Goal: Task Accomplishment & Management: Complete application form

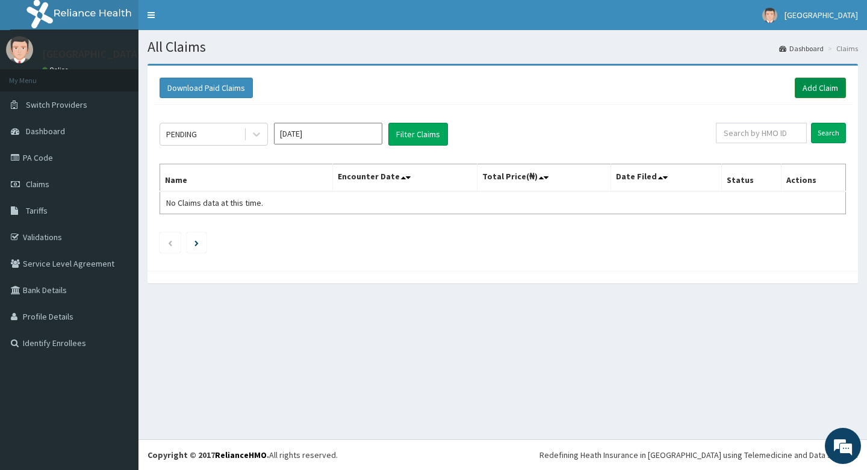
click at [816, 84] on link "Add Claim" at bounding box center [820, 88] width 51 height 20
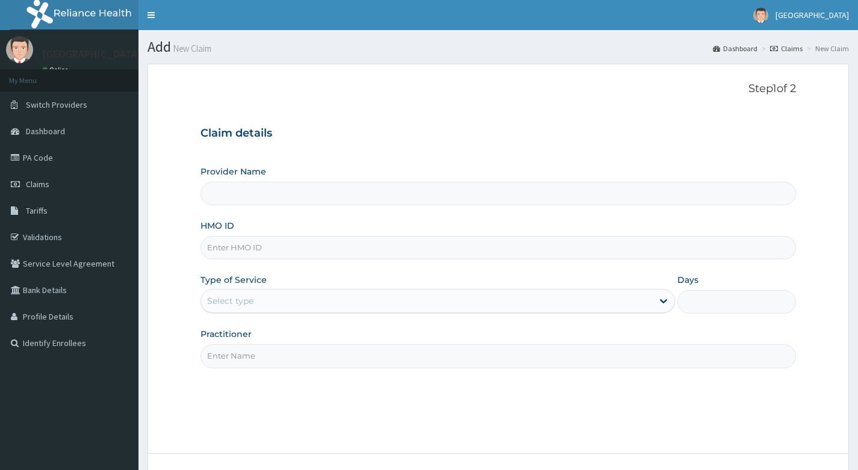
type input "Living Heart Specialist Hospital"
click at [36, 181] on span "Claims" at bounding box center [37, 184] width 23 height 11
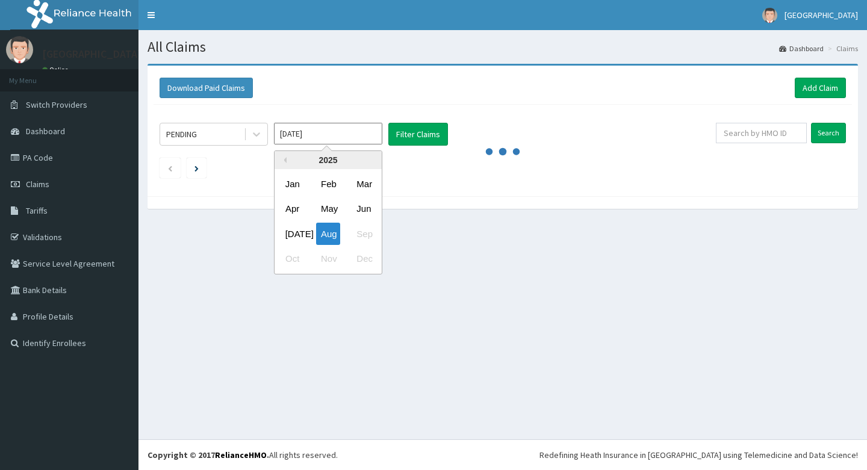
click at [341, 132] on input "[DATE]" at bounding box center [328, 134] width 108 height 22
click at [294, 234] on div "Jul" at bounding box center [293, 234] width 24 height 22
type input "Jul 2025"
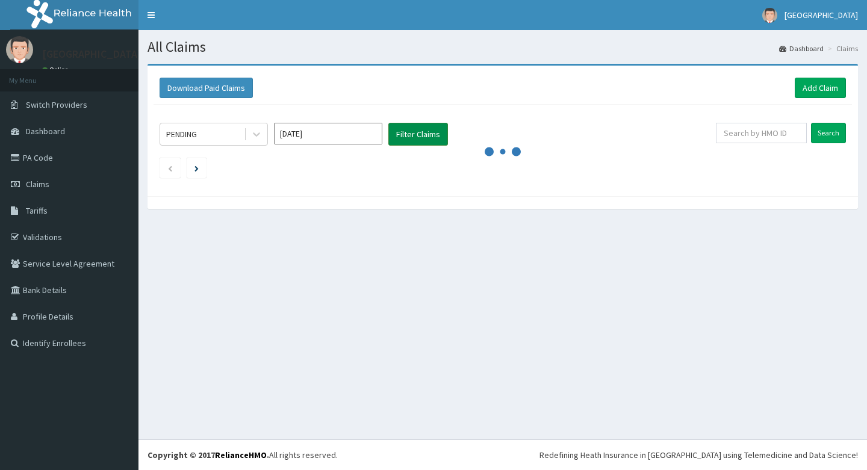
click at [415, 133] on button "Filter Claims" at bounding box center [418, 134] width 60 height 23
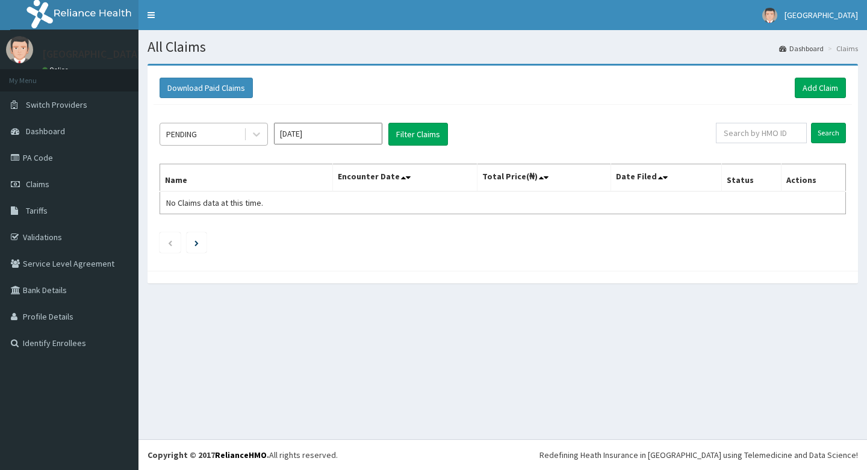
click at [220, 133] on div "PENDING" at bounding box center [202, 134] width 84 height 19
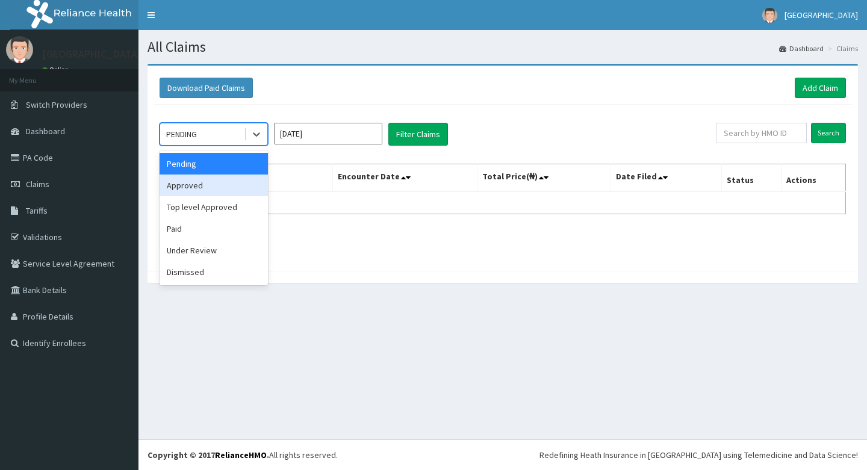
click at [210, 190] on div "Approved" at bounding box center [214, 186] width 108 height 22
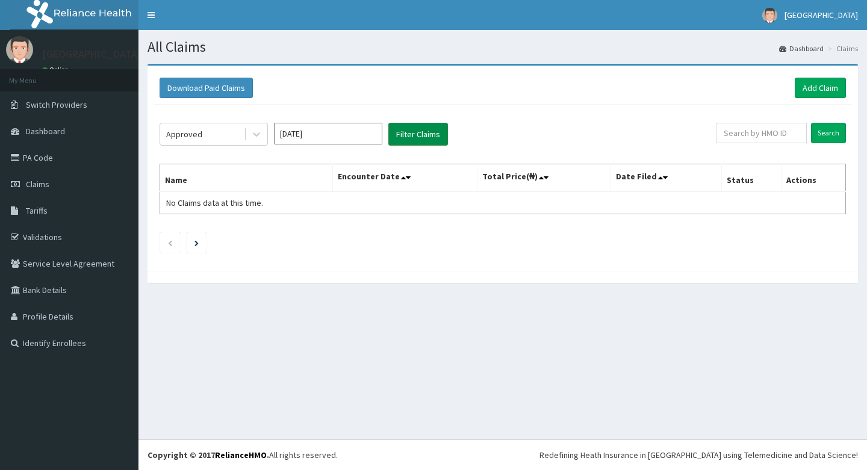
click at [414, 134] on button "Filter Claims" at bounding box center [418, 134] width 60 height 23
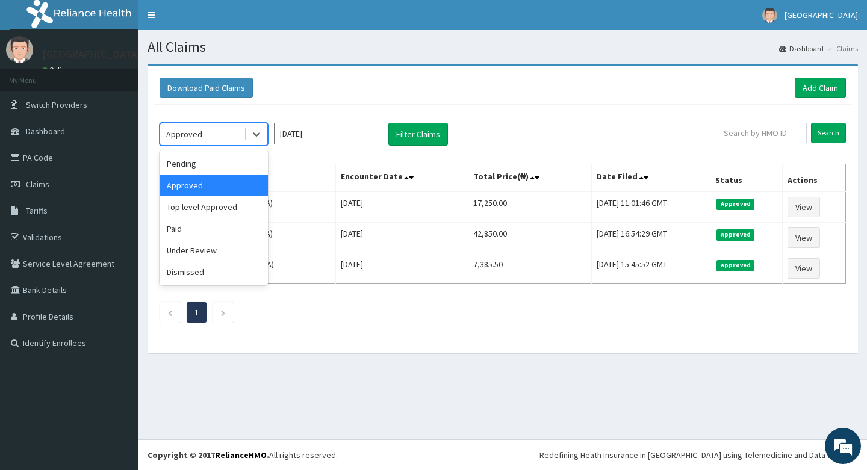
click at [227, 133] on div "Approved" at bounding box center [202, 134] width 84 height 19
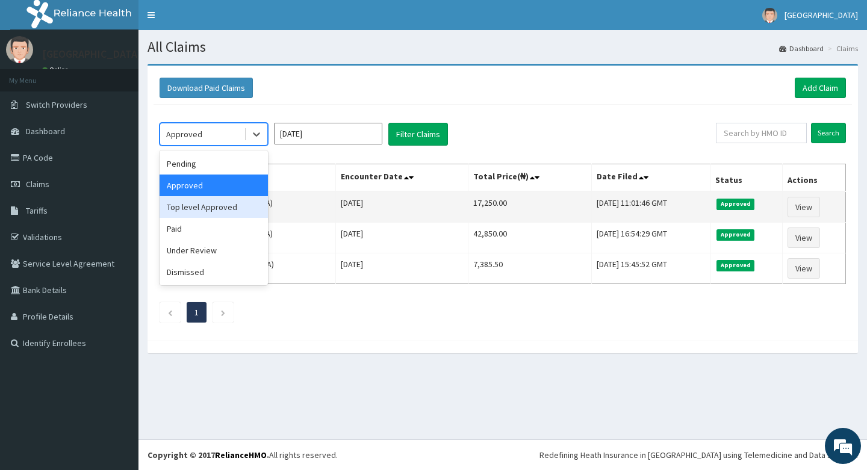
click at [226, 205] on div "Top level Approved" at bounding box center [214, 207] width 108 height 22
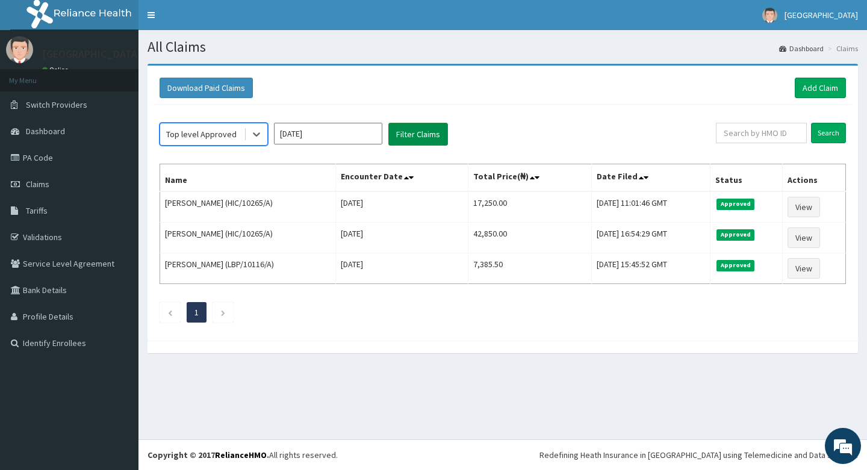
click at [422, 134] on button "Filter Claims" at bounding box center [418, 134] width 60 height 23
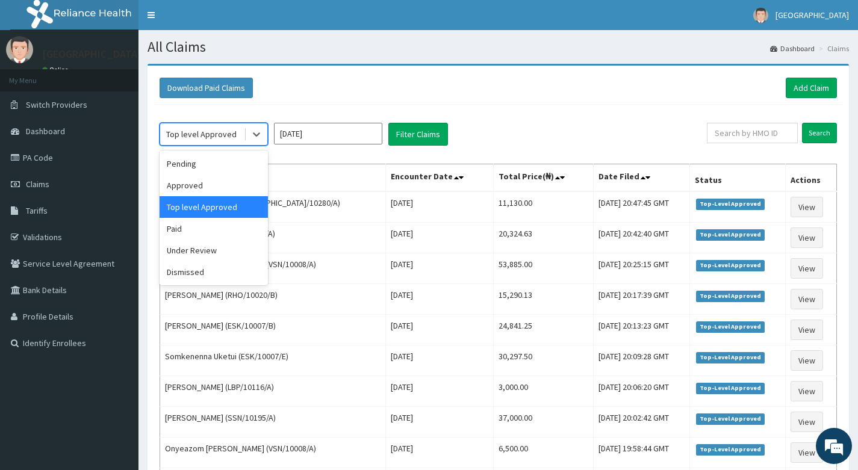
click at [229, 134] on div "Top level Approved" at bounding box center [201, 134] width 70 height 12
click at [202, 251] on div "Under Review" at bounding box center [214, 251] width 108 height 22
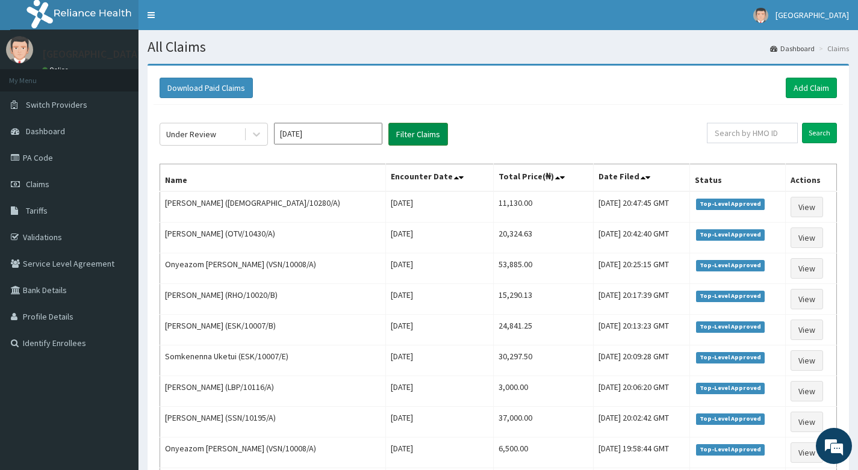
click at [414, 133] on button "Filter Claims" at bounding box center [418, 134] width 60 height 23
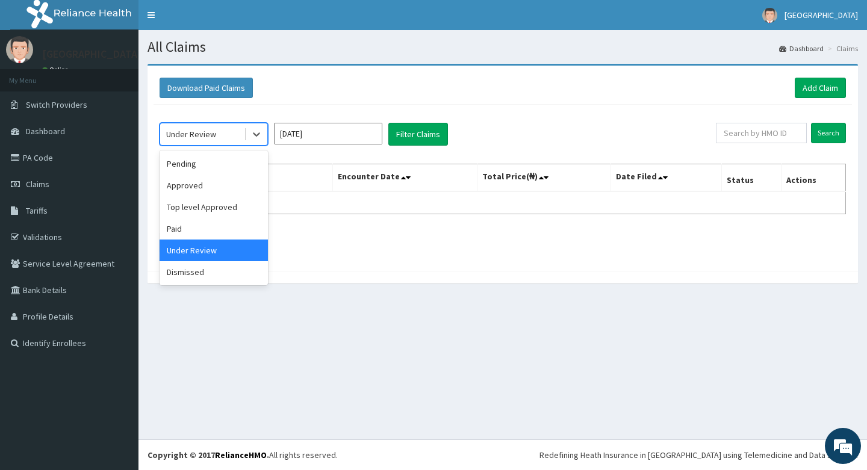
click at [219, 136] on div "Under Review" at bounding box center [202, 134] width 84 height 19
click at [205, 269] on div "Dismissed" at bounding box center [214, 272] width 108 height 22
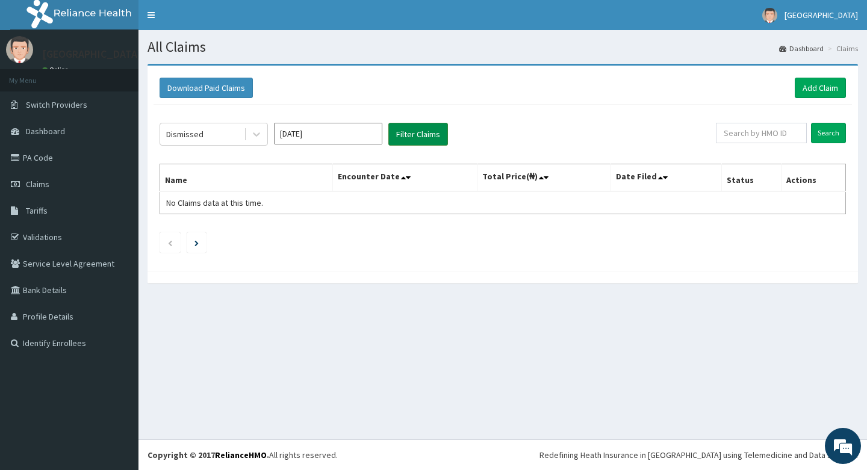
click at [409, 133] on button "Filter Claims" at bounding box center [418, 134] width 60 height 23
click at [401, 133] on button "Filter Claims" at bounding box center [418, 134] width 60 height 23
click at [406, 133] on button "Filter Claims" at bounding box center [418, 134] width 60 height 23
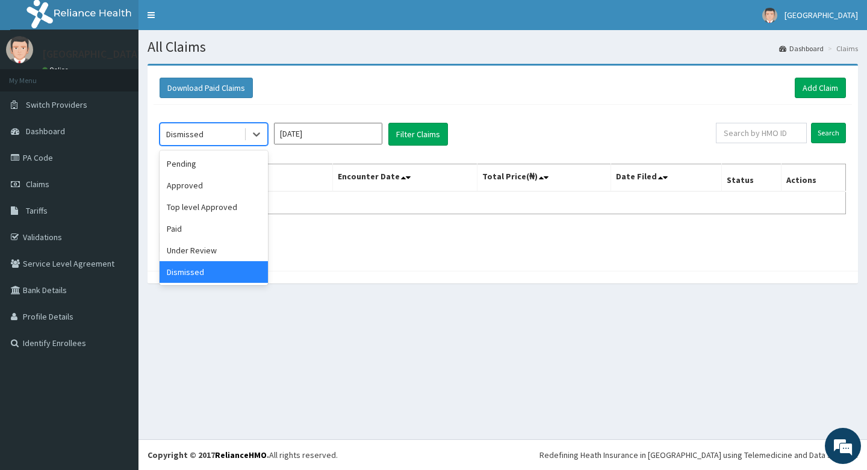
click at [228, 134] on div "Dismissed" at bounding box center [202, 134] width 84 height 19
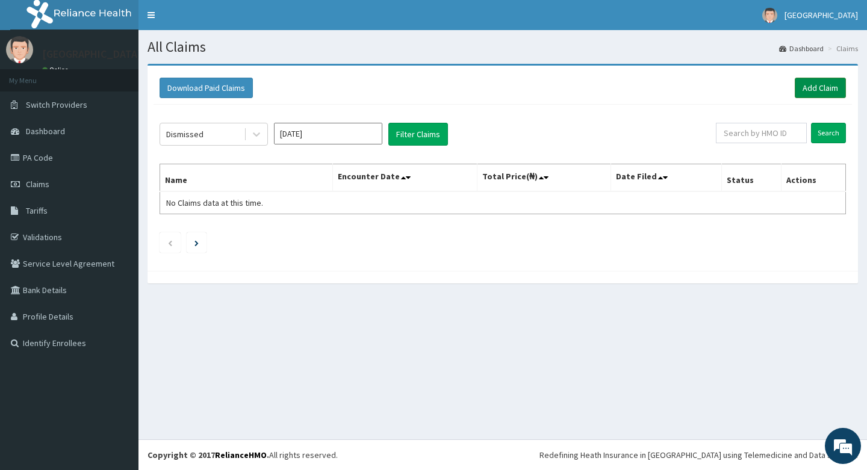
click at [829, 86] on link "Add Claim" at bounding box center [820, 88] width 51 height 20
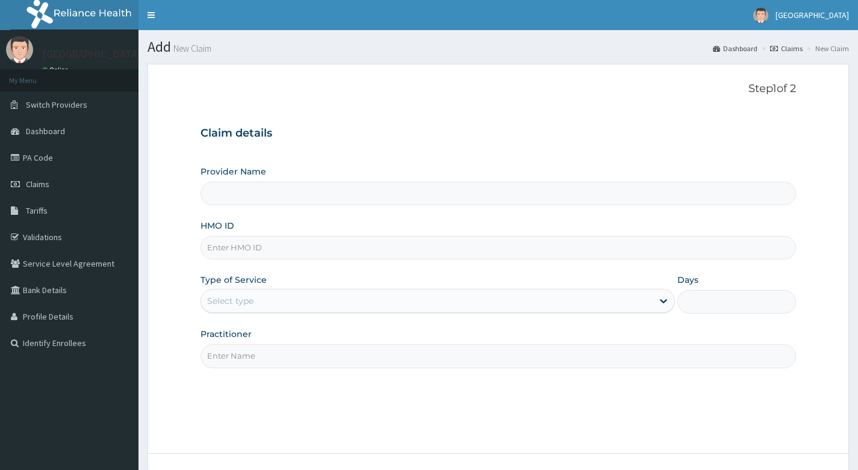
type input "Living Heart Specialist Hospital"
click at [280, 247] on input "HMO ID" at bounding box center [499, 247] width 596 height 23
paste input "RPI/10022/A"
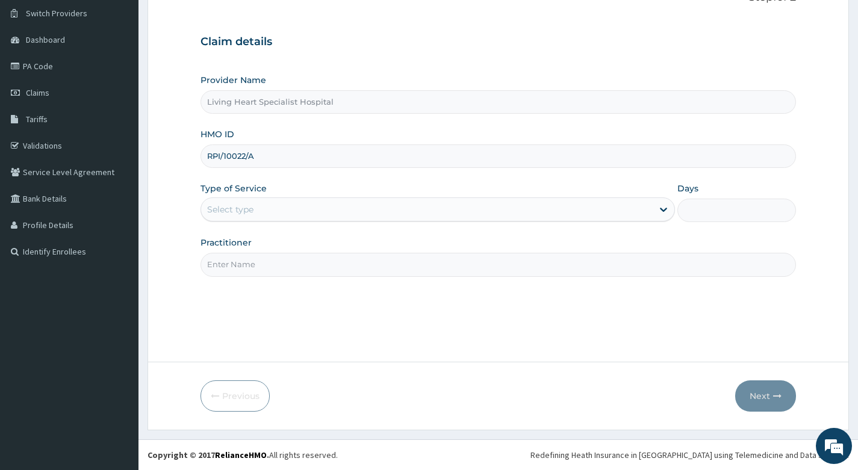
type input "RPI/10022/A"
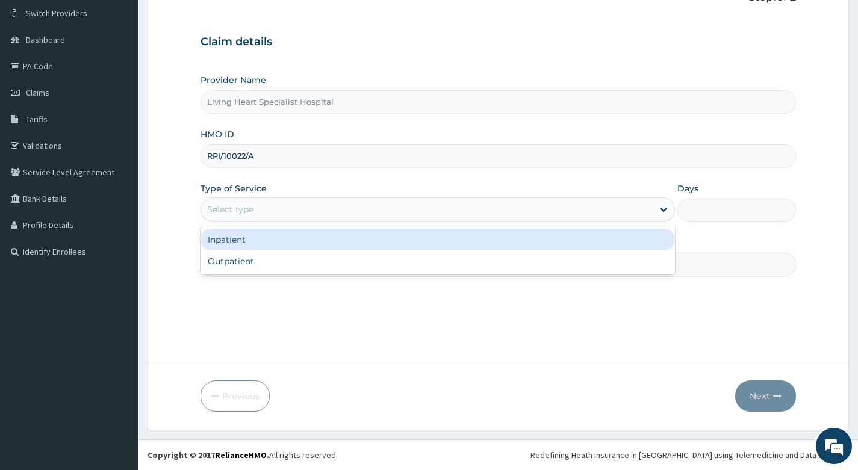
click at [472, 211] on div "Select type" at bounding box center [427, 209] width 452 height 19
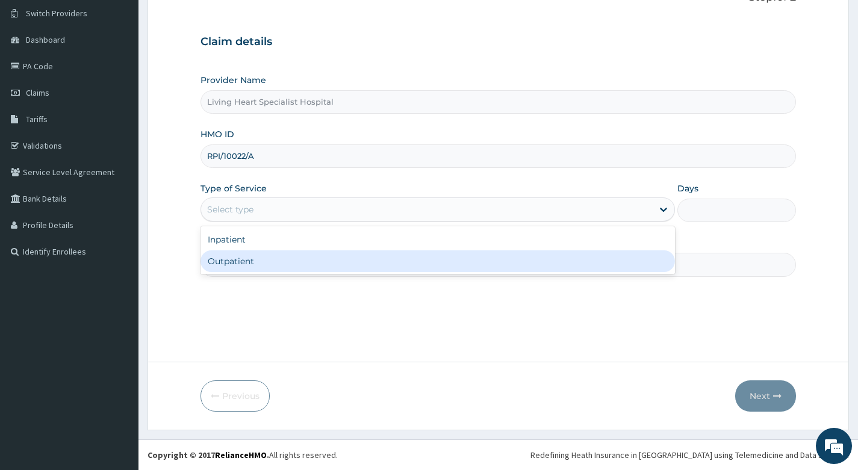
click at [450, 266] on div "Outpatient" at bounding box center [438, 262] width 475 height 22
type input "1"
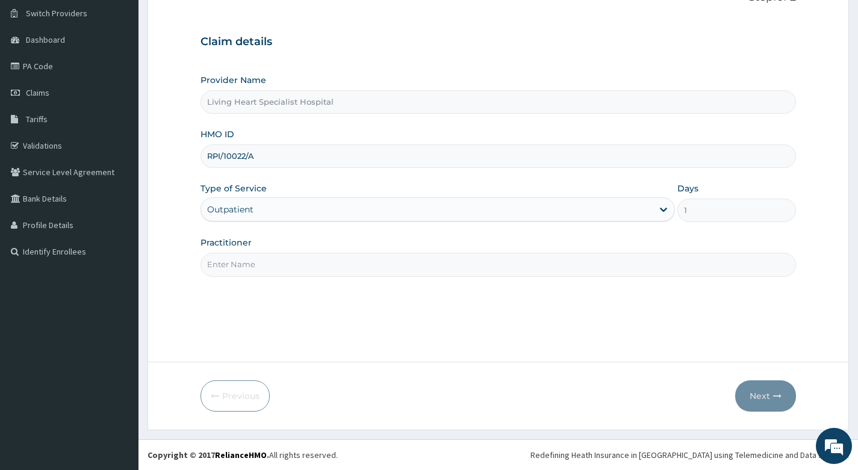
click at [406, 265] on input "Practitioner" at bounding box center [499, 264] width 596 height 23
type input "DR. EKENE OKOLI"
click at [754, 392] on button "Next" at bounding box center [765, 396] width 61 height 31
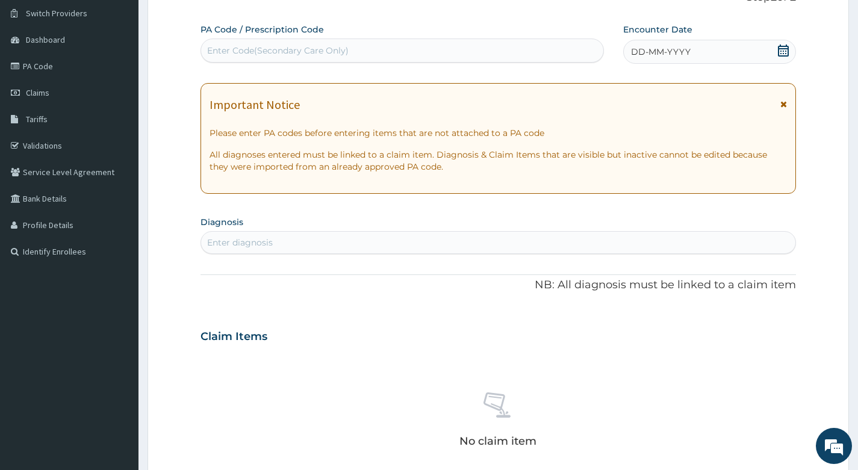
click at [317, 50] on div "Enter Code(Secondary Care Only)" at bounding box center [278, 51] width 142 height 12
type input "PA/83AE1F"
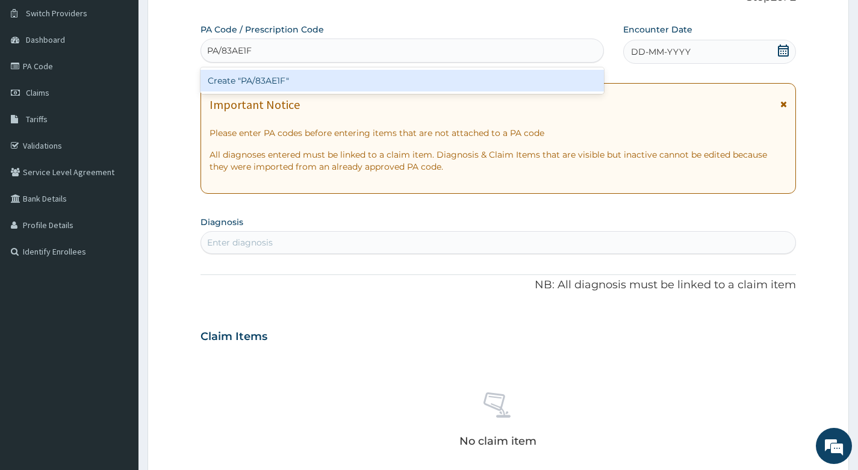
click at [285, 81] on div "Create "PA/83AE1F"" at bounding box center [402, 81] width 403 height 22
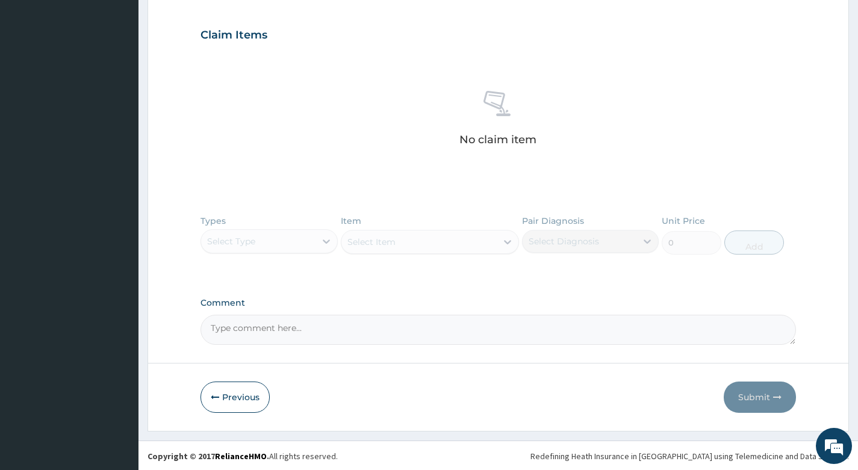
scroll to position [405, 0]
click at [233, 392] on button "Previous" at bounding box center [235, 396] width 69 height 31
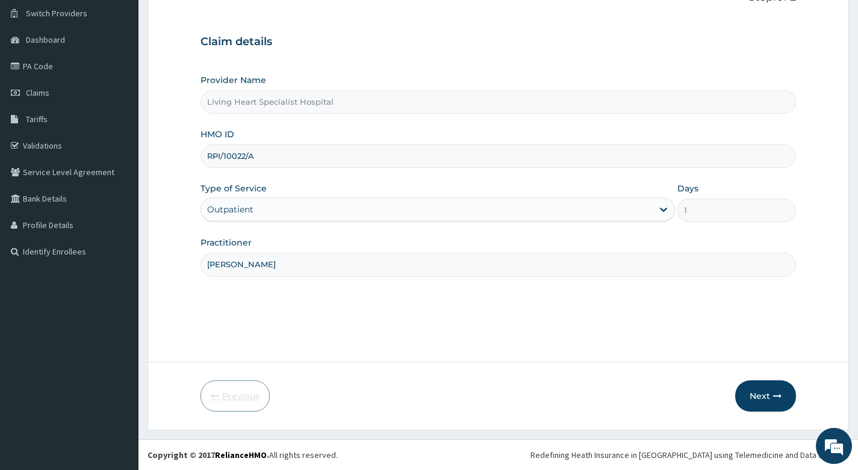
scroll to position [92, 0]
click at [301, 156] on input "RPI/10022/A" at bounding box center [499, 156] width 596 height 23
type input "R"
paste input "MHG/10338/B"
type input "MHG/10338/B"
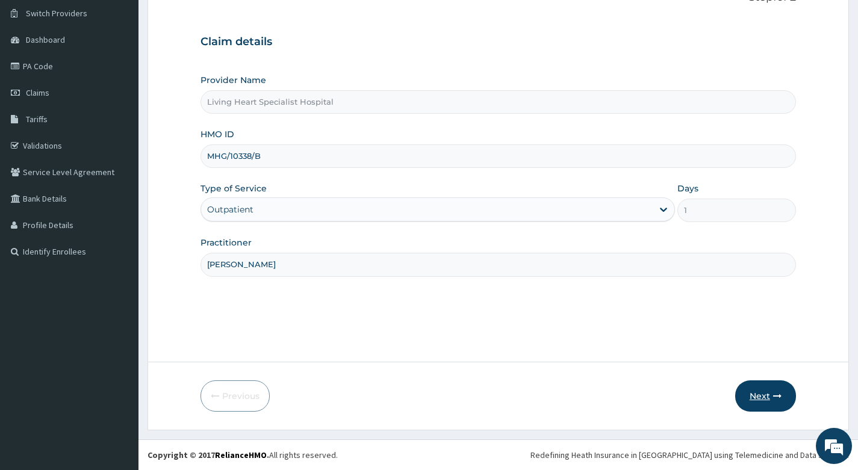
click at [765, 397] on button "Next" at bounding box center [765, 396] width 61 height 31
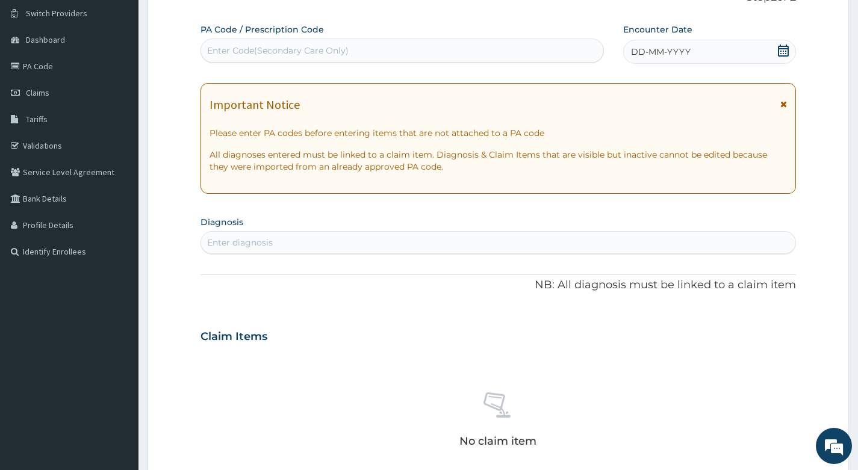
click at [370, 50] on div "Enter Code(Secondary Care Only)" at bounding box center [402, 50] width 402 height 19
type input "PA/D0119A"
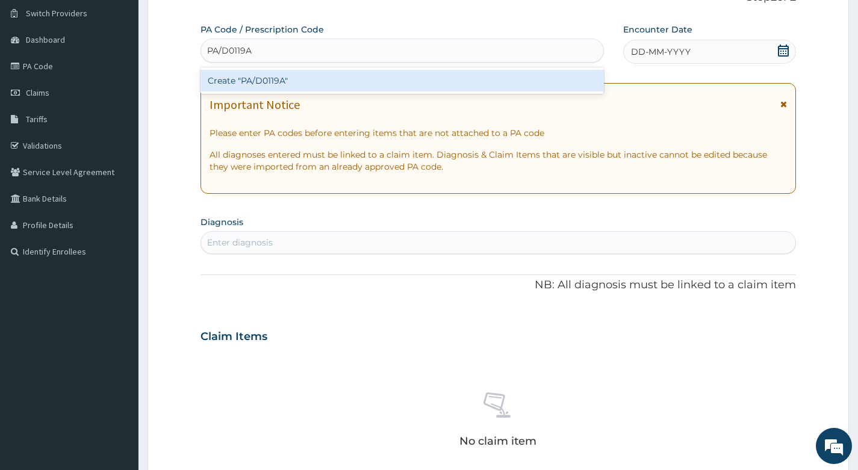
click at [347, 79] on div "Create "PA/D0119A"" at bounding box center [402, 81] width 403 height 22
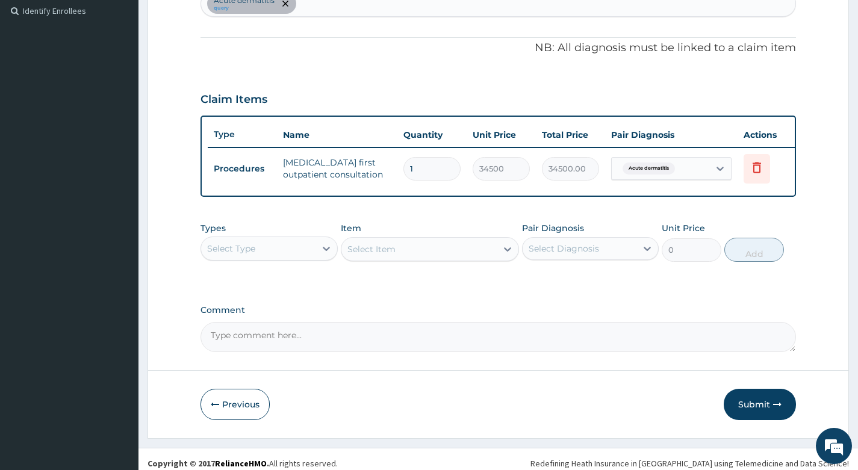
scroll to position [350, 0]
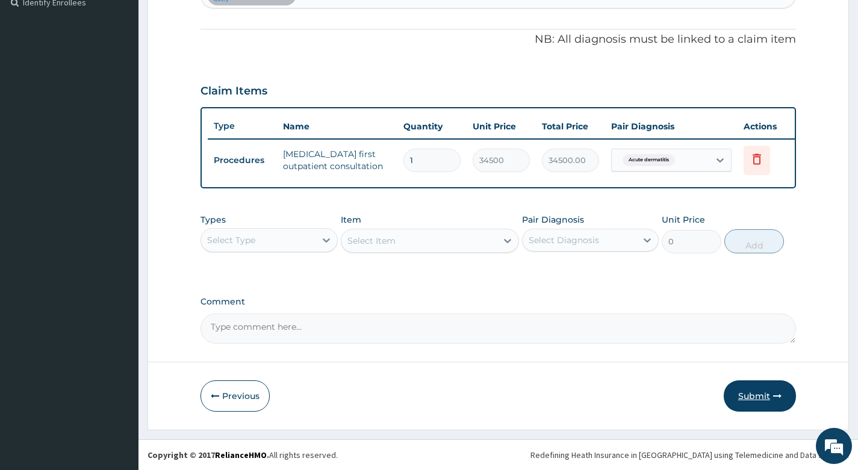
click at [763, 395] on button "Submit" at bounding box center [760, 396] width 72 height 31
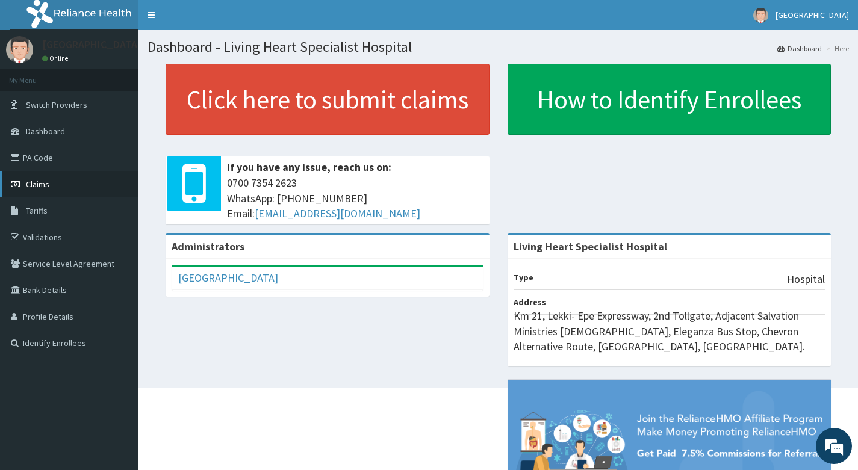
click at [36, 182] on span "Claims" at bounding box center [37, 184] width 23 height 11
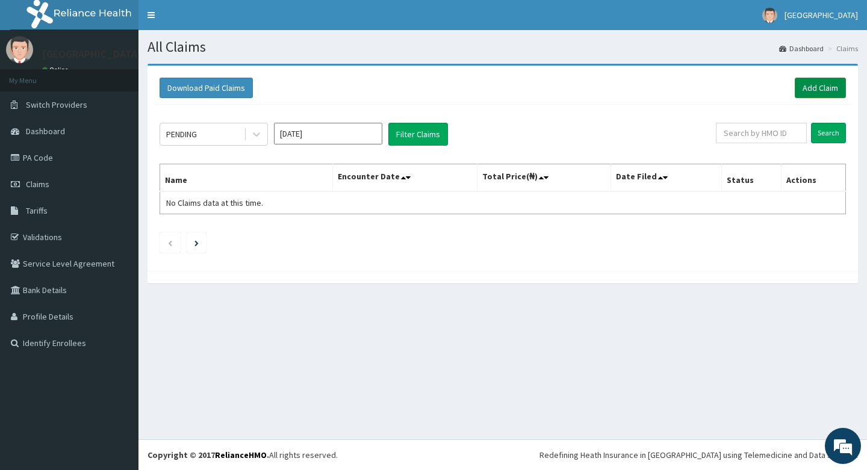
click at [815, 88] on link "Add Claim" at bounding box center [820, 88] width 51 height 20
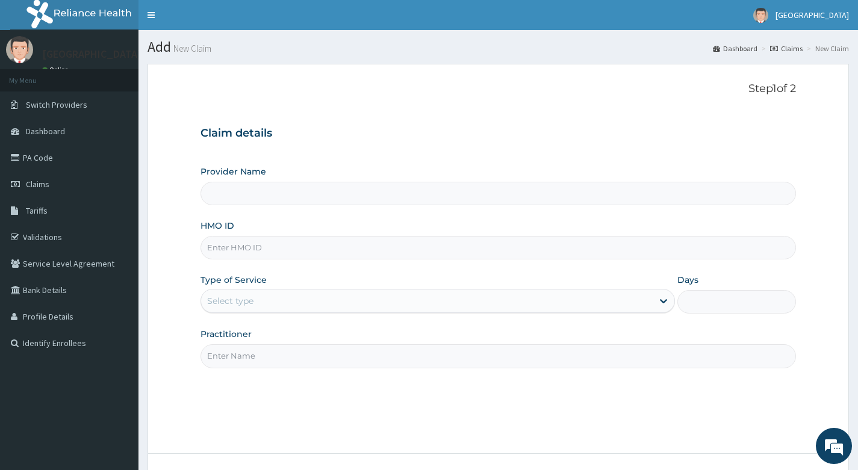
type input "Living Heart Specialist Hospital"
click at [296, 244] on input "HMO ID" at bounding box center [499, 247] width 596 height 23
paste input "MHG/10338/B"
type input "MHG/10338/B"
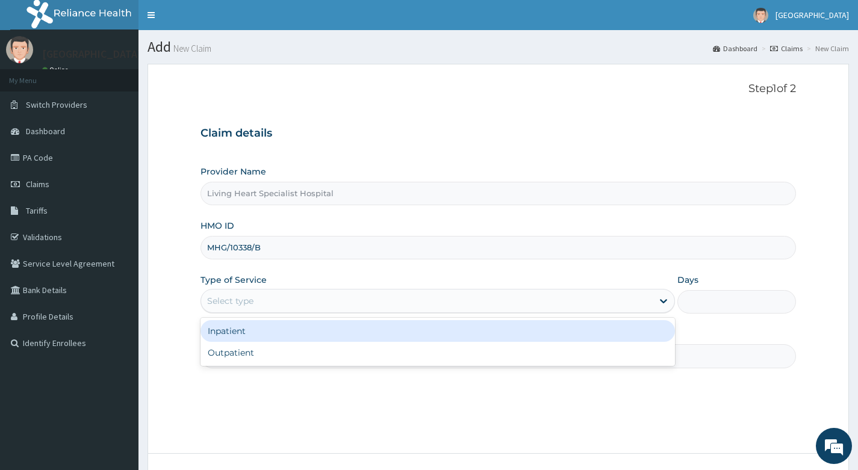
click at [341, 297] on div "Select type" at bounding box center [427, 300] width 452 height 19
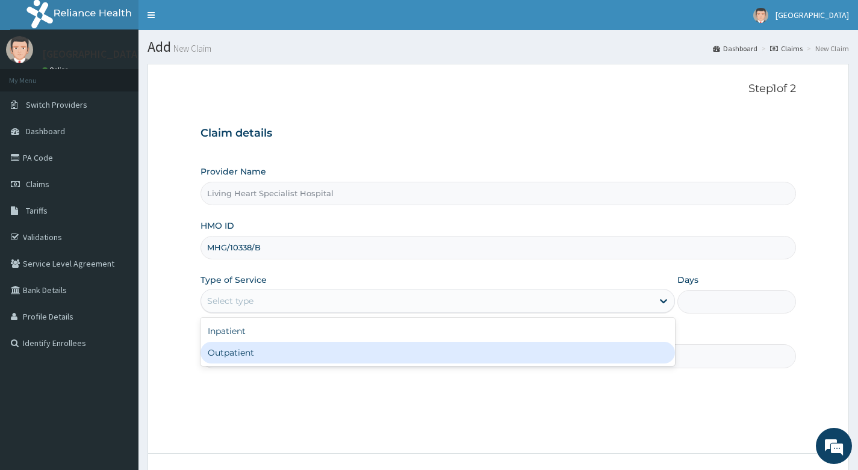
click at [327, 355] on div "Outpatient" at bounding box center [438, 353] width 475 height 22
type input "1"
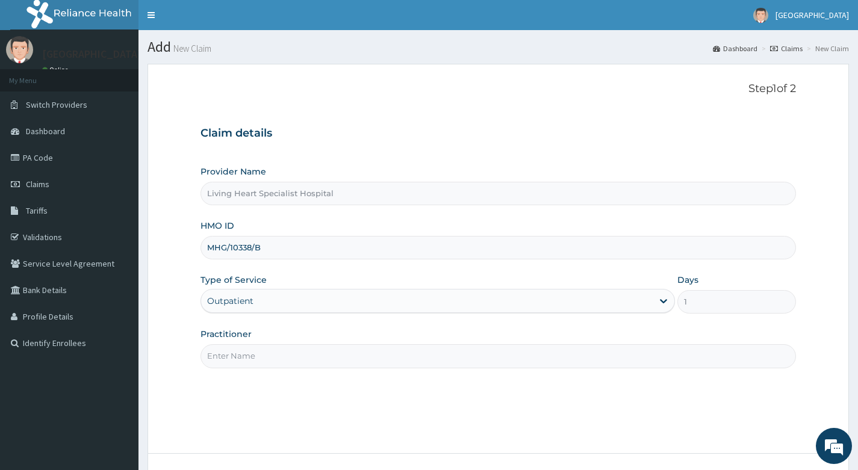
click at [342, 359] on input "Practitioner" at bounding box center [499, 355] width 596 height 23
type input "DR. EZEANYECHE"
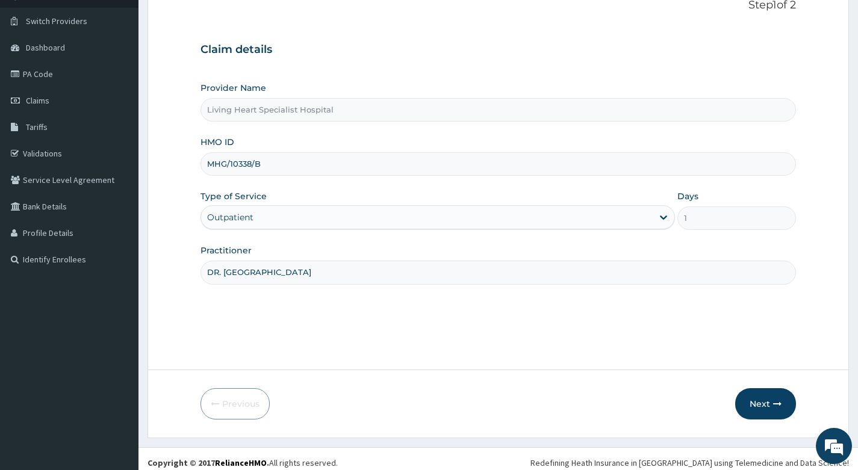
scroll to position [92, 0]
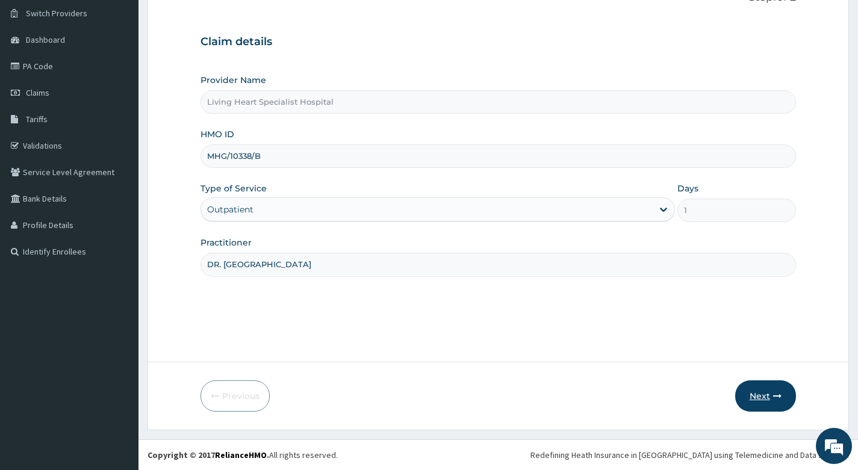
click at [765, 399] on button "Next" at bounding box center [765, 396] width 61 height 31
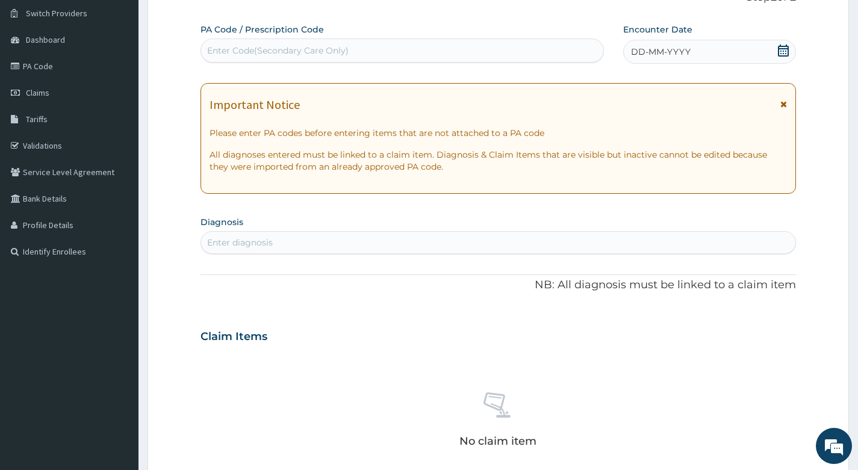
click at [377, 49] on div "Enter Code(Secondary Care Only)" at bounding box center [402, 50] width 402 height 19
type input "P"
type input "PA/D0119A"
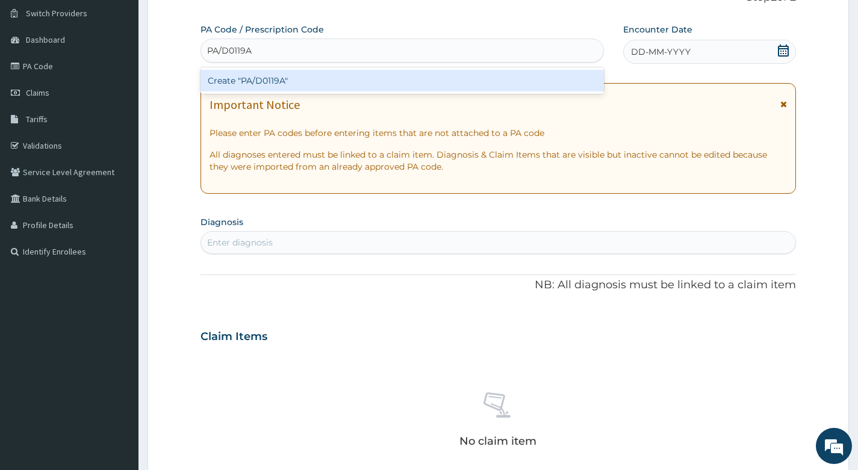
click at [314, 81] on div "Create "PA/D0119A"" at bounding box center [402, 81] width 403 height 22
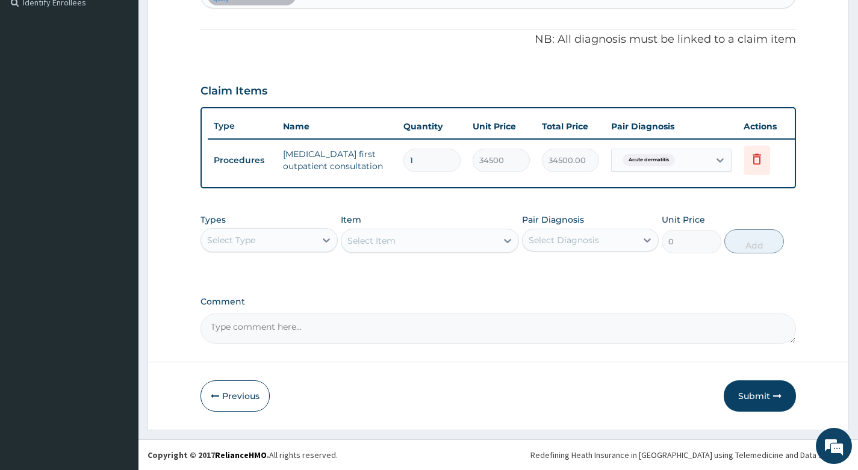
scroll to position [350, 0]
click at [745, 393] on button "Submit" at bounding box center [760, 396] width 72 height 31
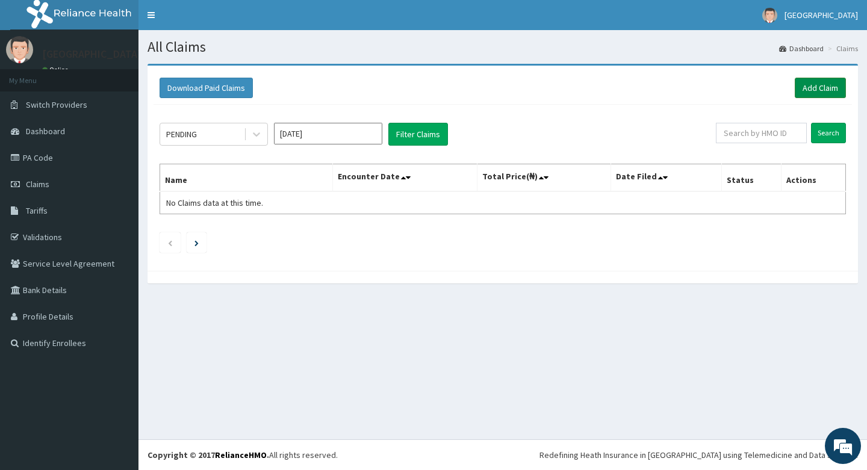
click at [811, 86] on link "Add Claim" at bounding box center [820, 88] width 51 height 20
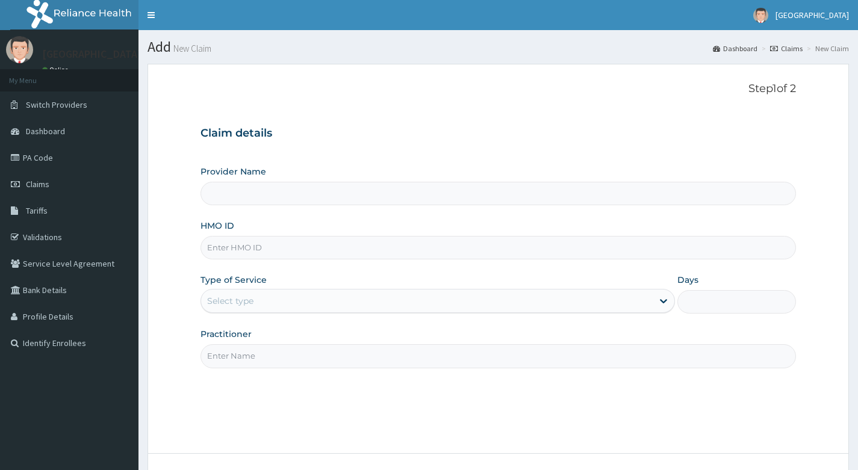
type input "Living Heart Specialist Hospital"
click at [260, 250] on input "HMO ID" at bounding box center [499, 247] width 596 height 23
paste input "ITX/10582/A"
type input "ITX/10582/A"
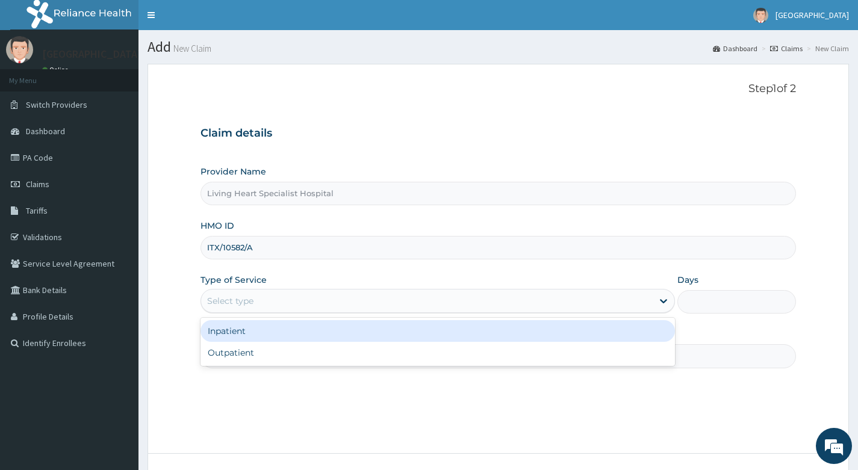
click at [276, 300] on div "Select type" at bounding box center [427, 300] width 452 height 19
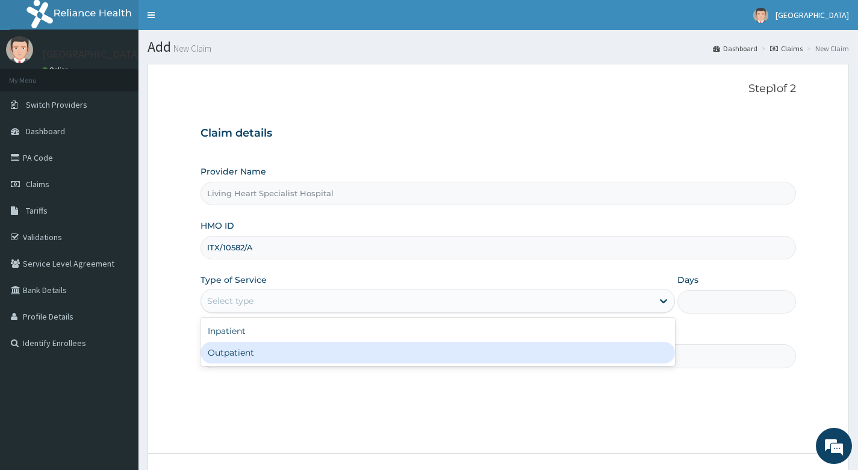
click at [284, 353] on div "Outpatient" at bounding box center [438, 353] width 475 height 22
type input "1"
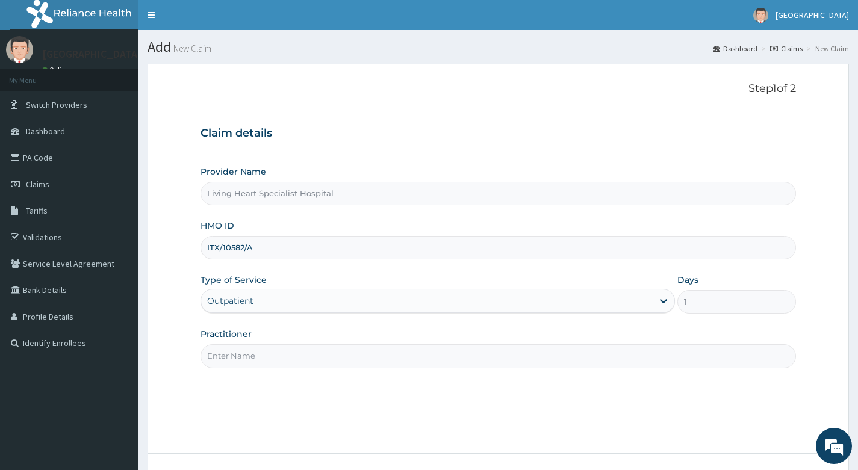
click at [346, 357] on input "Practitioner" at bounding box center [499, 355] width 596 height 23
type input "DR. EKENE OKOLI"
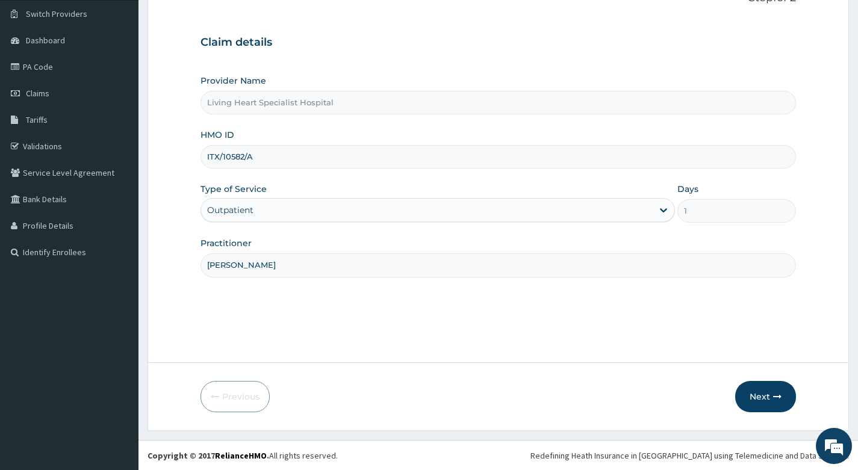
scroll to position [92, 0]
click at [761, 396] on button "Next" at bounding box center [765, 396] width 61 height 31
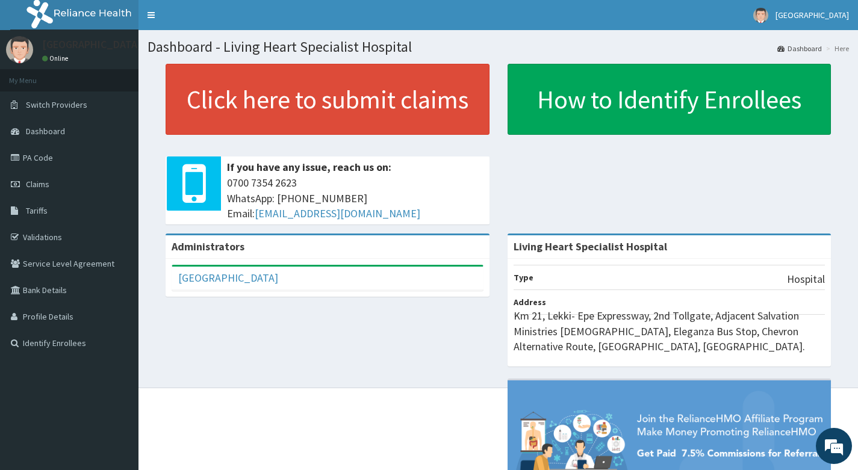
click at [405, 329] on div "Administrators Living Heart Hospital Full Name Living Heart Hospital Email Addr…" at bounding box center [499, 398] width 702 height 328
click at [48, 186] on span "Claims" at bounding box center [37, 184] width 23 height 11
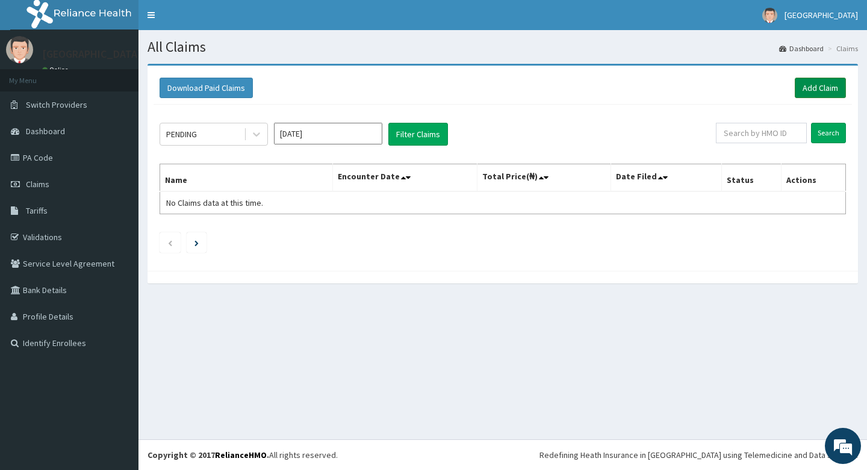
click at [816, 90] on link "Add Claim" at bounding box center [820, 88] width 51 height 20
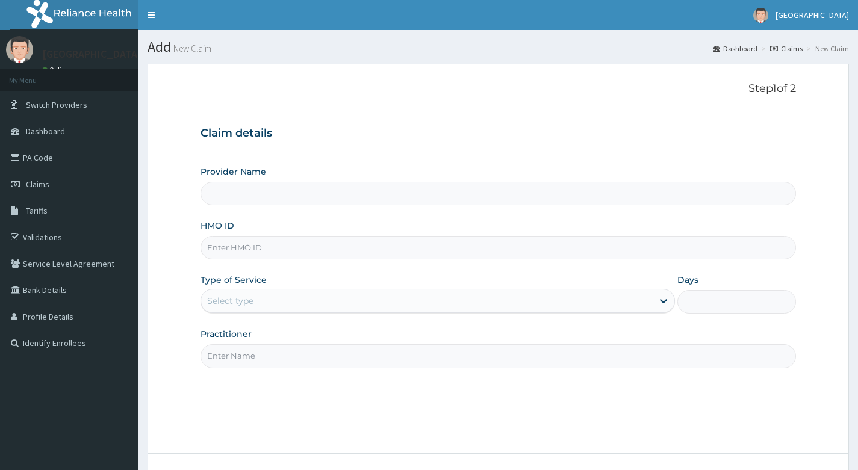
type input "Living Heart Specialist Hospital"
click at [314, 249] on input "HMO ID" at bounding box center [499, 247] width 596 height 23
paste input "ITX/10582/A"
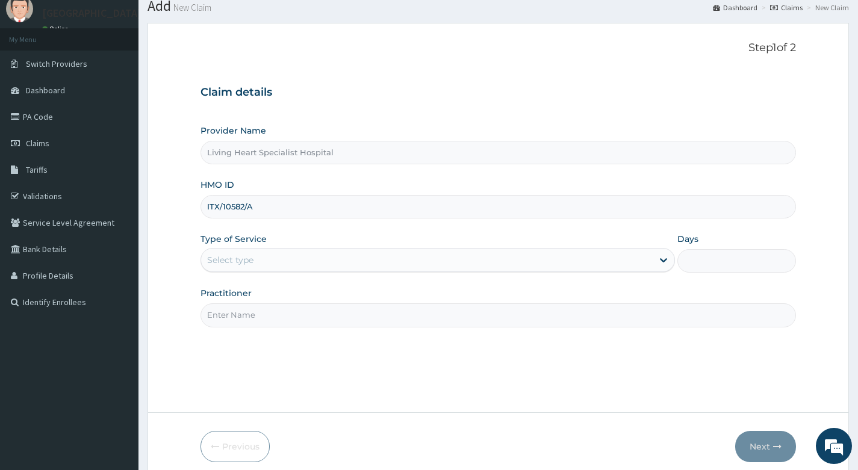
scroll to position [92, 0]
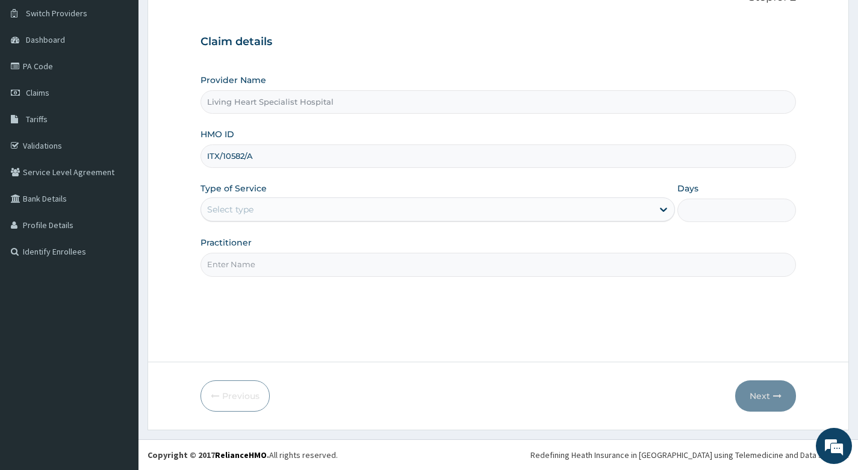
type input "ITX/10582/A"
click at [335, 210] on div "Select type" at bounding box center [427, 209] width 452 height 19
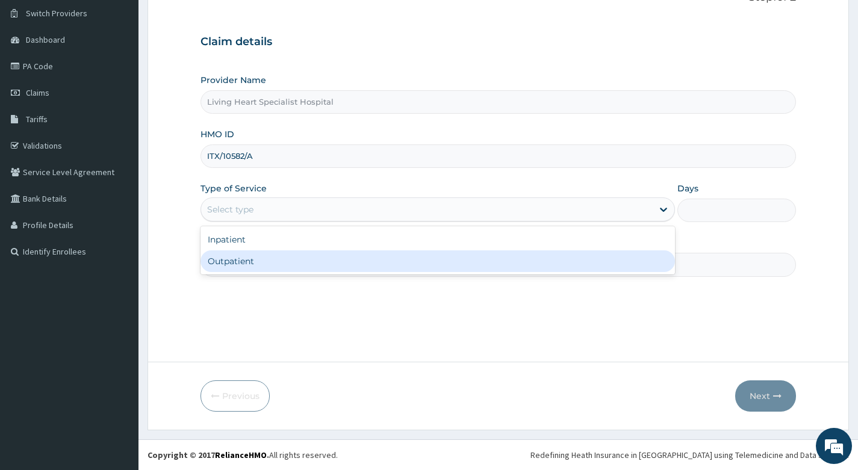
click at [319, 258] on div "Outpatient" at bounding box center [438, 262] width 475 height 22
type input "1"
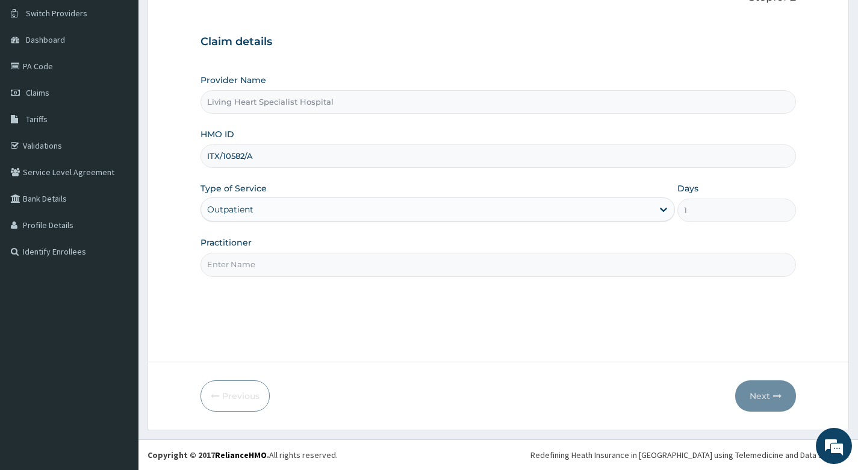
click at [355, 263] on input "Practitioner" at bounding box center [499, 264] width 596 height 23
type input "DR. EKENE OKOLI"
click at [759, 395] on button "Next" at bounding box center [765, 396] width 61 height 31
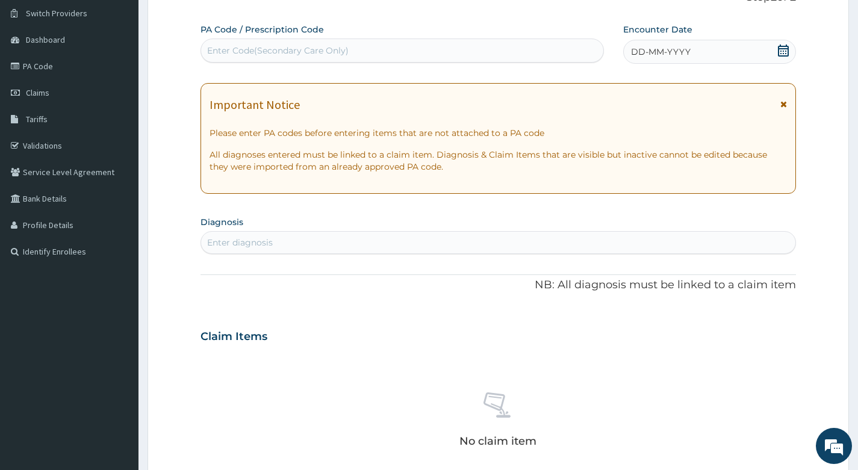
click at [379, 52] on div "Enter Code(Secondary Care Only)" at bounding box center [402, 50] width 402 height 19
type input "PA/4F29BC"
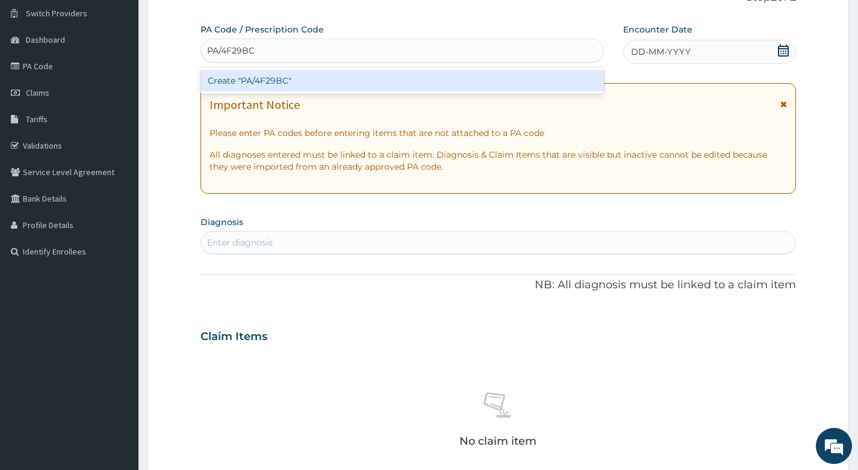
click at [367, 84] on div "Create "PA/4F29BC"" at bounding box center [402, 81] width 403 height 22
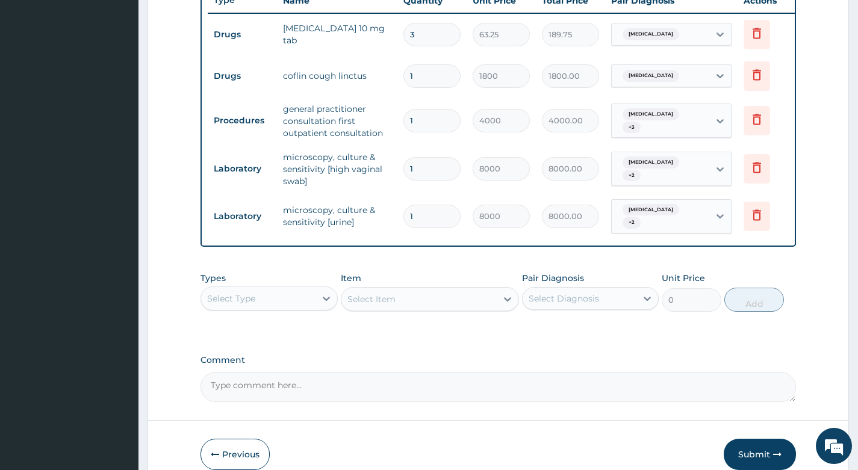
scroll to position [529, 0]
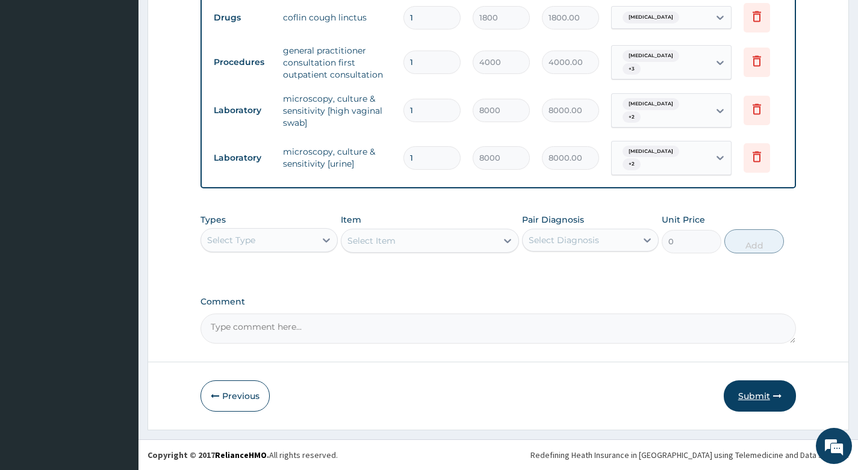
click at [758, 397] on button "Submit" at bounding box center [760, 396] width 72 height 31
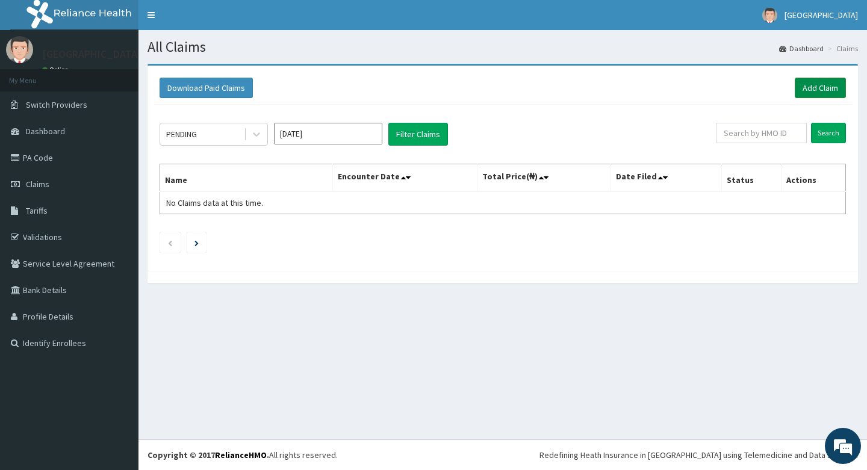
click at [819, 84] on link "Add Claim" at bounding box center [820, 88] width 51 height 20
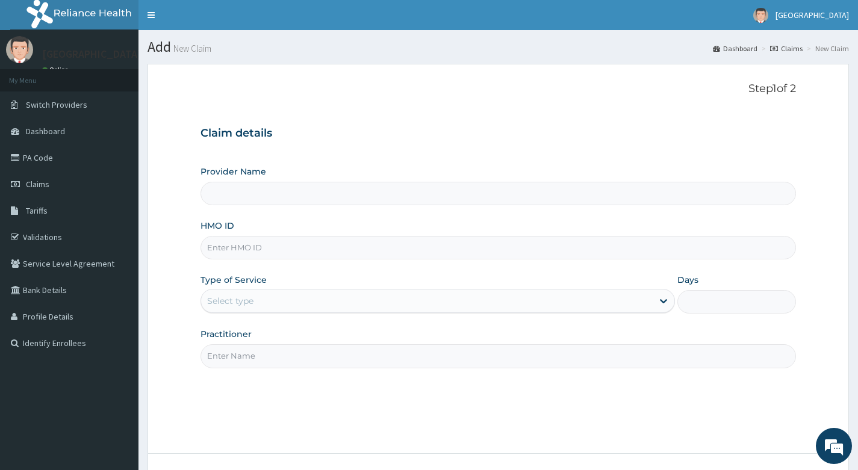
type input "Living Heart Specialist Hospital"
click at [40, 185] on span "Claims" at bounding box center [37, 184] width 23 height 11
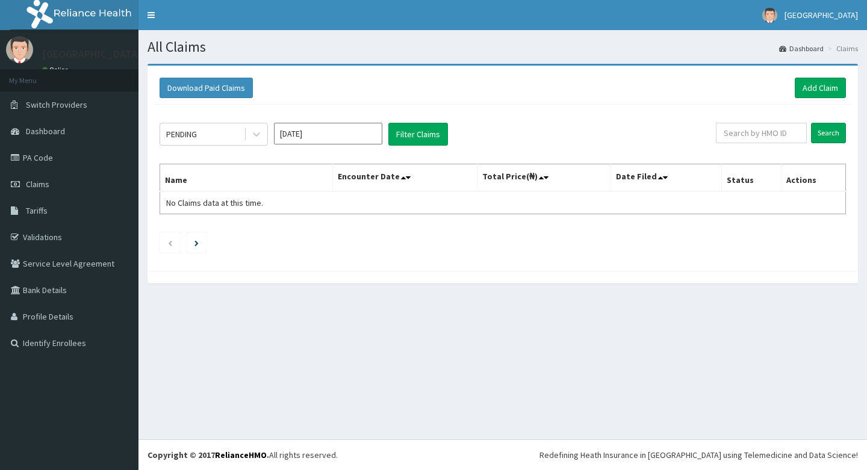
click at [343, 136] on input "Aug 2025" at bounding box center [328, 134] width 108 height 22
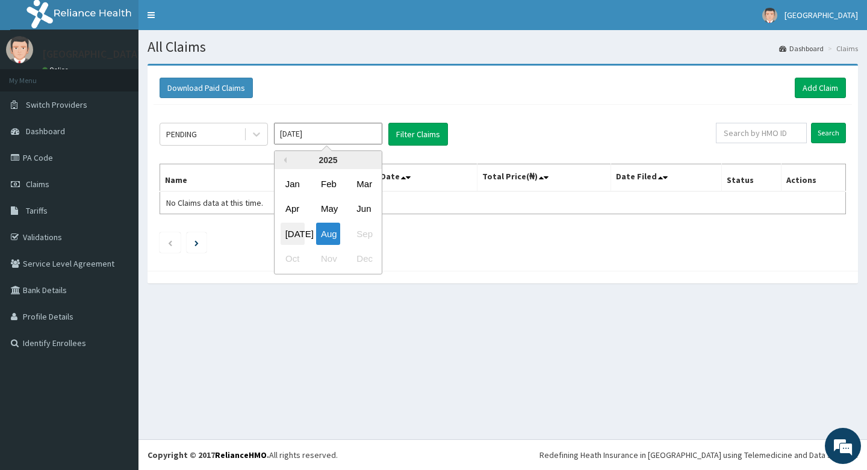
click at [291, 232] on div "Jul" at bounding box center [293, 234] width 24 height 22
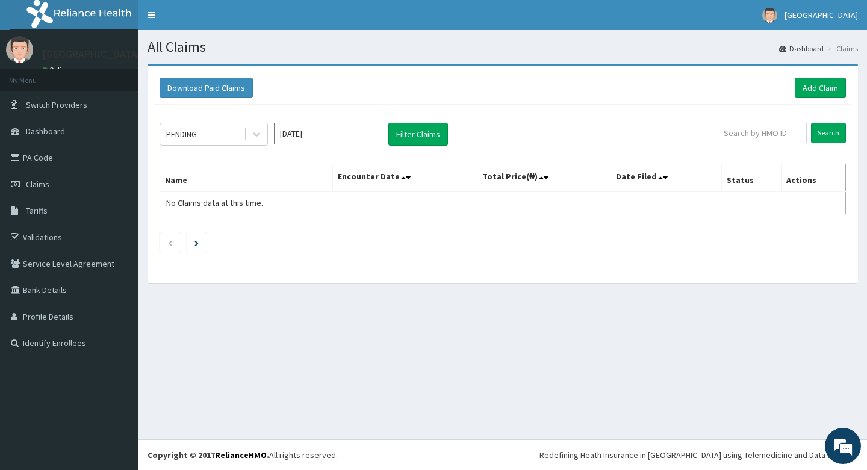
type input "Jul 2025"
click at [409, 135] on button "Filter Claims" at bounding box center [418, 134] width 60 height 23
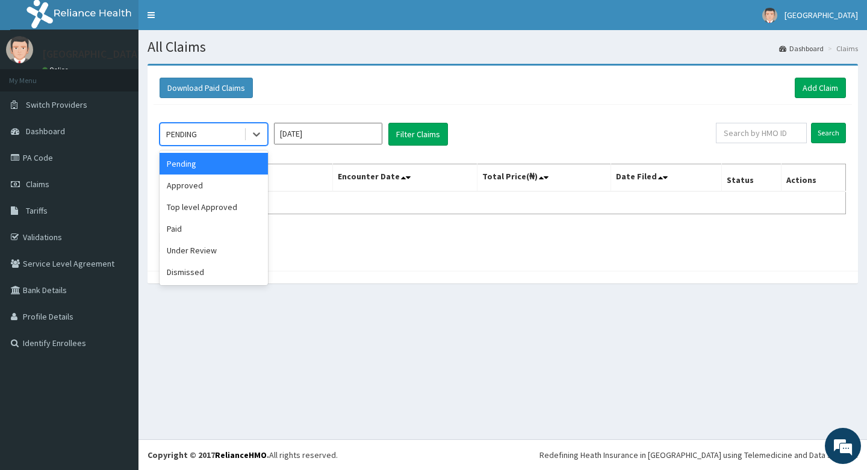
click at [223, 138] on div "PENDING" at bounding box center [202, 134] width 84 height 19
click at [210, 184] on div "Approved" at bounding box center [214, 186] width 108 height 22
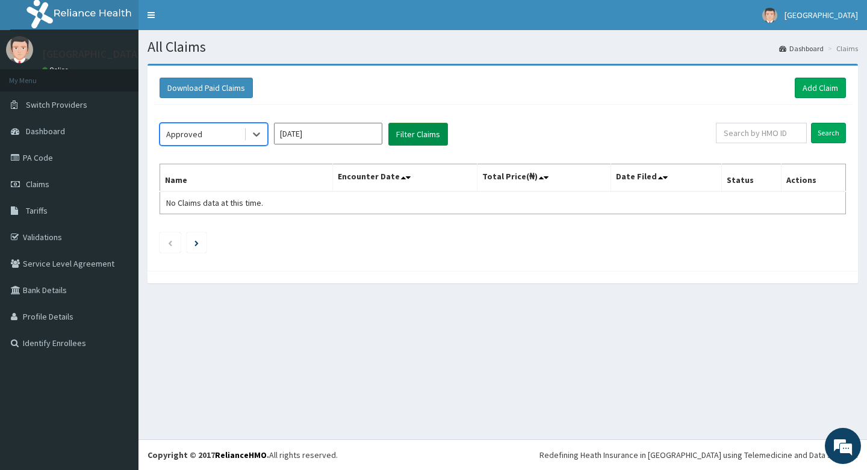
click at [409, 134] on button "Filter Claims" at bounding box center [418, 134] width 60 height 23
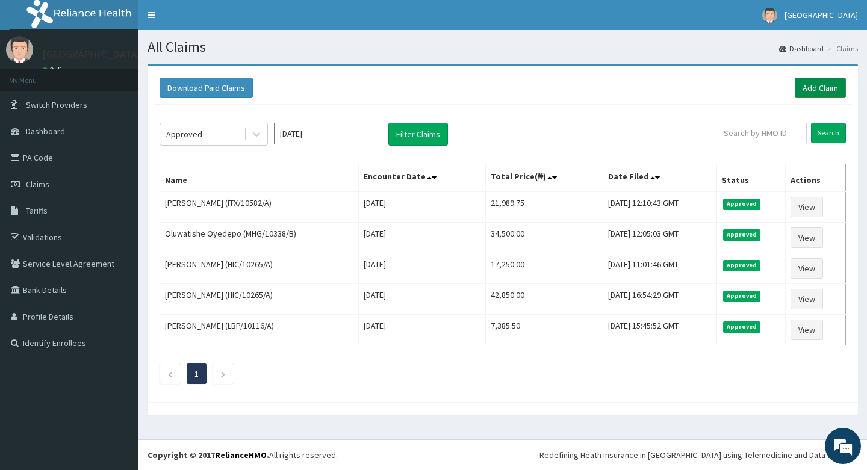
click at [820, 86] on link "Add Claim" at bounding box center [820, 88] width 51 height 20
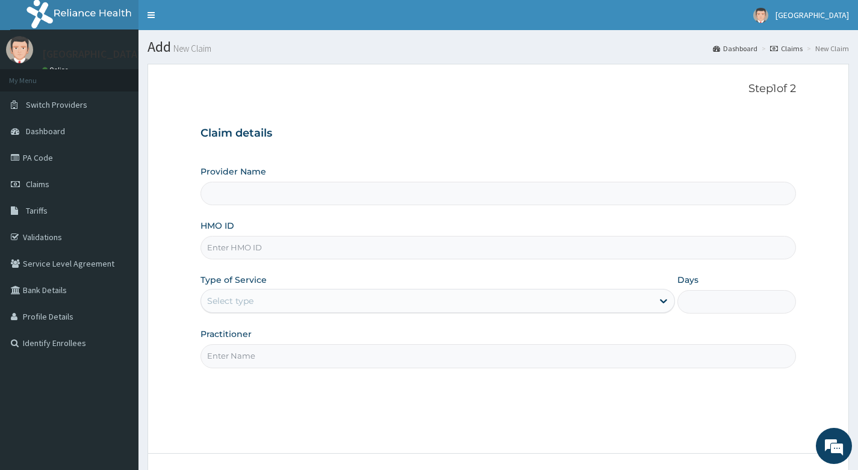
type input "Living Heart Specialist Hospital"
click at [32, 181] on span "Claims" at bounding box center [37, 184] width 23 height 11
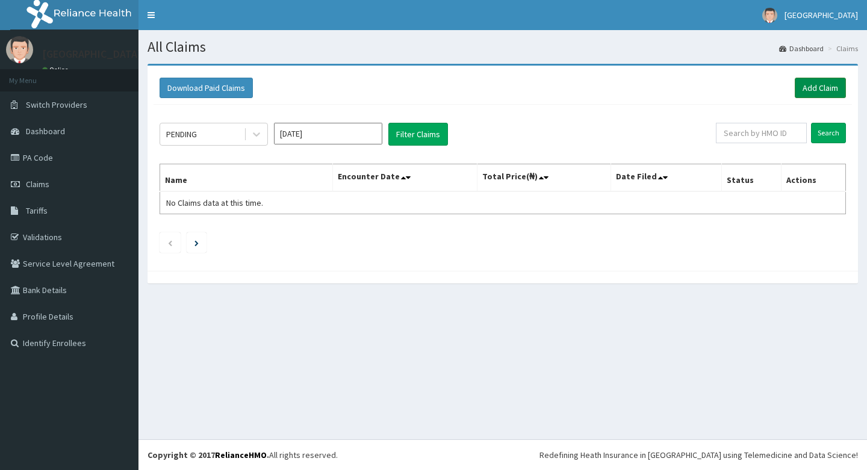
click at [810, 85] on link "Add Claim" at bounding box center [820, 88] width 51 height 20
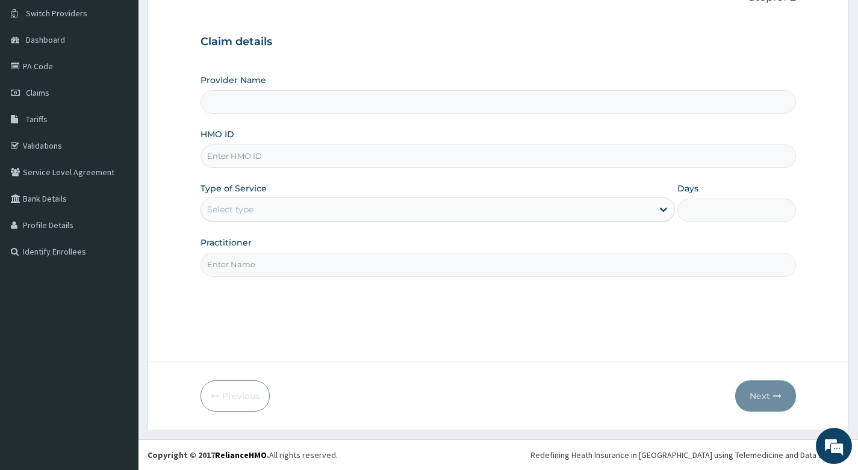
scroll to position [92, 0]
type input "Living Heart Specialist Hospital"
click at [296, 155] on input "HMO ID" at bounding box center [499, 156] width 596 height 23
paste input "LGL/10054/A"
type input "LGL/10054/A"
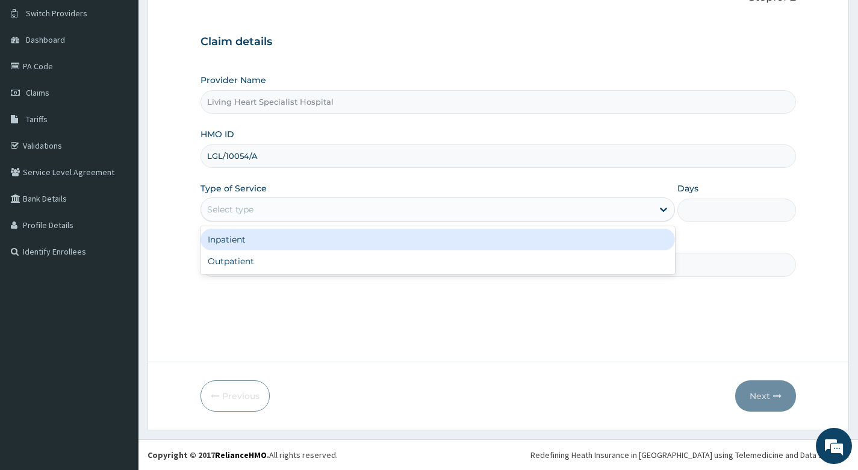
click at [354, 209] on div "Select type" at bounding box center [427, 209] width 452 height 19
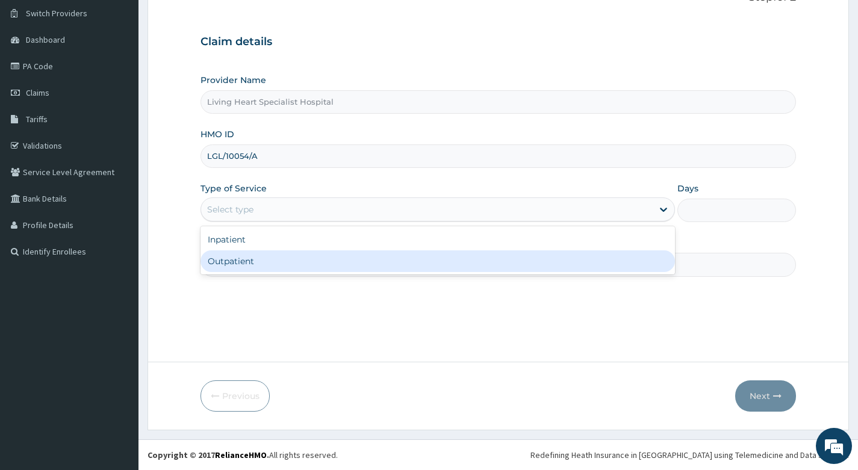
click at [345, 264] on div "Outpatient" at bounding box center [438, 262] width 475 height 22
type input "1"
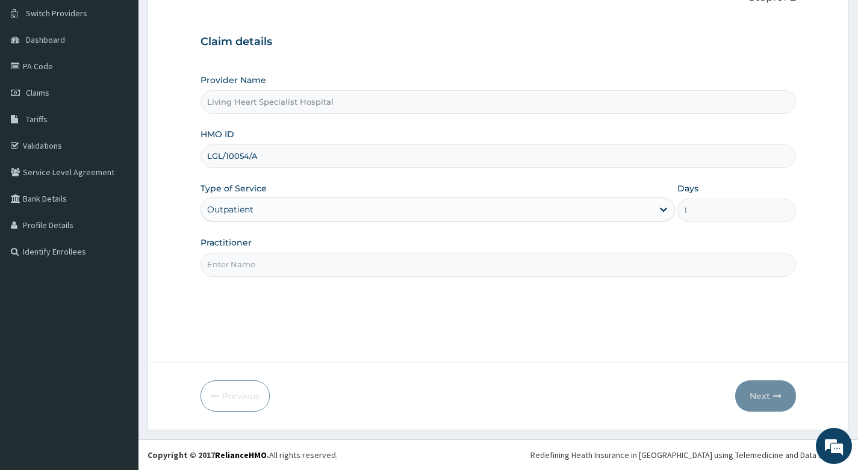
click at [384, 263] on input "Practitioner" at bounding box center [499, 264] width 596 height 23
type input "DR. EKENE OKOLI"
click at [754, 393] on button "Next" at bounding box center [765, 396] width 61 height 31
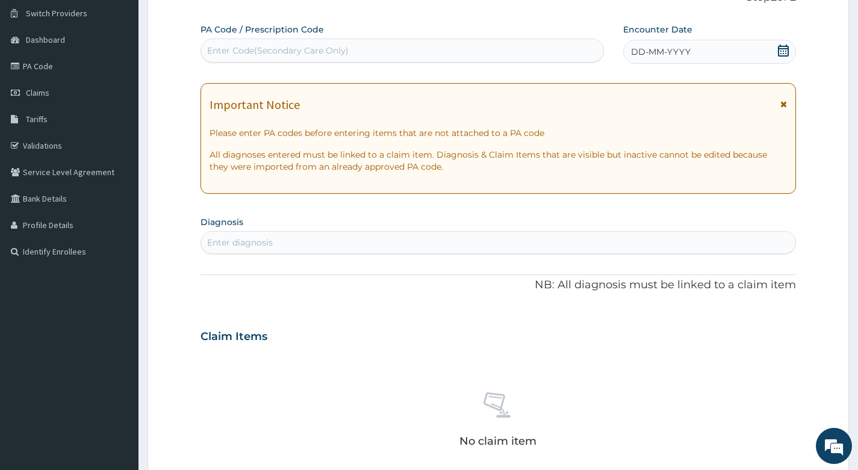
click at [340, 51] on div "Enter Code(Secondary Care Only)" at bounding box center [278, 51] width 142 height 12
type input "PA/60E21B"
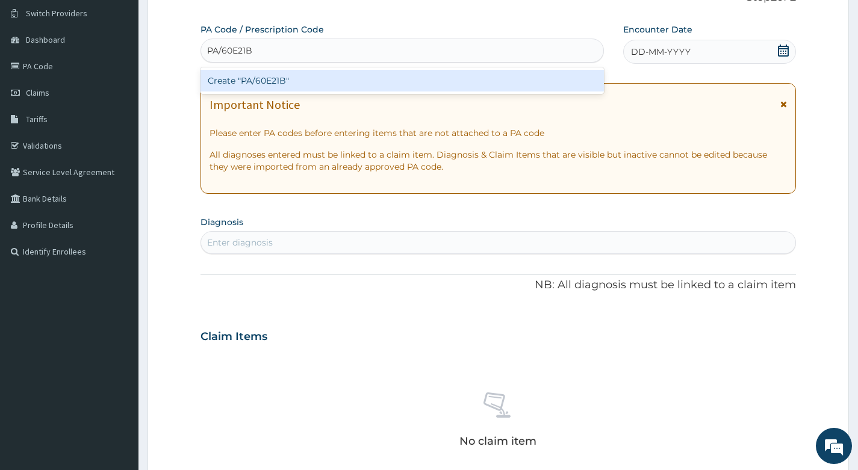
click at [296, 79] on div "Create "PA/60E21B"" at bounding box center [402, 81] width 403 height 22
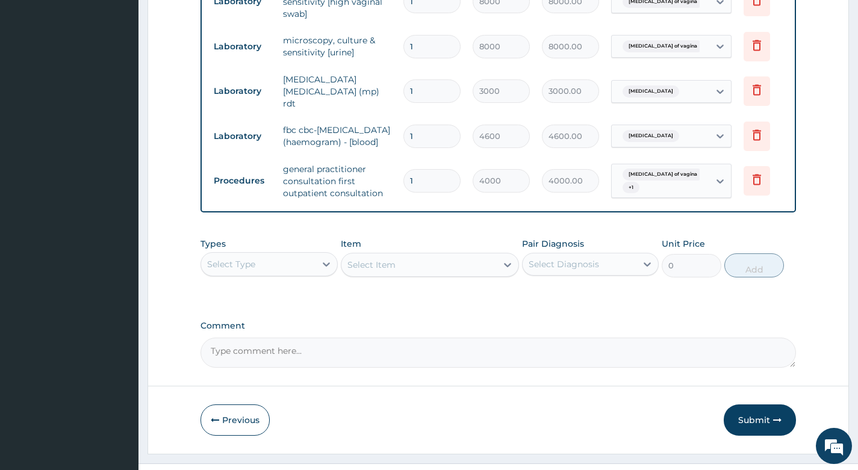
scroll to position [619, 0]
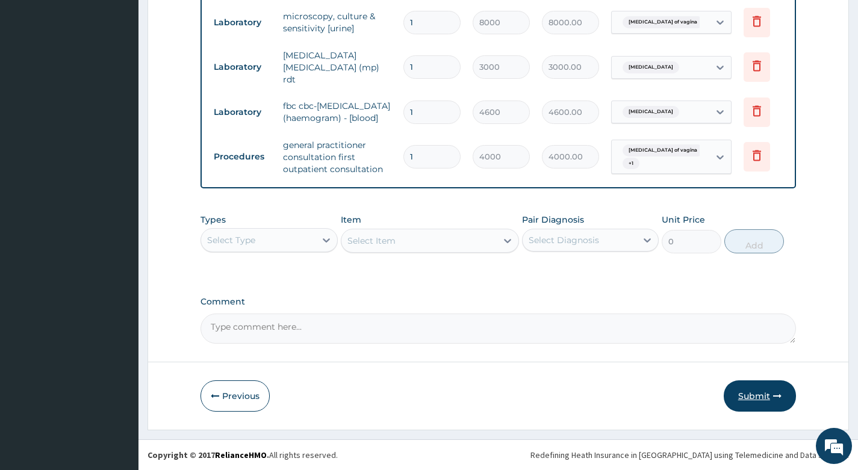
click at [755, 394] on button "Submit" at bounding box center [760, 396] width 72 height 31
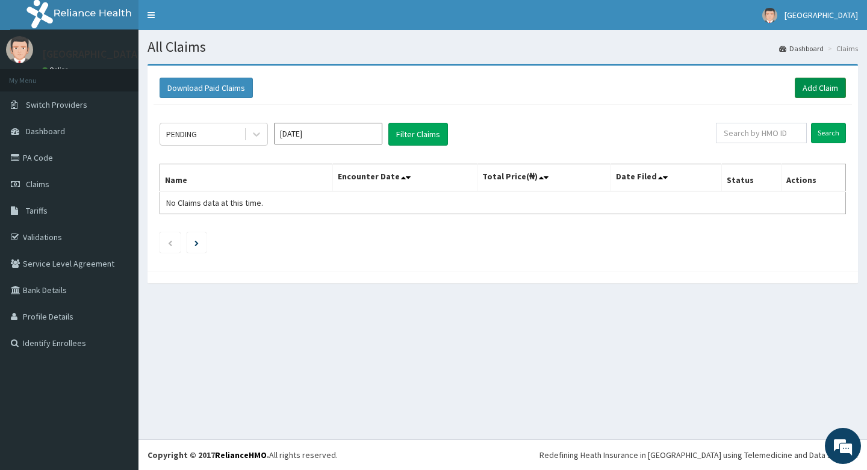
click at [820, 89] on link "Add Claim" at bounding box center [820, 88] width 51 height 20
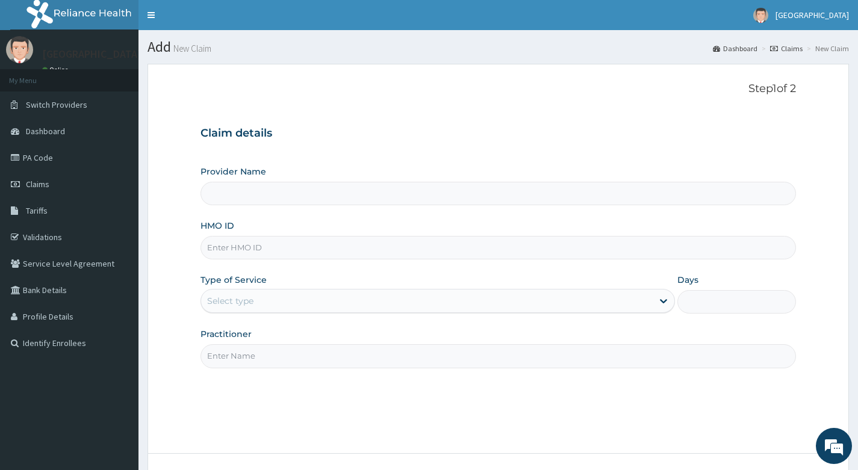
type input "Living Heart Specialist Hospital"
click at [39, 184] on span "Claims" at bounding box center [37, 184] width 23 height 11
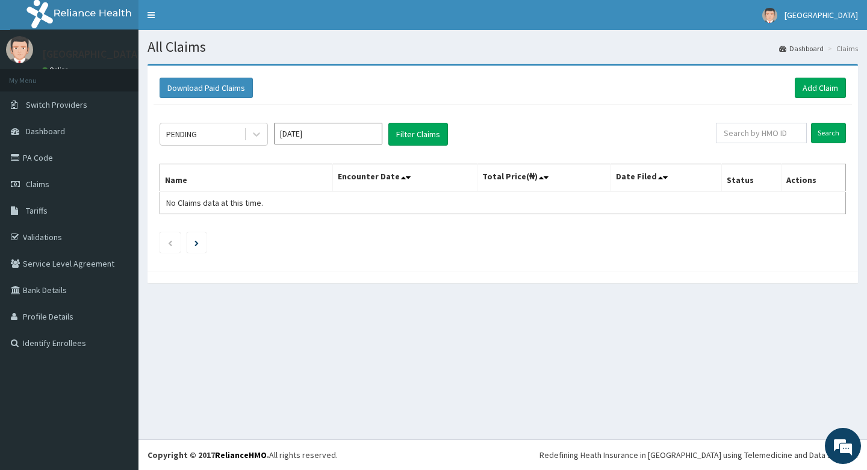
click at [362, 138] on input "[DATE]" at bounding box center [328, 134] width 108 height 22
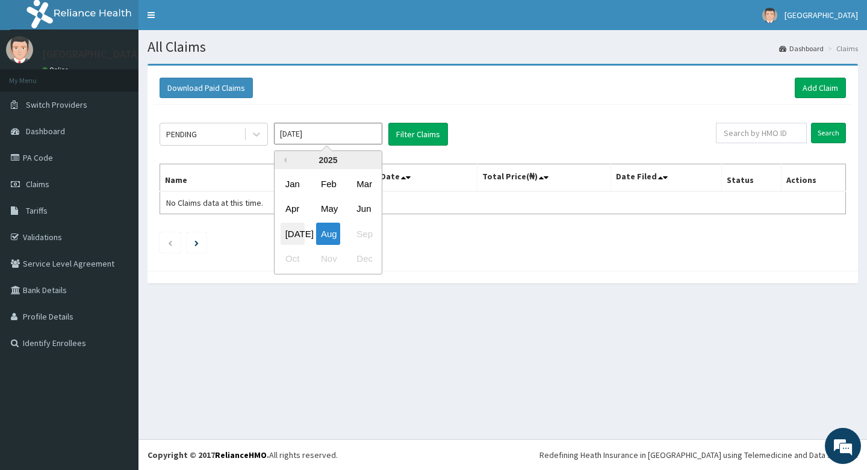
click at [293, 228] on div "[DATE]" at bounding box center [293, 234] width 24 height 22
type input "Jul 2025"
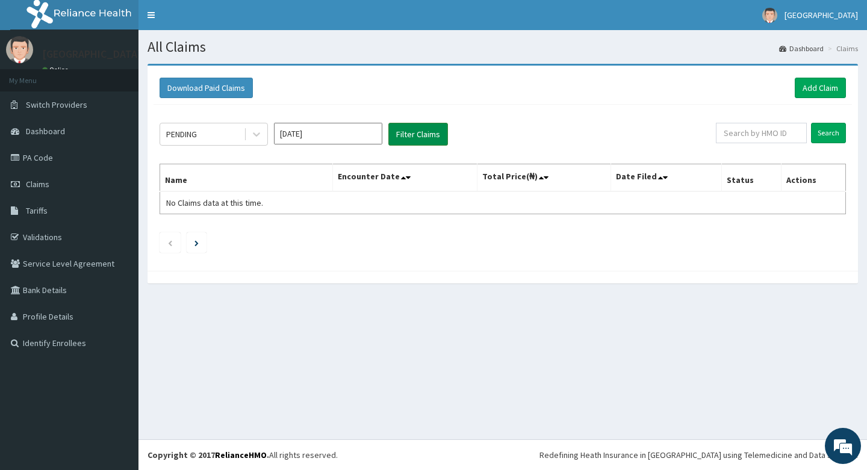
click at [420, 132] on button "Filter Claims" at bounding box center [418, 134] width 60 height 23
click at [225, 130] on div "PENDING" at bounding box center [202, 134] width 84 height 19
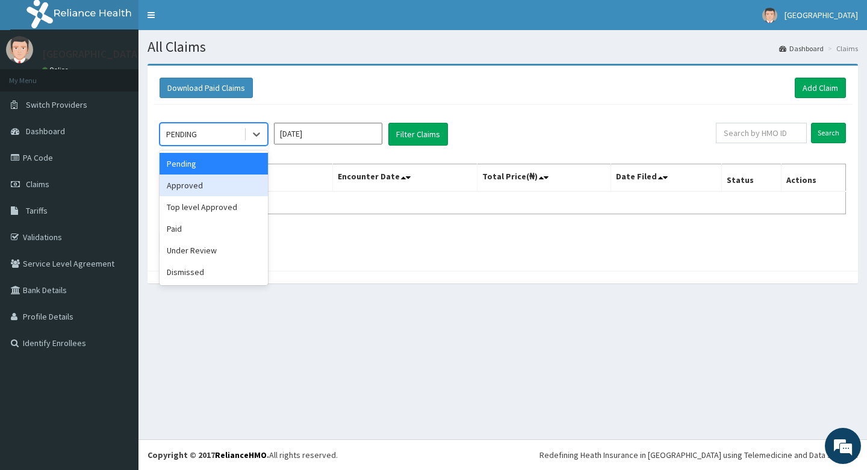
click at [210, 185] on div "Approved" at bounding box center [214, 186] width 108 height 22
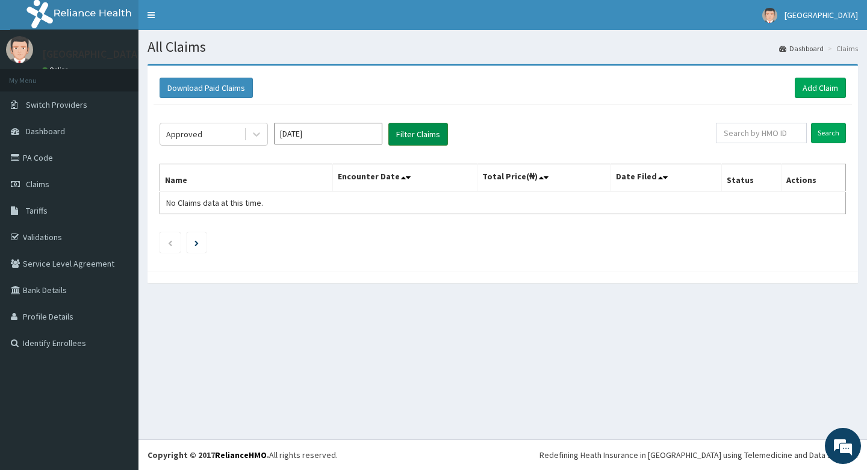
click at [418, 133] on button "Filter Claims" at bounding box center [418, 134] width 60 height 23
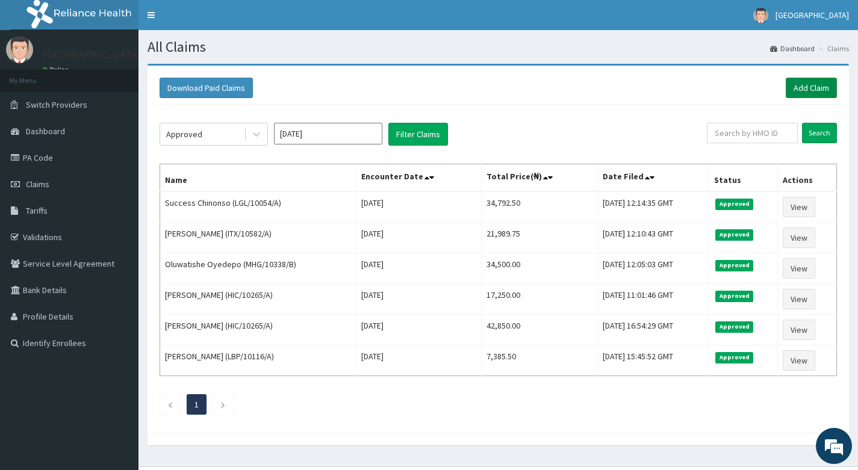
click at [808, 87] on link "Add Claim" at bounding box center [811, 88] width 51 height 20
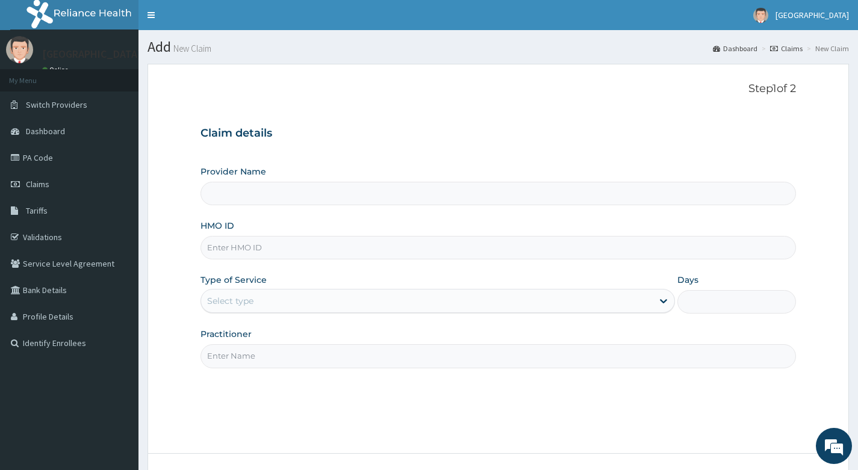
type input "Living Heart Specialist Hospital"
click at [326, 254] on input "HMO ID" at bounding box center [499, 247] width 596 height 23
paste input "RPI/10022/A"
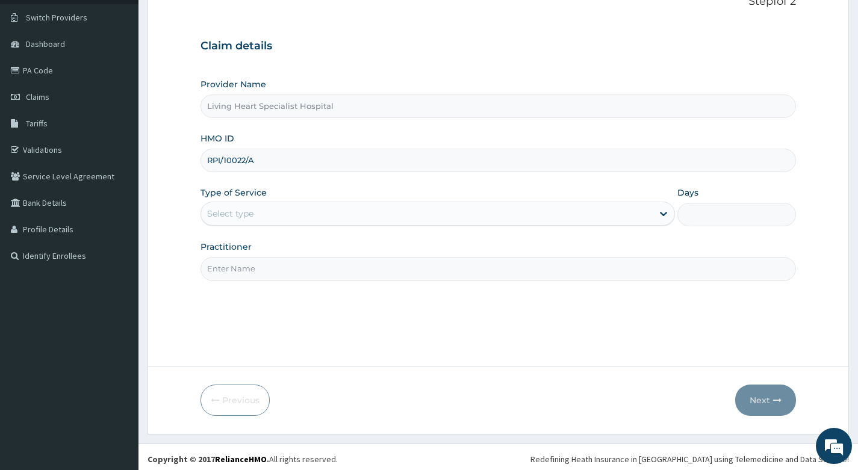
scroll to position [92, 0]
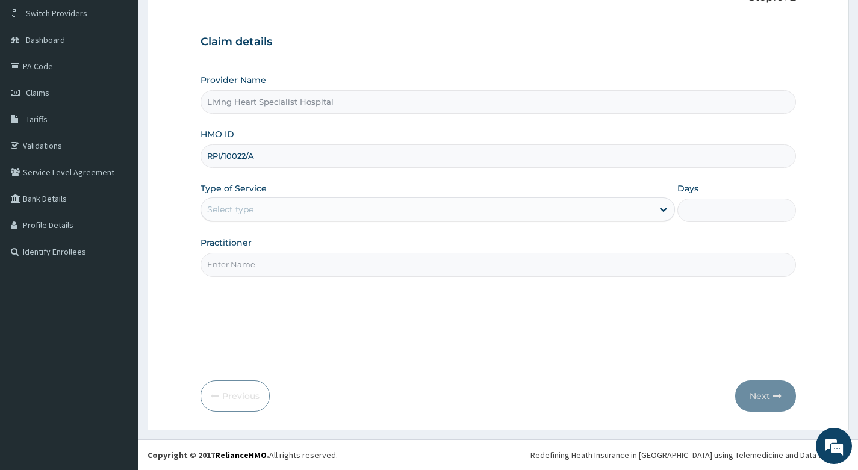
type input "RPI/10022/A"
click at [370, 210] on div "Select type" at bounding box center [427, 209] width 452 height 19
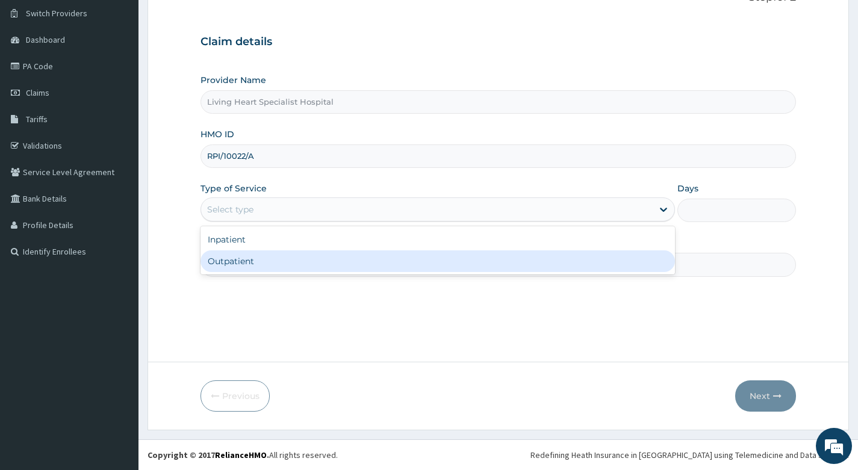
click at [360, 261] on div "Outpatient" at bounding box center [438, 262] width 475 height 22
type input "1"
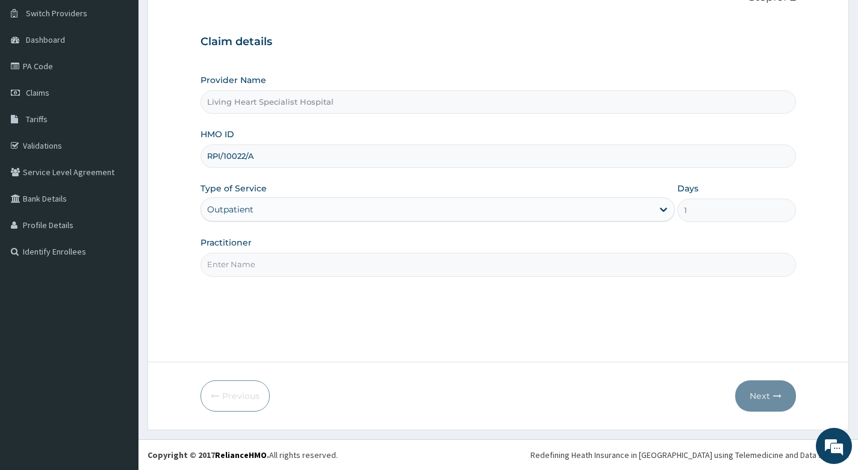
click at [394, 266] on input "Practitioner" at bounding box center [499, 264] width 596 height 23
type input "DR. EKENE OKOLI"
click at [758, 394] on button "Next" at bounding box center [765, 396] width 61 height 31
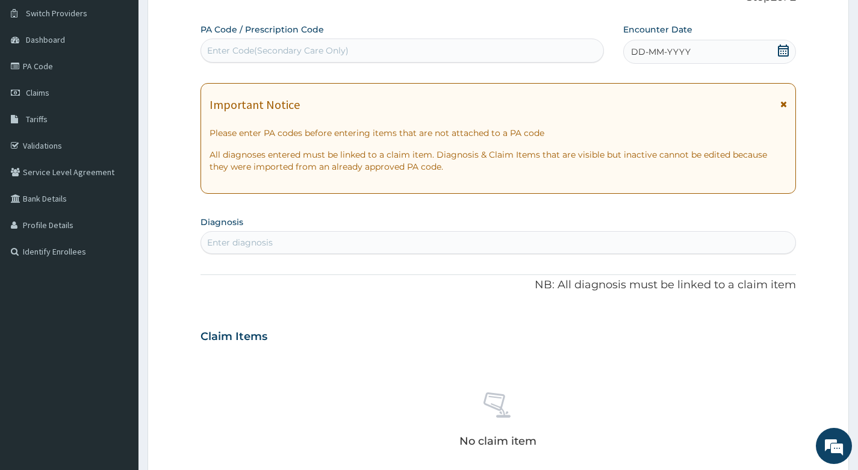
click at [291, 49] on div "Enter Code(Secondary Care Only)" at bounding box center [278, 51] width 142 height 12
type input "PA/"
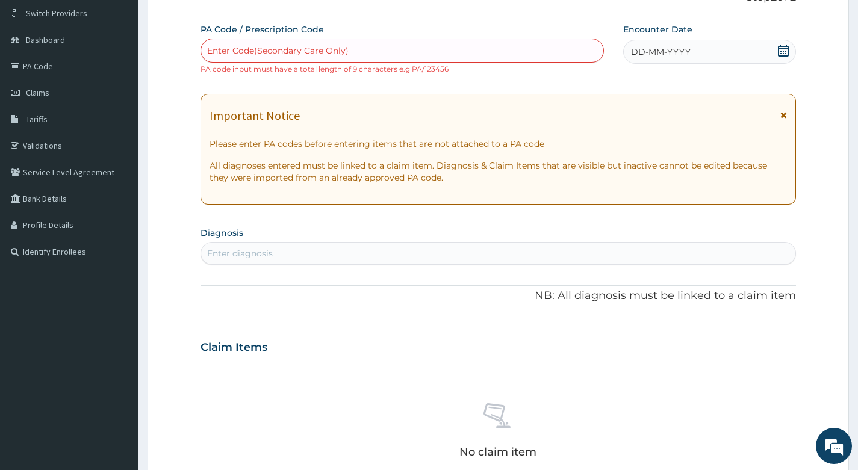
type input "7"
type input "PA/7394EF"
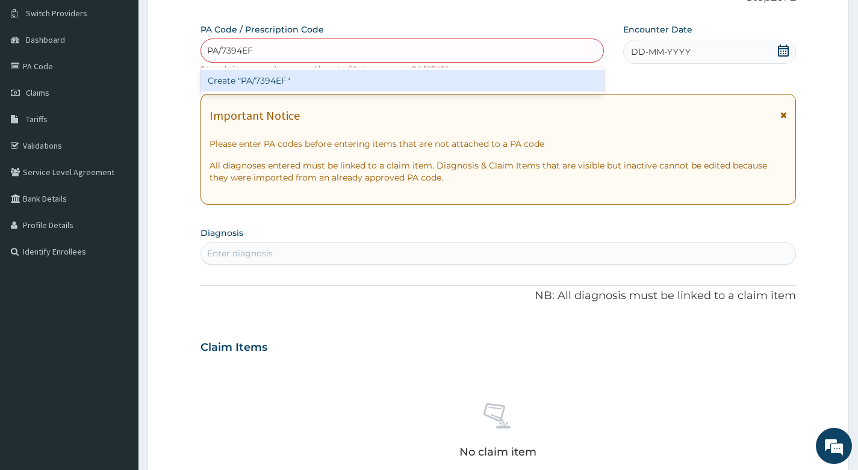
click at [300, 81] on div "Create "PA/7394EF"" at bounding box center [402, 81] width 403 height 22
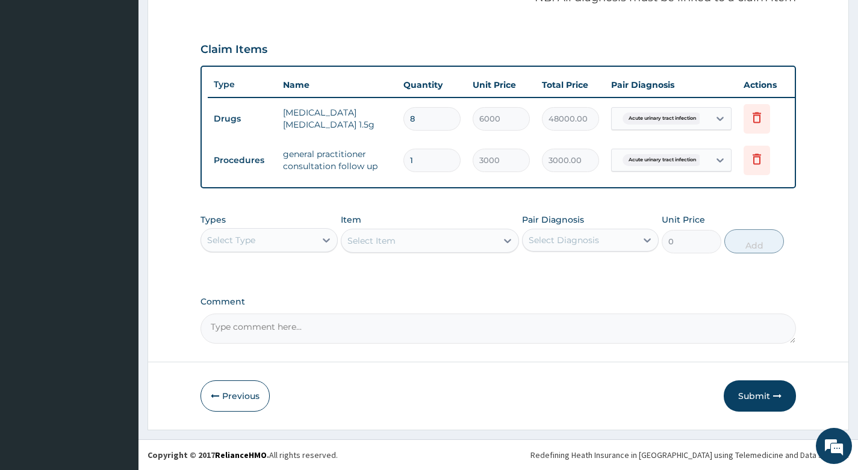
scroll to position [391, 0]
click at [752, 397] on button "Submit" at bounding box center [760, 396] width 72 height 31
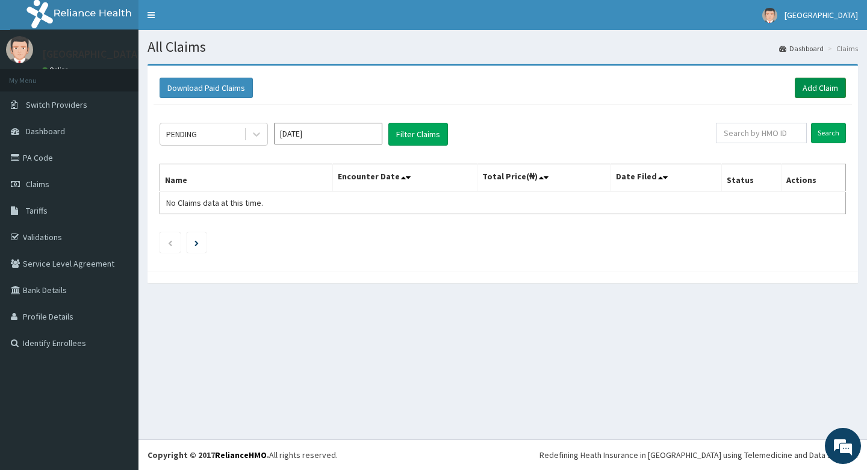
click at [810, 88] on link "Add Claim" at bounding box center [820, 88] width 51 height 20
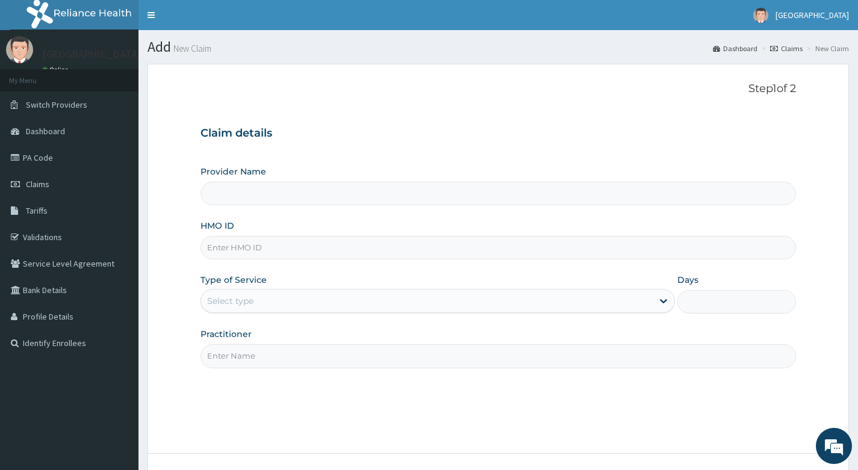
type input "Living Heart Specialist Hospital"
click at [43, 185] on span "Claims" at bounding box center [37, 184] width 23 height 11
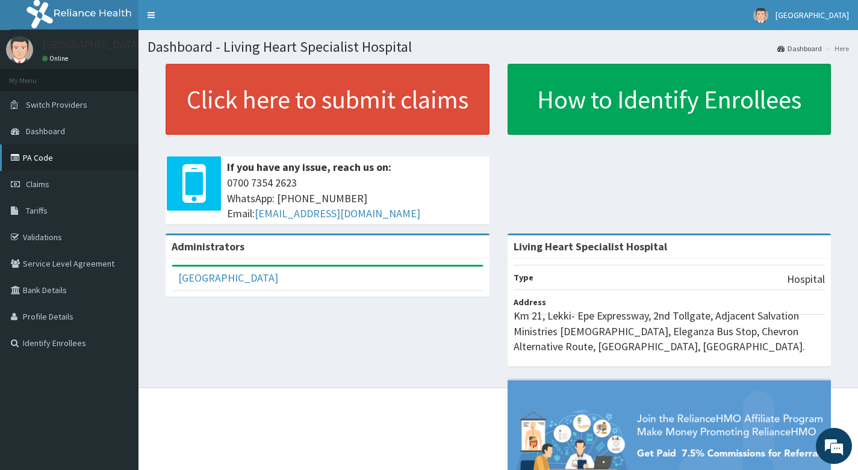
click at [46, 160] on link "PA Code" at bounding box center [69, 158] width 139 height 26
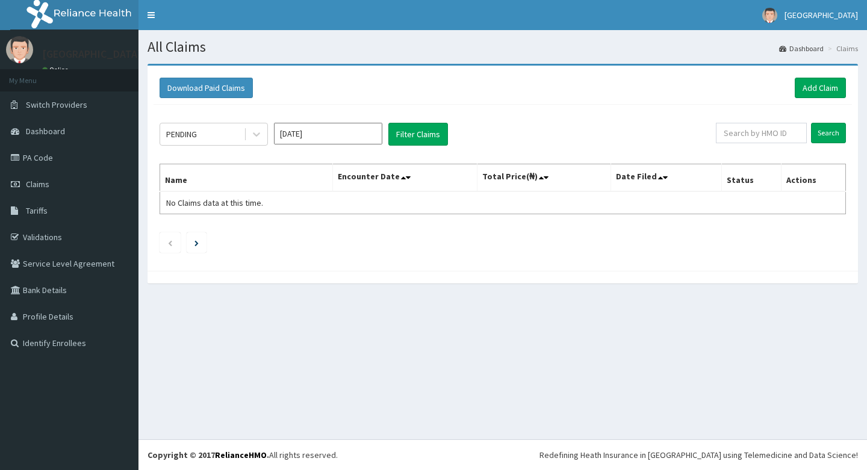
click at [353, 133] on input "[DATE]" at bounding box center [328, 134] width 108 height 22
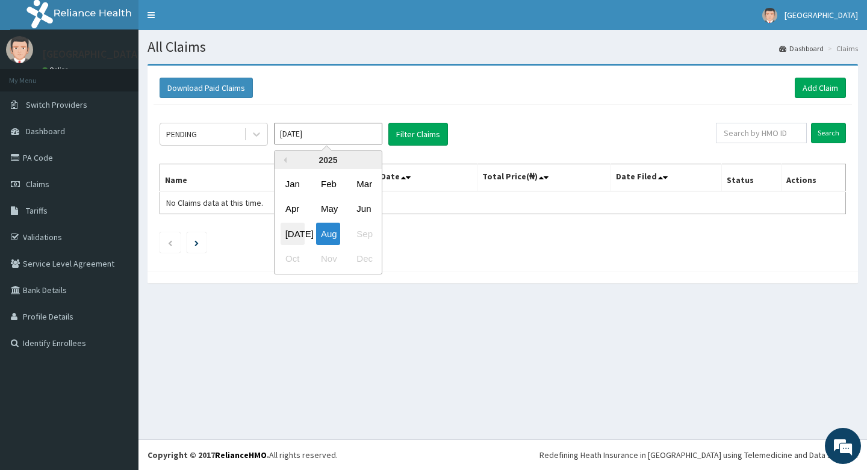
click at [293, 231] on div "[DATE]" at bounding box center [293, 234] width 24 height 22
type input "[DATE]"
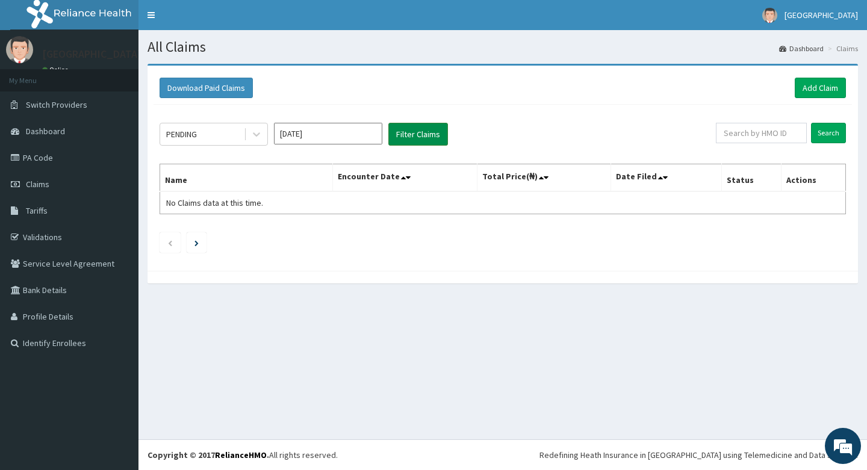
click at [411, 133] on button "Filter Claims" at bounding box center [418, 134] width 60 height 23
click at [420, 134] on button "Filter Claims" at bounding box center [418, 134] width 60 height 23
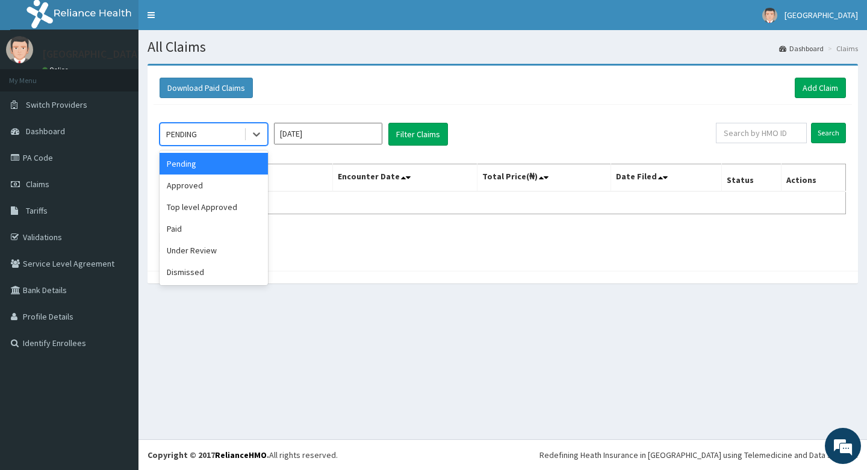
click at [217, 134] on div "PENDING" at bounding box center [202, 134] width 84 height 19
click at [201, 183] on div "Approved" at bounding box center [214, 186] width 108 height 22
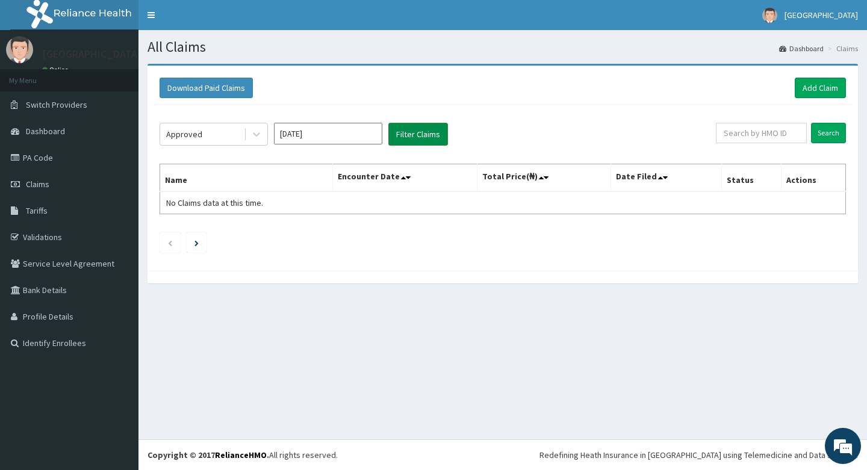
click at [411, 134] on button "Filter Claims" at bounding box center [418, 134] width 60 height 23
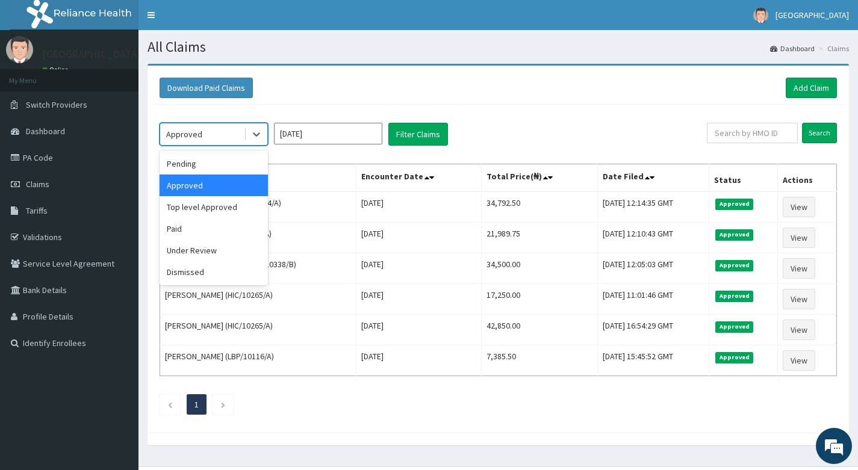
click at [222, 129] on div "Approved" at bounding box center [202, 134] width 84 height 19
click at [209, 204] on div "Top level Approved" at bounding box center [214, 207] width 108 height 22
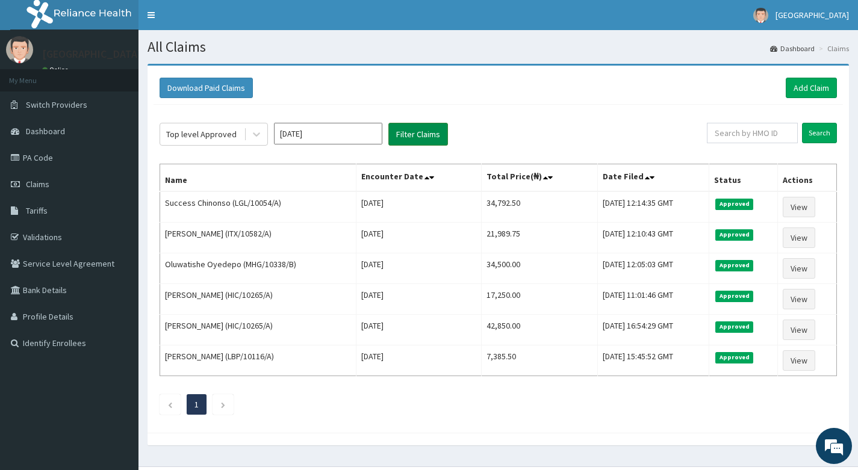
click at [424, 132] on button "Filter Claims" at bounding box center [418, 134] width 60 height 23
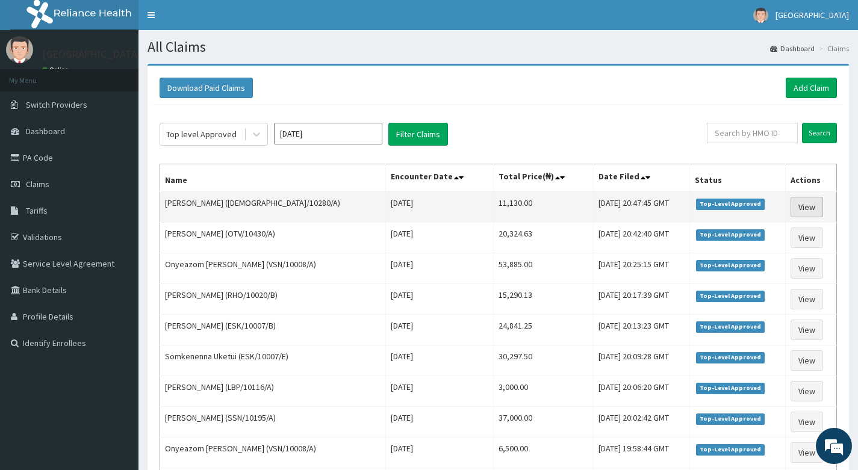
click at [804, 205] on link "View" at bounding box center [807, 207] width 33 height 20
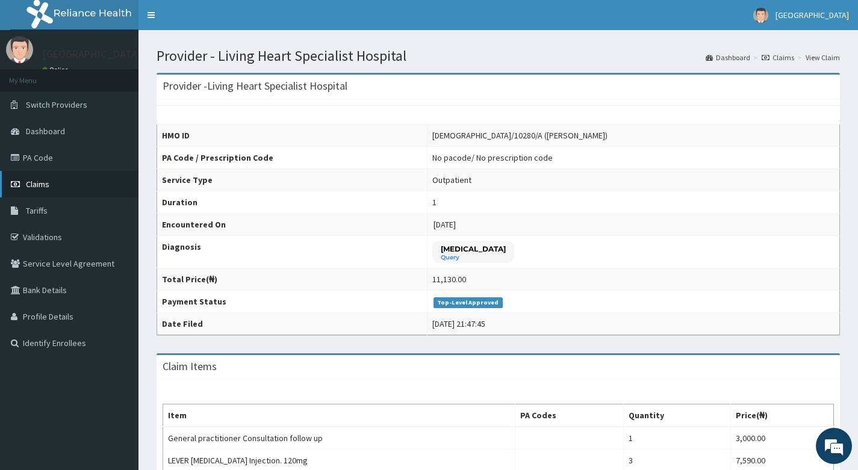
click at [43, 184] on span "Claims" at bounding box center [37, 184] width 23 height 11
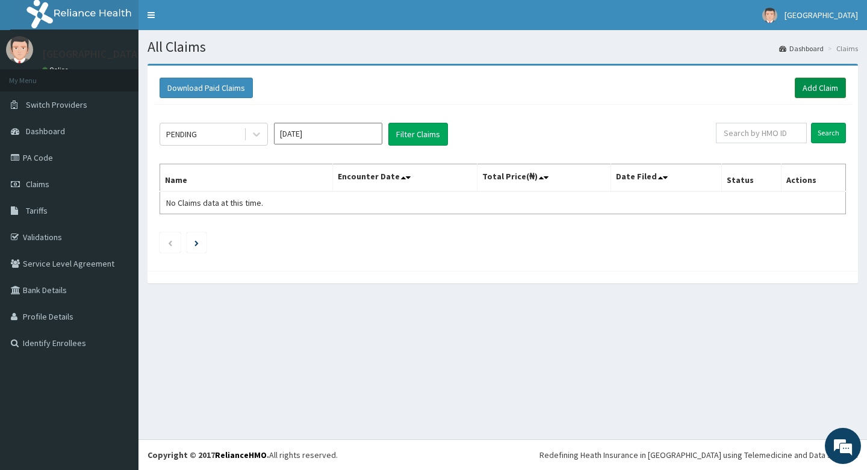
click at [827, 83] on link "Add Claim" at bounding box center [820, 88] width 51 height 20
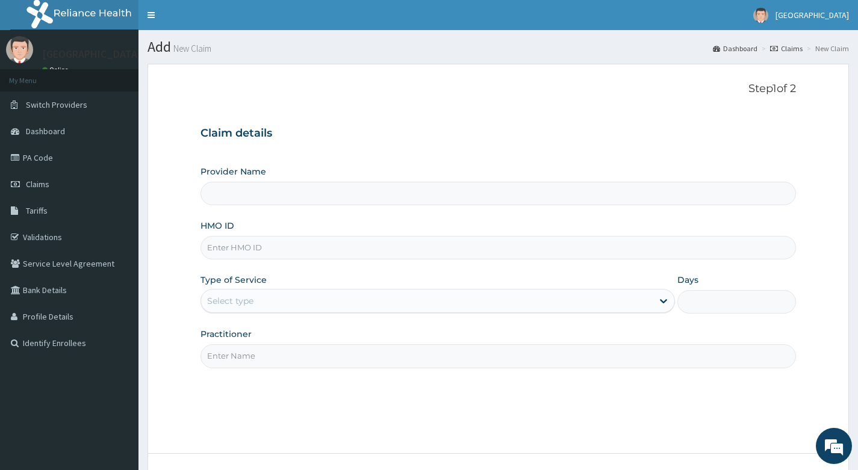
type input "Living Heart Specialist Hospital"
click at [555, 411] on div "Step 1 of 2 Claim details Provider Name Living Heart Specialist Hospital HMO ID…" at bounding box center [499, 258] width 596 height 353
drag, startPoint x: 273, startPoint y: 249, endPoint x: 282, endPoint y: 247, distance: 9.2
click at [273, 249] on input "HMO ID" at bounding box center [499, 247] width 596 height 23
paste input "LGL/10208/A"
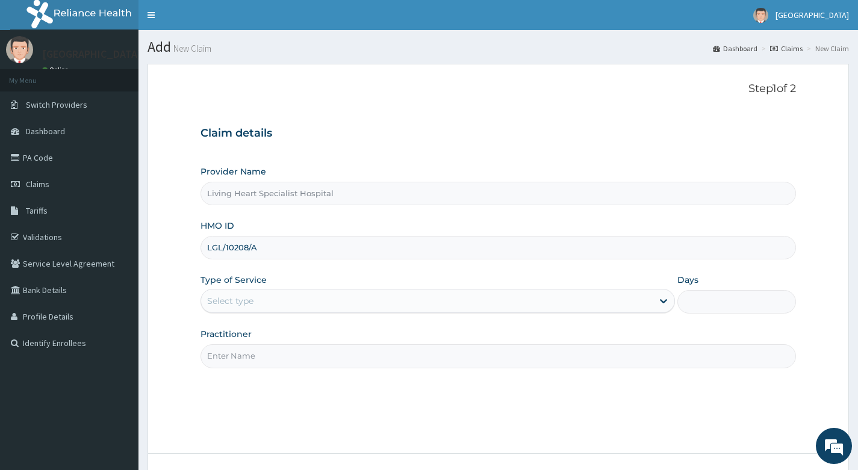
type input "LGL/10208/A"
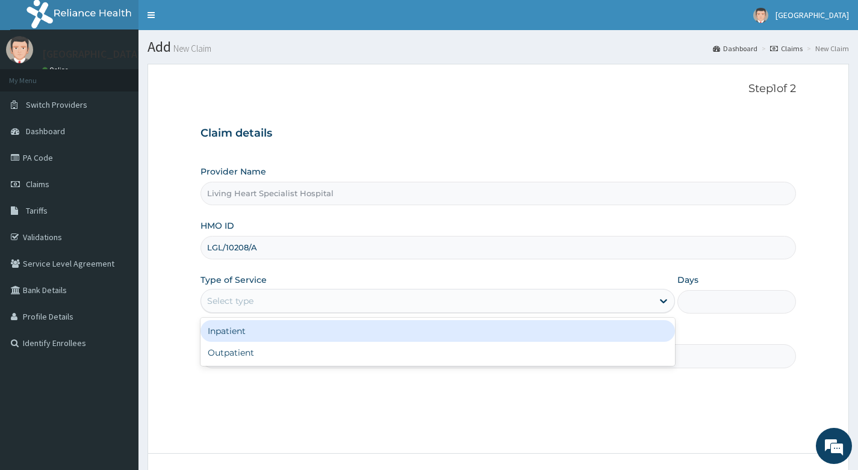
click at [328, 297] on div "Select type" at bounding box center [427, 300] width 452 height 19
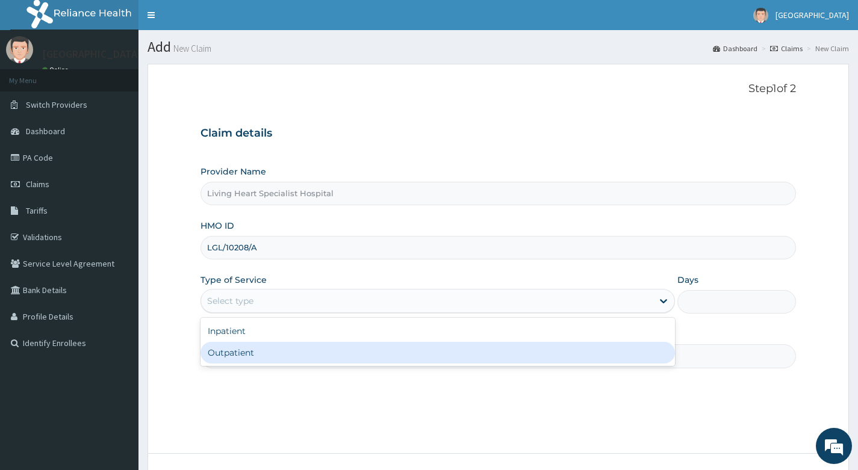
click at [295, 350] on div "Outpatient" at bounding box center [438, 353] width 475 height 22
type input "1"
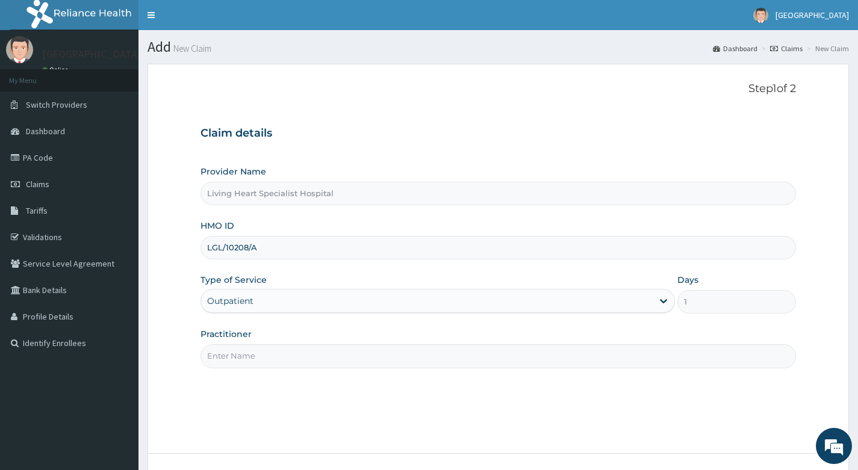
click at [322, 355] on input "Practitioner" at bounding box center [499, 355] width 596 height 23
type input "[PERSON_NAME]"
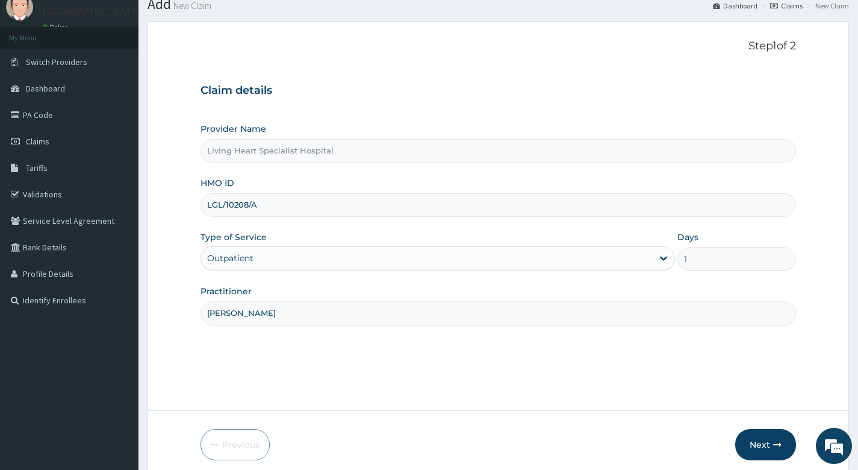
scroll to position [92, 0]
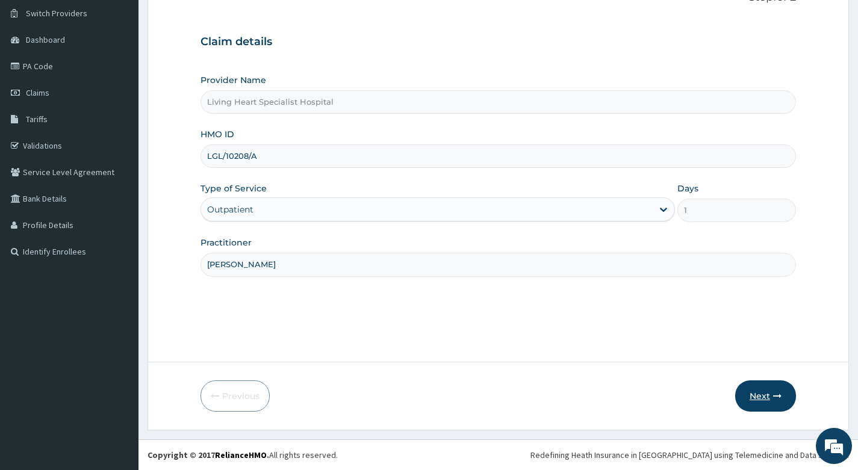
click at [758, 397] on button "Next" at bounding box center [765, 396] width 61 height 31
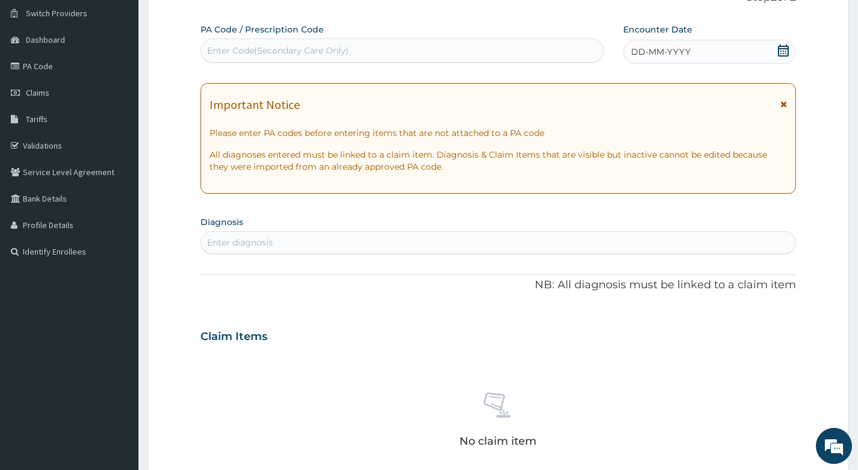
click at [299, 240] on div "Enter diagnosis" at bounding box center [498, 242] width 594 height 19
type input "RRHOID"
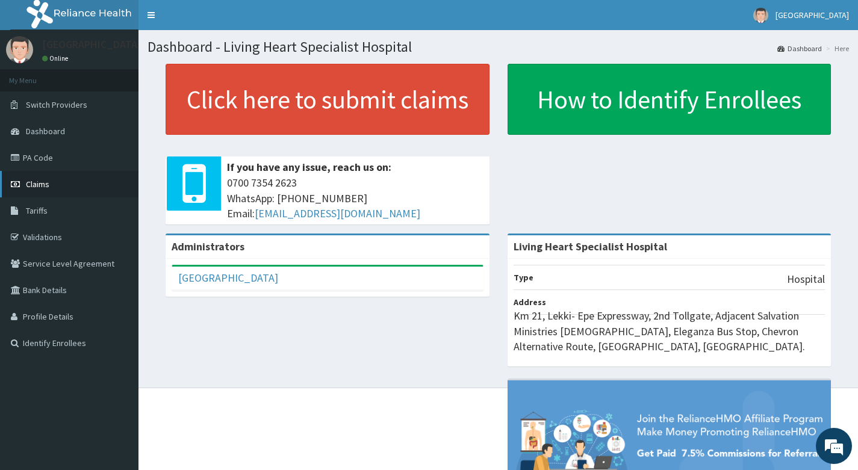
click at [40, 183] on span "Claims" at bounding box center [37, 184] width 23 height 11
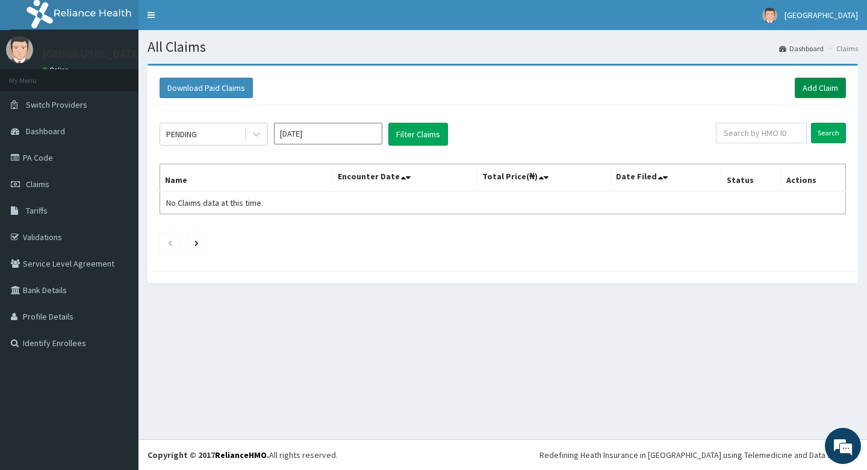
click at [815, 89] on link "Add Claim" at bounding box center [820, 88] width 51 height 20
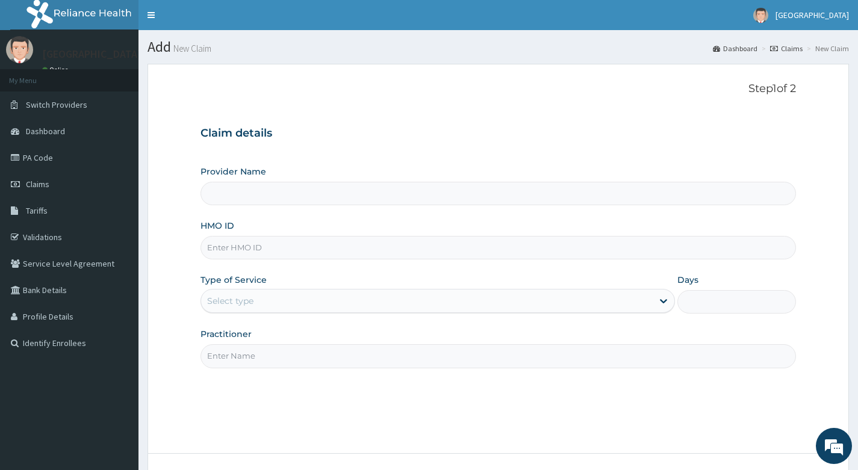
type input "Living Heart Specialist Hospital"
click at [267, 247] on input "HMO ID" at bounding box center [499, 247] width 596 height 23
paste input "LGL/10208/A"
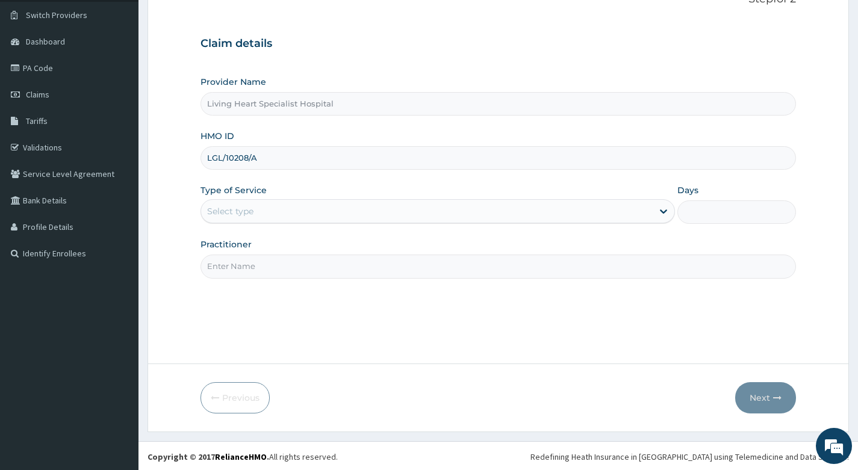
scroll to position [92, 0]
type input "LGL/10208/A"
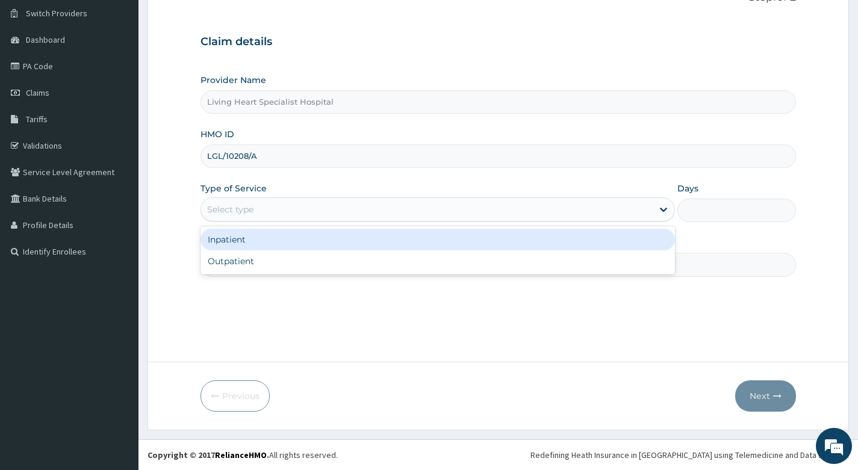
click at [358, 208] on div "Select type" at bounding box center [427, 209] width 452 height 19
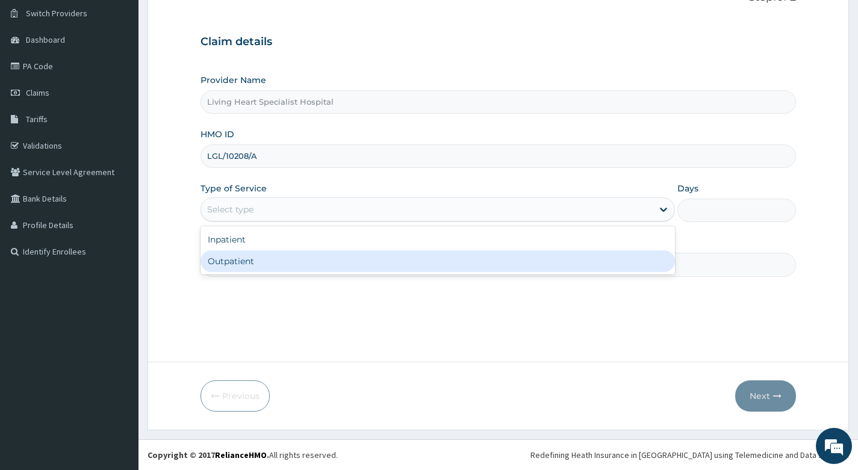
click at [330, 269] on div "Outpatient" at bounding box center [438, 262] width 475 height 22
type input "1"
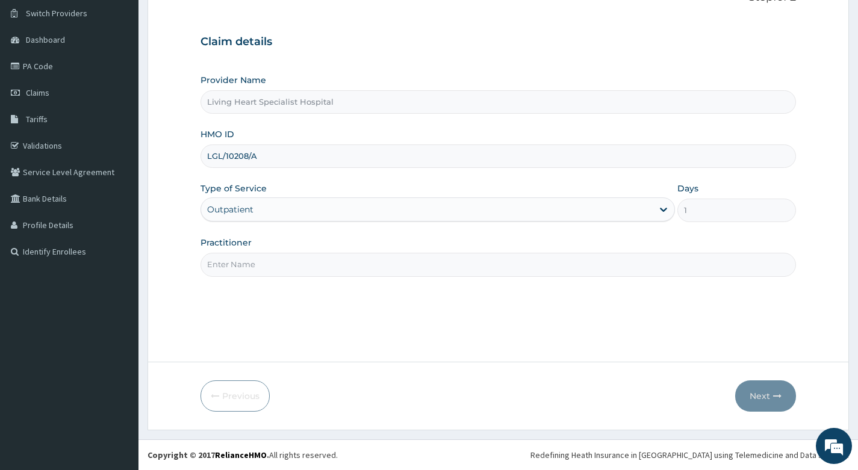
click at [369, 269] on input "Practitioner" at bounding box center [499, 264] width 596 height 23
type input "[PERSON_NAME]"
click at [754, 394] on button "Next" at bounding box center [765, 396] width 61 height 31
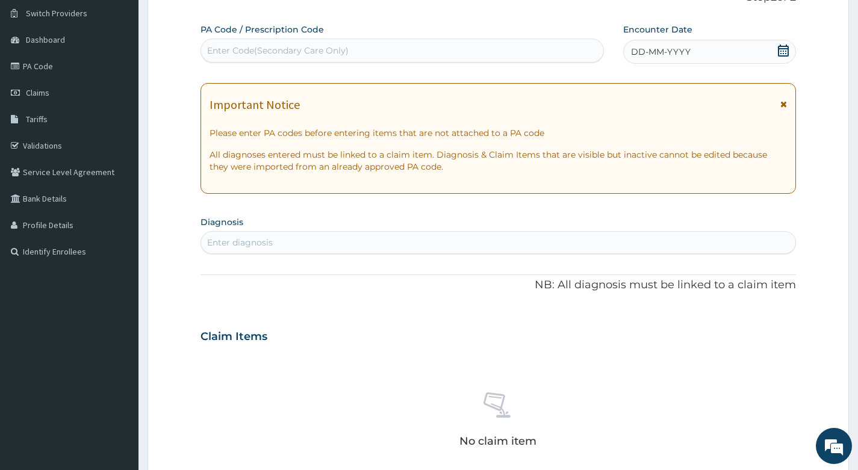
click at [306, 244] on div "Enter diagnosis" at bounding box center [498, 242] width 594 height 19
type input "R"
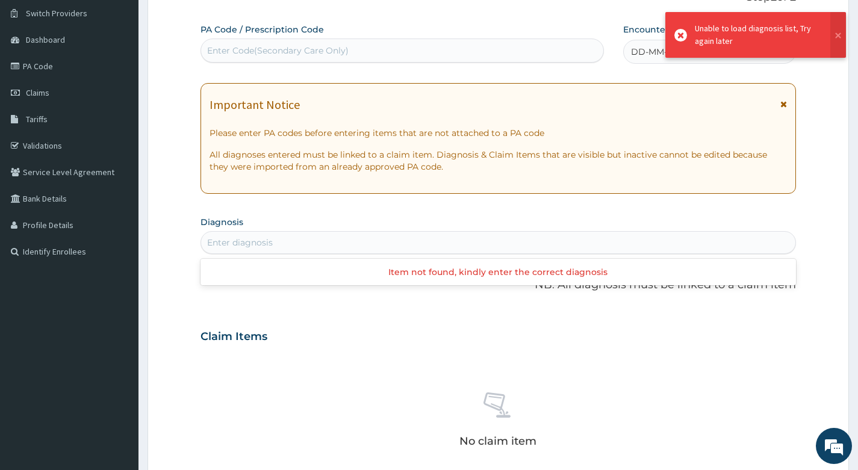
type input "H"
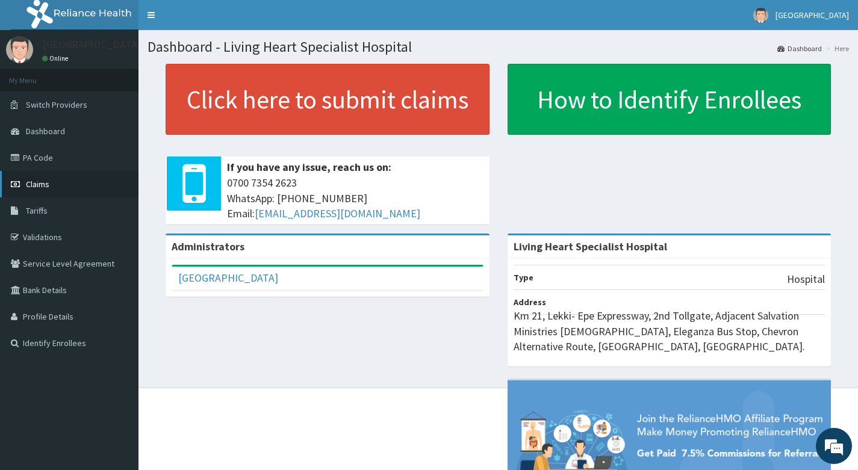
click at [38, 184] on span "Claims" at bounding box center [37, 184] width 23 height 11
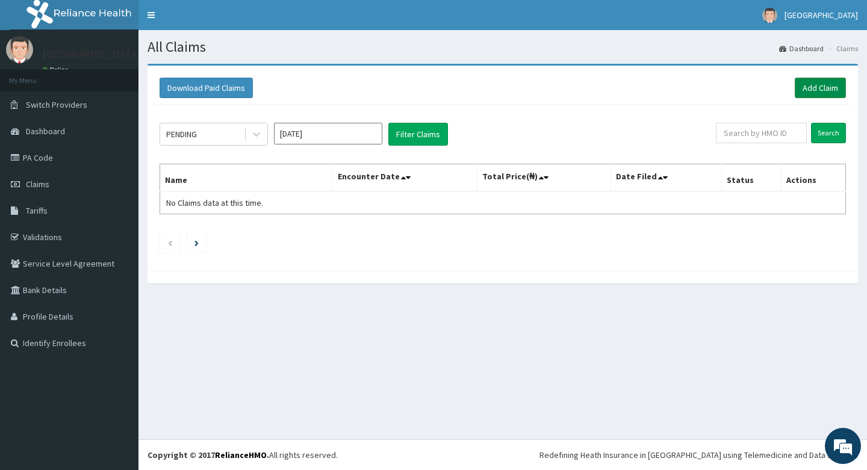
click at [811, 84] on link "Add Claim" at bounding box center [820, 88] width 51 height 20
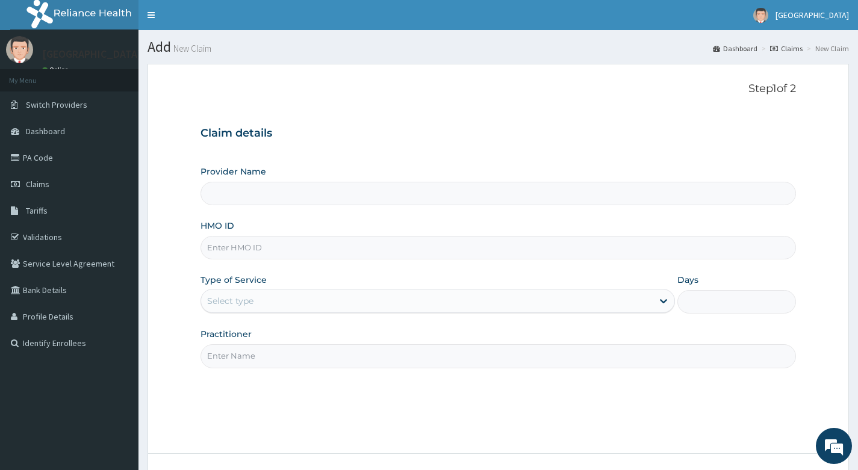
type input "Living Heart Specialist Hospital"
click at [283, 247] on input "HMO ID" at bounding box center [499, 247] width 596 height 23
paste input "LGL/10208/A"
type input "LGL/10208/A"
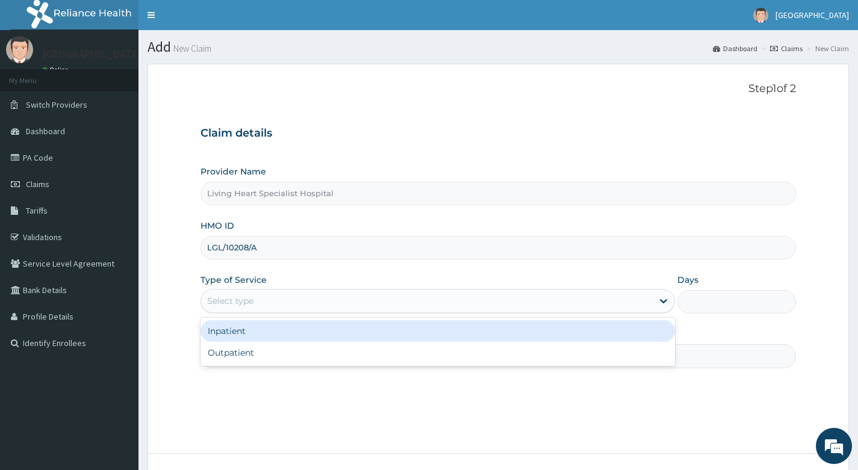
click at [267, 302] on div "Select type" at bounding box center [427, 300] width 452 height 19
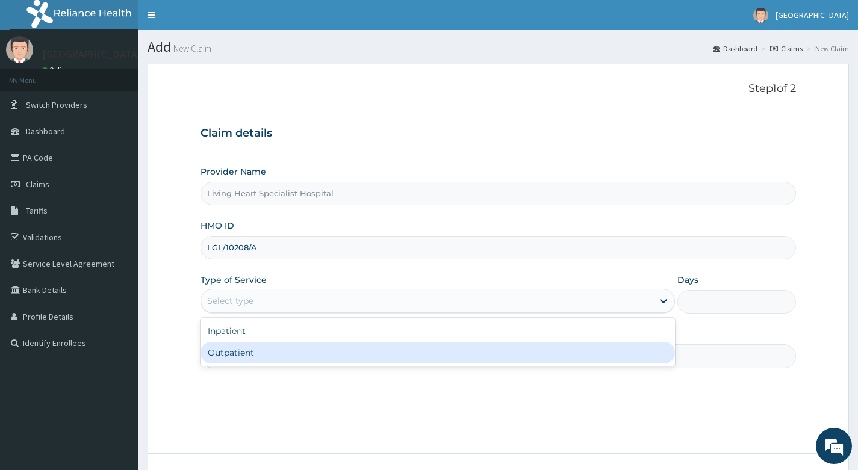
click at [261, 355] on div "Outpatient" at bounding box center [438, 353] width 475 height 22
type input "1"
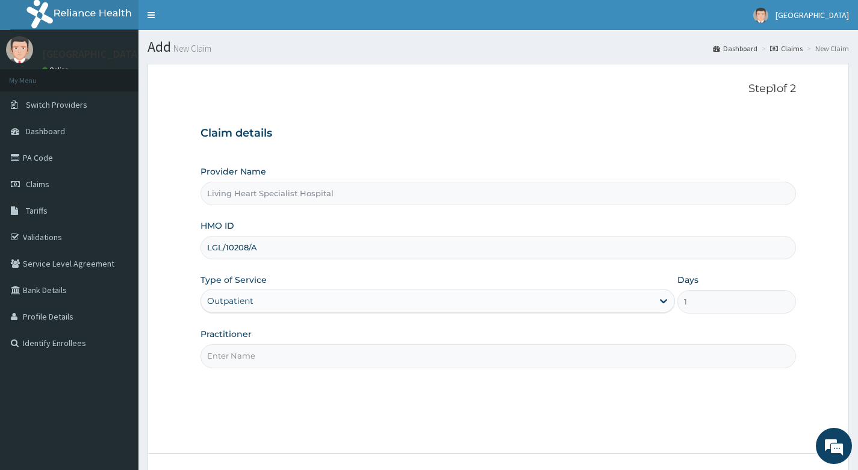
click at [304, 355] on input "Practitioner" at bounding box center [499, 355] width 596 height 23
type input "[PERSON_NAME]"
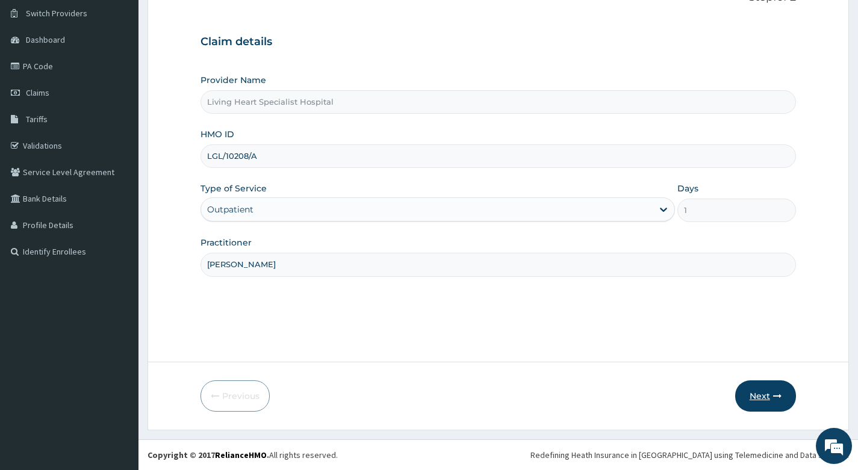
click at [762, 397] on button "Next" at bounding box center [765, 396] width 61 height 31
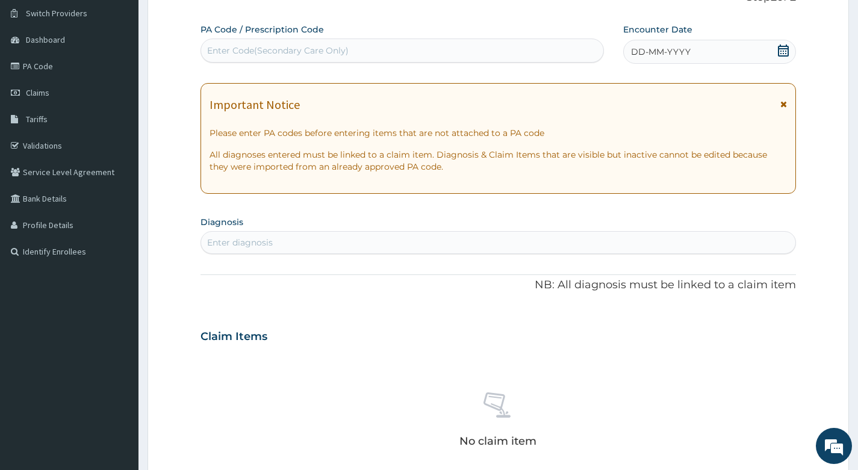
click at [326, 239] on div "Enter diagnosis" at bounding box center [498, 242] width 594 height 19
type input "R"
type input "O"
type input "HAEM"
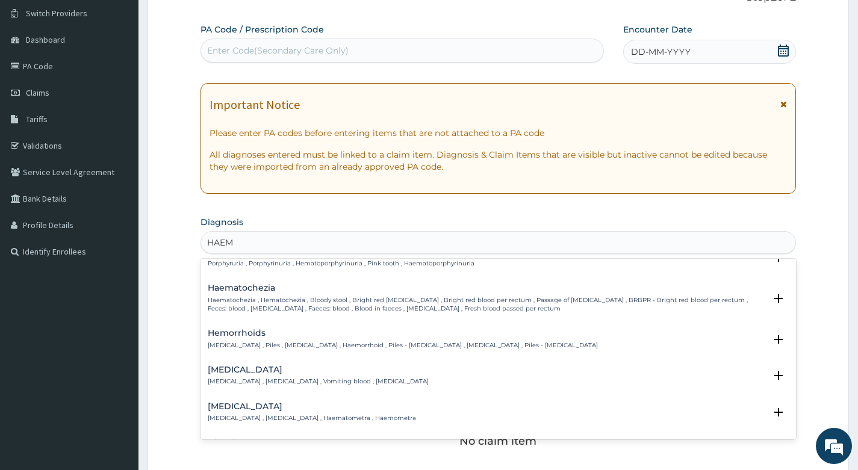
scroll to position [422, 0]
click at [240, 333] on h4 "Hemorrhoids" at bounding box center [403, 332] width 390 height 9
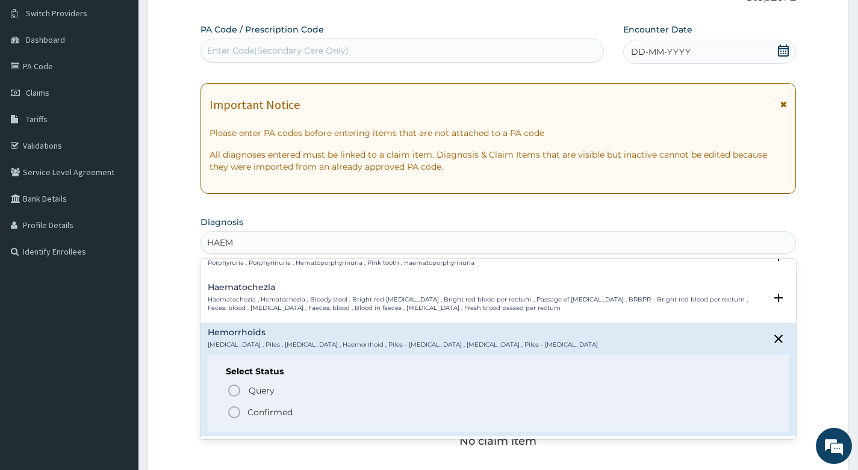
click at [234, 410] on icon "status option filled" at bounding box center [234, 412] width 14 height 14
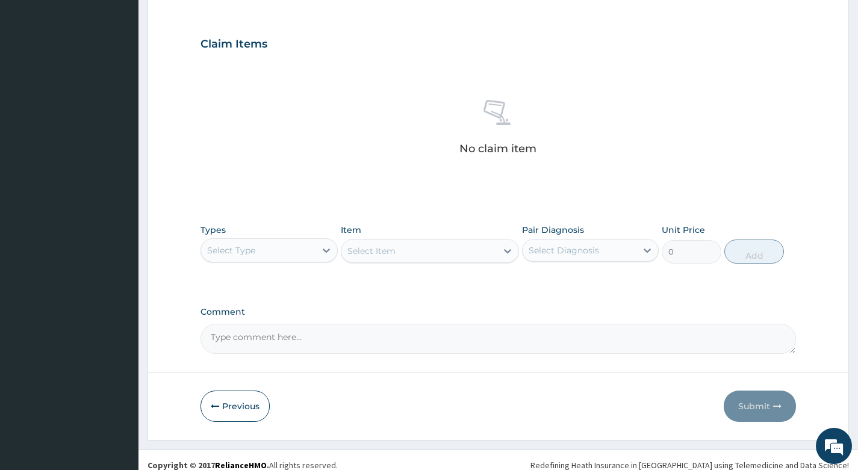
scroll to position [393, 0]
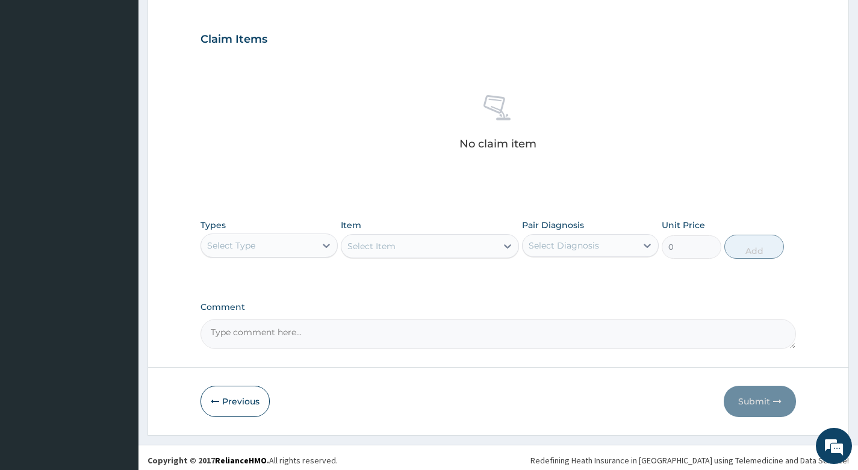
click at [290, 249] on div "Select Type" at bounding box center [258, 245] width 114 height 19
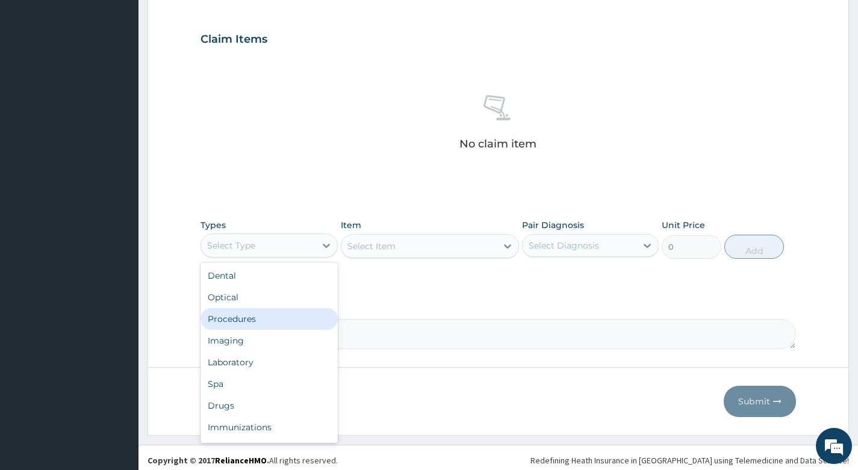
click at [257, 319] on div "Procedures" at bounding box center [269, 319] width 137 height 22
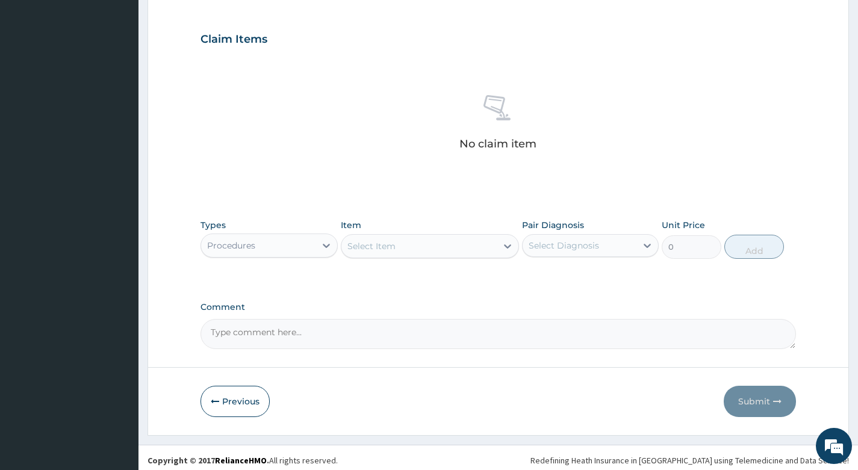
scroll to position [398, 0]
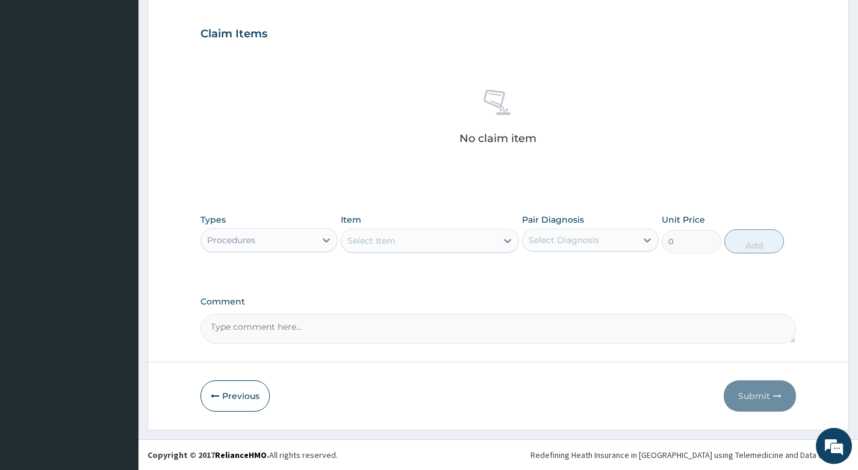
click at [437, 240] on div "Select Item" at bounding box center [419, 240] width 156 height 19
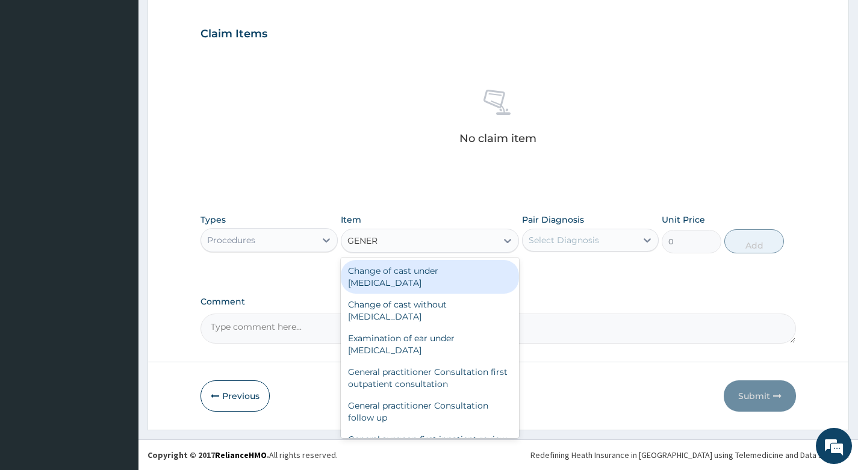
type input "GENERA"
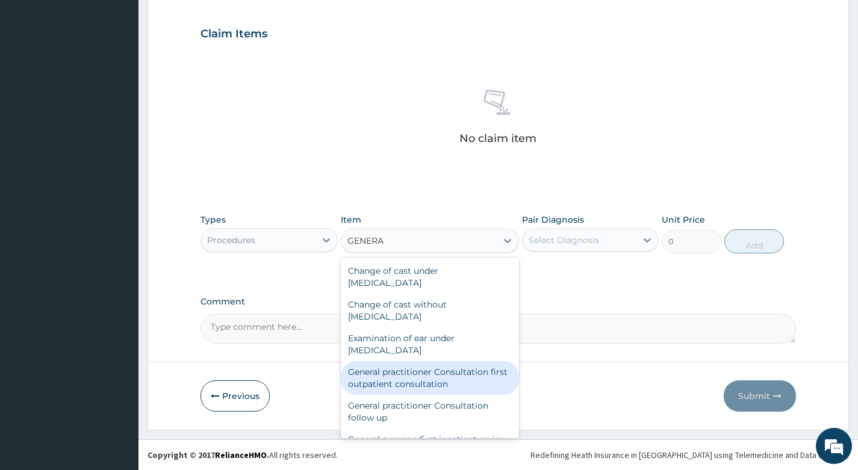
click at [402, 372] on div "General practitioner Consultation first outpatient consultation" at bounding box center [430, 378] width 179 height 34
type input "4000"
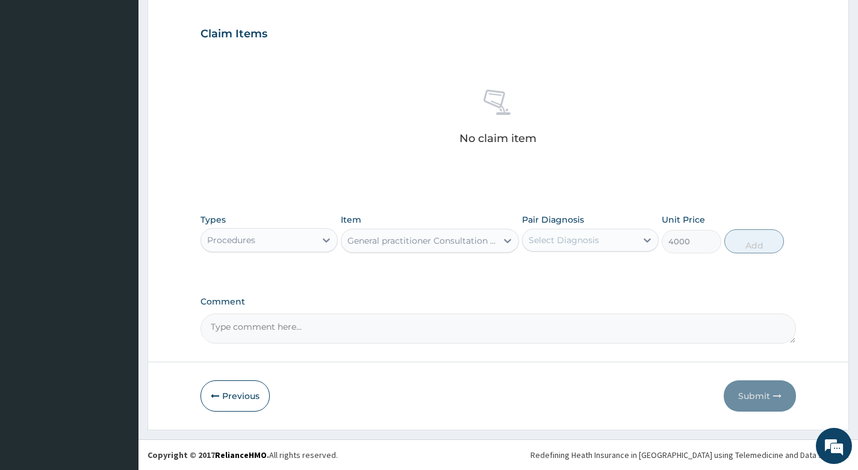
click at [624, 241] on div "Select Diagnosis" at bounding box center [580, 240] width 114 height 19
click at [617, 269] on div "Hemorrhoids" at bounding box center [590, 271] width 137 height 25
checkbox input "true"
click at [744, 242] on button "Add" at bounding box center [754, 241] width 60 height 24
type input "0"
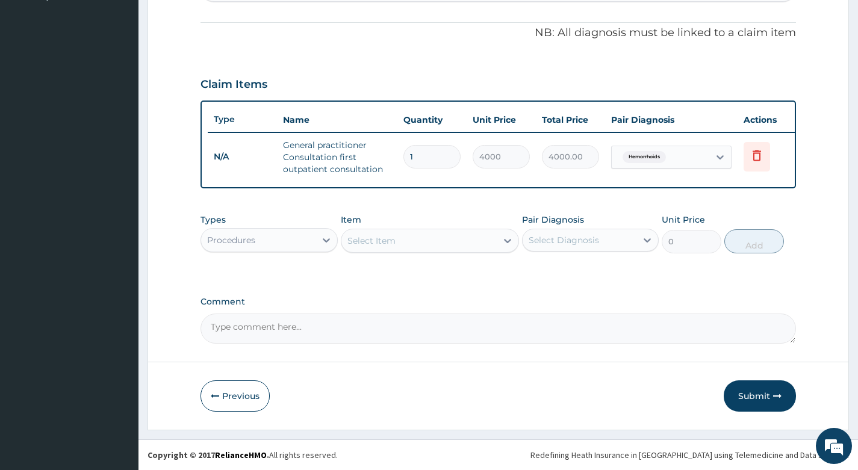
scroll to position [356, 0]
click at [453, 241] on div "Select Item" at bounding box center [419, 240] width 156 height 19
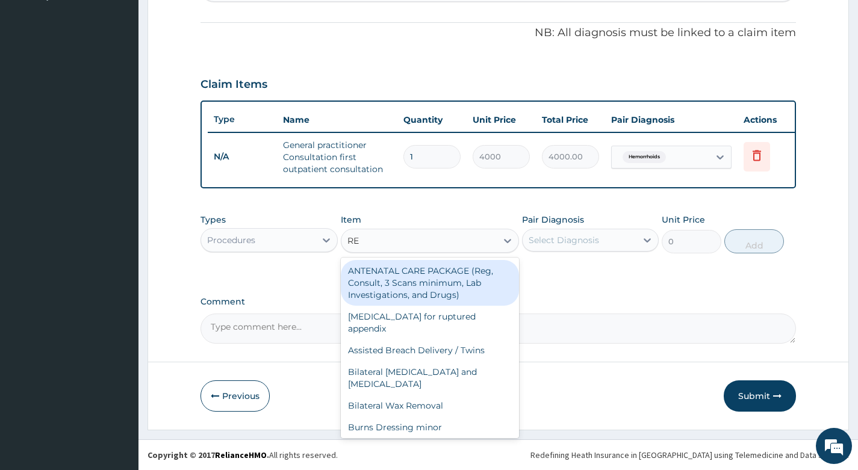
type input "REG"
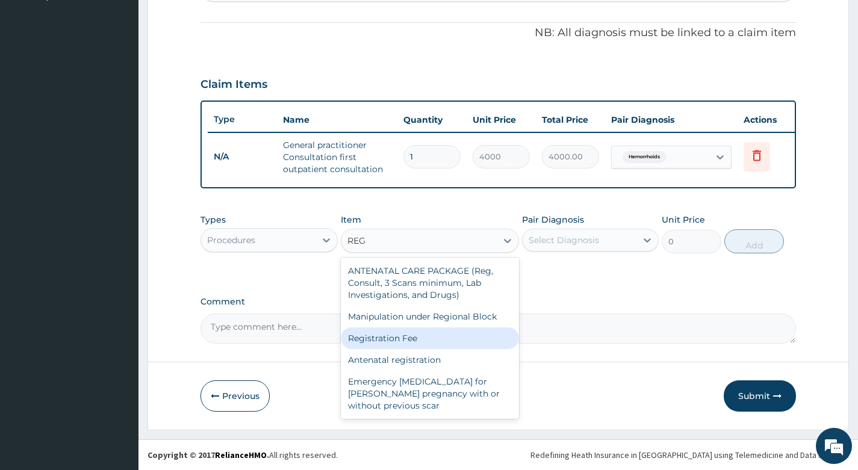
click at [424, 338] on div "Registration Fee" at bounding box center [430, 339] width 179 height 22
type input "2500"
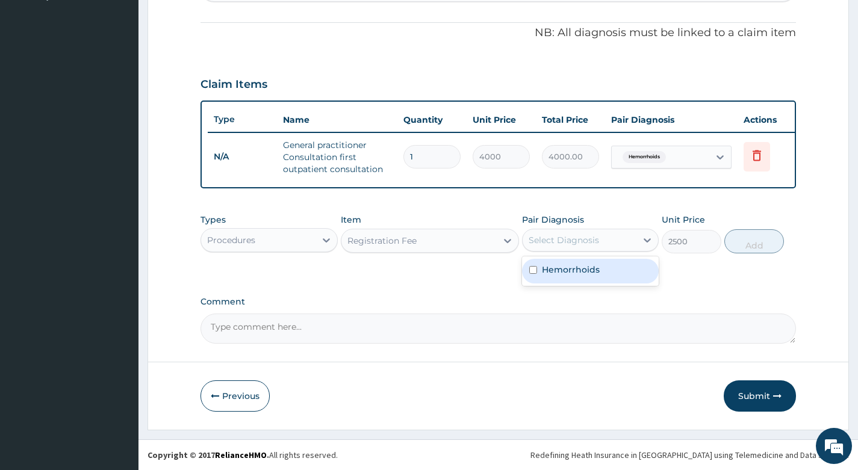
click at [630, 241] on div "Select Diagnosis" at bounding box center [580, 240] width 114 height 19
click at [615, 270] on div "Hemorrhoids" at bounding box center [590, 271] width 137 height 25
checkbox input "true"
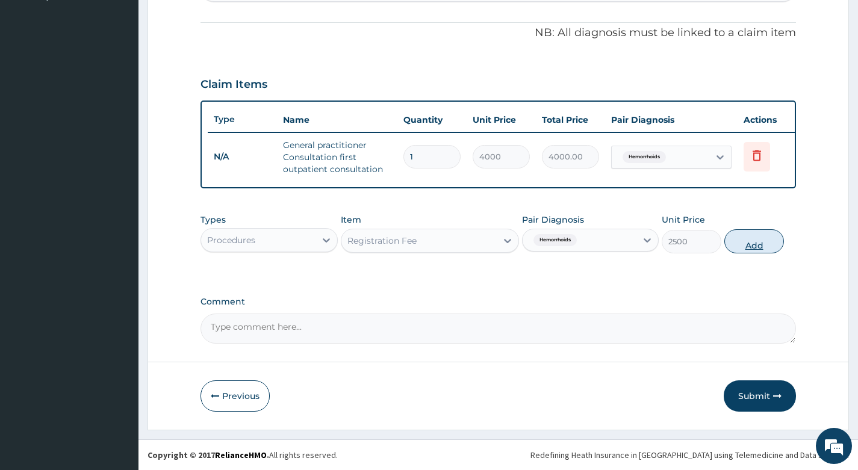
click at [752, 243] on button "Add" at bounding box center [754, 241] width 60 height 24
type input "0"
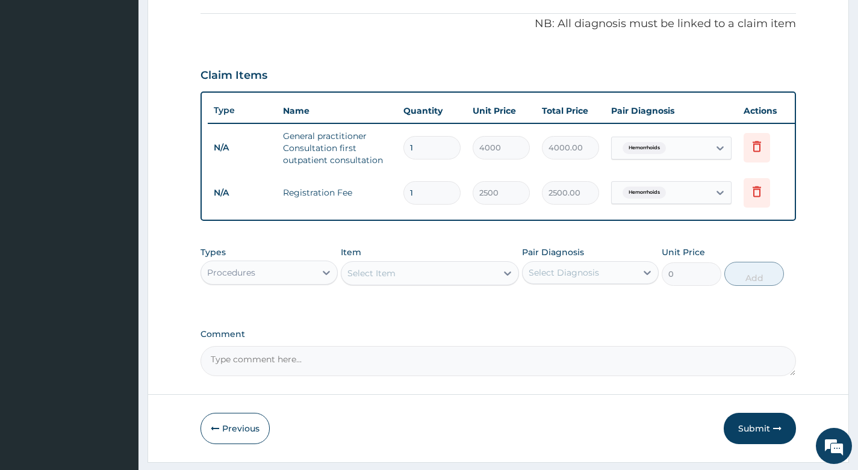
click at [301, 282] on div "Procedures" at bounding box center [258, 272] width 114 height 19
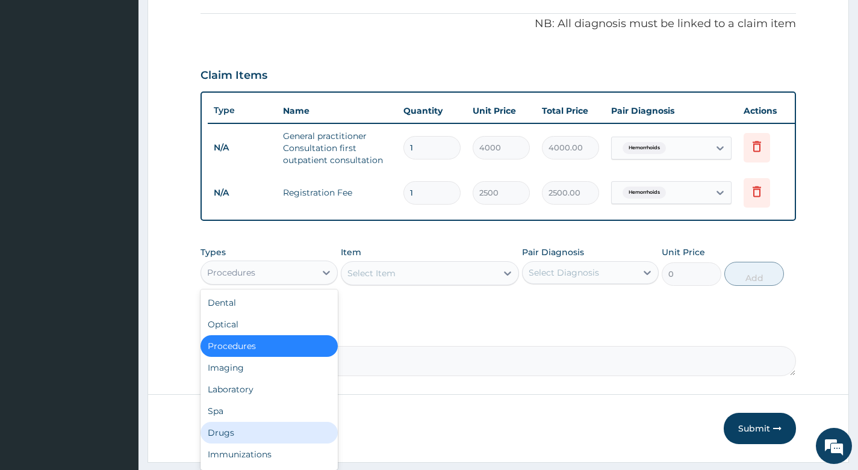
click at [249, 441] on div "Drugs" at bounding box center [269, 433] width 137 height 22
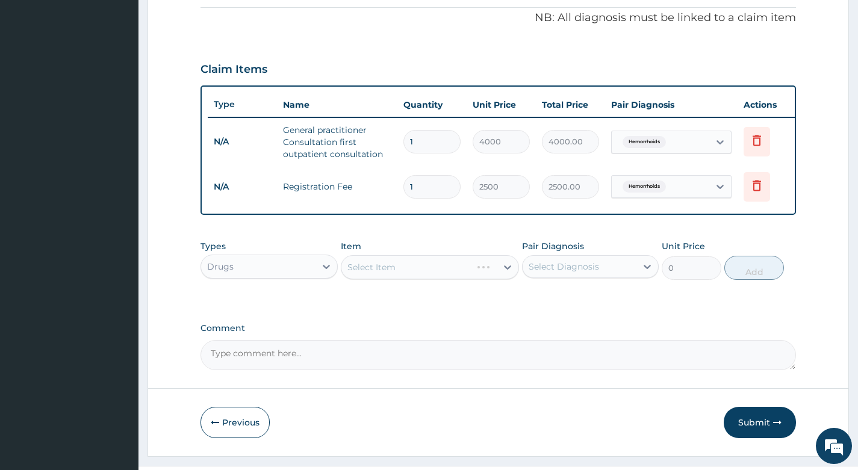
scroll to position [398, 0]
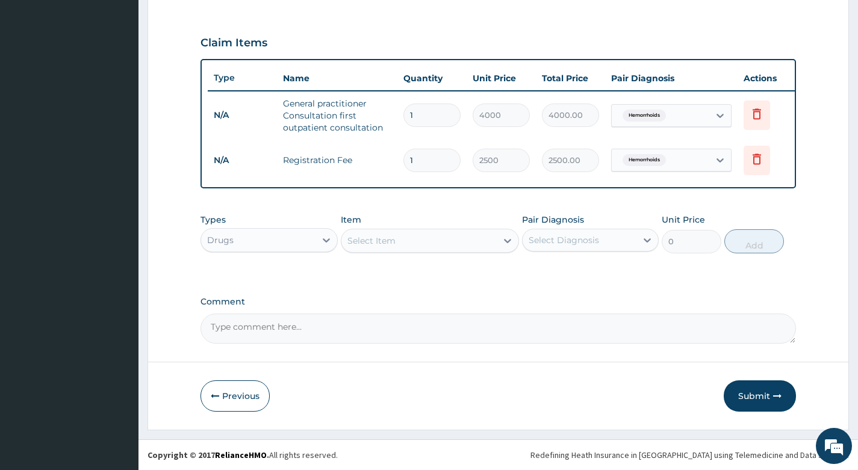
click at [470, 235] on div "Select Item" at bounding box center [419, 240] width 156 height 19
type input "DICLO"
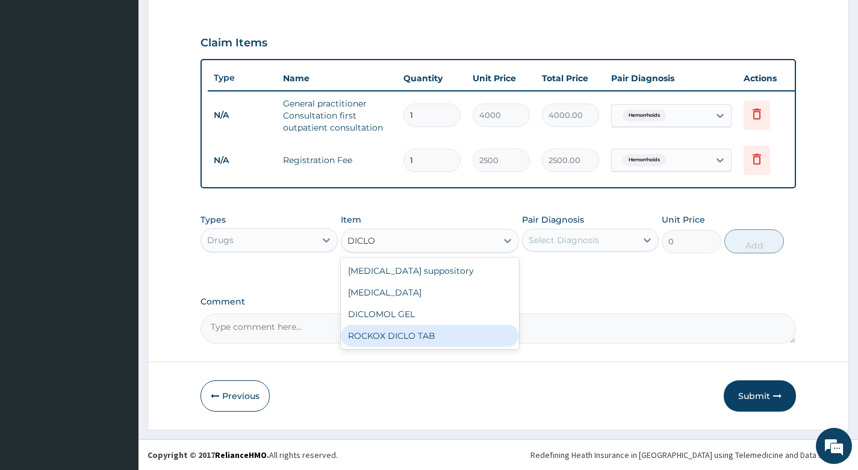
click at [396, 339] on div "ROCKOX DICLO TAB" at bounding box center [430, 336] width 179 height 22
type input "88.55"
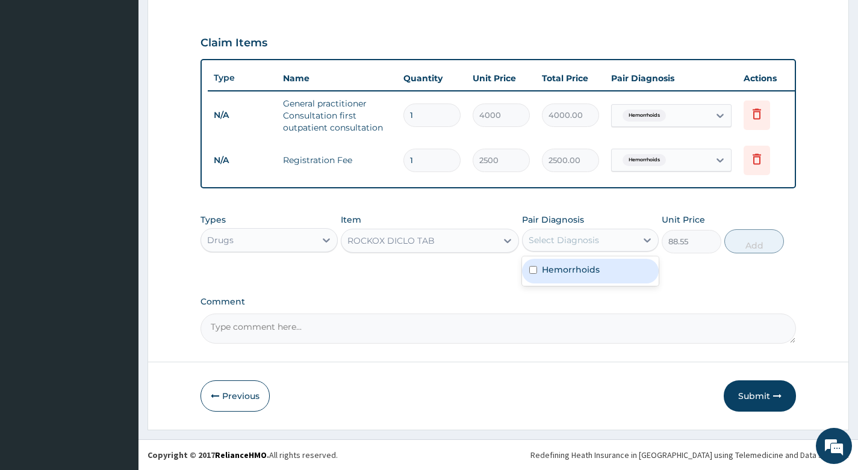
click at [576, 243] on div "Select Diagnosis" at bounding box center [564, 240] width 70 height 12
click at [584, 267] on label "Hemorrhoids" at bounding box center [571, 270] width 58 height 12
checkbox input "true"
click at [758, 242] on button "Add" at bounding box center [754, 241] width 60 height 24
type input "0"
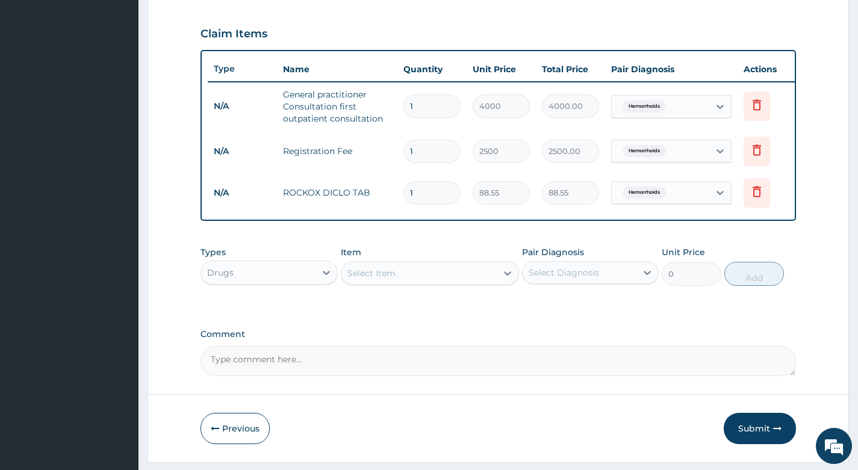
type input "10"
type input "885.50"
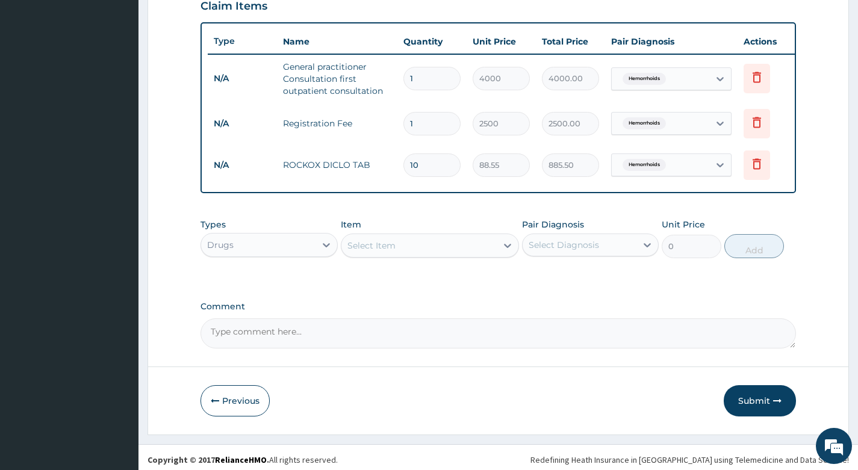
scroll to position [440, 0]
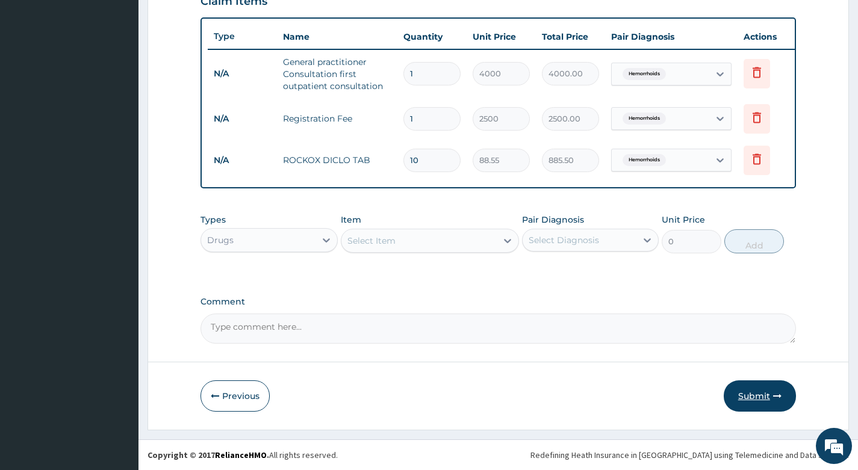
type input "10"
click at [745, 396] on button "Submit" at bounding box center [760, 396] width 72 height 31
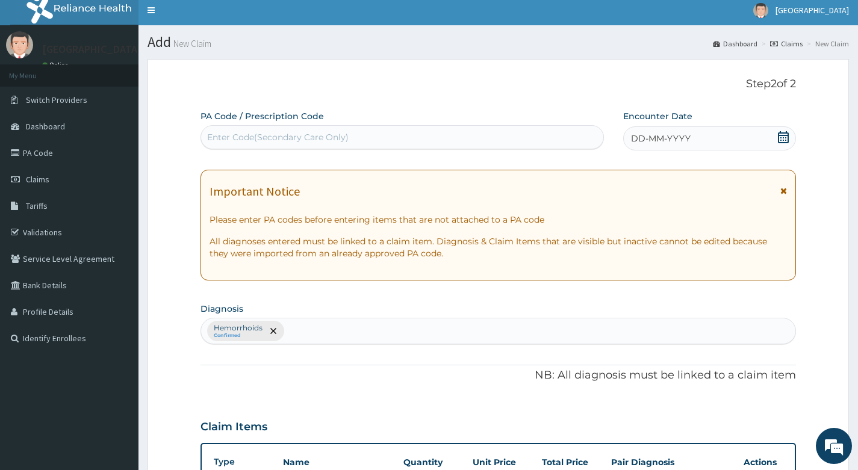
scroll to position [0, 0]
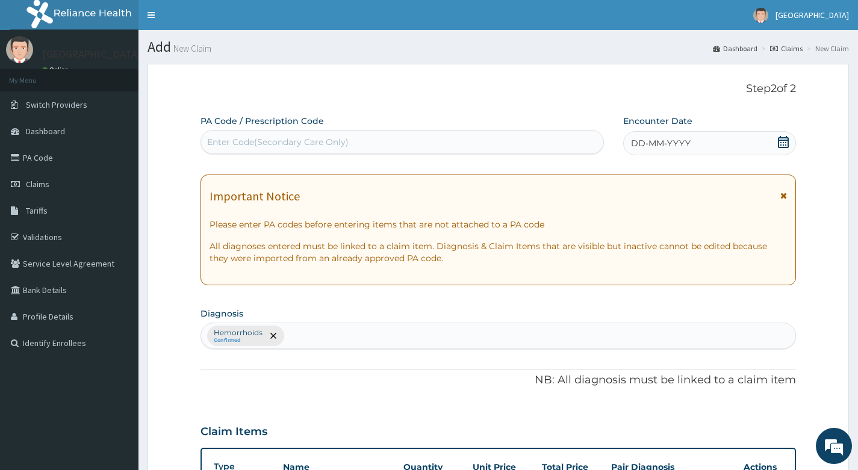
click at [783, 143] on icon at bounding box center [783, 142] width 11 height 12
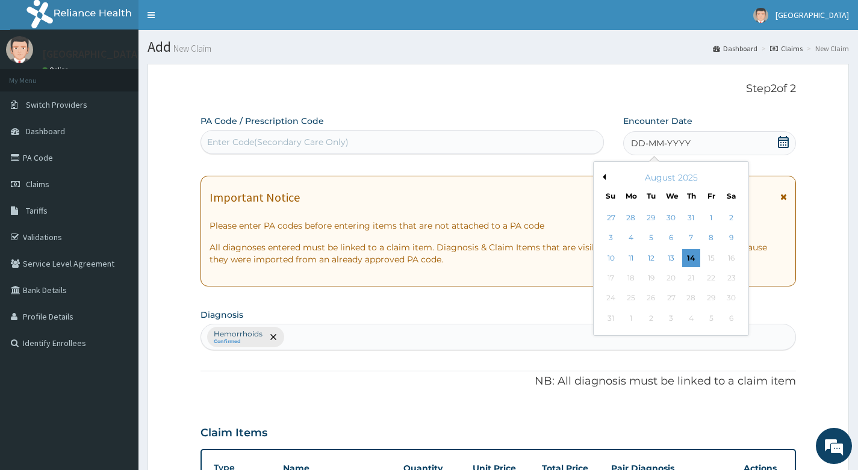
click at [604, 178] on button "Previous Month" at bounding box center [603, 177] width 6 height 6
click at [708, 278] on div "25" at bounding box center [711, 278] width 18 height 18
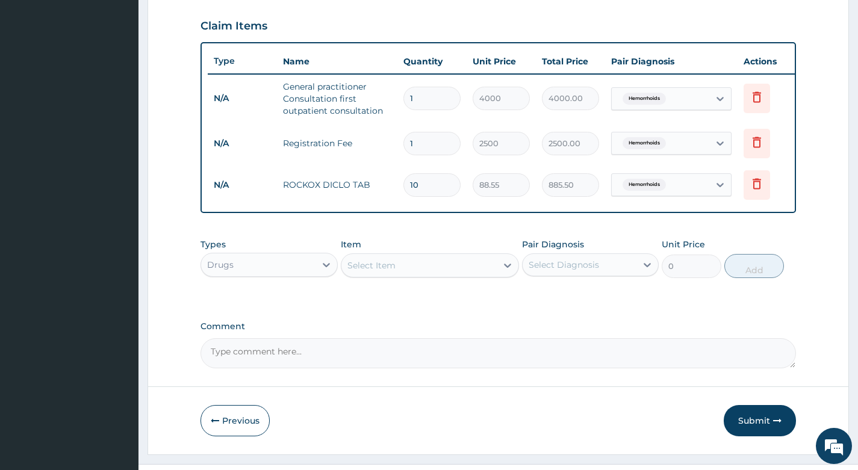
scroll to position [440, 0]
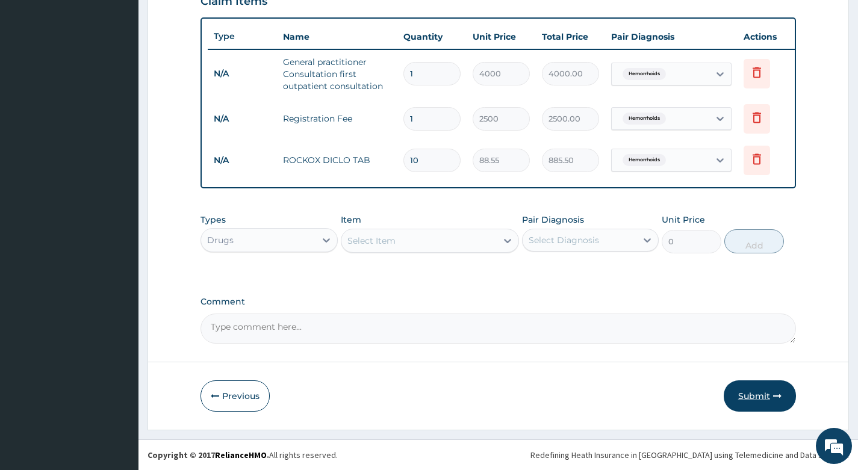
click at [761, 397] on button "Submit" at bounding box center [760, 396] width 72 height 31
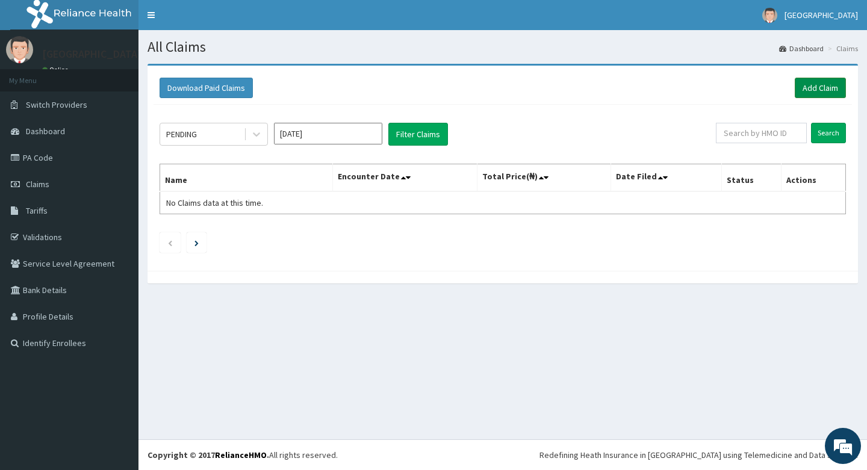
click at [814, 85] on link "Add Claim" at bounding box center [820, 88] width 51 height 20
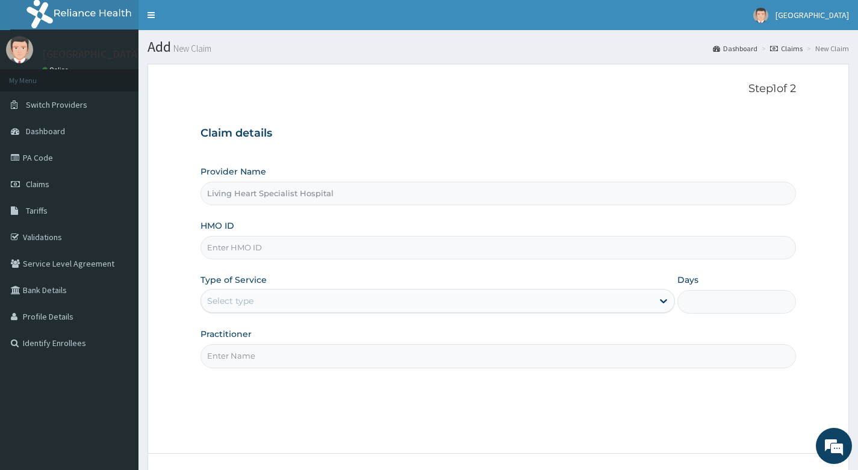
type input "Living Heart Specialist Hospital"
click at [282, 249] on input "HMO ID" at bounding box center [499, 247] width 596 height 23
paste input "AIP/10525/A"
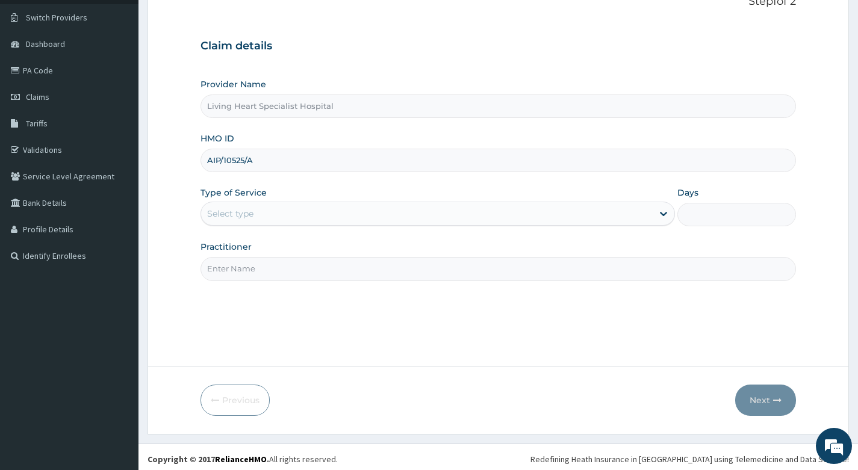
scroll to position [92, 0]
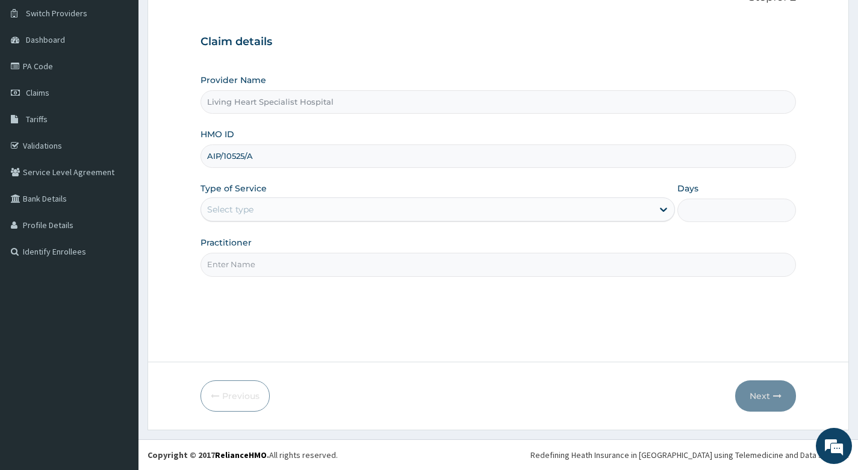
type input "AIP/10525/A"
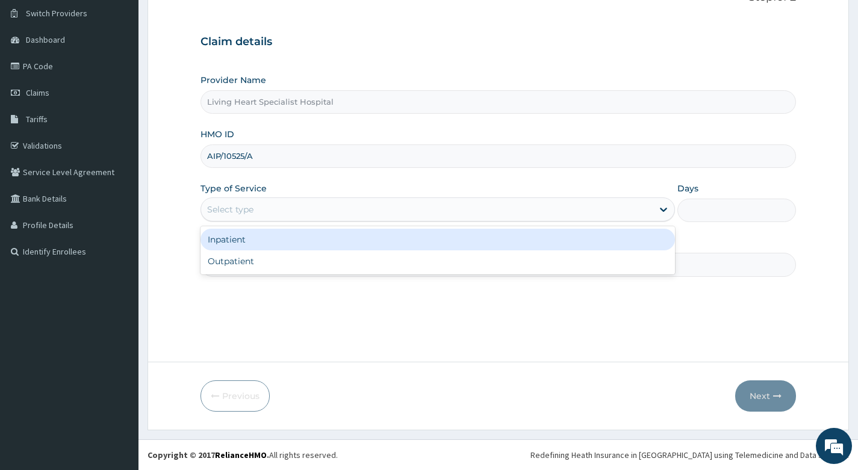
click at [351, 205] on div "Select type" at bounding box center [427, 209] width 452 height 19
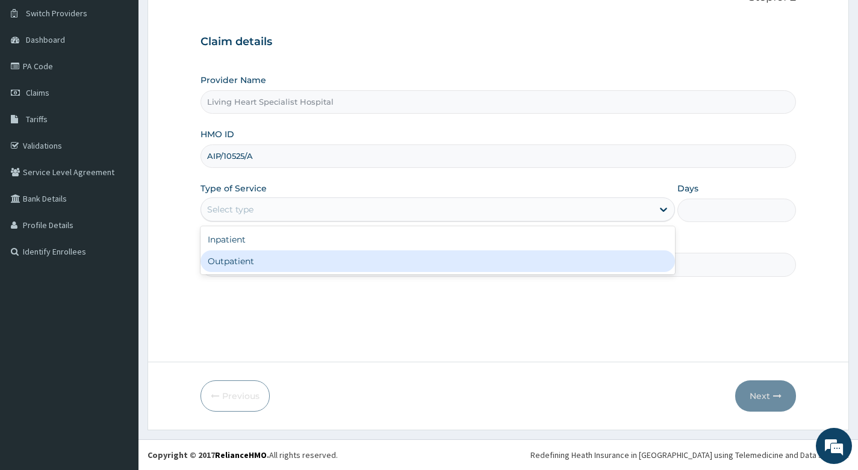
scroll to position [0, 0]
click at [347, 268] on div "Outpatient" at bounding box center [438, 262] width 475 height 22
type input "1"
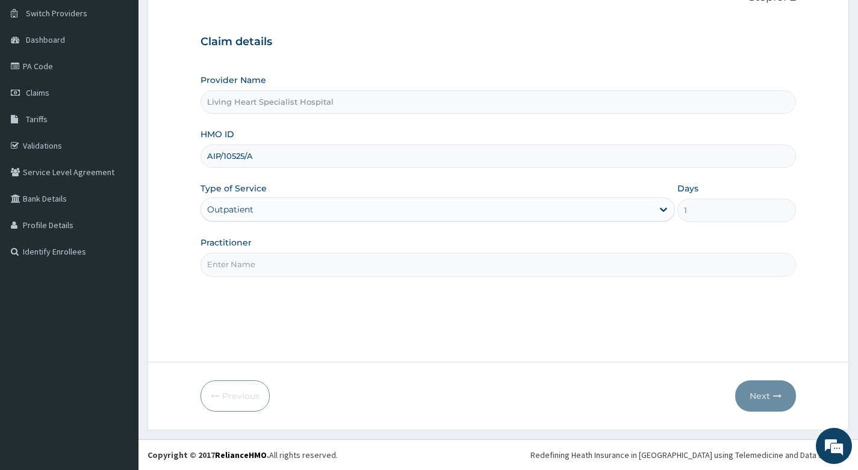
click at [414, 266] on input "Practitioner" at bounding box center [499, 264] width 596 height 23
type input "DR. NJOKU"
click at [758, 393] on button "Next" at bounding box center [765, 396] width 61 height 31
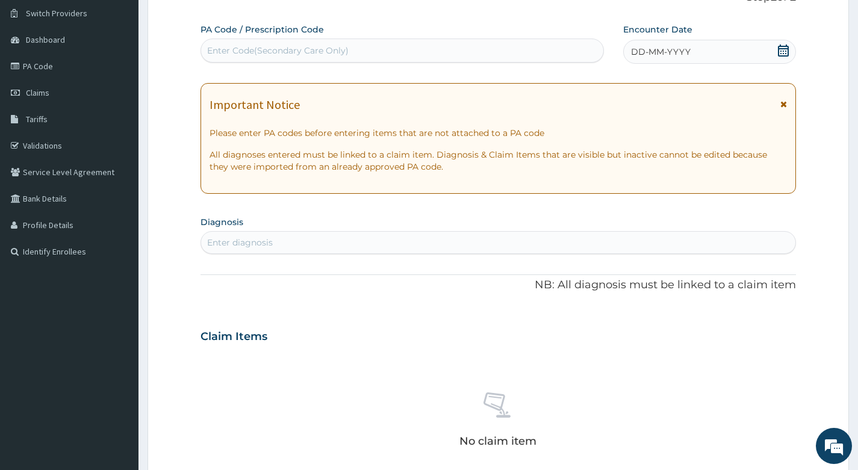
click at [301, 49] on div "Enter Code(Secondary Care Only)" at bounding box center [278, 51] width 142 height 12
type input "PA/FD09FA"
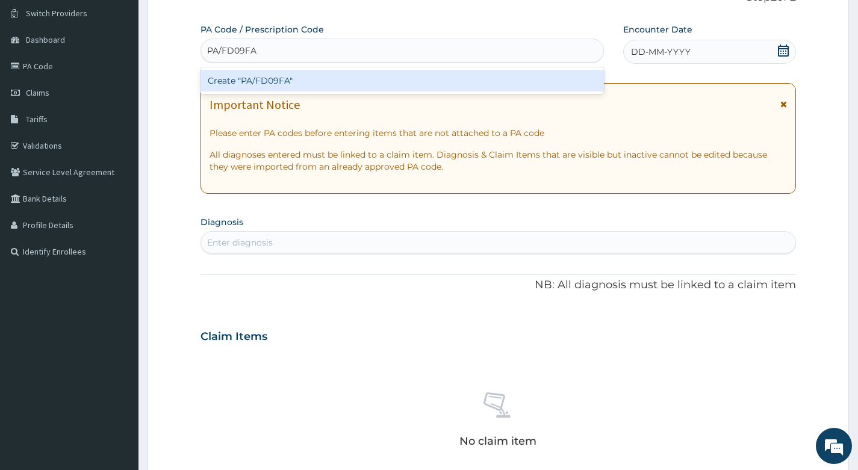
click at [283, 78] on div "Create "PA/FD09FA"" at bounding box center [402, 81] width 403 height 22
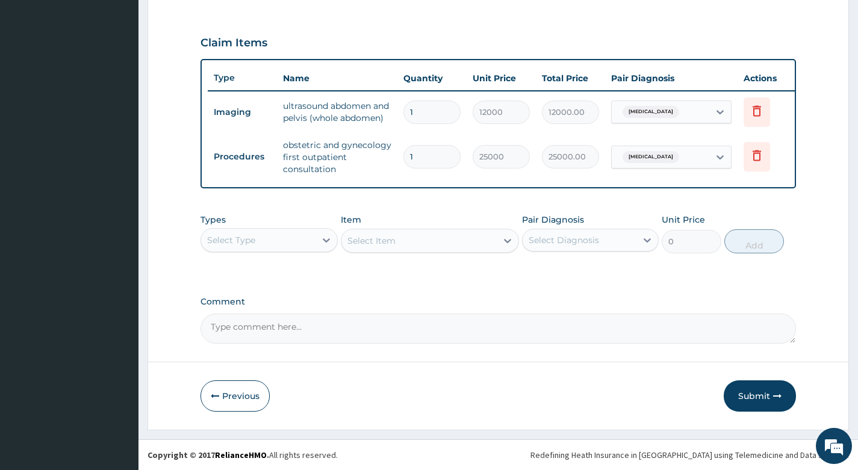
scroll to position [398, 0]
click at [754, 395] on button "Submit" at bounding box center [760, 396] width 72 height 31
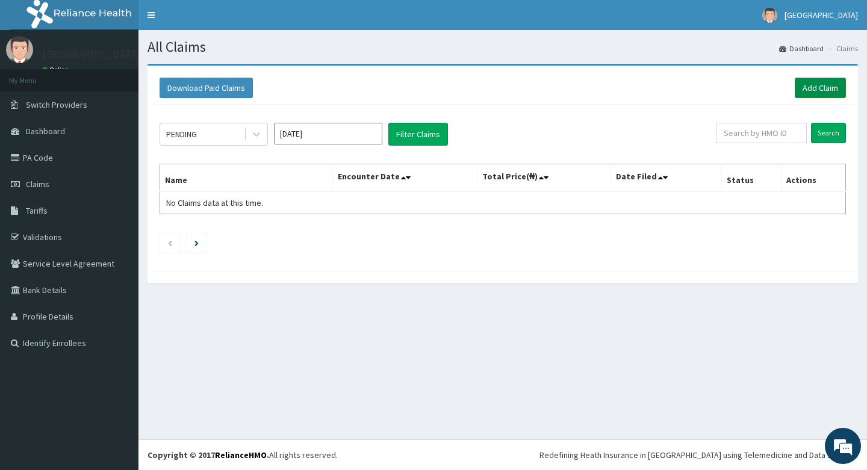
click at [813, 87] on link "Add Claim" at bounding box center [820, 88] width 51 height 20
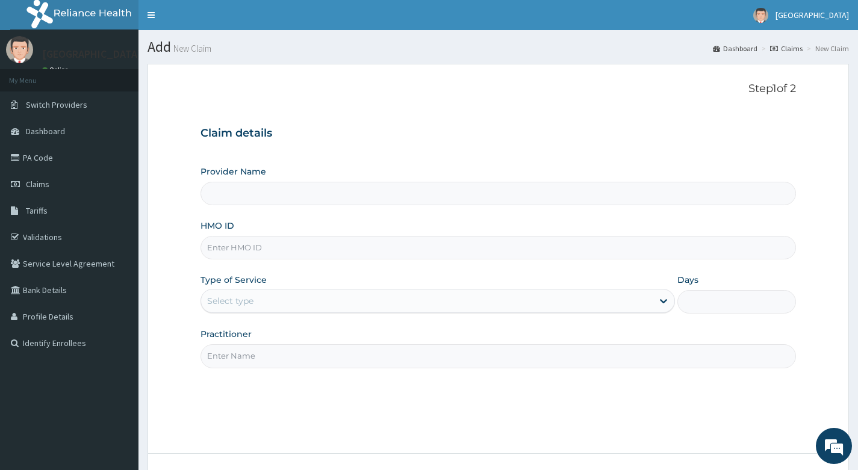
type input "Living Heart Specialist Hospital"
click at [314, 249] on input "HMO ID" at bounding box center [499, 247] width 596 height 23
paste input "TGS/10043/A"
type input "TGS/10043/A"
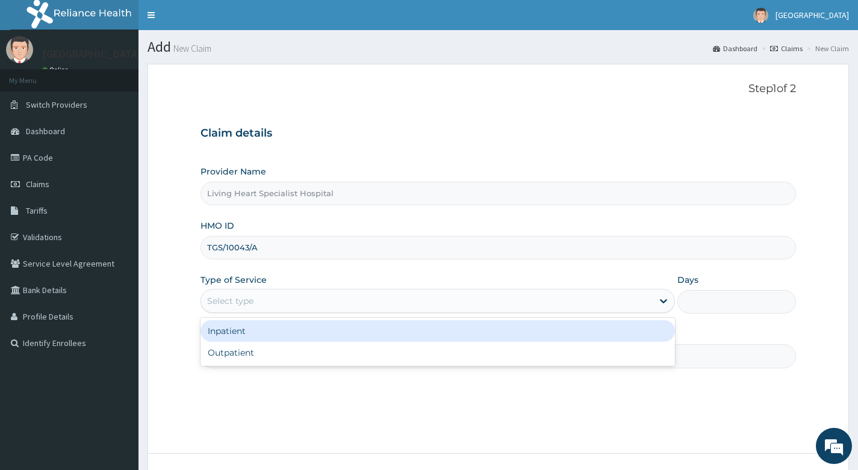
click at [325, 300] on div "Select type" at bounding box center [427, 300] width 452 height 19
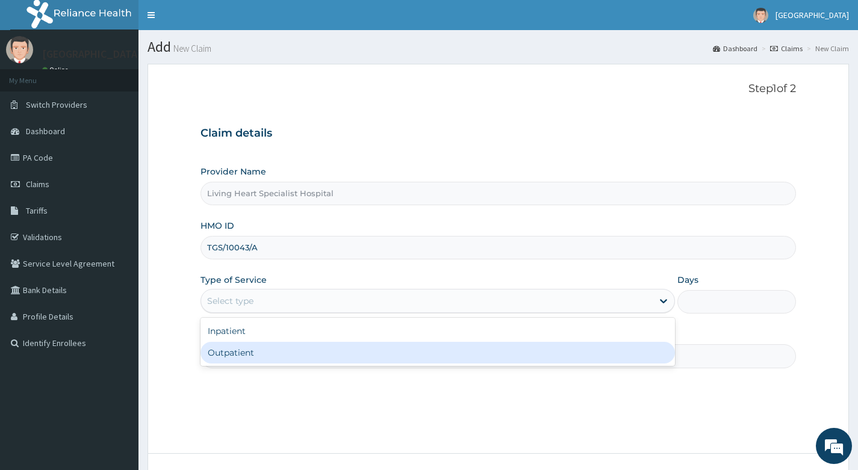
click at [310, 351] on div "Outpatient" at bounding box center [438, 353] width 475 height 22
type input "1"
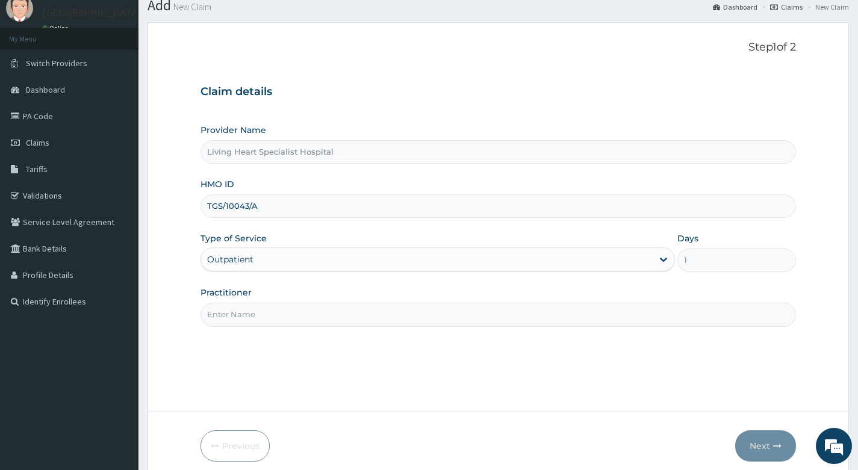
scroll to position [92, 0]
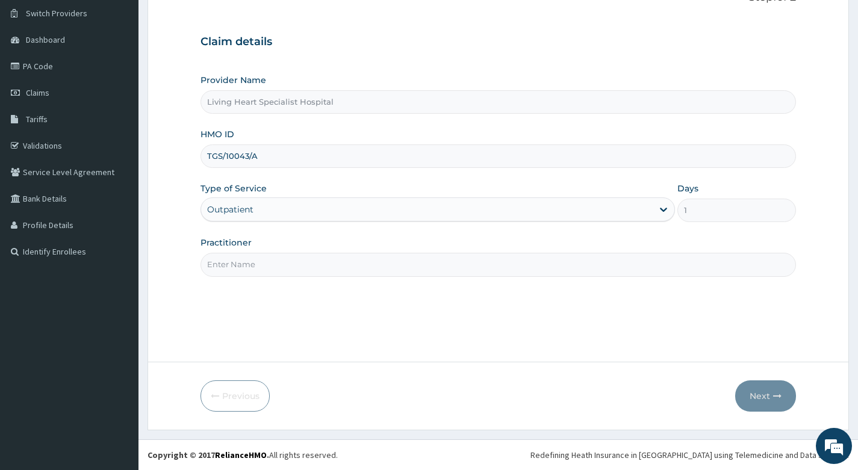
click at [309, 259] on input "Practitioner" at bounding box center [499, 264] width 596 height 23
click at [272, 268] on input "Practitioner" at bounding box center [499, 264] width 596 height 23
type input "DR. EKENE OKOLI"
click at [752, 399] on button "Next" at bounding box center [765, 396] width 61 height 31
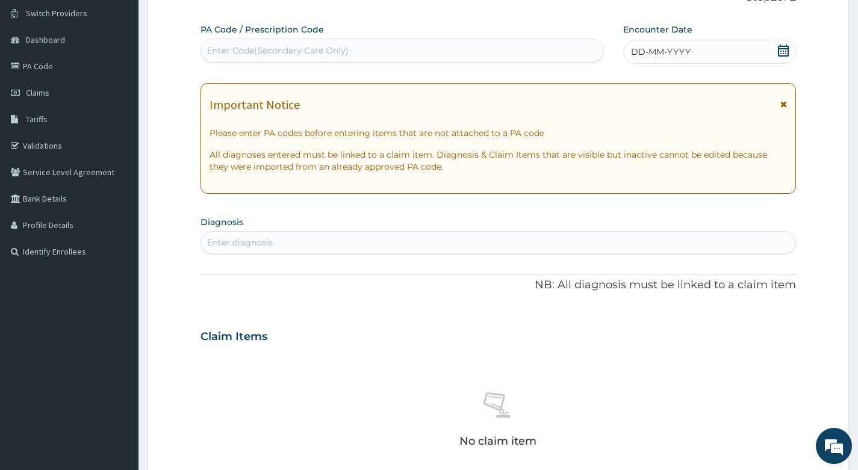
click at [375, 51] on div "Enter Code(Secondary Care Only)" at bounding box center [402, 50] width 402 height 19
type input "PA/CB1FA3"
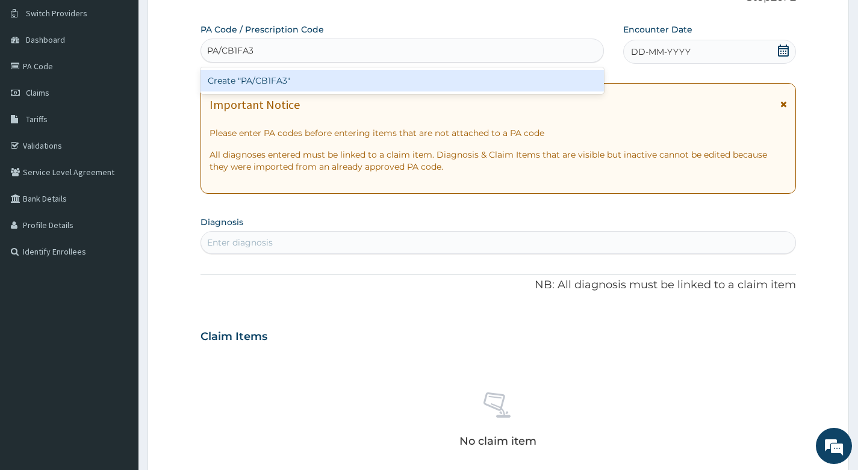
click at [338, 81] on div "Create "PA/CB1FA3"" at bounding box center [402, 81] width 403 height 22
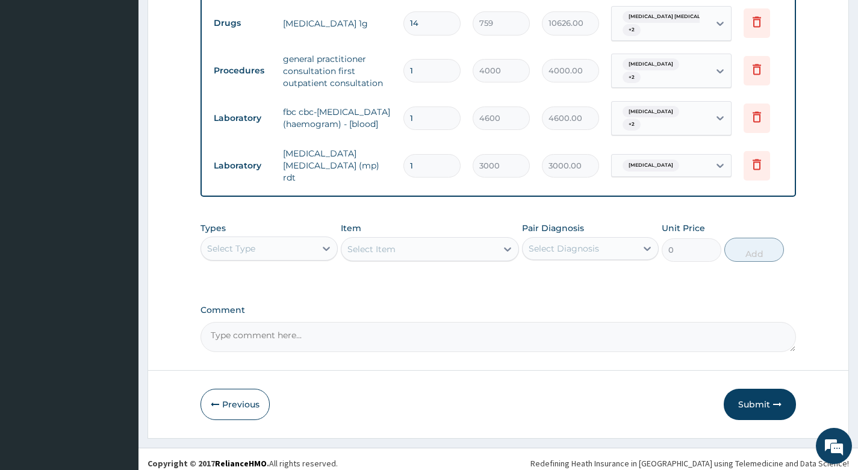
scroll to position [617, 0]
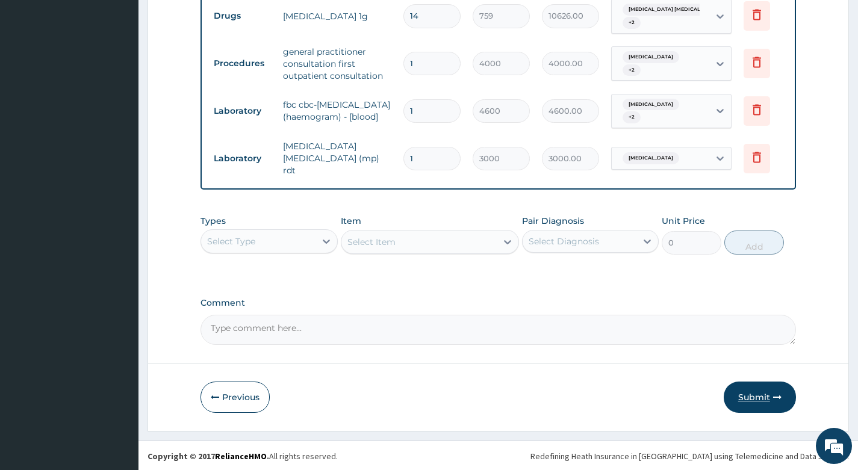
click at [756, 393] on button "Submit" at bounding box center [760, 397] width 72 height 31
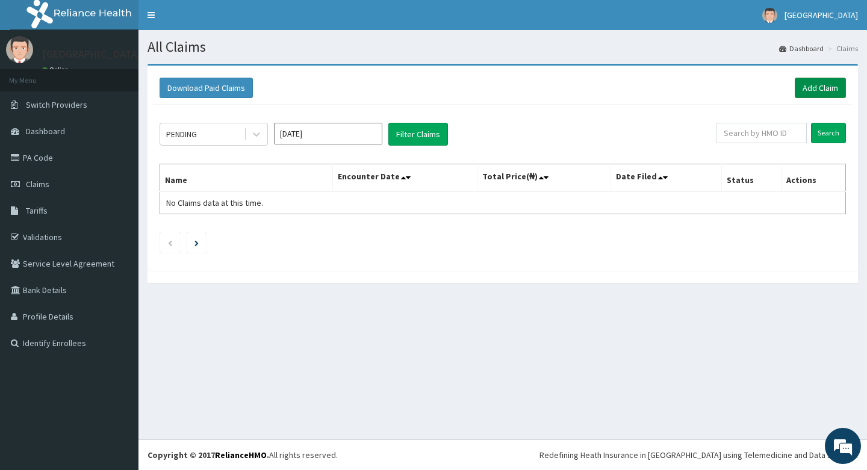
click at [811, 85] on link "Add Claim" at bounding box center [820, 88] width 51 height 20
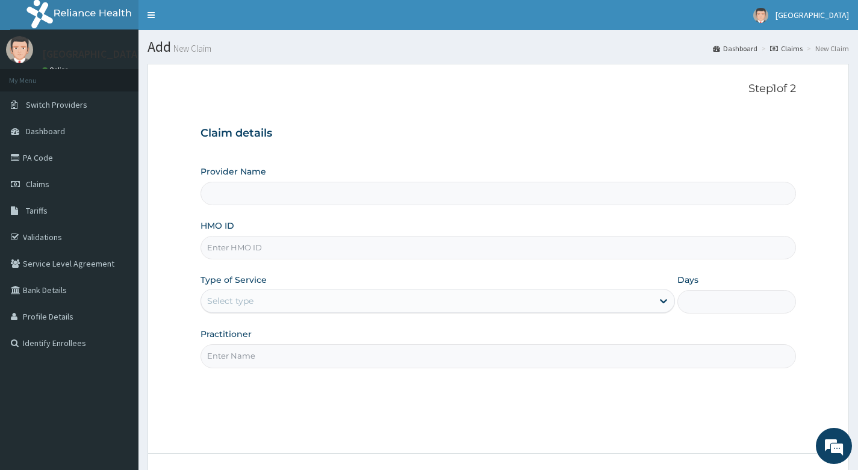
type input "Living Heart Specialist Hospital"
click at [280, 249] on input "HMO ID" at bounding box center [499, 247] width 596 height 23
paste input "MCM/10018/A"
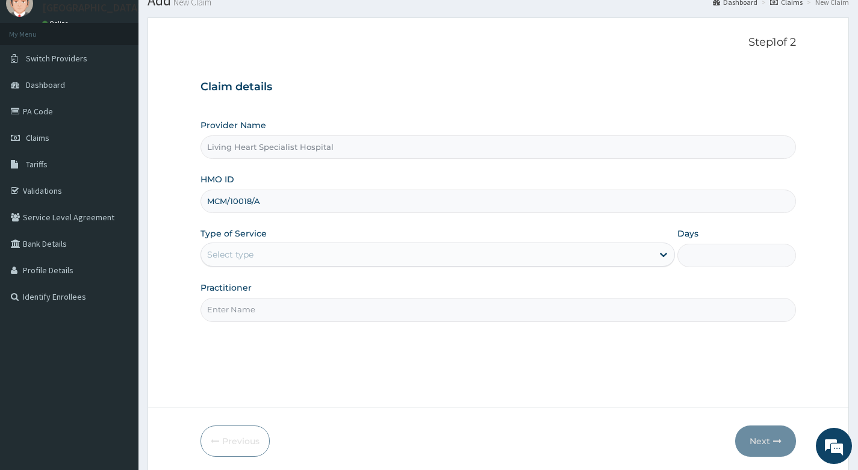
scroll to position [92, 0]
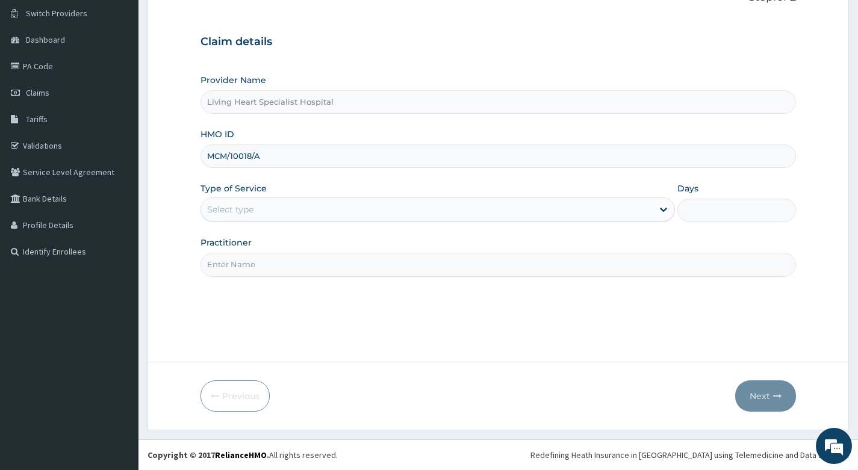
type input "MCM/10018/A"
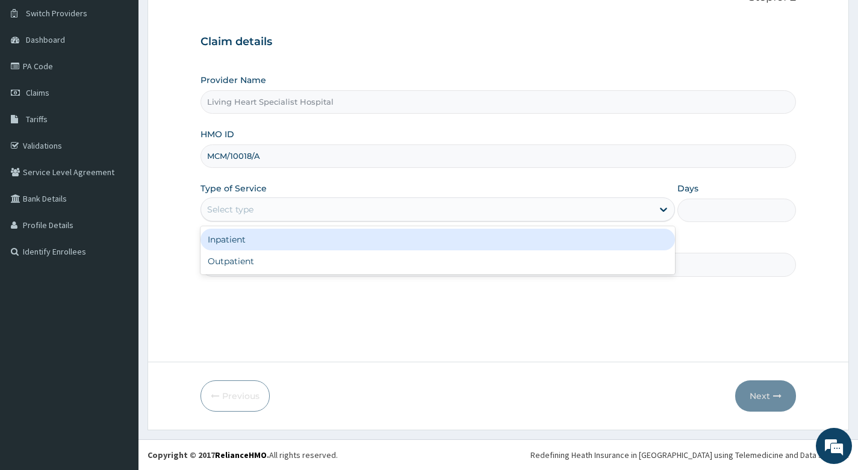
click at [310, 208] on div "Select type" at bounding box center [427, 209] width 452 height 19
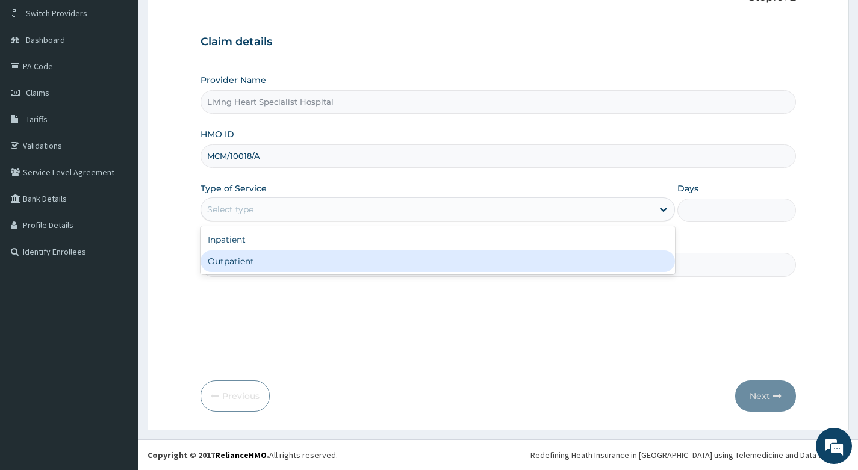
click at [297, 264] on div "Outpatient" at bounding box center [438, 262] width 475 height 22
type input "1"
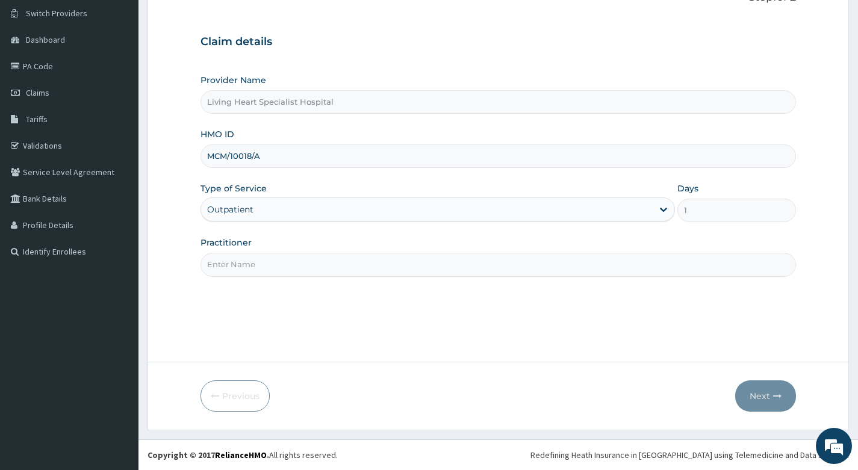
click at [338, 266] on input "Practitioner" at bounding box center [499, 264] width 596 height 23
type input "D"
drag, startPoint x: 319, startPoint y: 261, endPoint x: 283, endPoint y: 283, distance: 42.4
click at [298, 313] on div "Step 1 of 2 Claim details Provider Name Living Heart Specialist Hospital HMO ID…" at bounding box center [499, 167] width 596 height 353
click at [273, 262] on input "Practitioner" at bounding box center [499, 264] width 596 height 23
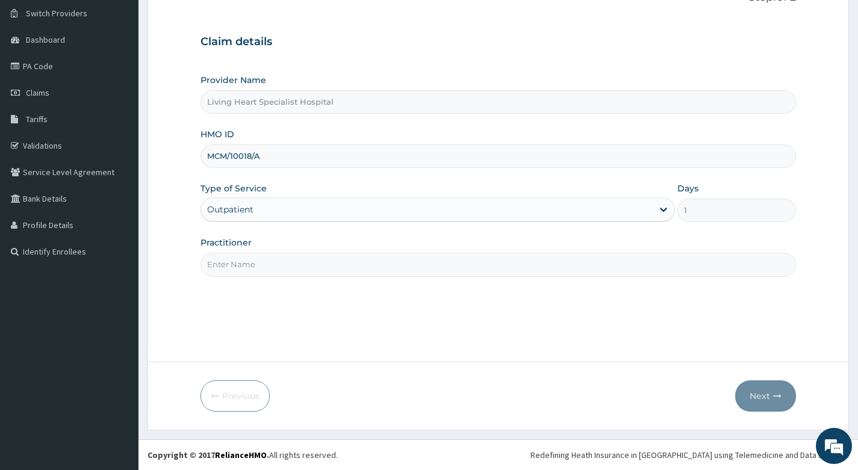
type input "DR. NWAERI AJOKU"
click at [752, 391] on button "Next" at bounding box center [765, 396] width 61 height 31
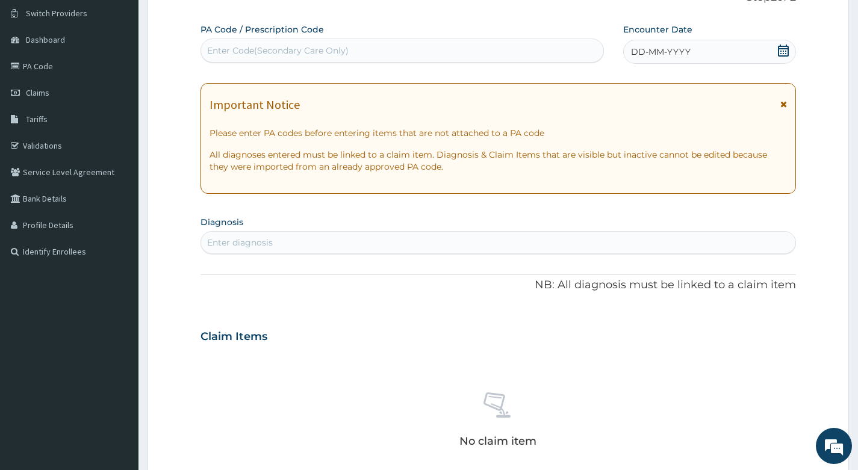
click at [343, 48] on div "Enter Code(Secondary Care Only)" at bounding box center [278, 51] width 142 height 12
type input "PA/DD61E4"
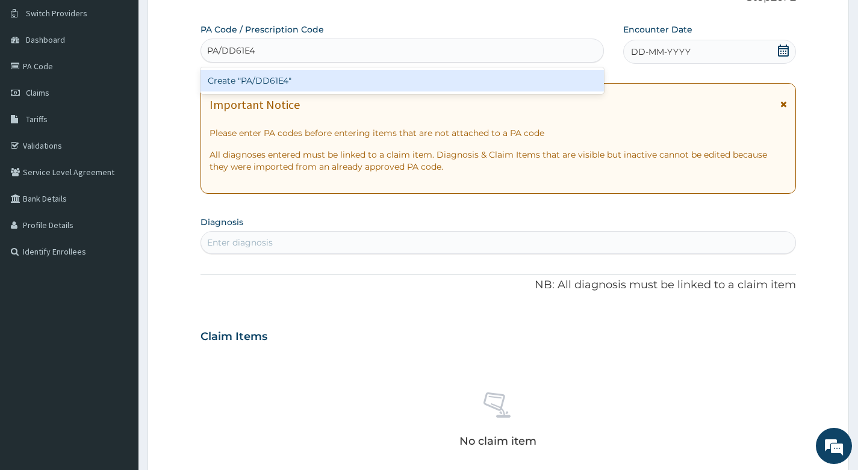
click at [319, 81] on div "Create "PA/DD61E4"" at bounding box center [402, 81] width 403 height 22
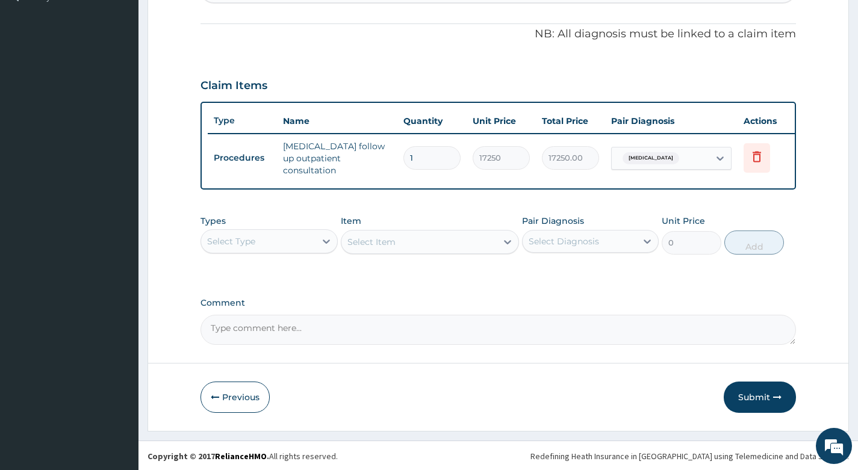
scroll to position [350, 0]
click at [757, 396] on button "Submit" at bounding box center [760, 396] width 72 height 31
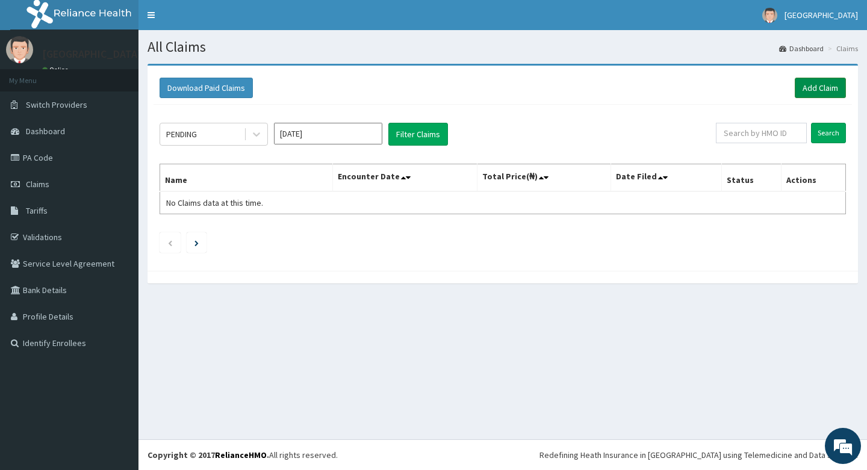
click at [813, 85] on link "Add Claim" at bounding box center [820, 88] width 51 height 20
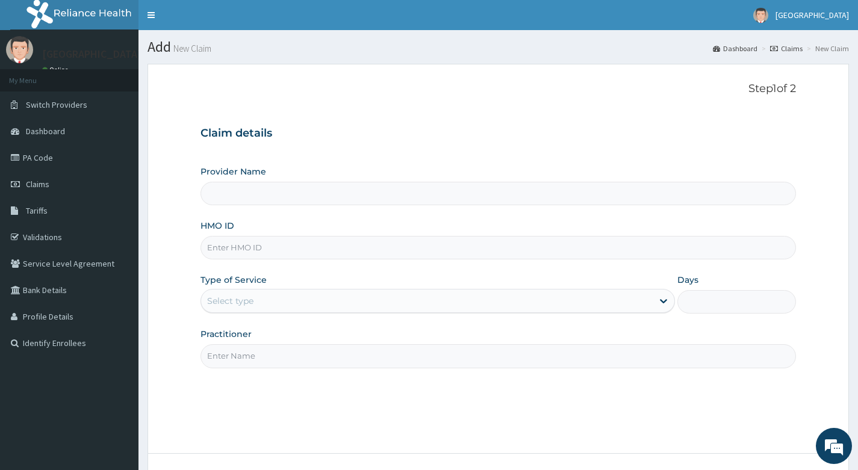
type input "Living Heart Specialist Hospital"
click at [288, 249] on input "HMO ID" at bounding box center [499, 247] width 596 height 23
paste input "SSY/10018/B"
type input "SSY/10018/B"
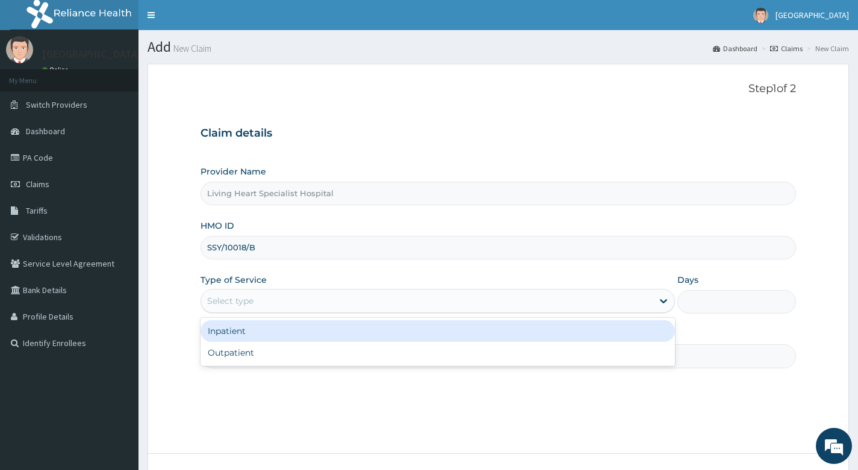
click at [372, 303] on div "Select type" at bounding box center [427, 300] width 452 height 19
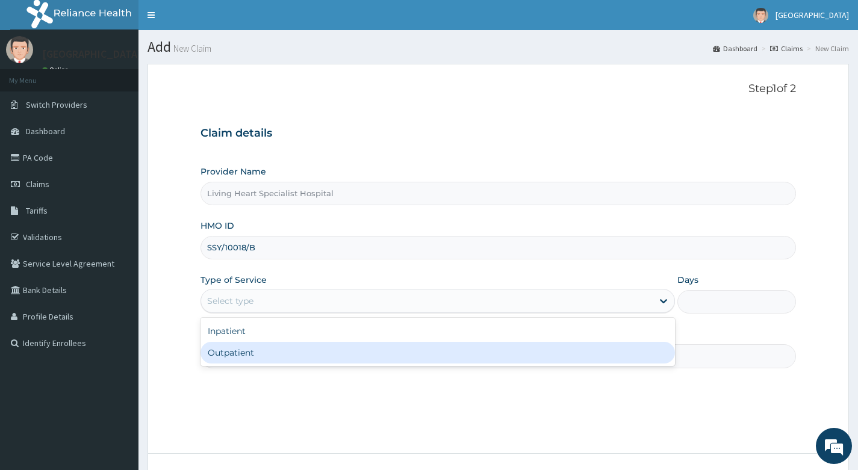
click at [347, 359] on div "Outpatient" at bounding box center [438, 353] width 475 height 22
type input "1"
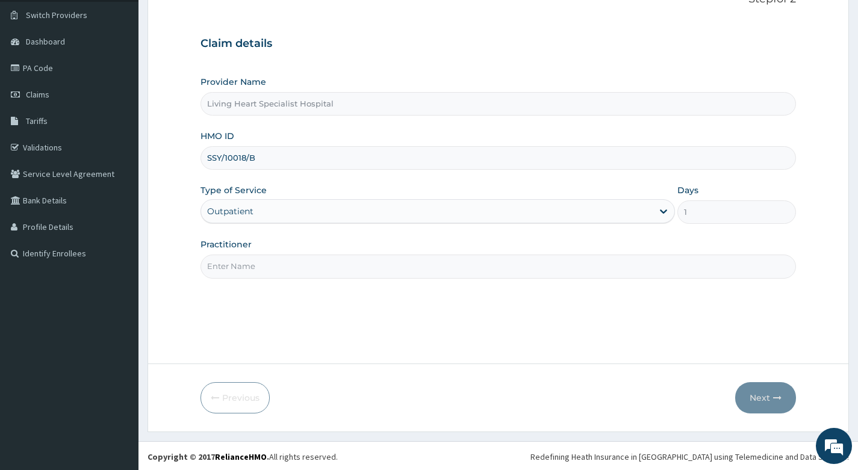
scroll to position [92, 0]
click at [319, 263] on input "Practitioner" at bounding box center [499, 264] width 596 height 23
type input "P"
click at [266, 264] on input "Practitioner" at bounding box center [499, 264] width 596 height 23
type input "DR. NWAERI AJOKU"
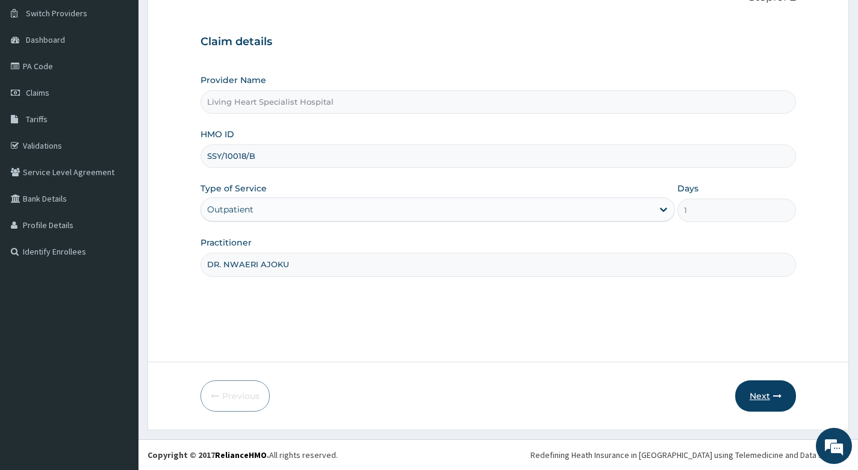
click at [753, 395] on button "Next" at bounding box center [765, 396] width 61 height 31
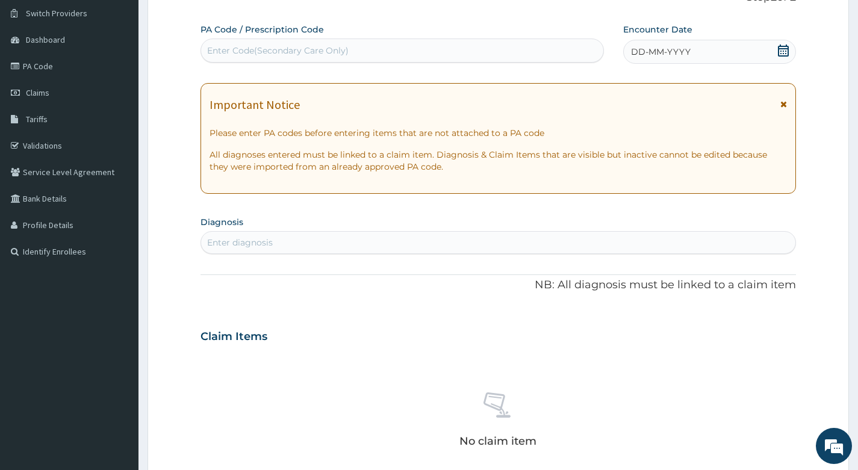
click at [396, 53] on div "Enter Code(Secondary Care Only)" at bounding box center [402, 50] width 402 height 19
type input "PA/EYE1AE"
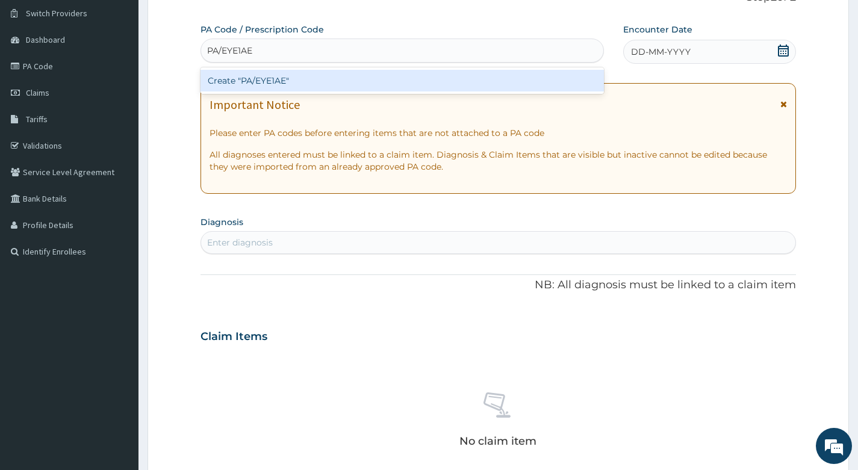
click at [378, 78] on div "Create "PA/EYE1AE"" at bounding box center [402, 81] width 403 height 22
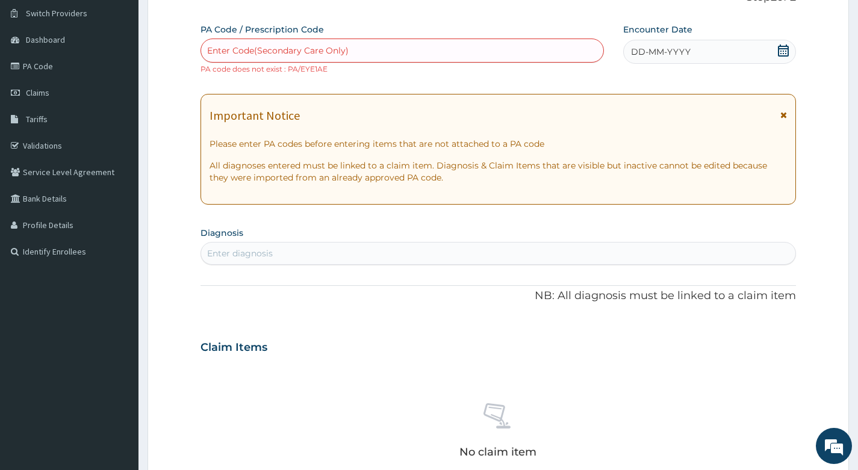
click at [356, 49] on div "Enter Code(Secondary Care Only)" at bounding box center [402, 50] width 402 height 19
type input "PA/E9E1AE"
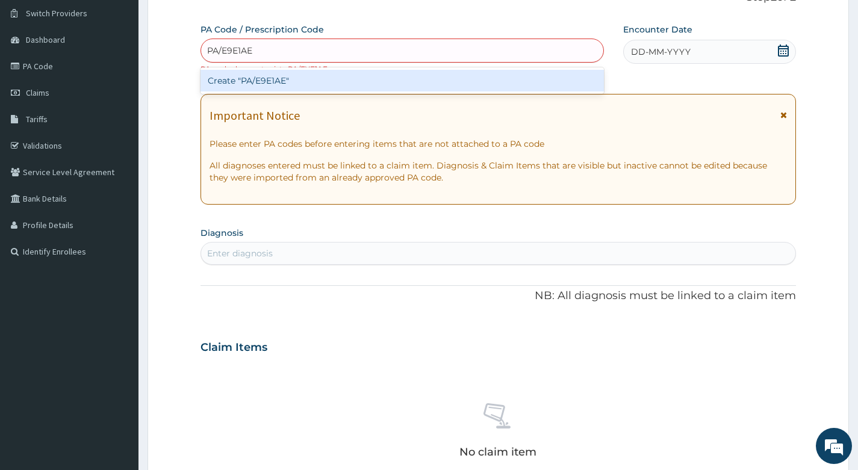
click at [313, 79] on div "Create "PA/E9E1AE"" at bounding box center [402, 81] width 403 height 22
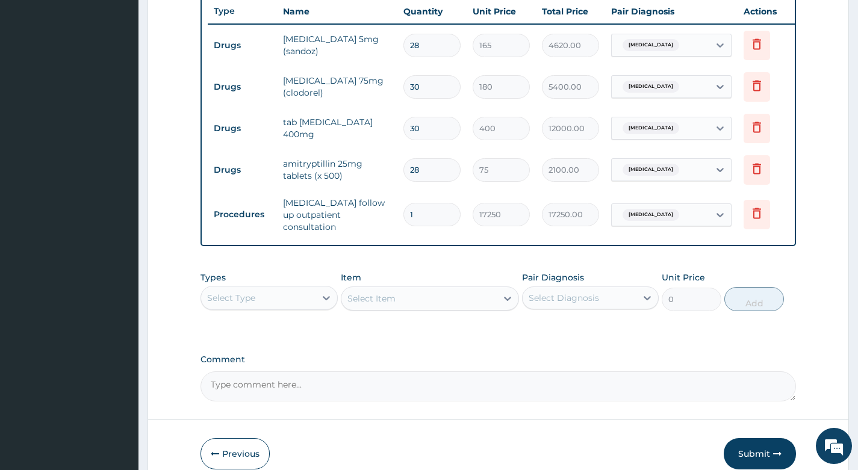
scroll to position [516, 0]
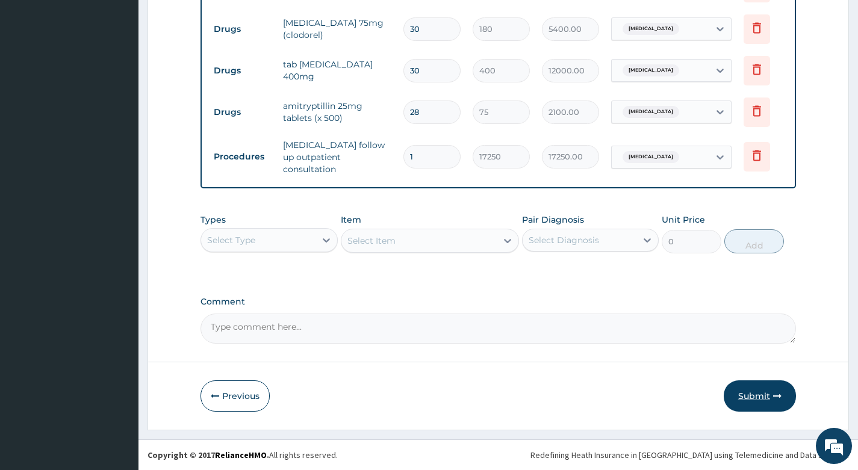
click at [757, 396] on button "Submit" at bounding box center [760, 396] width 72 height 31
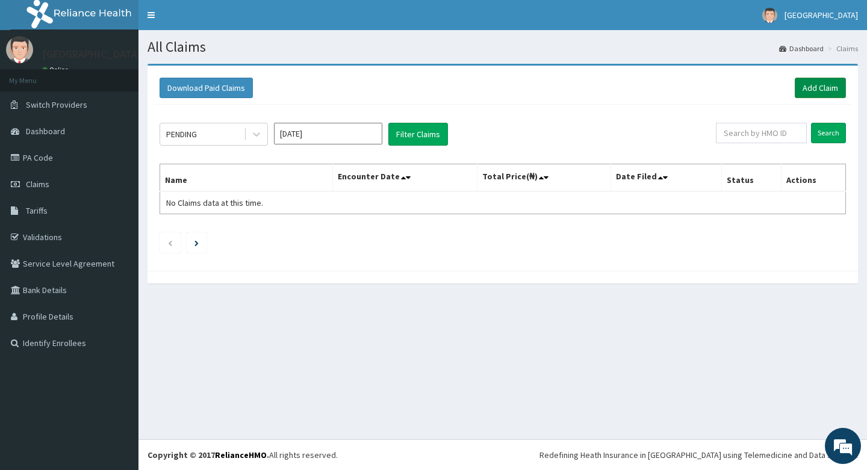
click at [812, 89] on link "Add Claim" at bounding box center [820, 88] width 51 height 20
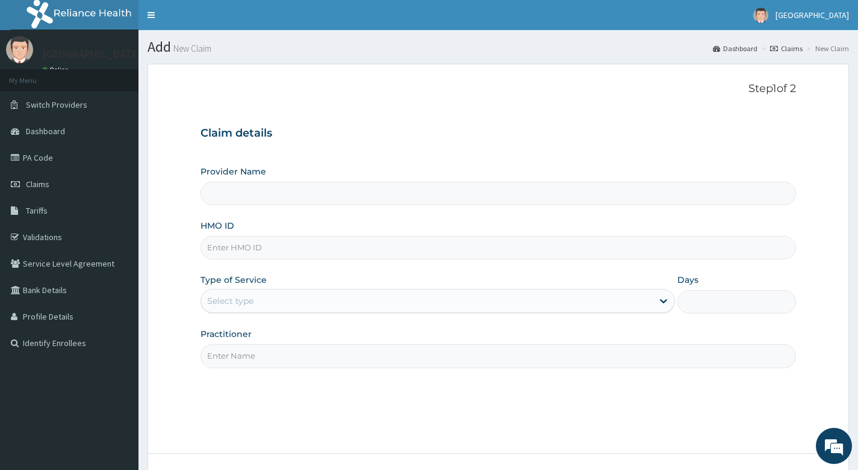
type input "Living Heart Specialist Hospital"
click at [284, 250] on input "HMO ID" at bounding box center [499, 247] width 596 height 23
paste input "TGS/10043/A"
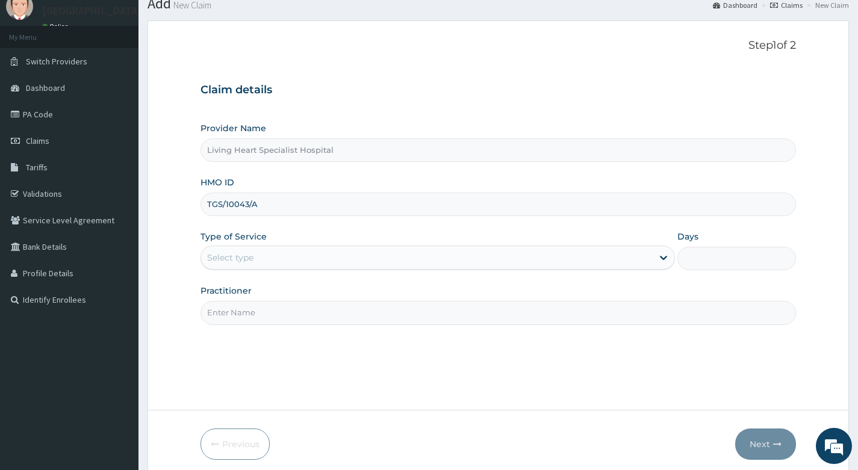
scroll to position [92, 0]
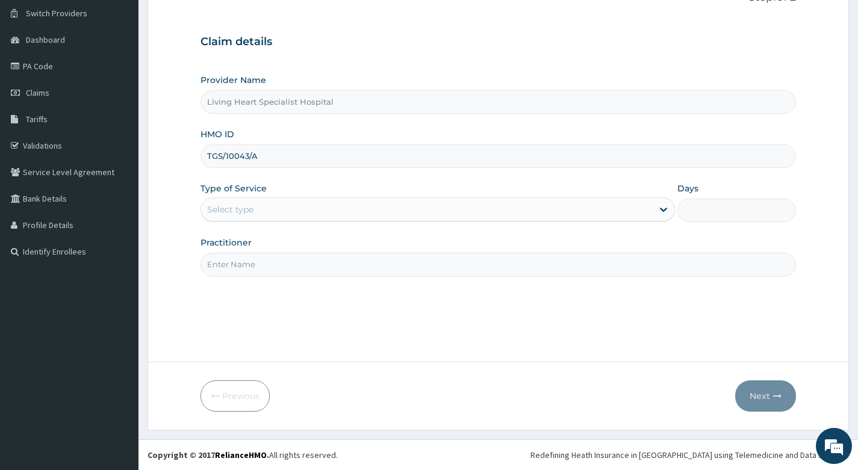
type input "TGS/10043/A"
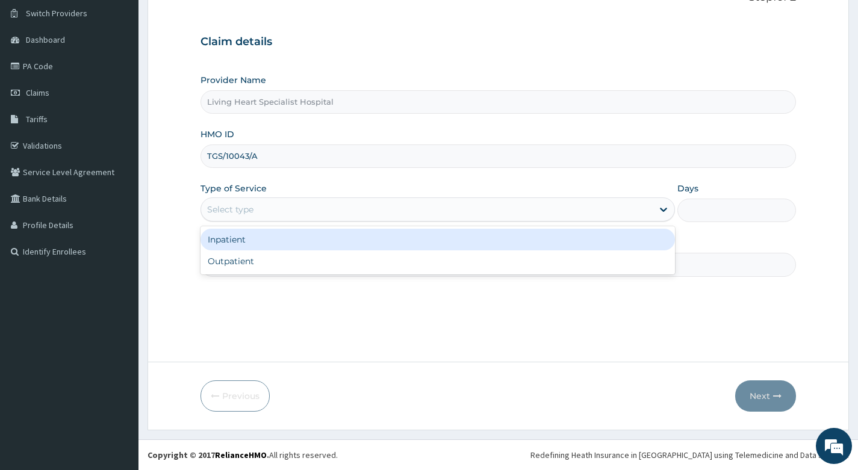
click at [362, 207] on div "Select type" at bounding box center [427, 209] width 452 height 19
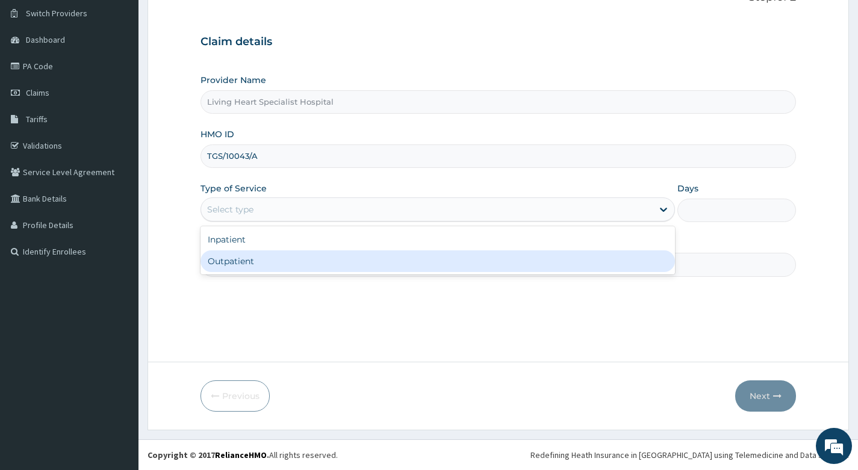
click at [340, 267] on div "Outpatient" at bounding box center [438, 262] width 475 height 22
type input "1"
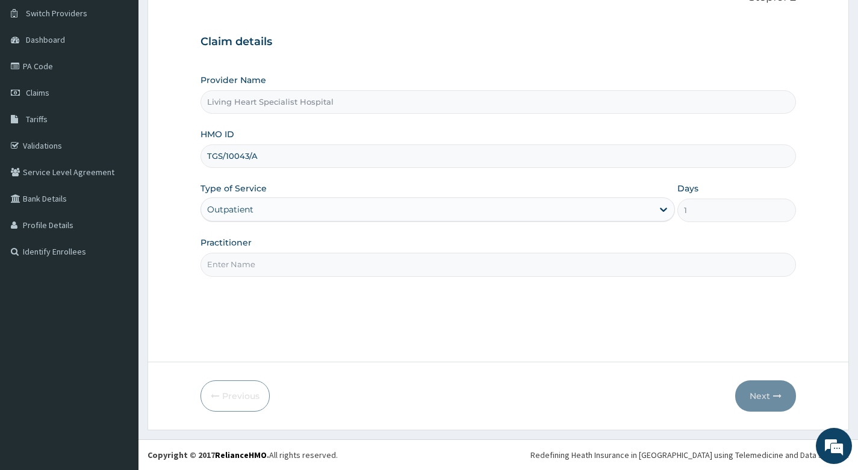
click at [379, 268] on input "Practitioner" at bounding box center [499, 264] width 596 height 23
type input "DR. EZEANYECHE"
click at [760, 393] on button "Next" at bounding box center [765, 396] width 61 height 31
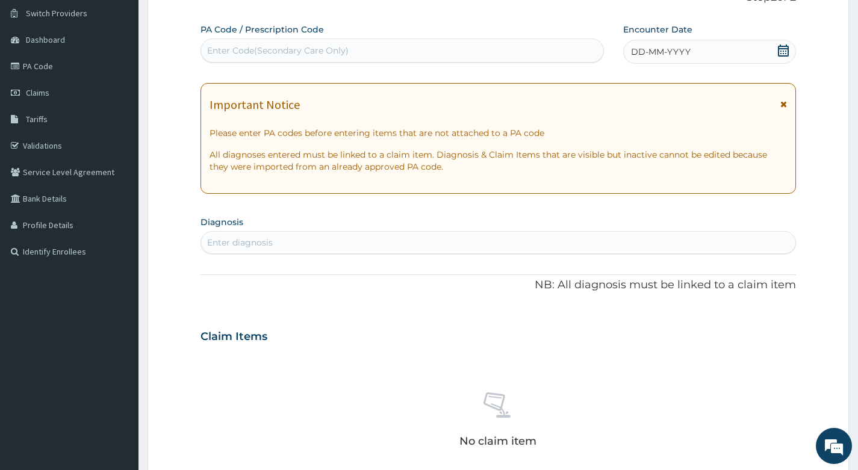
click at [394, 48] on div "Enter Code(Secondary Care Only)" at bounding box center [402, 50] width 402 height 19
type input "PA/45FBFA"
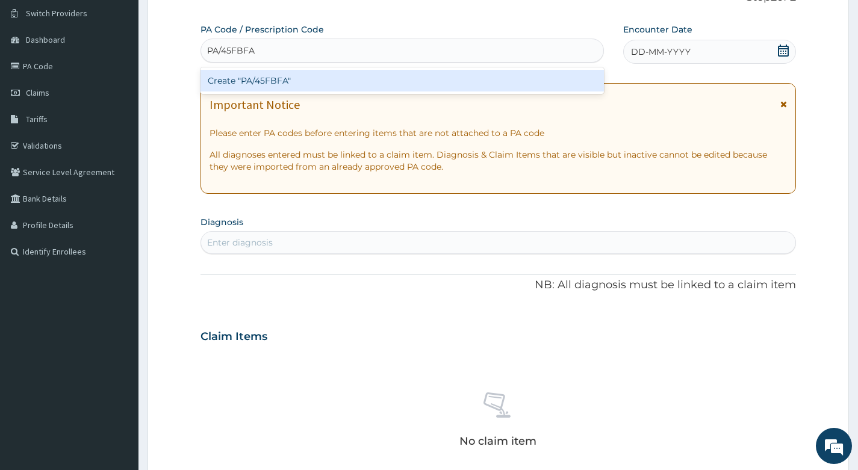
click at [316, 79] on div "Create "PA/45FBFA"" at bounding box center [402, 81] width 403 height 22
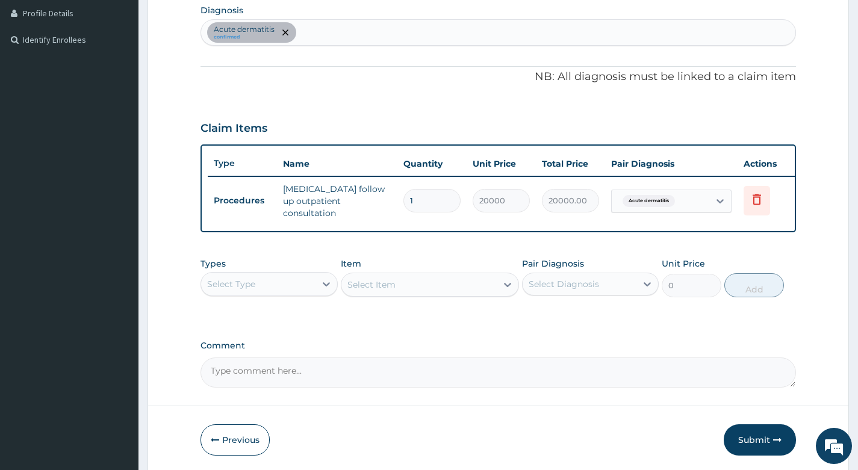
scroll to position [350, 0]
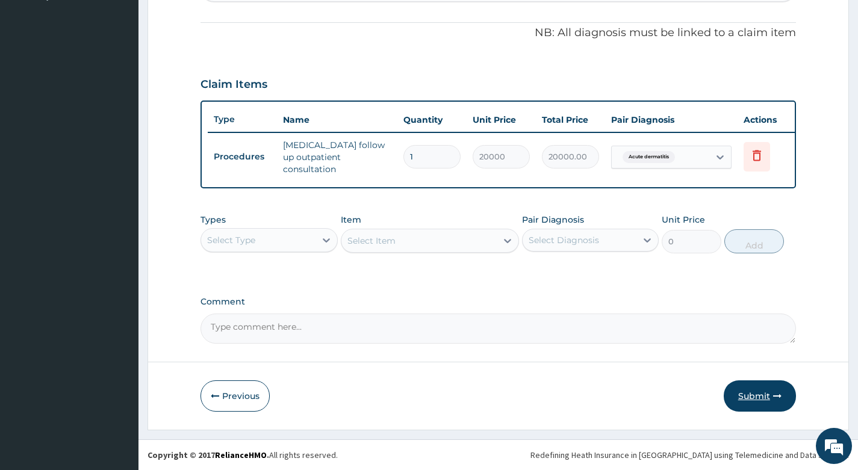
click at [758, 395] on button "Submit" at bounding box center [760, 396] width 72 height 31
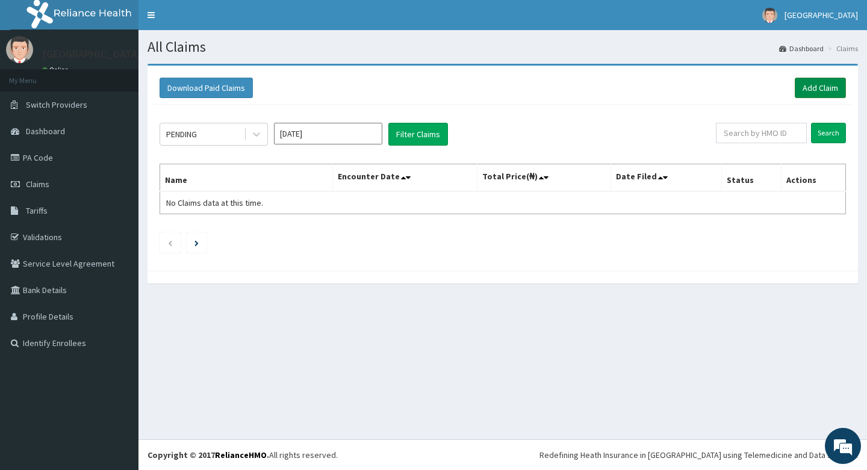
click at [808, 85] on link "Add Claim" at bounding box center [820, 88] width 51 height 20
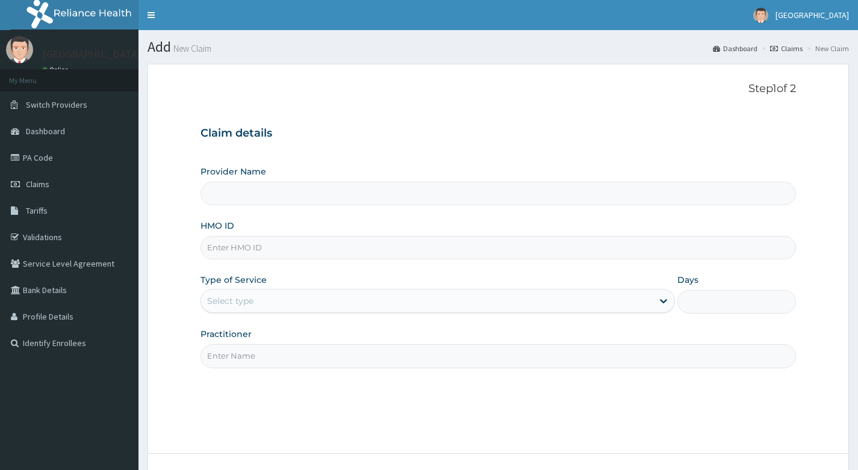
type input "Living Heart Specialist Hospital"
click at [304, 249] on input "HMO ID" at bounding box center [499, 247] width 596 height 23
paste input "MCM/10018/A"
type input "MCM/10018/A"
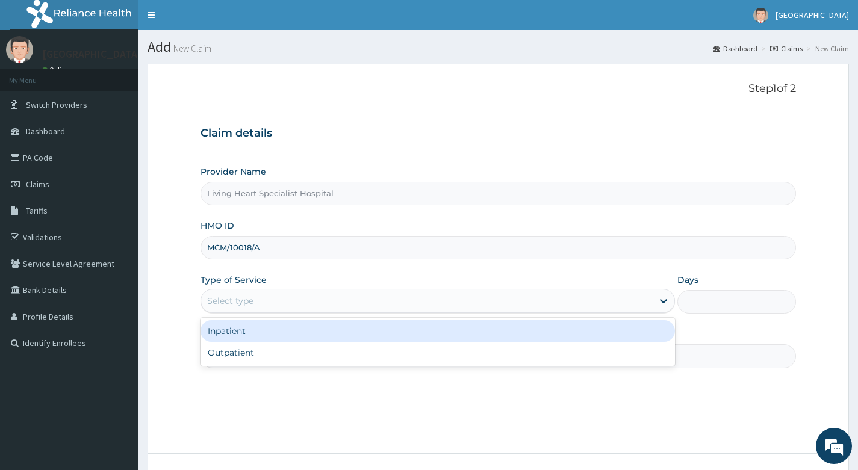
click at [325, 300] on div "Select type" at bounding box center [427, 300] width 452 height 19
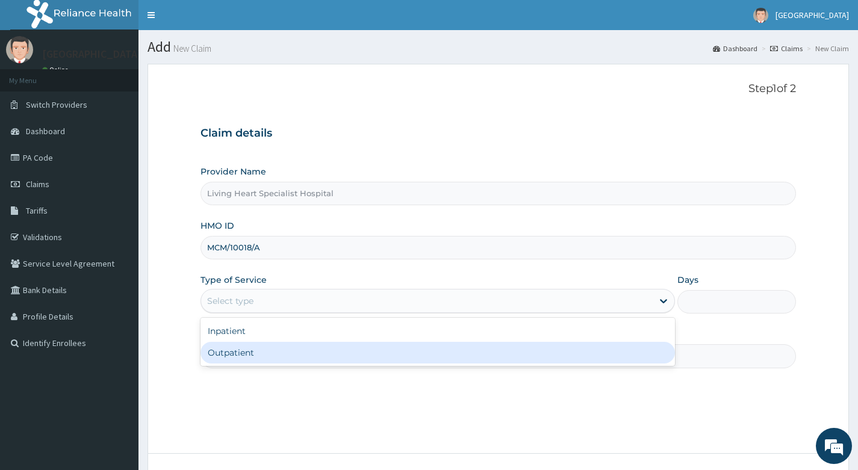
click at [316, 350] on div "Outpatient" at bounding box center [438, 353] width 475 height 22
type input "1"
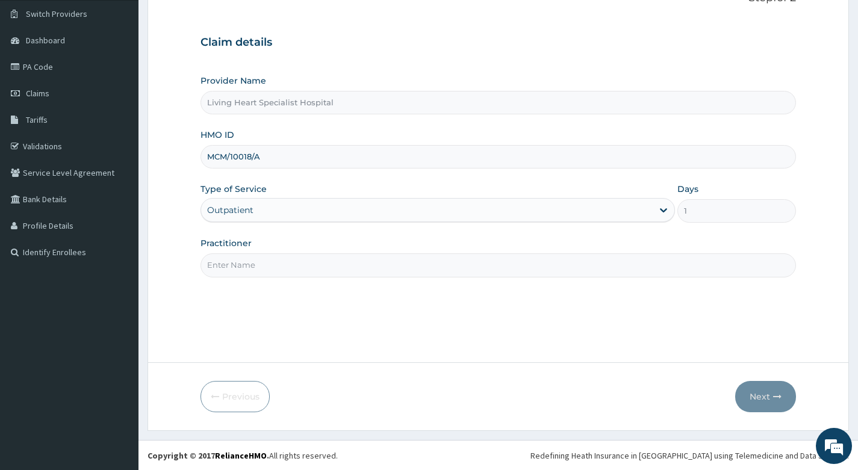
scroll to position [92, 0]
click at [372, 266] on input "Practitioner" at bounding box center [499, 264] width 596 height 23
click at [252, 263] on input "Practitioner" at bounding box center [499, 264] width 596 height 23
type input "DR. NWAERI AJOKU"
click at [760, 399] on button "Next" at bounding box center [765, 396] width 61 height 31
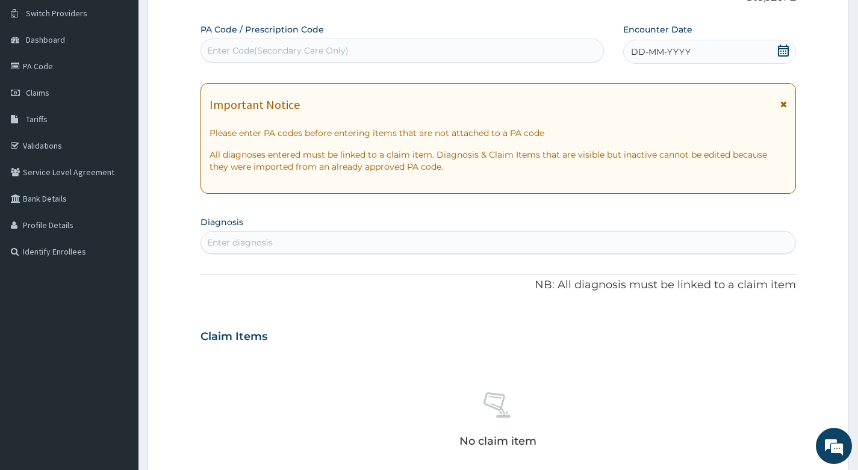
click at [378, 47] on div "Enter Code(Secondary Care Only)" at bounding box center [402, 50] width 402 height 19
type input "PA/DD61E4"
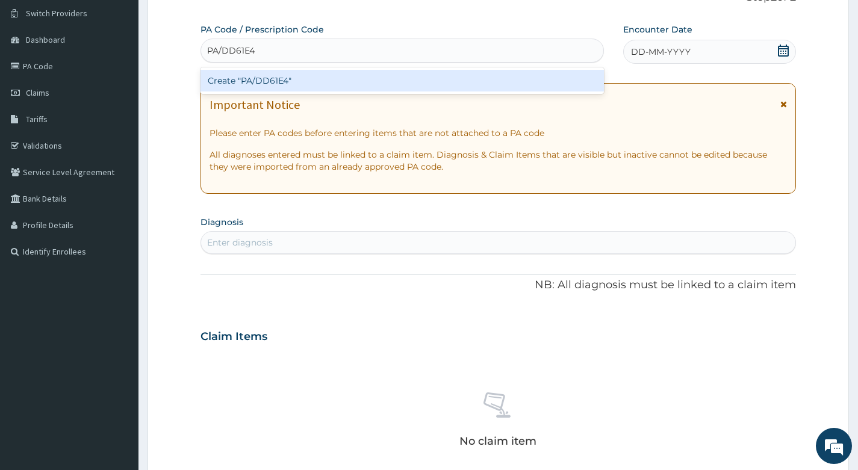
click at [296, 78] on div "Create "PA/DD61E4"" at bounding box center [402, 81] width 403 height 22
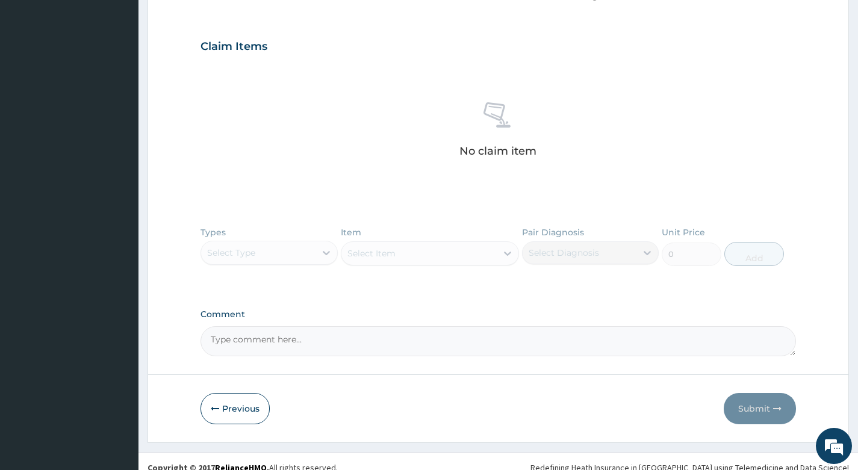
scroll to position [405, 0]
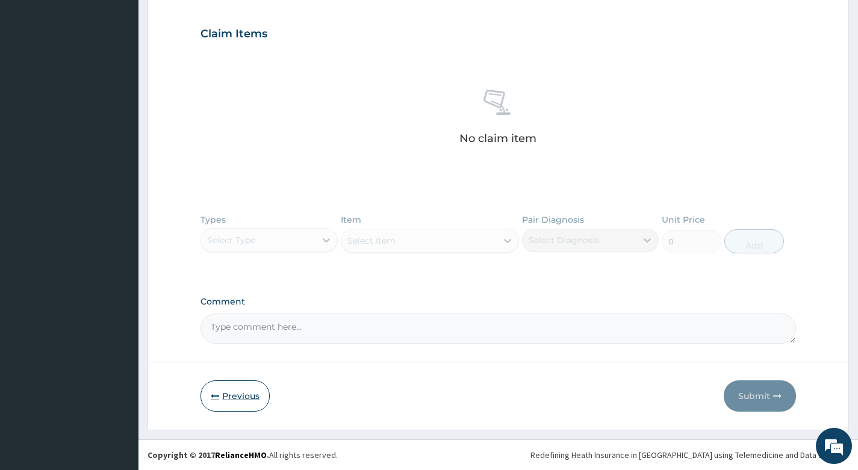
click at [243, 396] on button "Previous" at bounding box center [235, 396] width 69 height 31
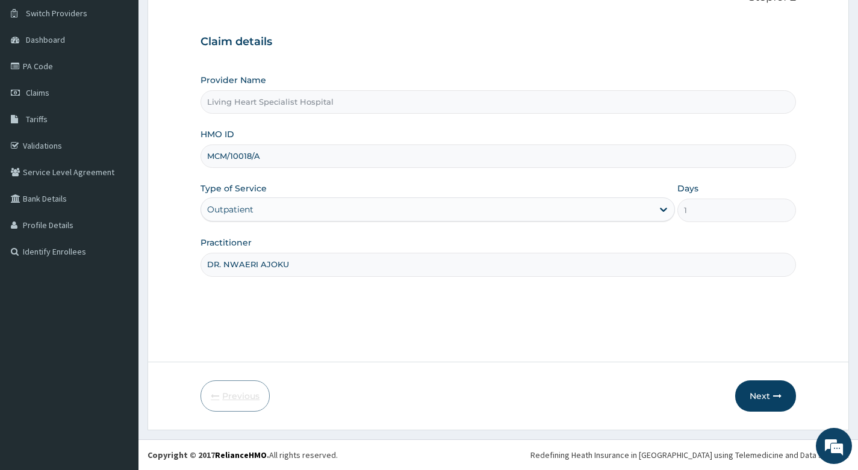
scroll to position [92, 0]
click at [318, 155] on input "MCM/10018/A" at bounding box center [499, 156] width 596 height 23
type input "M"
paste input "SFA/10558/B"
type input "SFA/10558/B"
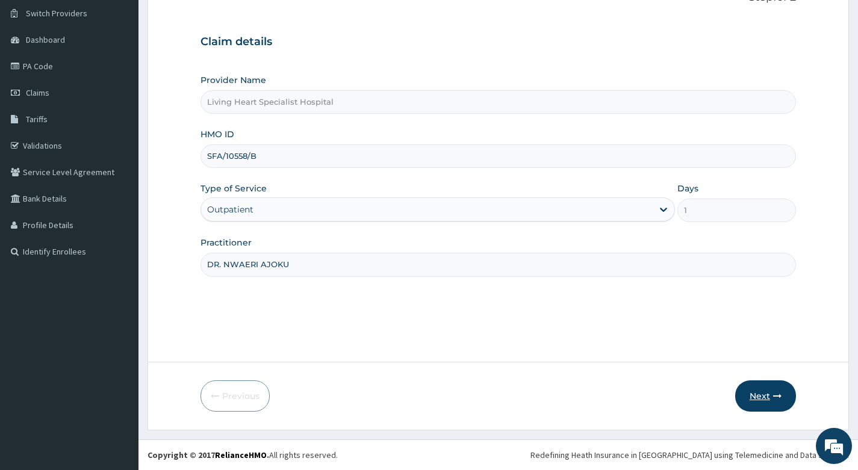
click at [755, 396] on button "Next" at bounding box center [765, 396] width 61 height 31
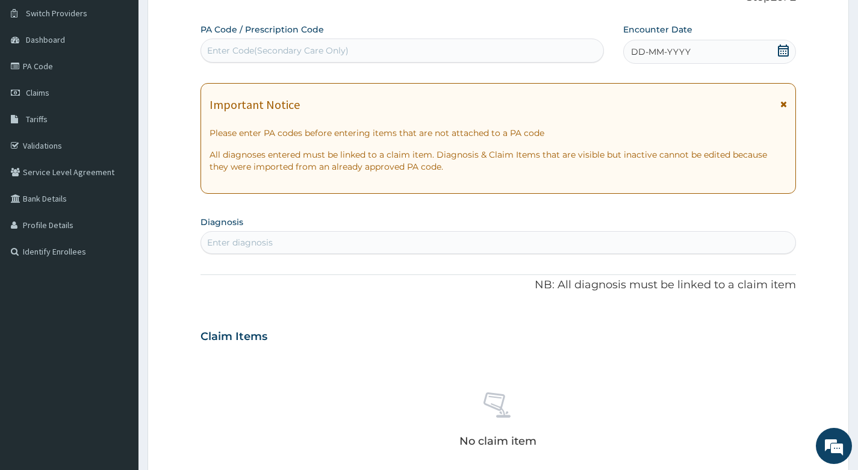
click at [382, 48] on div "Enter Code(Secondary Care Only)" at bounding box center [402, 50] width 402 height 19
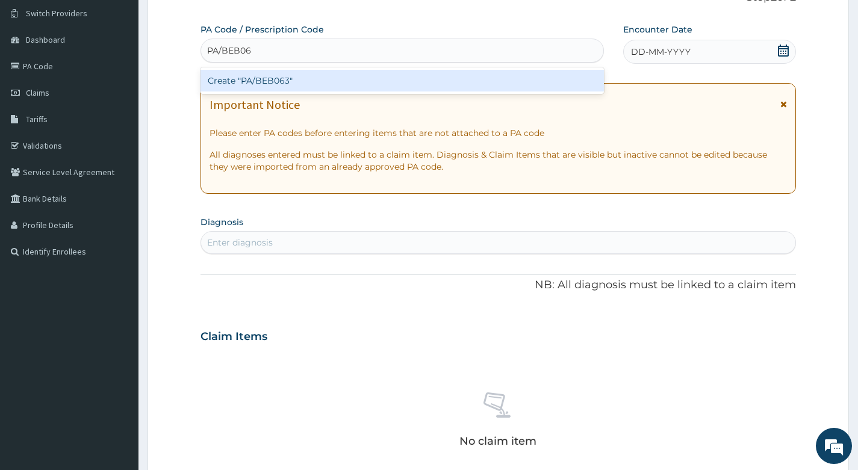
type input "PA/BEB063"
click at [346, 79] on div "Create "PA/BEB063"" at bounding box center [402, 81] width 403 height 22
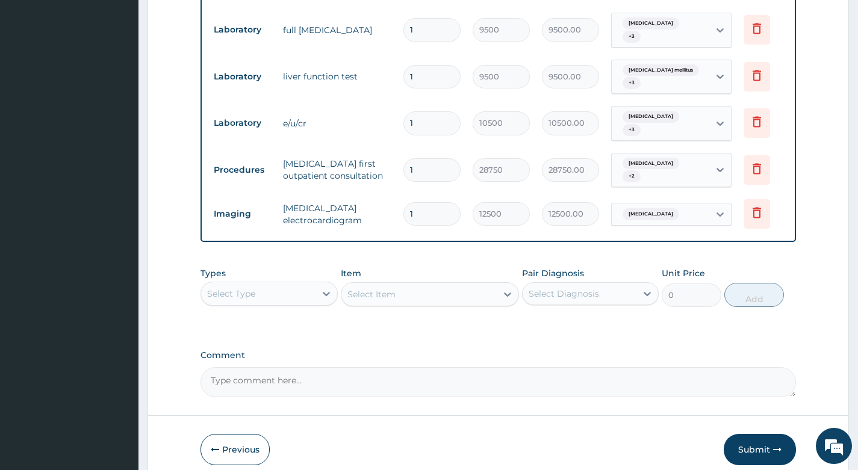
scroll to position [751, 0]
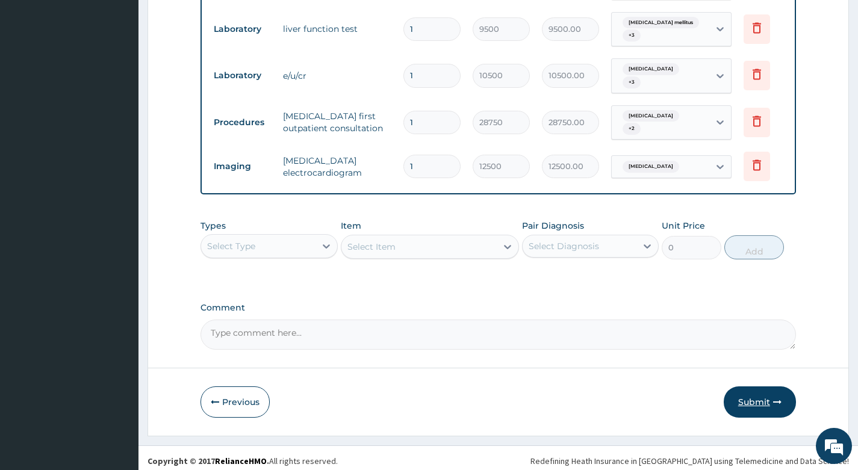
click at [755, 394] on button "Submit" at bounding box center [760, 402] width 72 height 31
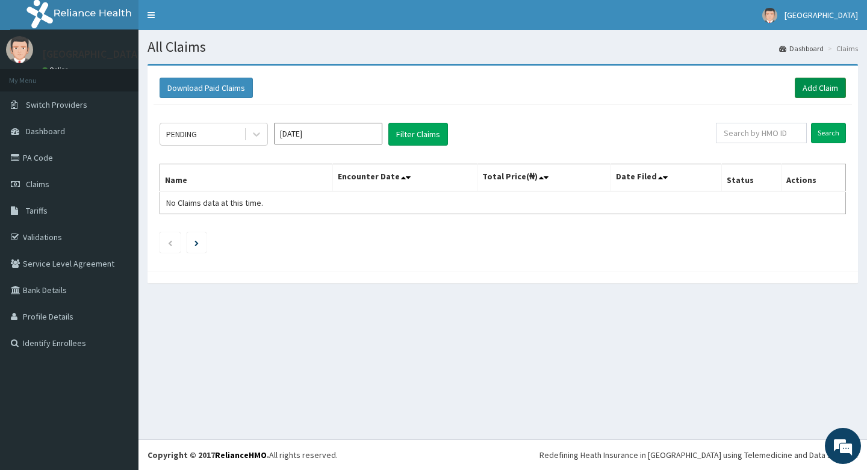
click at [830, 84] on link "Add Claim" at bounding box center [820, 88] width 51 height 20
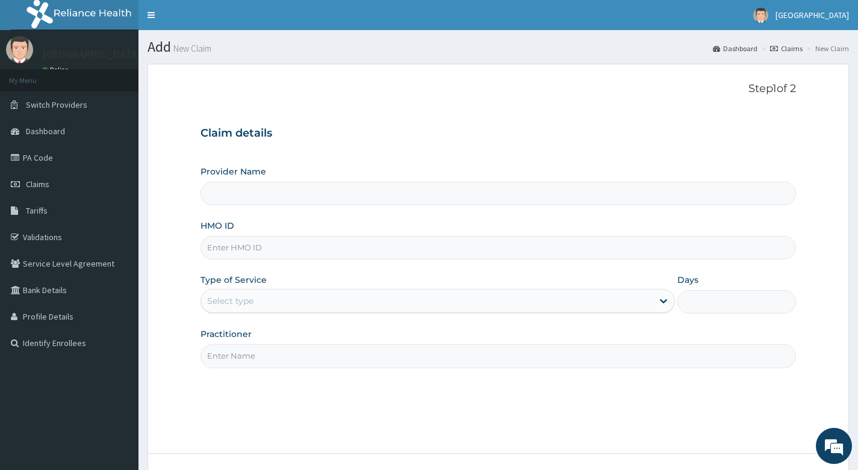
type input "Living Heart Specialist Hospital"
click at [305, 248] on input "HMO ID" at bounding box center [499, 247] width 596 height 23
paste input "TGS/10020/A"
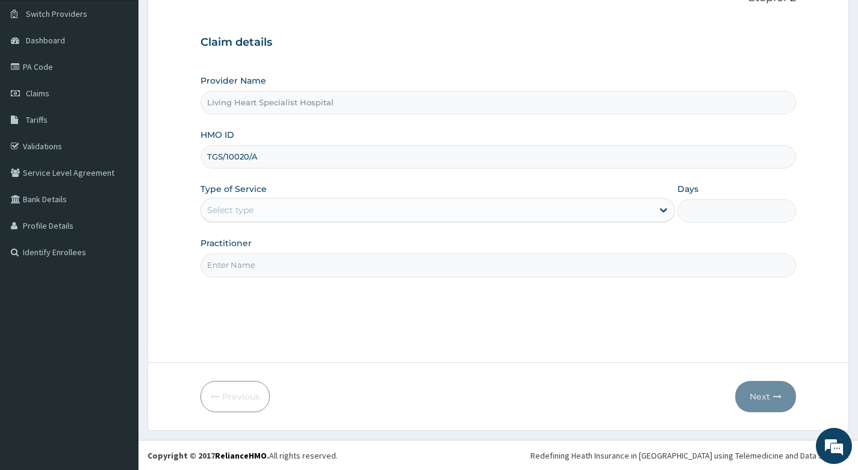
scroll to position [92, 0]
type input "TGS/10020/A"
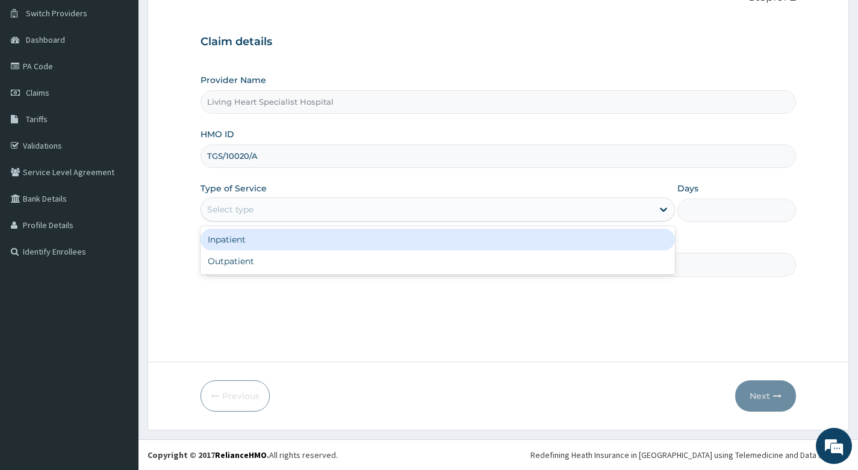
click at [328, 208] on div "Select type" at bounding box center [427, 209] width 452 height 19
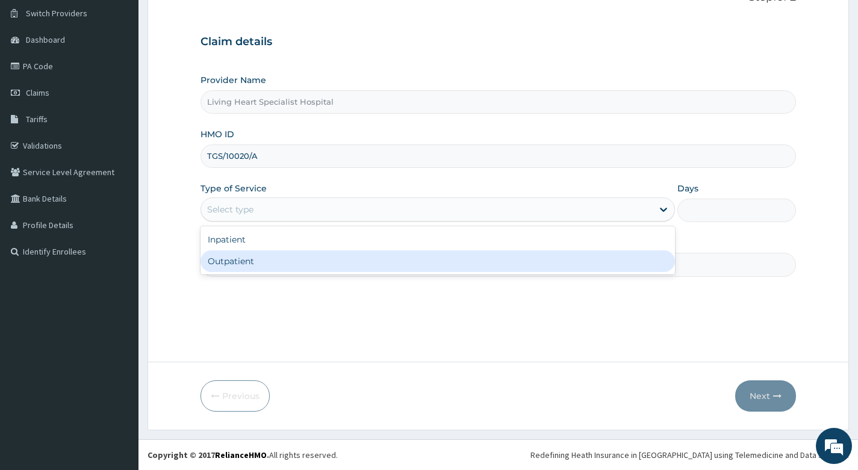
click at [314, 261] on div "Outpatient" at bounding box center [438, 262] width 475 height 22
type input "1"
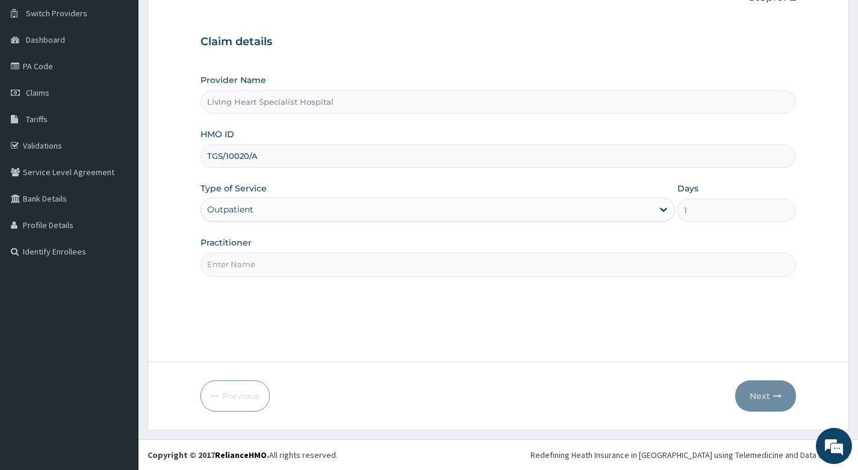
click at [348, 264] on input "Practitioner" at bounding box center [499, 264] width 596 height 23
type input "DR. NJOKU"
click at [755, 392] on button "Next" at bounding box center [765, 396] width 61 height 31
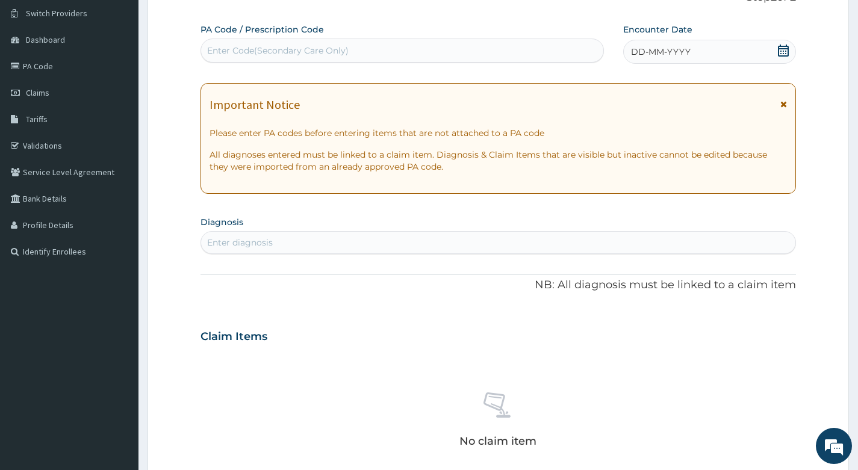
click at [382, 47] on div "Enter Code(Secondary Care Only)" at bounding box center [402, 50] width 402 height 19
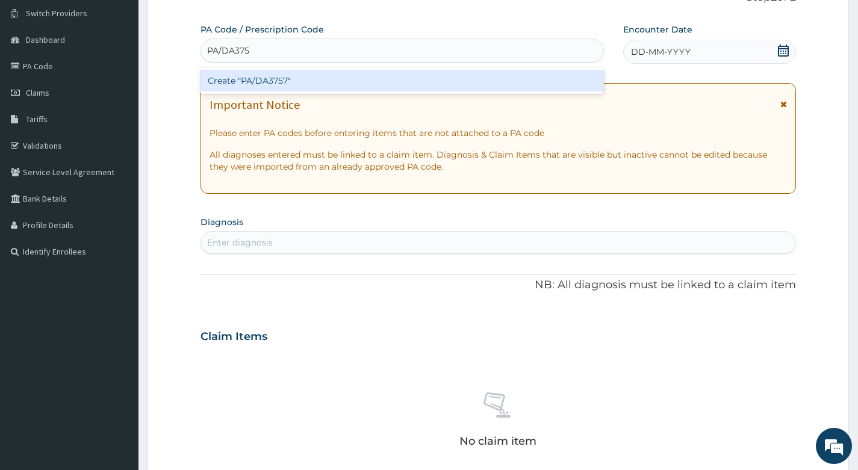
type input "PA/DA3757"
click at [353, 78] on div "Create "PA/DA3757"" at bounding box center [402, 81] width 403 height 22
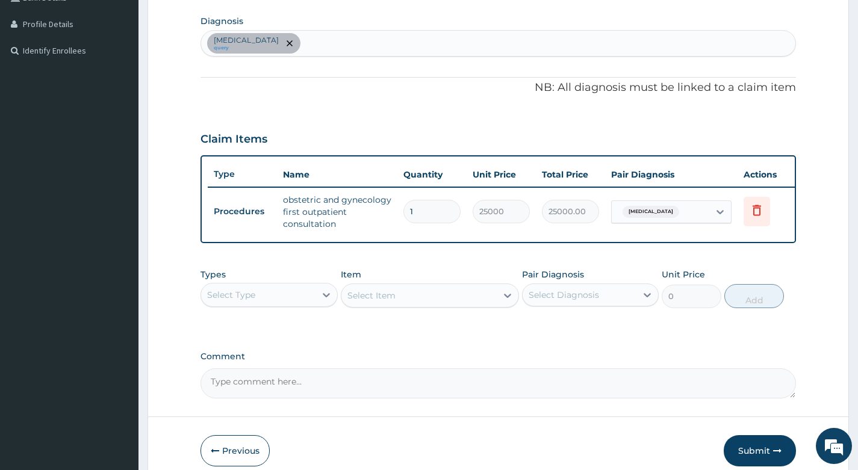
scroll to position [356, 0]
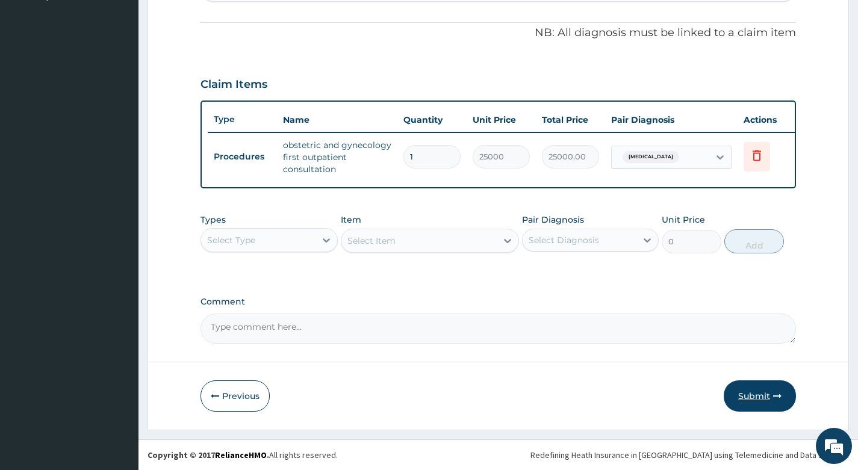
click at [758, 394] on button "Submit" at bounding box center [760, 396] width 72 height 31
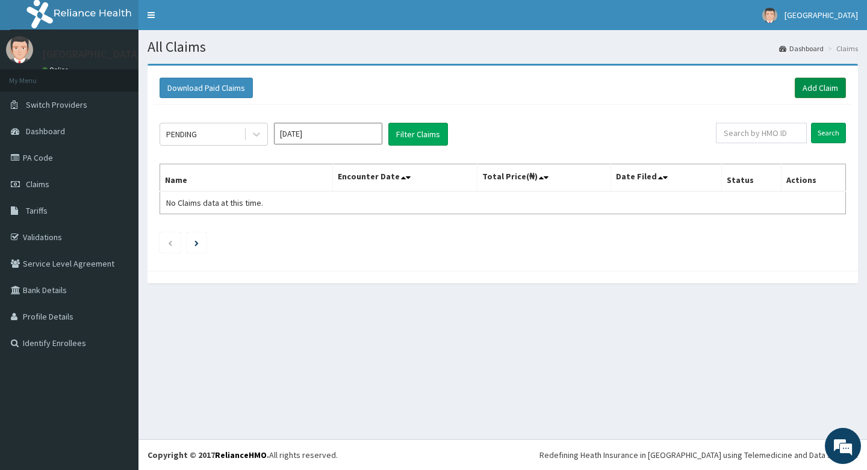
click at [819, 89] on link "Add Claim" at bounding box center [820, 88] width 51 height 20
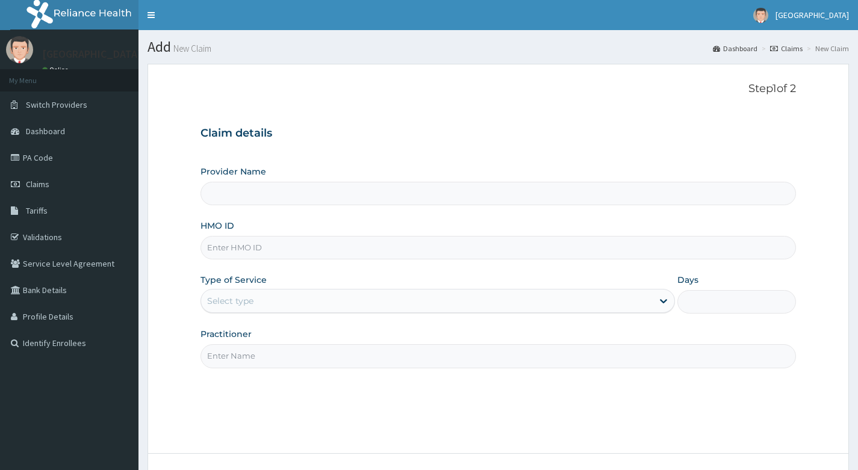
type input "Living Heart Specialist Hospital"
click at [302, 250] on input "HMO ID" at bounding box center [499, 247] width 596 height 23
paste input "LGL/10054/A"
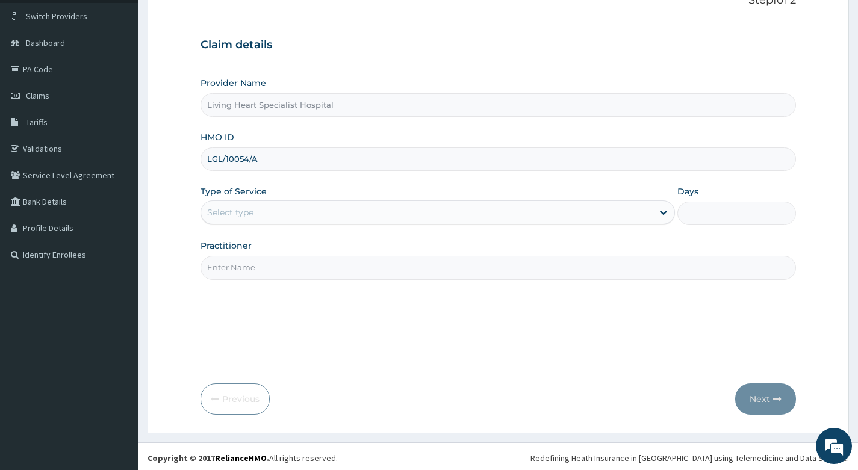
scroll to position [92, 0]
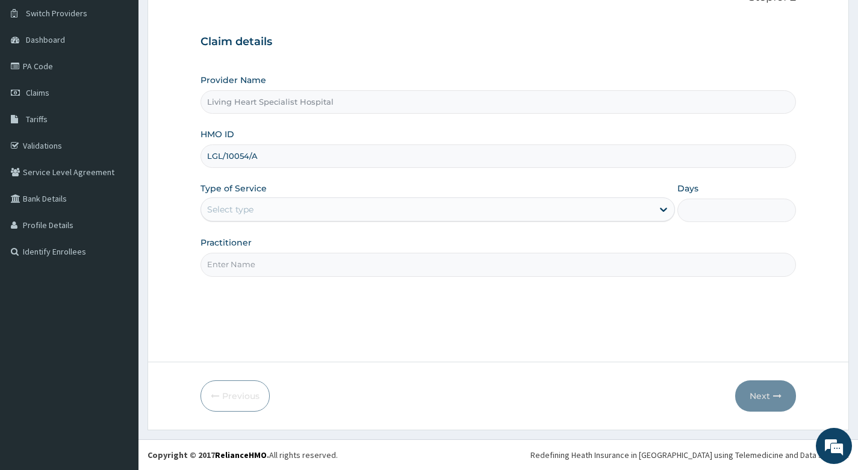
type input "LGL/10054/A"
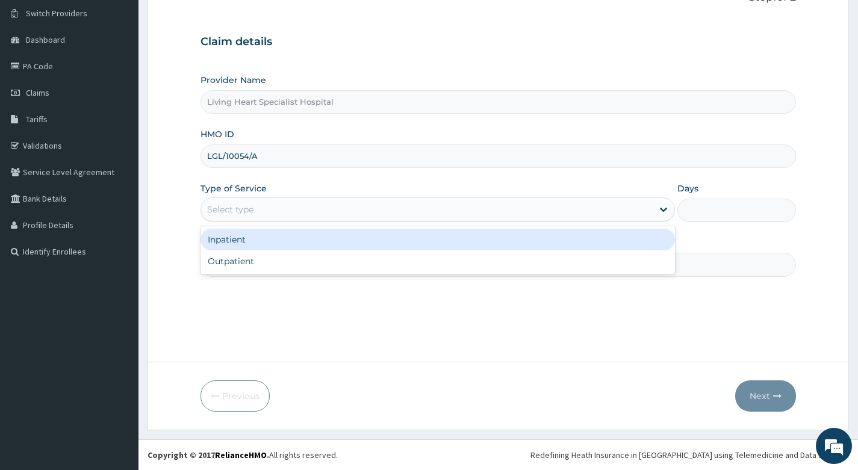
click at [320, 211] on div "Select type" at bounding box center [427, 209] width 452 height 19
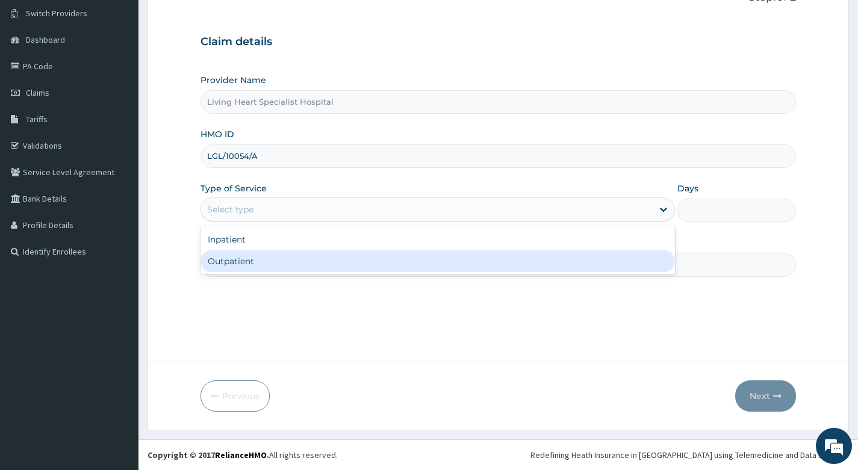
click at [312, 266] on div "Outpatient" at bounding box center [438, 262] width 475 height 22
type input "1"
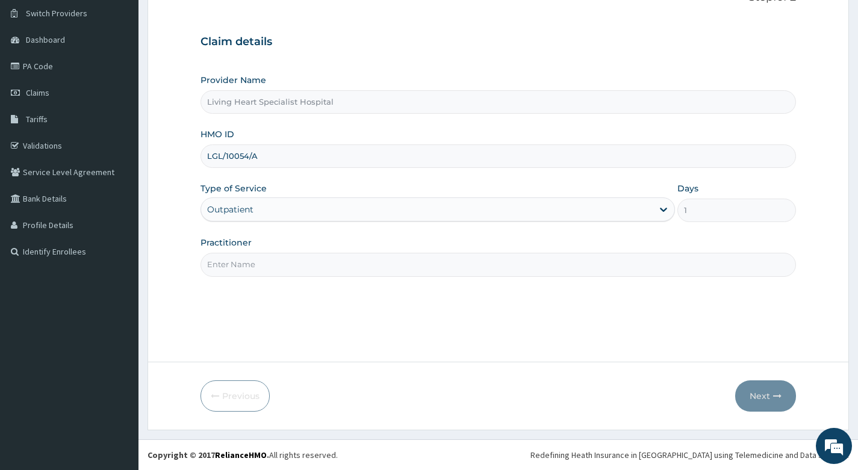
click at [343, 264] on input "Practitioner" at bounding box center [499, 264] width 596 height 23
type input "[PERSON_NAME]"
click at [751, 397] on button "Next" at bounding box center [765, 396] width 61 height 31
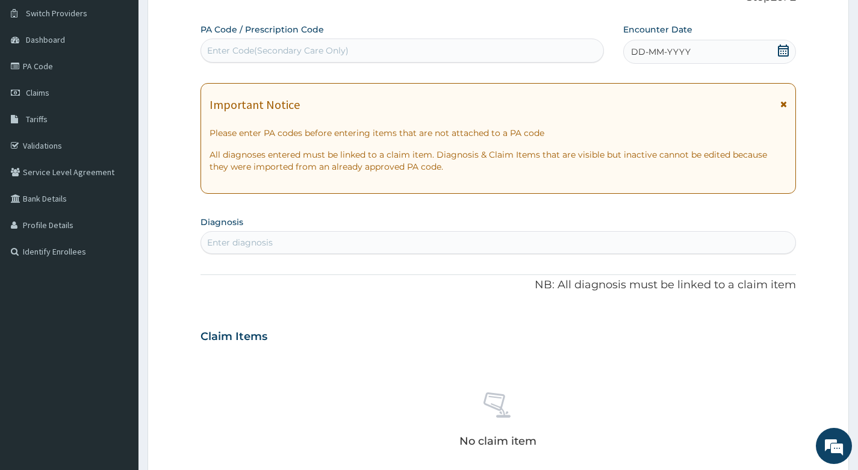
click at [333, 52] on div "Enter Code(Secondary Care Only)" at bounding box center [278, 51] width 142 height 12
type input "PA/6069EA"
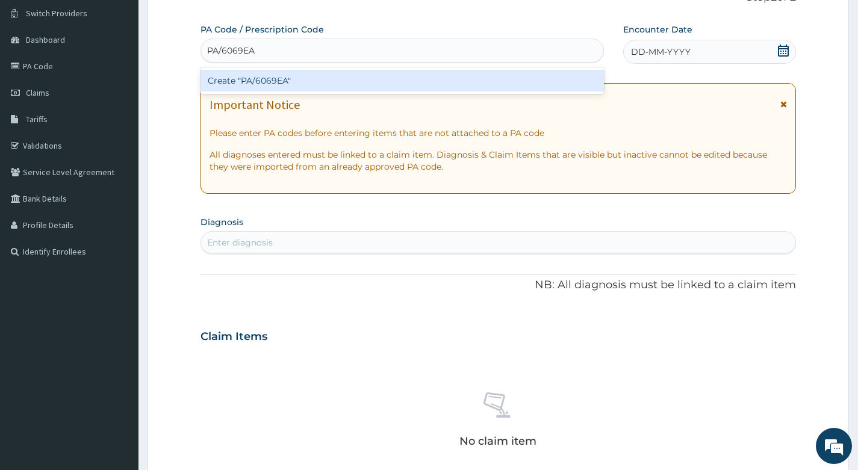
click at [281, 79] on div "Create "PA/6069EA"" at bounding box center [402, 81] width 403 height 22
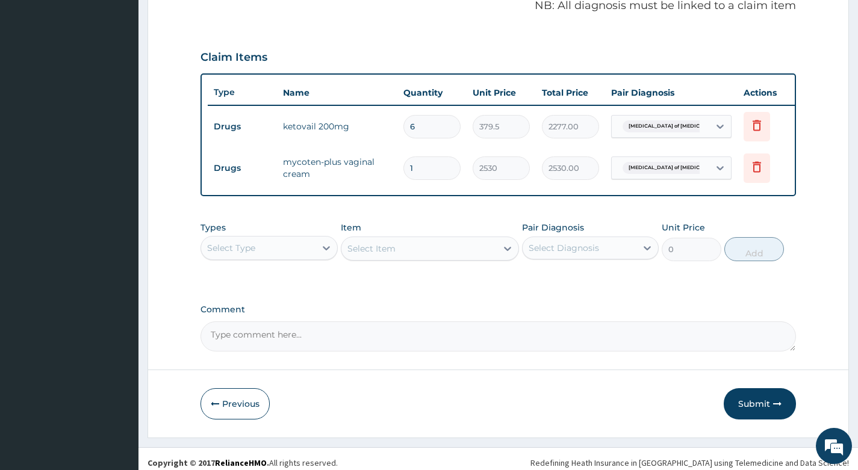
scroll to position [391, 0]
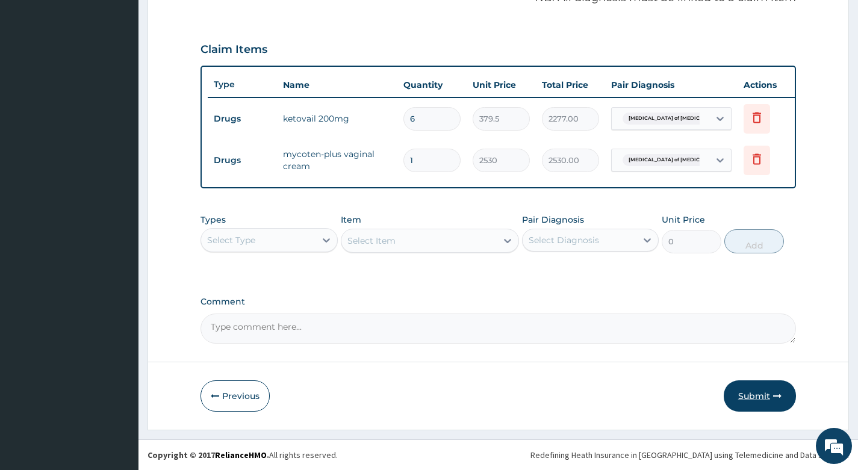
click at [753, 390] on button "Submit" at bounding box center [760, 396] width 72 height 31
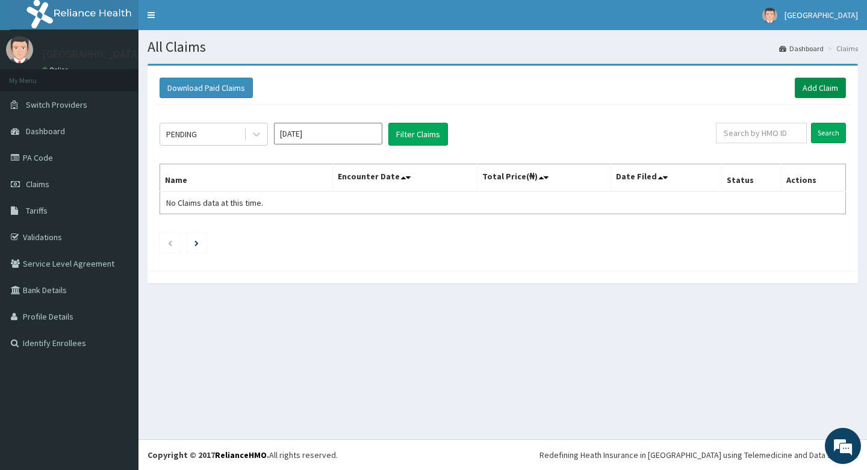
click at [817, 89] on link "Add Claim" at bounding box center [820, 88] width 51 height 20
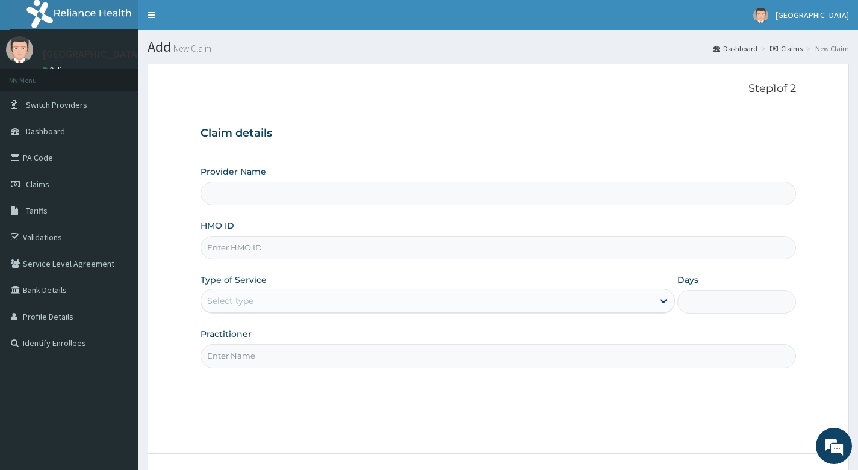
type input "Living Heart Specialist Hospital"
click at [263, 243] on input "HMO ID" at bounding box center [499, 247] width 596 height 23
paste input "ITX/10582/A"
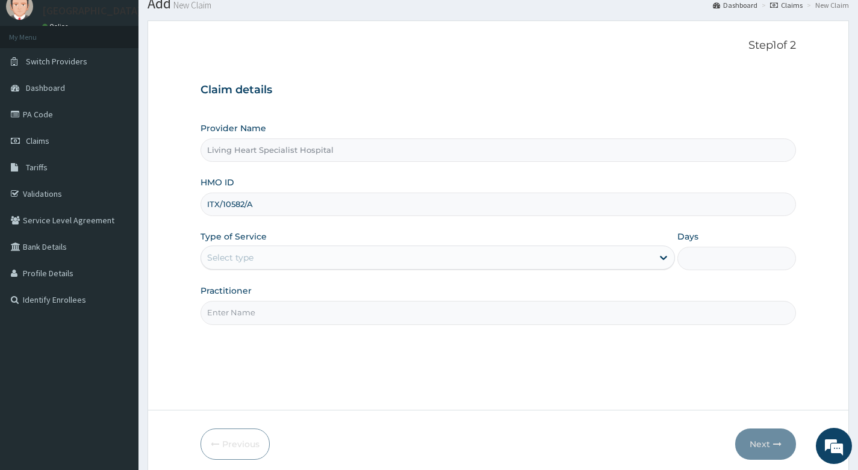
scroll to position [92, 0]
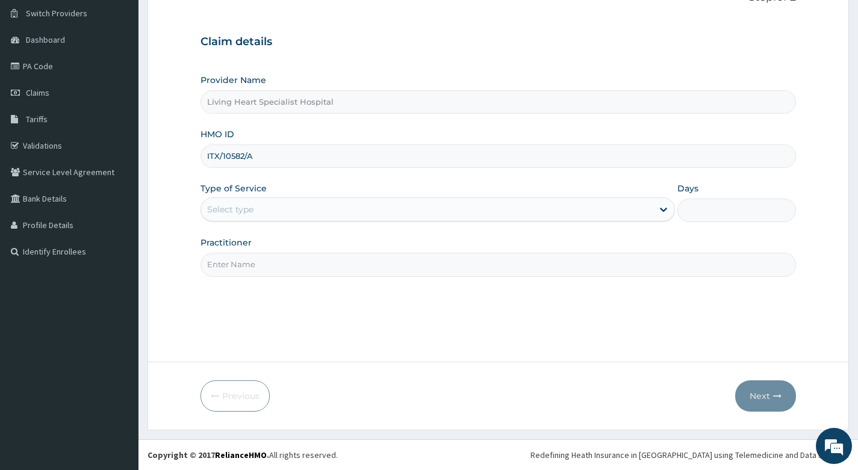
type input "ITX/10582/A"
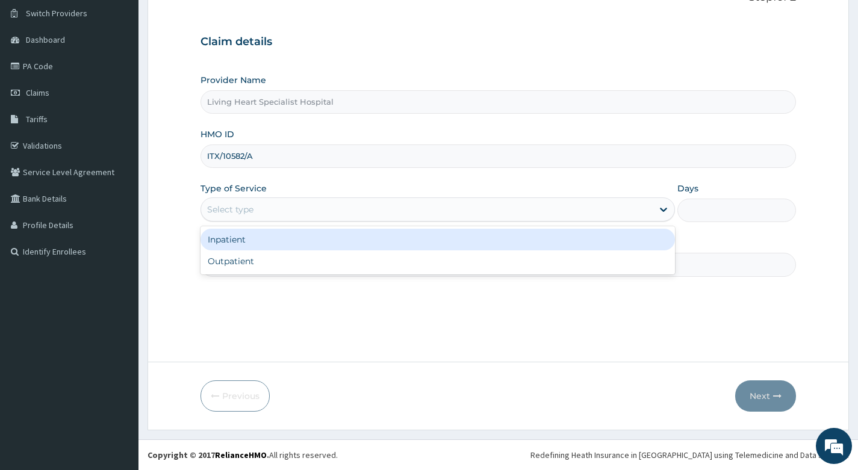
click at [343, 205] on div "Select type" at bounding box center [427, 209] width 452 height 19
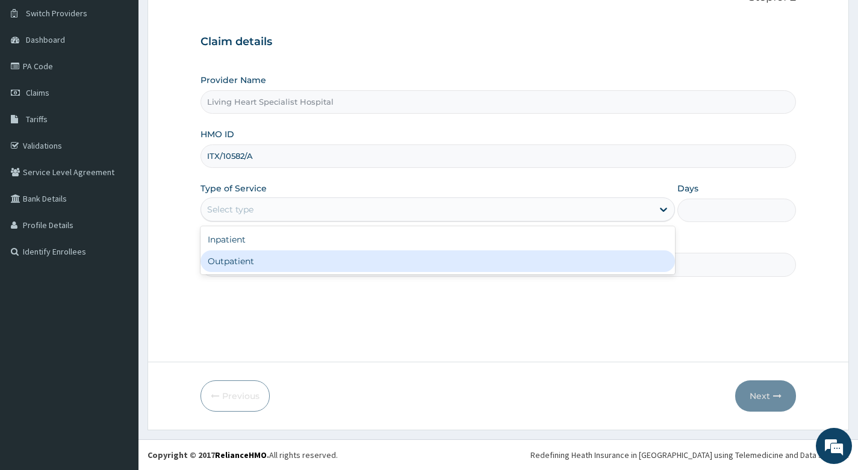
click at [340, 261] on div "Outpatient" at bounding box center [438, 262] width 475 height 22
type input "1"
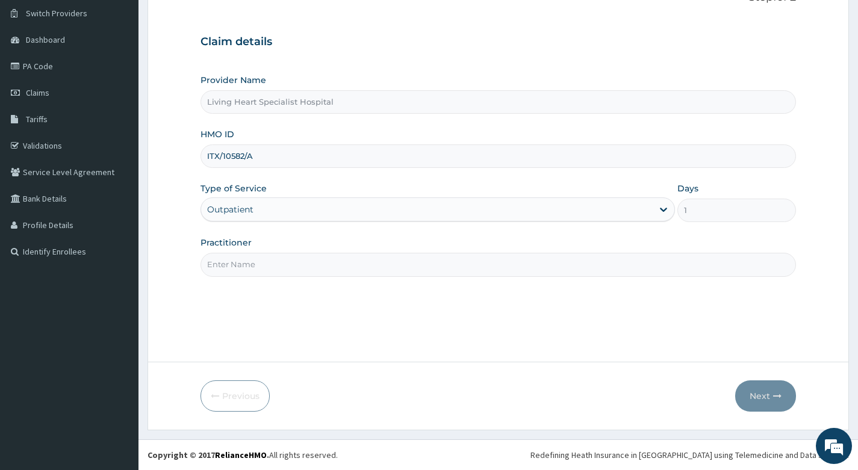
click at [376, 266] on input "Practitioner" at bounding box center [499, 264] width 596 height 23
type input "[PERSON_NAME]"
click at [758, 397] on button "Next" at bounding box center [765, 396] width 61 height 31
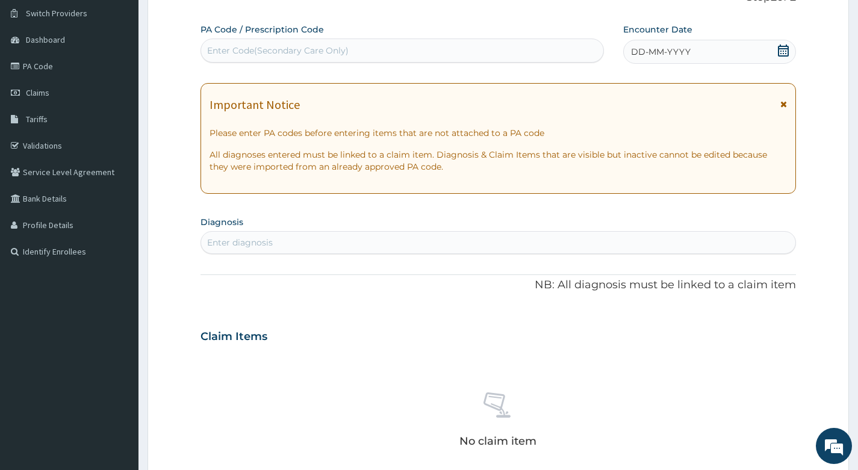
click at [452, 51] on div "Enter Code(Secondary Care Only)" at bounding box center [402, 50] width 402 height 19
type input "PA/82CD17"
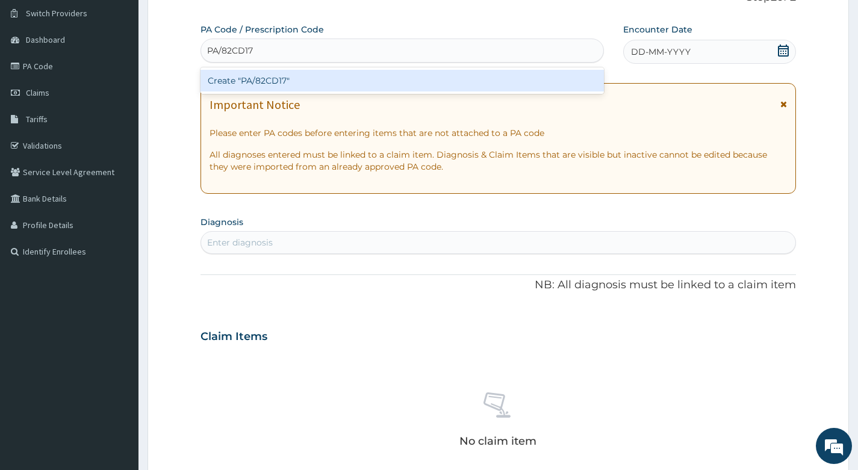
click at [410, 81] on div "Create "PA/82CD17"" at bounding box center [402, 81] width 403 height 22
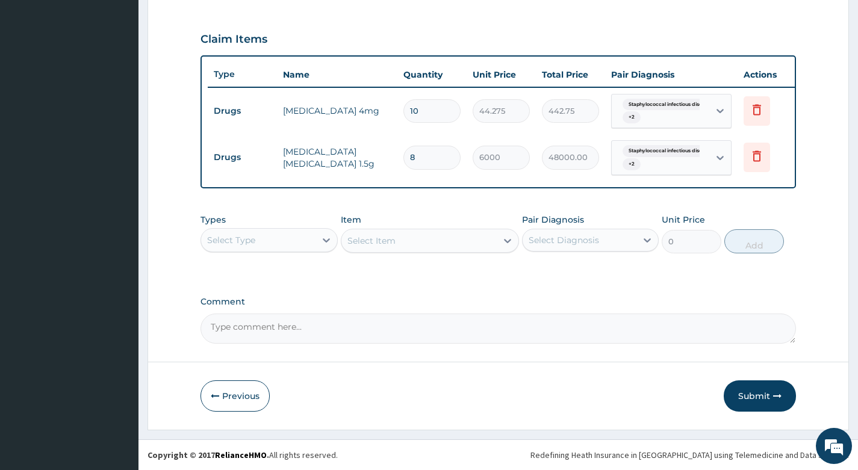
scroll to position [402, 0]
click at [752, 394] on button "Submit" at bounding box center [760, 396] width 72 height 31
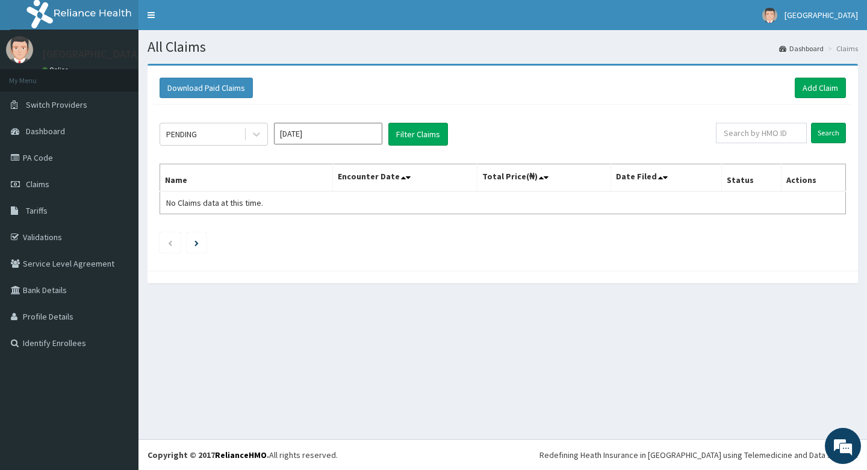
click at [494, 328] on div "All Claims Dashboard Claims Download Paid Claims Add Claim × Note you can only …" at bounding box center [503, 234] width 729 height 409
click at [820, 87] on link "Add Claim" at bounding box center [820, 88] width 51 height 20
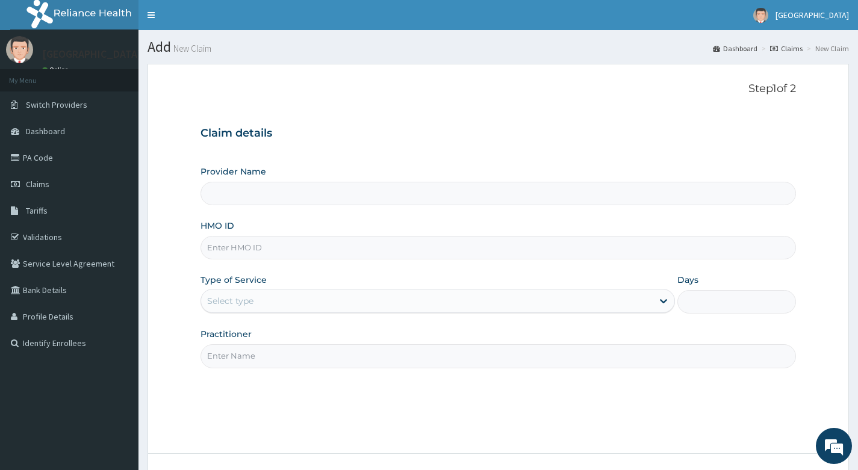
click at [334, 247] on input "HMO ID" at bounding box center [499, 247] width 596 height 23
type input "RBE/10020/A"
click at [463, 143] on div "Claim details Provider Name HMO ID RBE/10020/A Type of Service Select type Days…" at bounding box center [499, 241] width 596 height 253
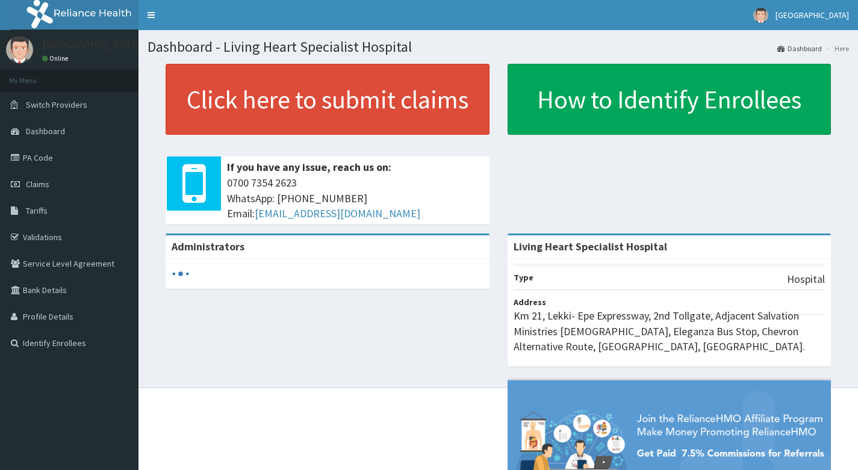
click at [52, 187] on link "Claims" at bounding box center [69, 184] width 139 height 26
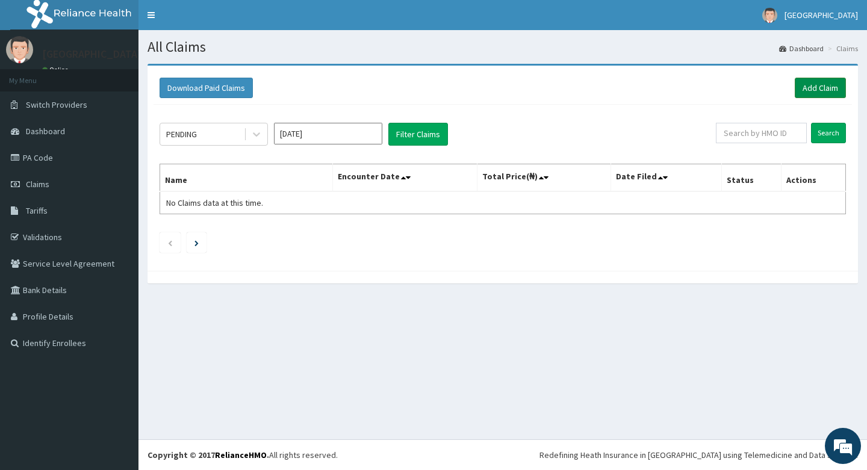
click at [810, 90] on link "Add Claim" at bounding box center [820, 88] width 51 height 20
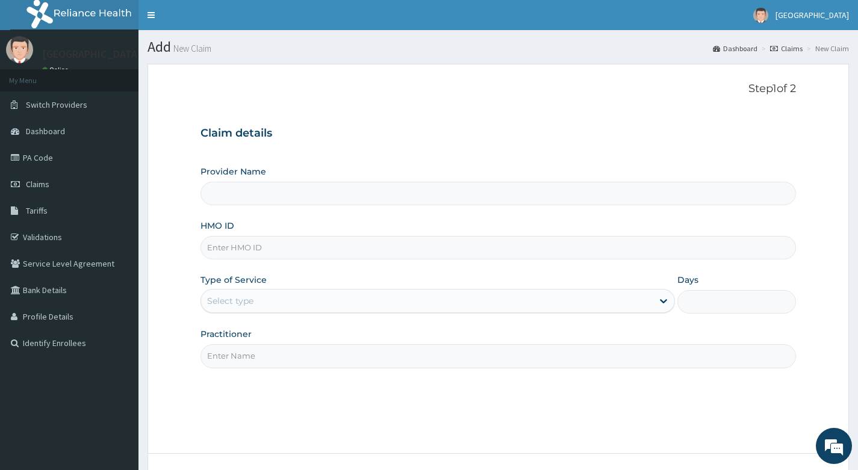
type input "Living Heart Specialist Hospital"
click at [339, 251] on input "HMO ID" at bounding box center [499, 247] width 596 height 23
type input "RBE/10020/A"
click at [349, 300] on div "Select type" at bounding box center [427, 300] width 452 height 19
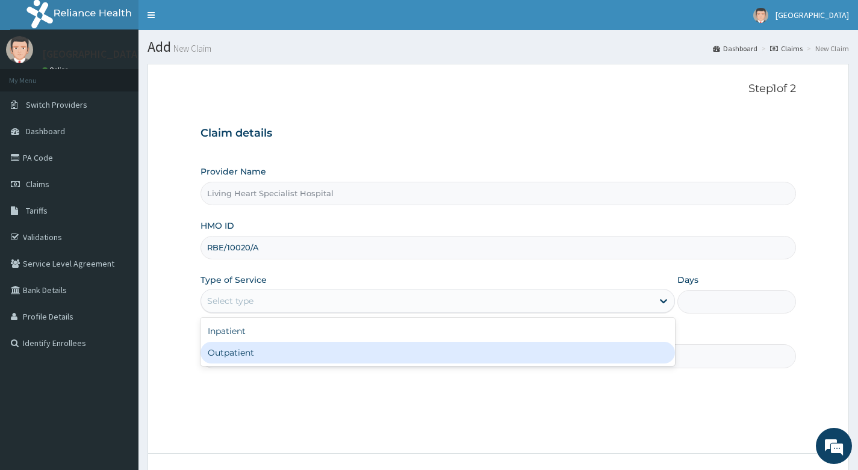
click at [332, 352] on div "Outpatient" at bounding box center [438, 353] width 475 height 22
type input "1"
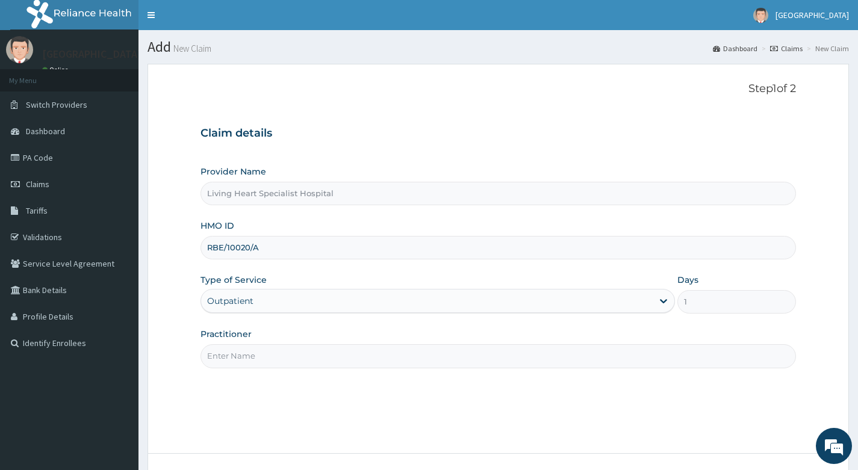
click at [336, 352] on input "Practitioner" at bounding box center [499, 355] width 596 height 23
type input "DR. EKENE OKOLI"
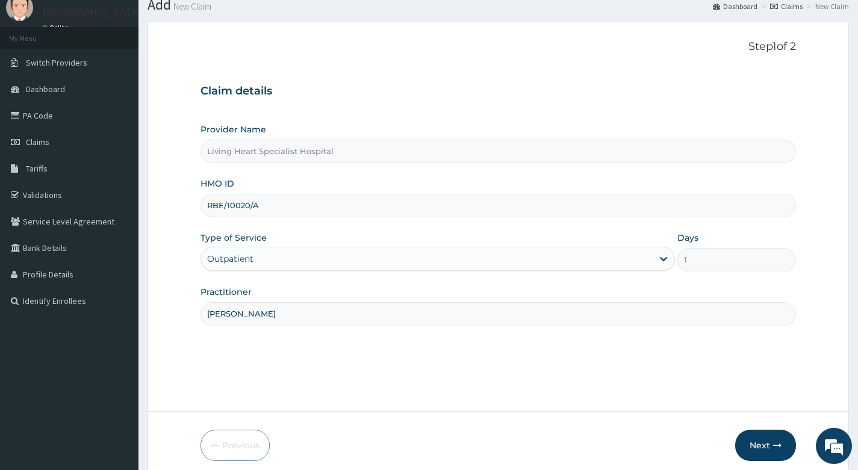
scroll to position [92, 0]
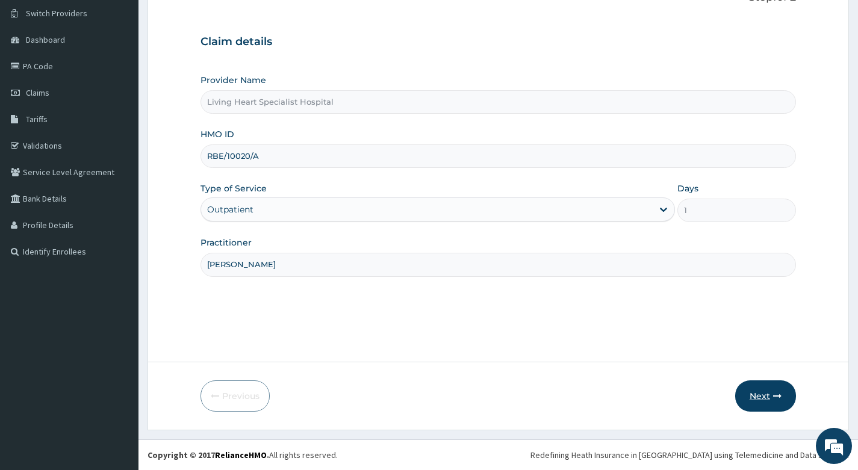
click at [766, 393] on button "Next" at bounding box center [765, 396] width 61 height 31
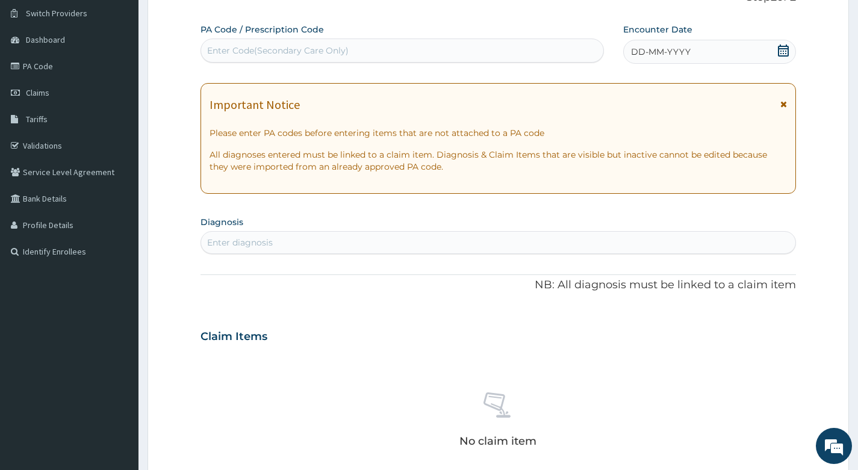
click at [352, 241] on div "Enter diagnosis" at bounding box center [498, 242] width 594 height 19
type input "MALARIA"
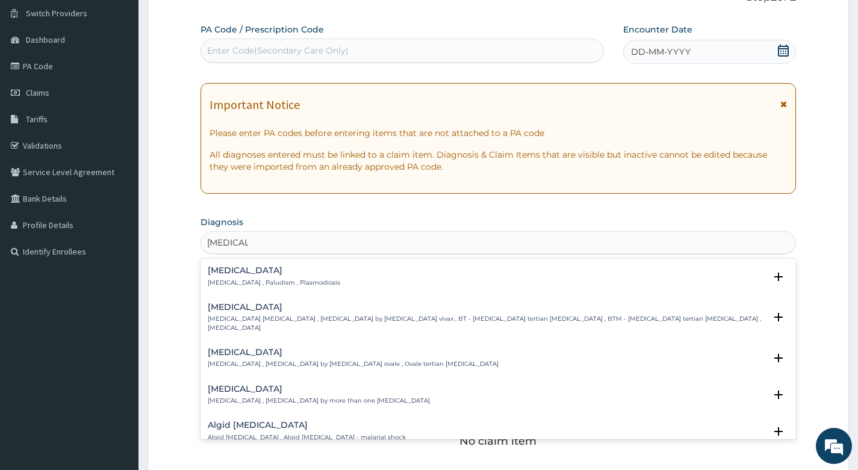
click at [228, 275] on h4 "Malaria" at bounding box center [274, 270] width 132 height 9
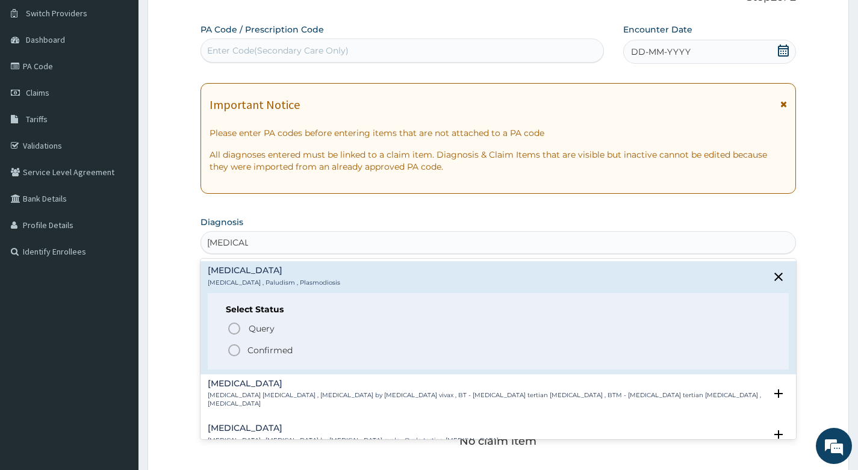
click at [237, 347] on icon "status option filled" at bounding box center [234, 350] width 14 height 14
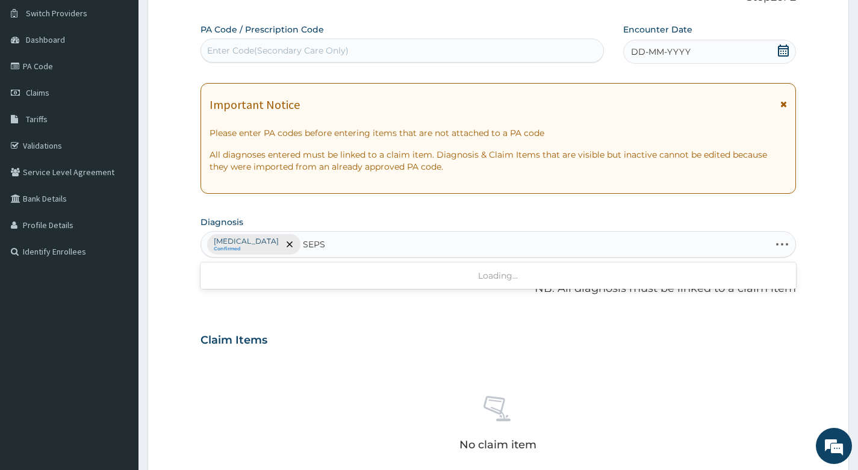
type input "SEPSI"
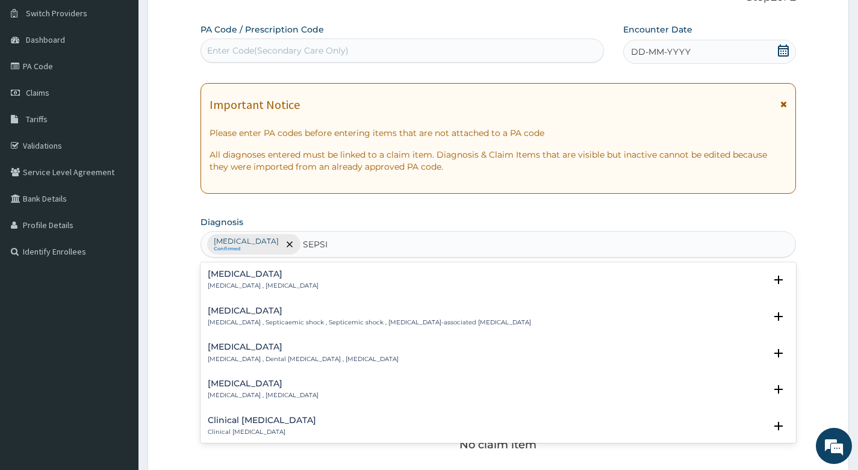
click at [217, 274] on h4 "Sepsis" at bounding box center [263, 274] width 111 height 9
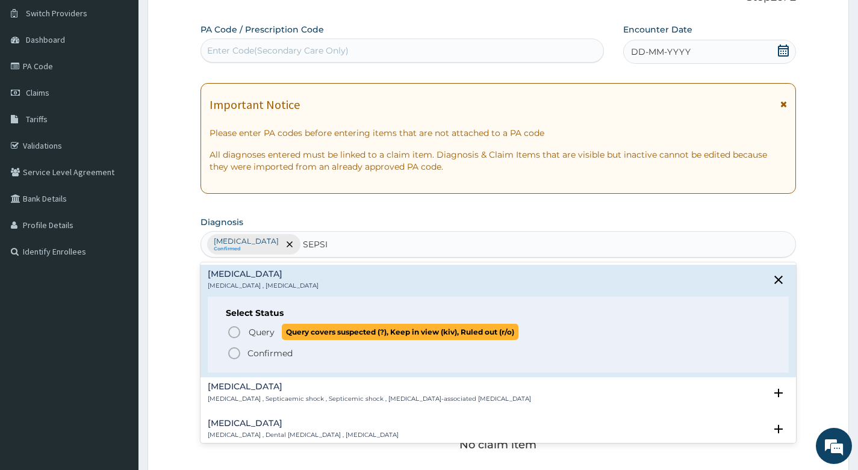
click at [234, 331] on icon "status option query" at bounding box center [234, 332] width 14 height 14
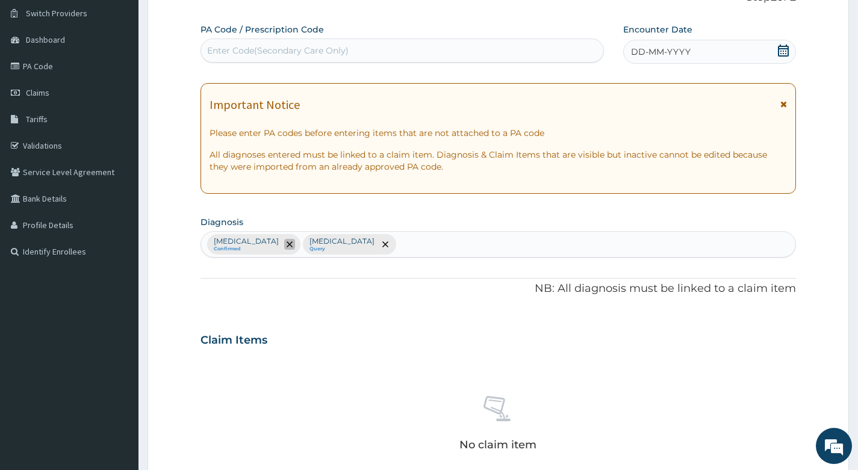
click at [287, 245] on icon "remove selection option" at bounding box center [290, 244] width 6 height 6
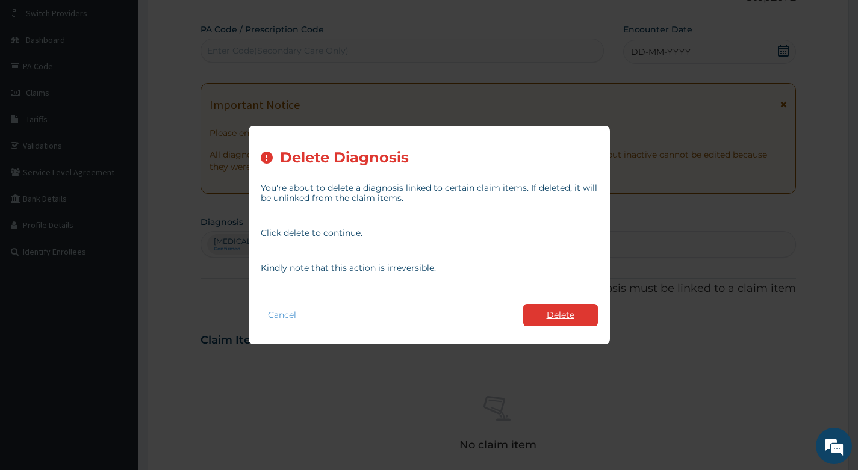
click at [565, 311] on button "Delete" at bounding box center [560, 315] width 75 height 22
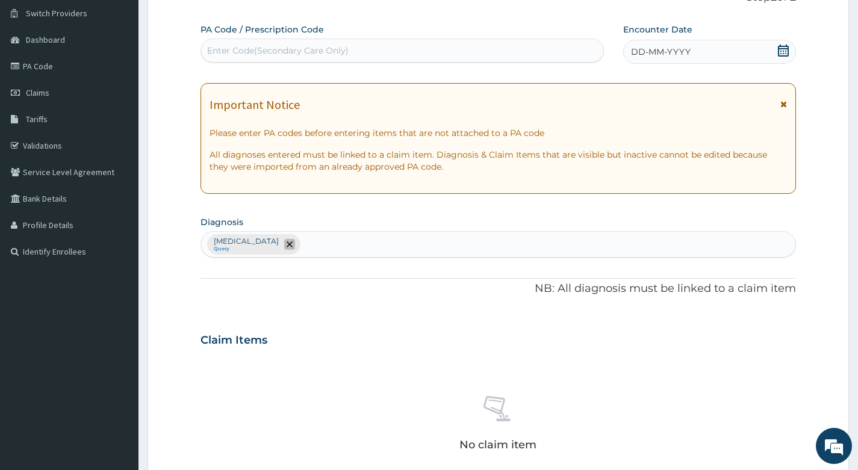
click at [287, 247] on icon "remove selection option" at bounding box center [290, 244] width 6 height 6
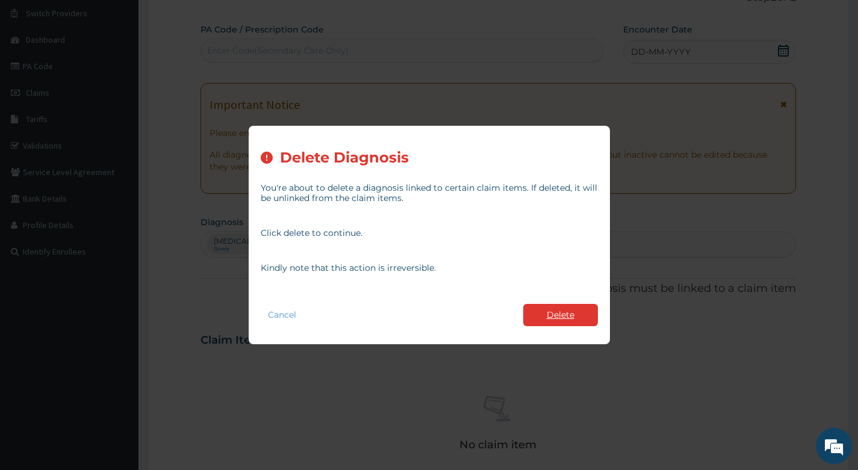
click at [541, 317] on button "Delete" at bounding box center [560, 315] width 75 height 22
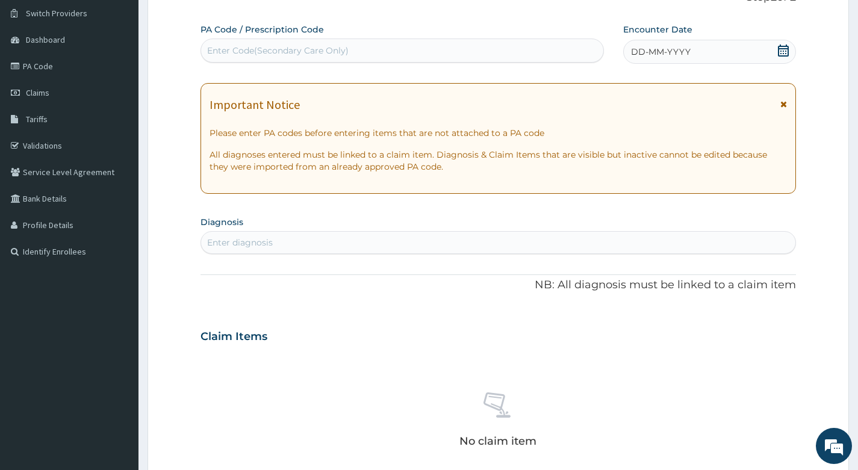
click at [291, 238] on div "Enter diagnosis" at bounding box center [498, 242] width 594 height 19
type input "MALARIA"
click at [475, 315] on div "PA Code / Prescription Code Enter Code(Secondary Care Only) Encounter Date DD-M…" at bounding box center [499, 334] width 596 height 623
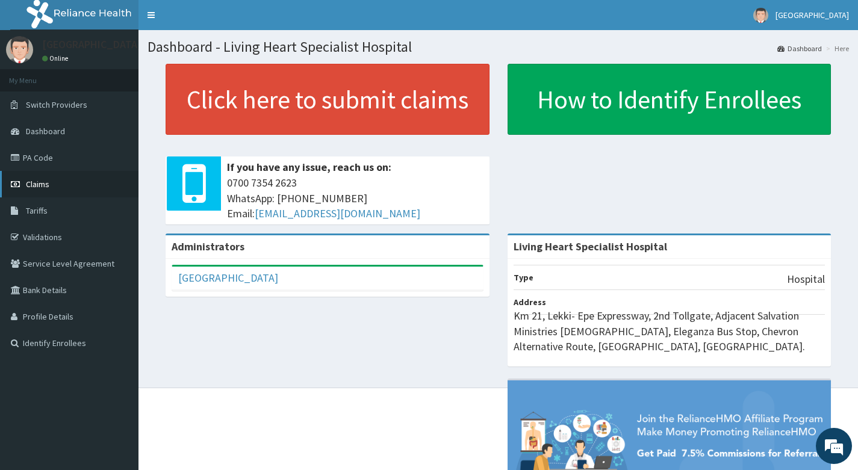
click at [44, 187] on span "Claims" at bounding box center [37, 184] width 23 height 11
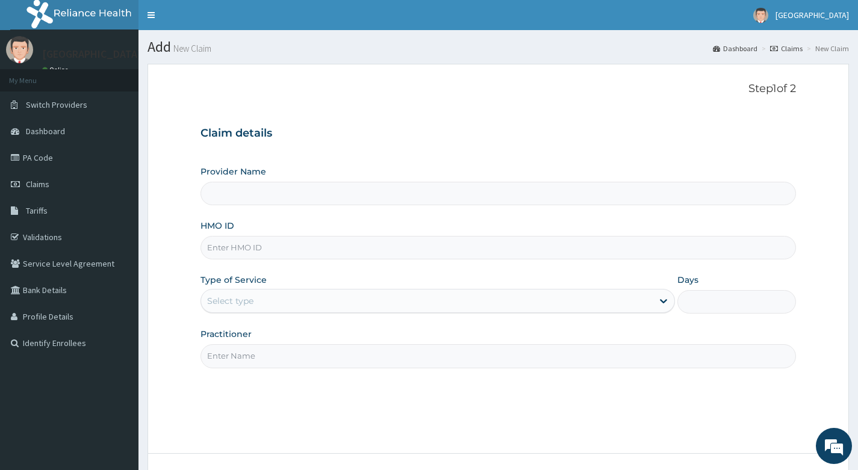
type input "Living Heart Specialist Hospital"
click at [344, 244] on input "HMO ID" at bounding box center [499, 247] width 596 height 23
type input "RBE/10020/A"
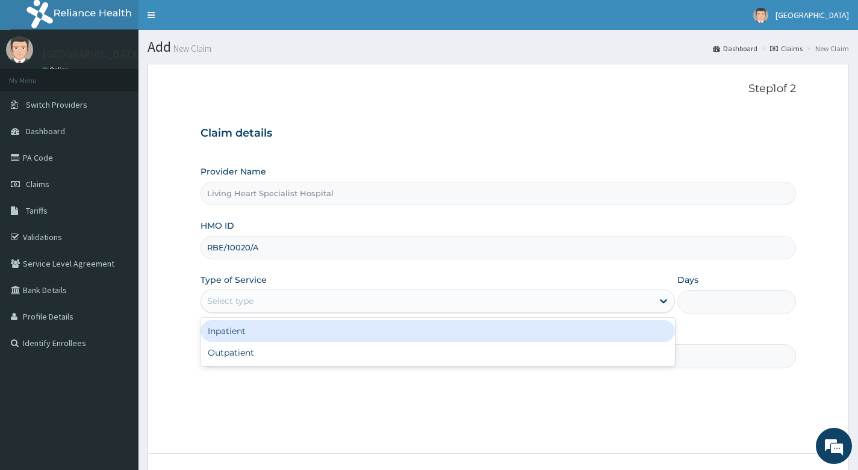
click at [319, 303] on div "Select type" at bounding box center [427, 300] width 452 height 19
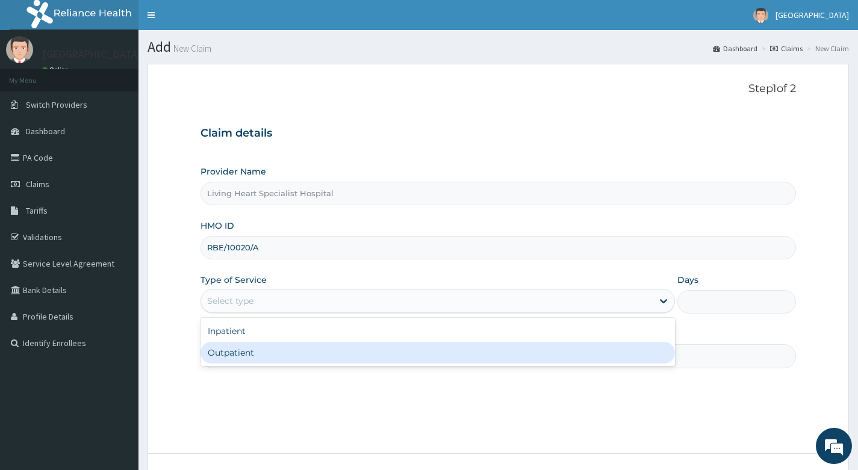
click at [311, 348] on div "Outpatient" at bounding box center [438, 353] width 475 height 22
type input "1"
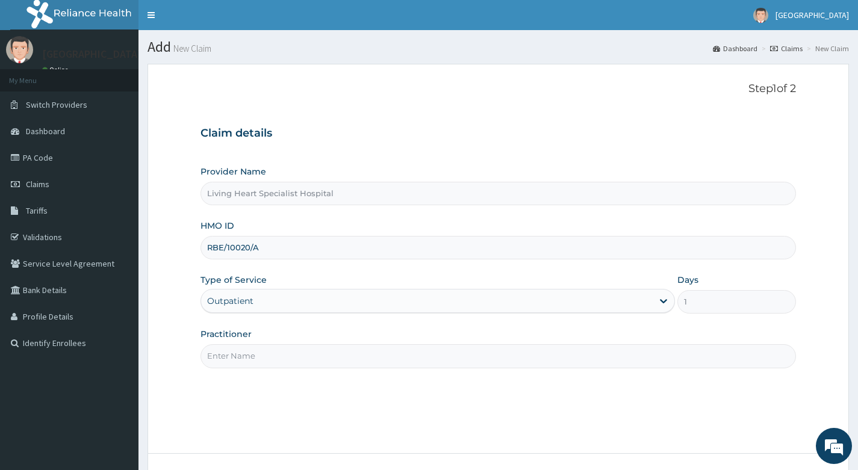
click at [317, 354] on input "Practitioner" at bounding box center [499, 355] width 596 height 23
type input "[PERSON_NAME]"
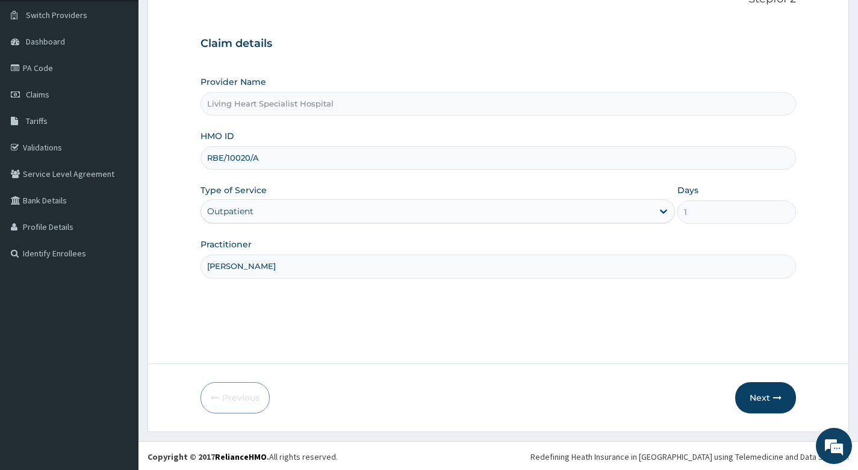
scroll to position [92, 0]
click at [762, 396] on button "Next" at bounding box center [765, 396] width 61 height 31
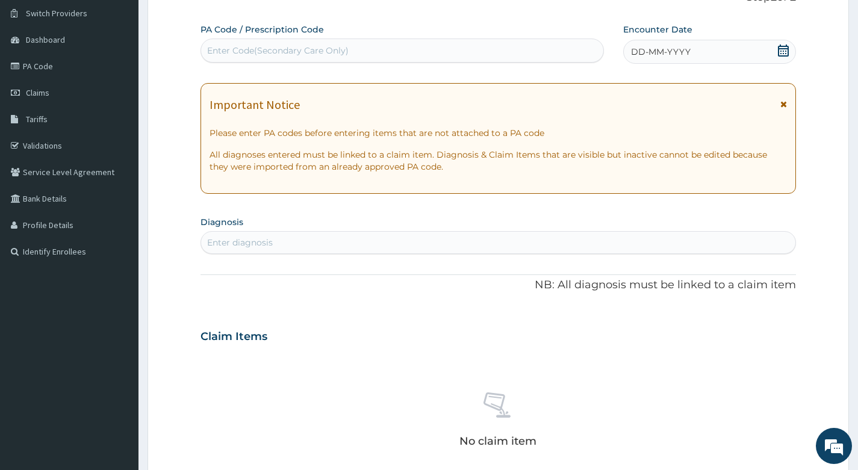
click at [343, 237] on div "Enter diagnosis" at bounding box center [498, 242] width 594 height 19
type input "MALARI"
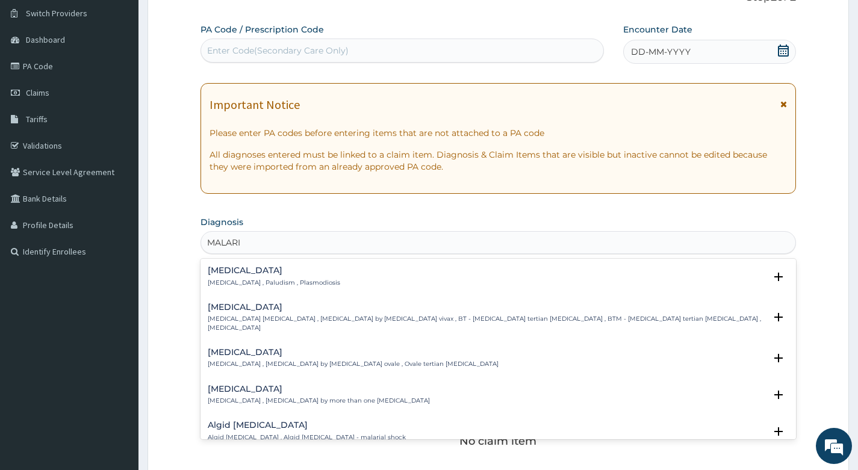
click at [244, 269] on h4 "[MEDICAL_DATA]" at bounding box center [274, 270] width 132 height 9
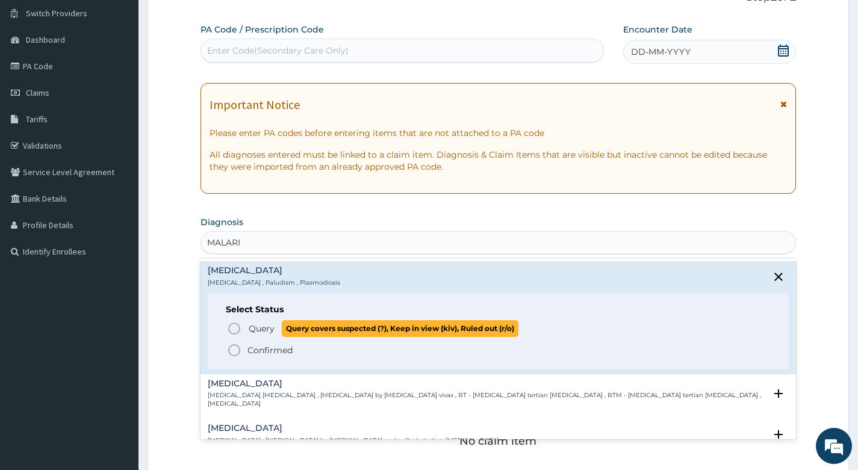
click at [234, 327] on icon "status option query" at bounding box center [234, 329] width 14 height 14
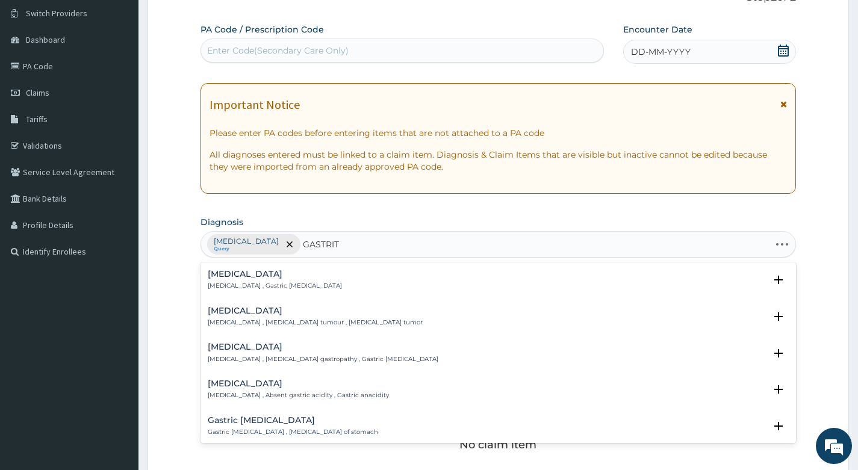
type input "GASTRITI"
click at [237, 275] on h4 "[MEDICAL_DATA]" at bounding box center [275, 274] width 134 height 9
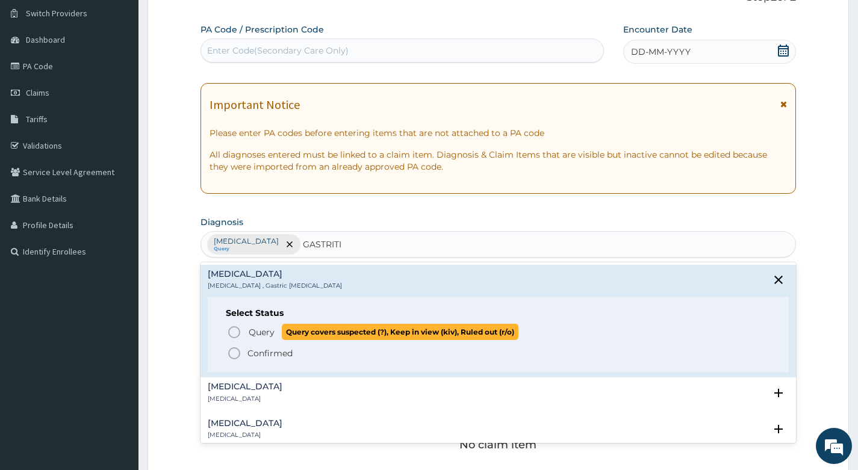
click at [232, 331] on icon "status option query" at bounding box center [234, 332] width 14 height 14
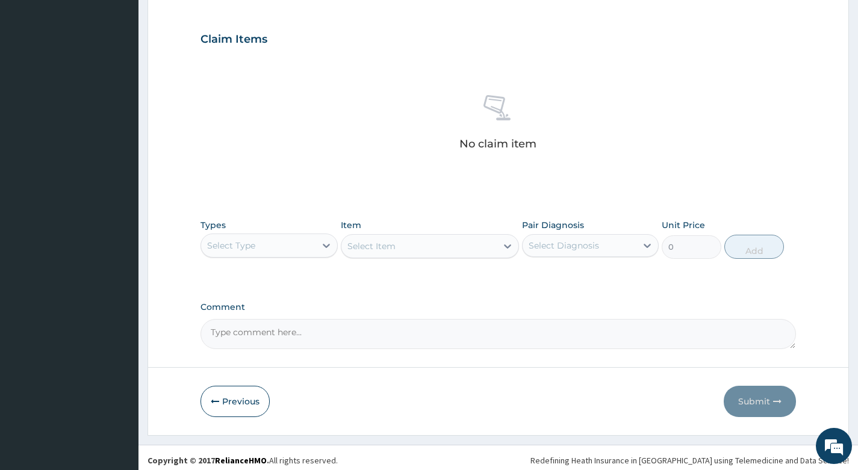
scroll to position [398, 0]
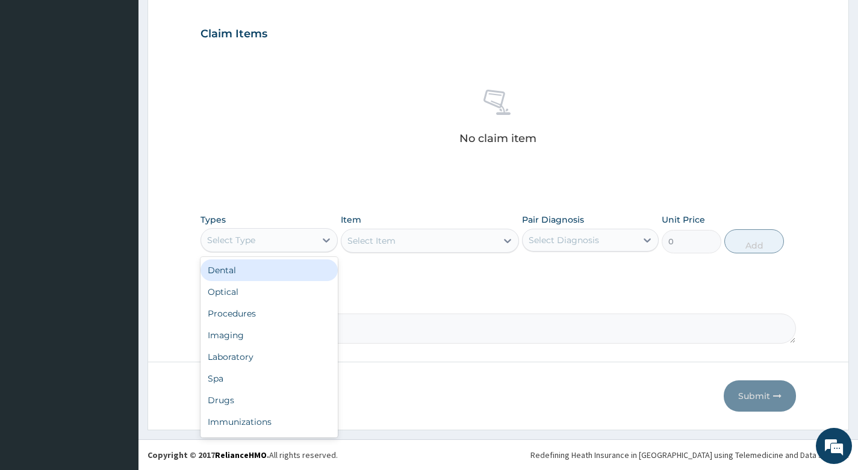
click at [308, 240] on div "Select Type" at bounding box center [258, 240] width 114 height 19
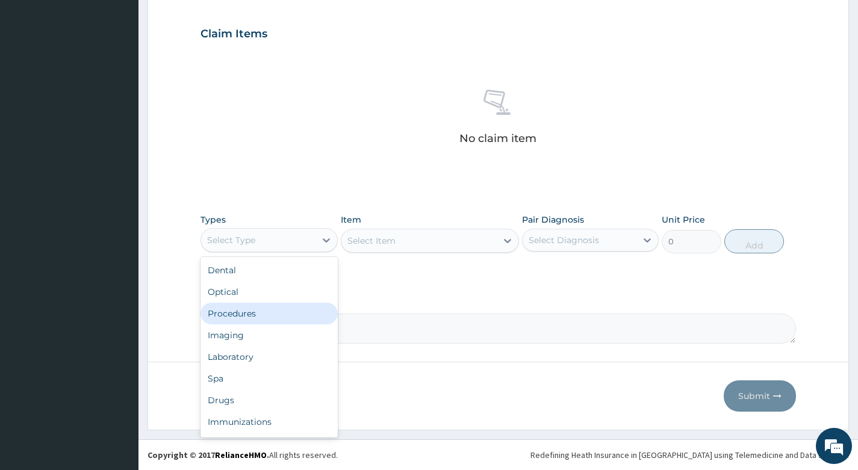
click at [275, 309] on div "Procedures" at bounding box center [269, 314] width 137 height 22
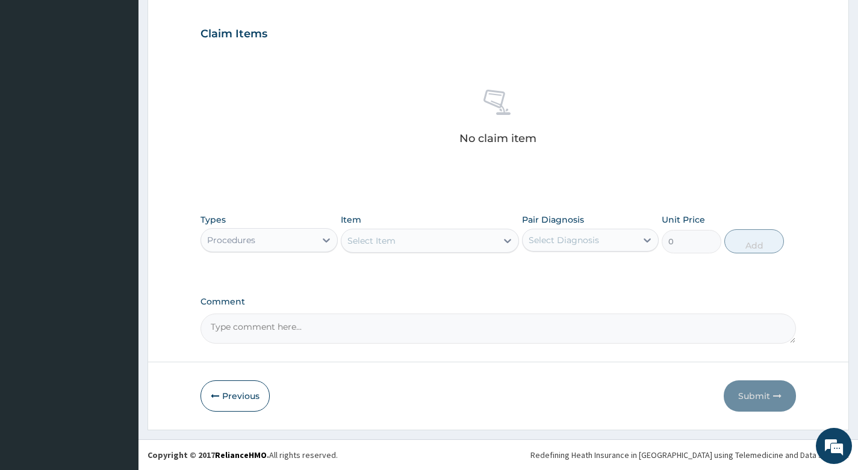
click at [481, 247] on div "Select Item" at bounding box center [419, 240] width 156 height 19
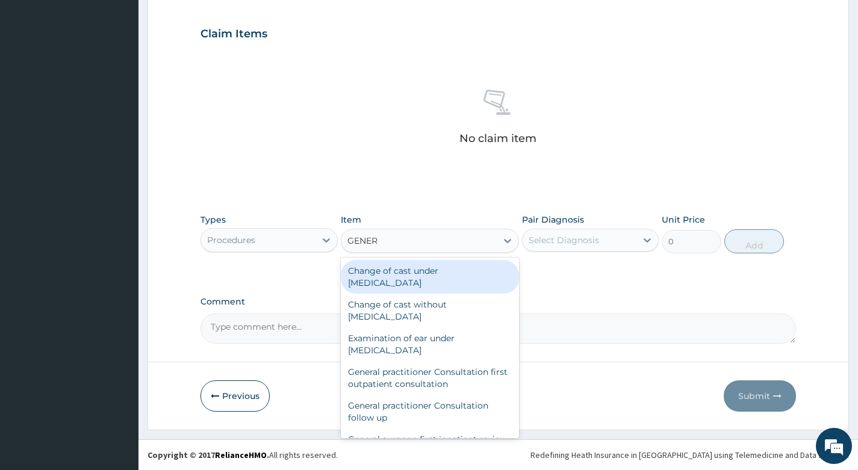
type input "GENERA"
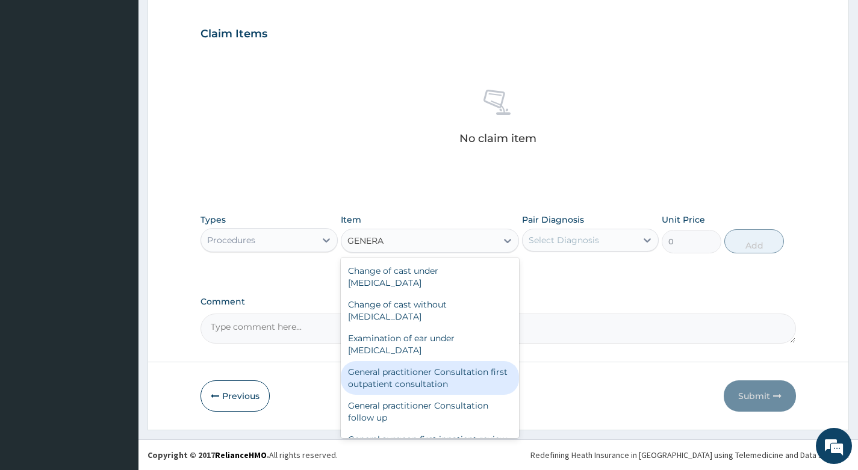
click at [400, 381] on div "General practitioner Consultation first outpatient consultation" at bounding box center [430, 378] width 179 height 34
type input "4000"
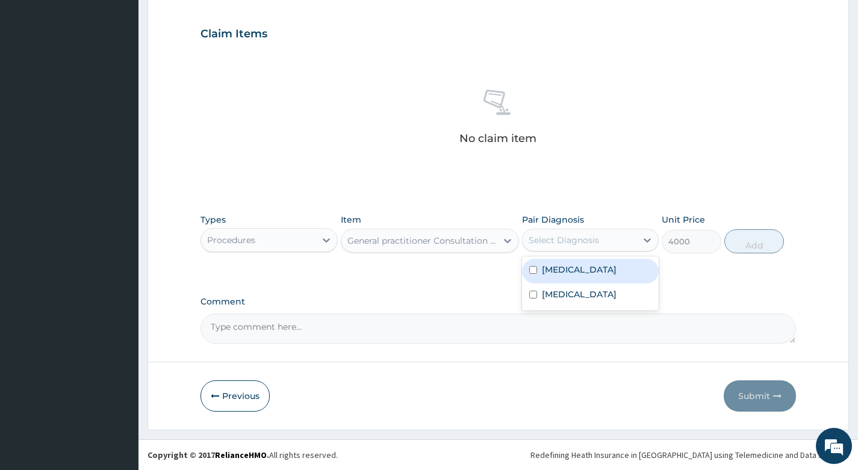
click at [603, 243] on div "Select Diagnosis" at bounding box center [580, 240] width 114 height 19
click at [601, 269] on div "Malaria" at bounding box center [590, 271] width 137 height 25
checkbox input "true"
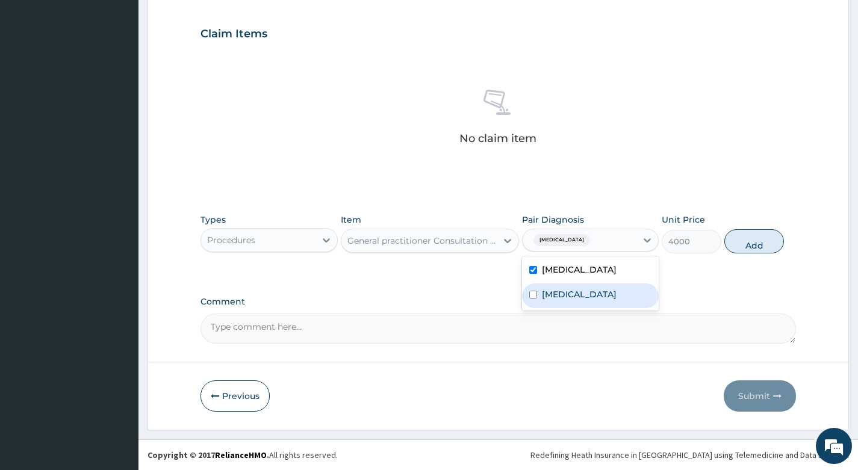
click at [582, 289] on div "Gastritis" at bounding box center [590, 296] width 137 height 25
checkbox input "true"
click at [749, 243] on button "Add" at bounding box center [754, 241] width 60 height 24
type input "0"
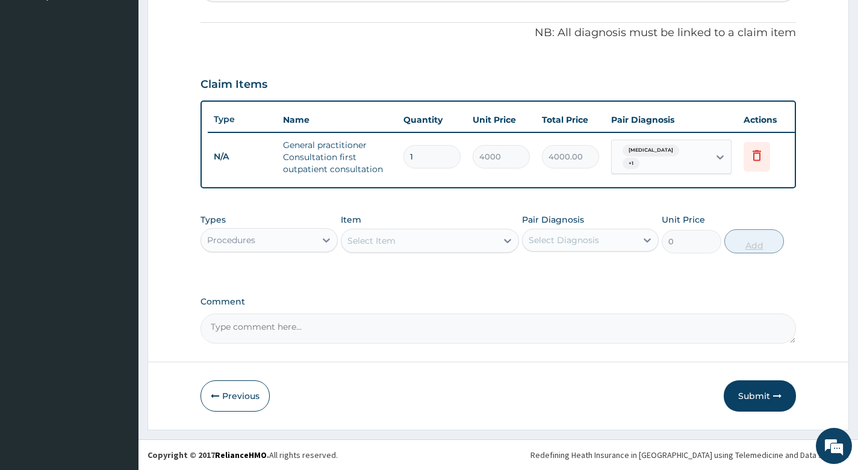
scroll to position [356, 0]
click at [311, 244] on div "Procedures" at bounding box center [258, 240] width 114 height 19
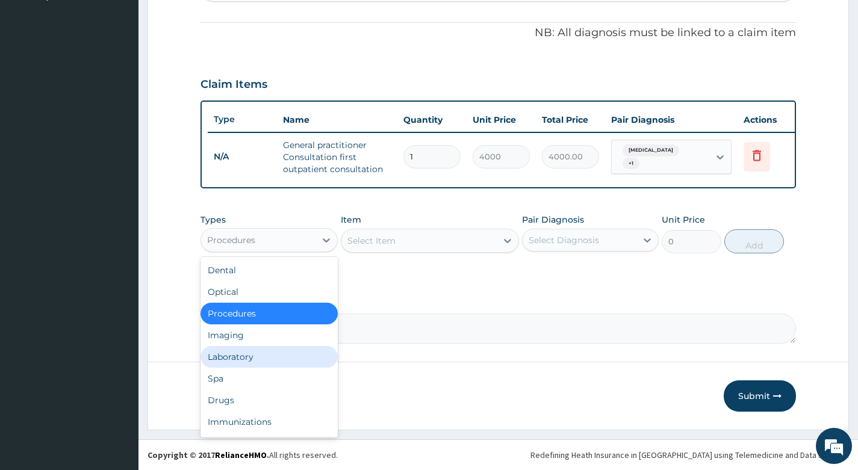
click at [273, 357] on div "Laboratory" at bounding box center [269, 357] width 137 height 22
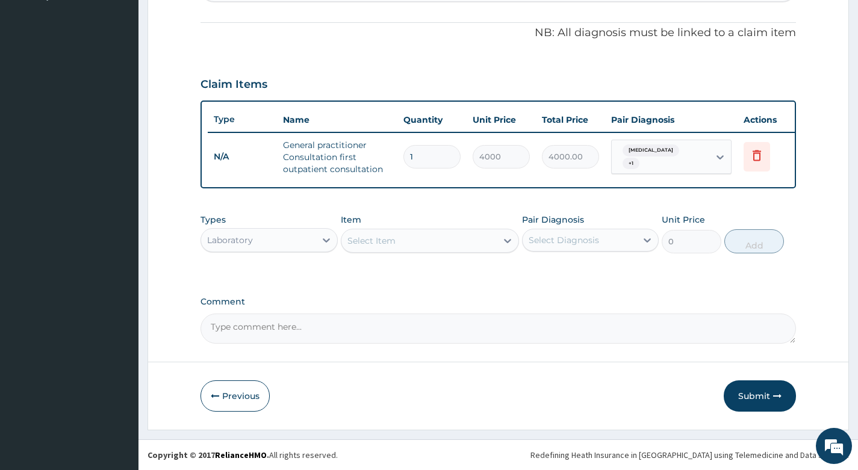
click at [474, 241] on div "Select Item" at bounding box center [419, 240] width 156 height 19
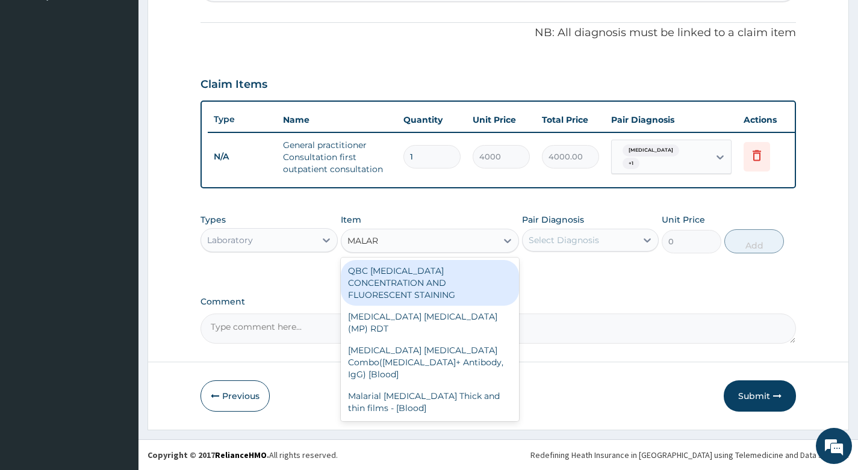
type input "MALARI"
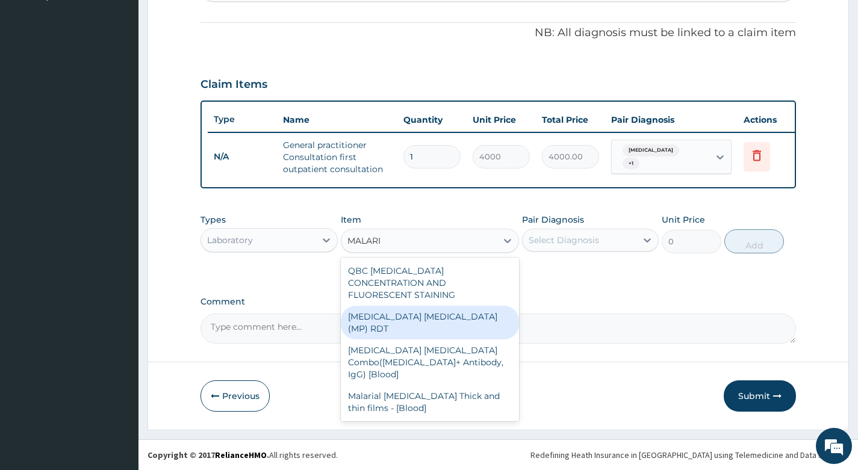
click at [449, 306] on div "MALARIA PARASITE (MP) RDT" at bounding box center [430, 323] width 179 height 34
type input "3000"
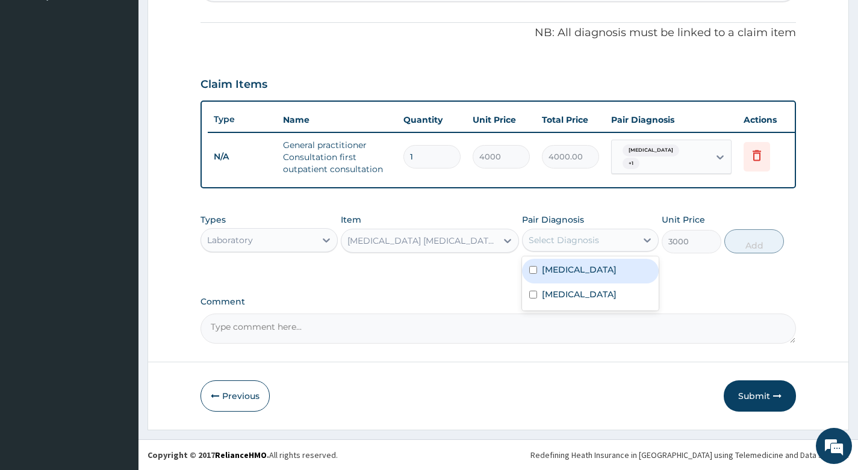
click at [608, 242] on div "Select Diagnosis" at bounding box center [580, 240] width 114 height 19
drag, startPoint x: 608, startPoint y: 267, endPoint x: 601, endPoint y: 277, distance: 11.7
click at [607, 269] on div "Malaria" at bounding box center [590, 271] width 137 height 25
checkbox input "true"
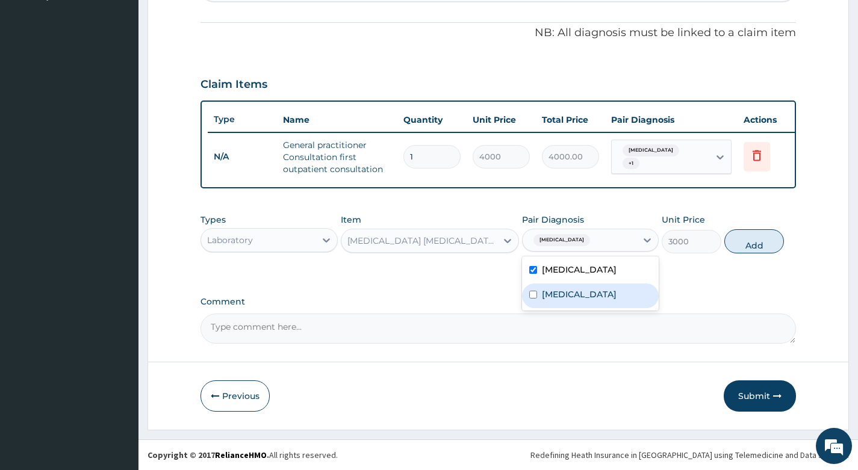
click at [595, 291] on div "Gastritis" at bounding box center [590, 296] width 137 height 25
checkbox input "true"
click at [738, 240] on button "Add" at bounding box center [754, 241] width 60 height 24
type input "0"
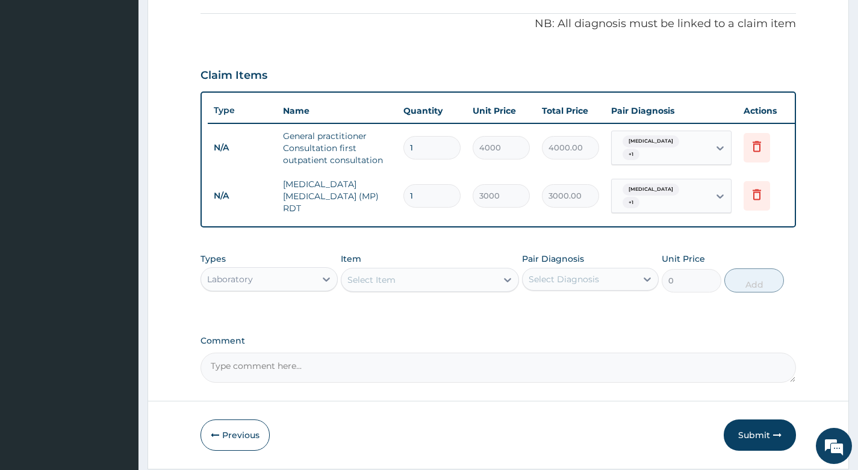
type input "0"
type input "0.00"
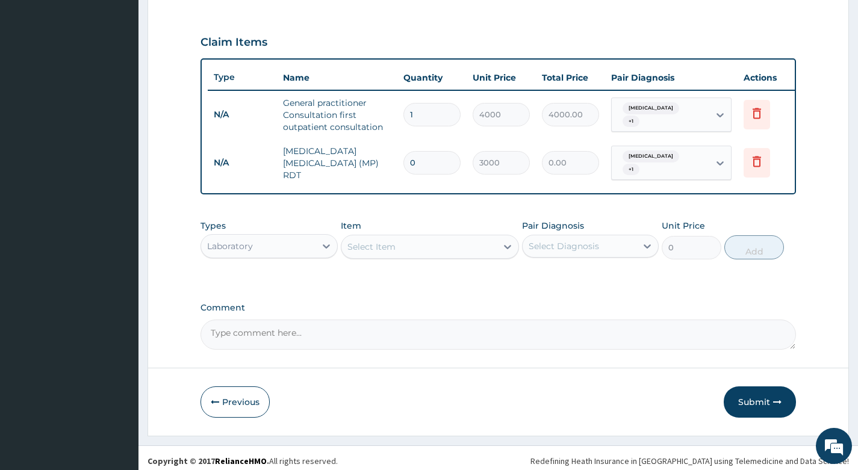
scroll to position [398, 0]
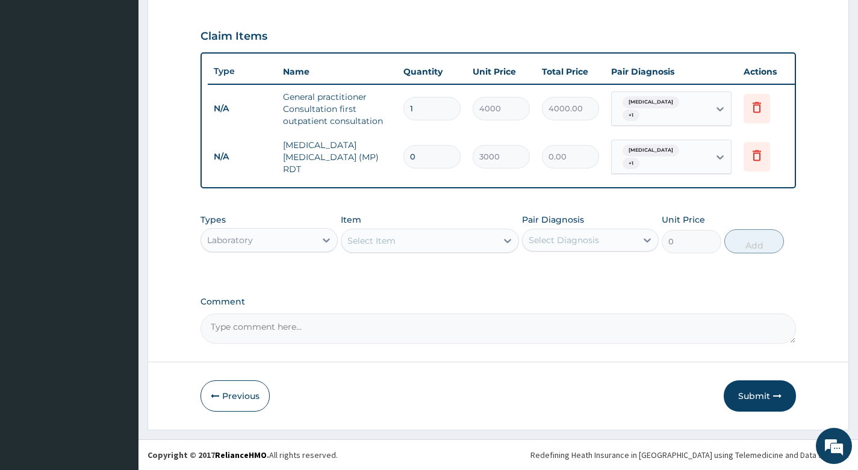
type input "0"
click at [455, 240] on div "Select Item" at bounding box center [419, 240] width 156 height 19
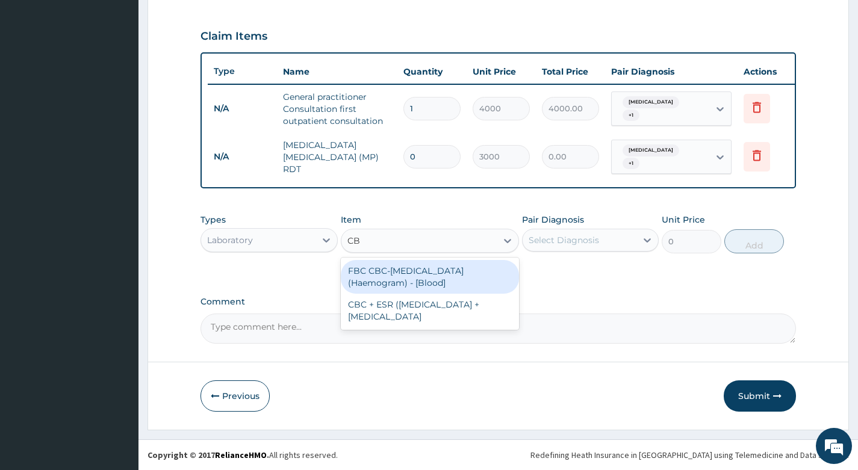
type input "CBC"
click at [433, 276] on div "FBC CBC-Complete Blood Count (Haemogram) - [Blood]" at bounding box center [430, 277] width 179 height 34
type input "4600"
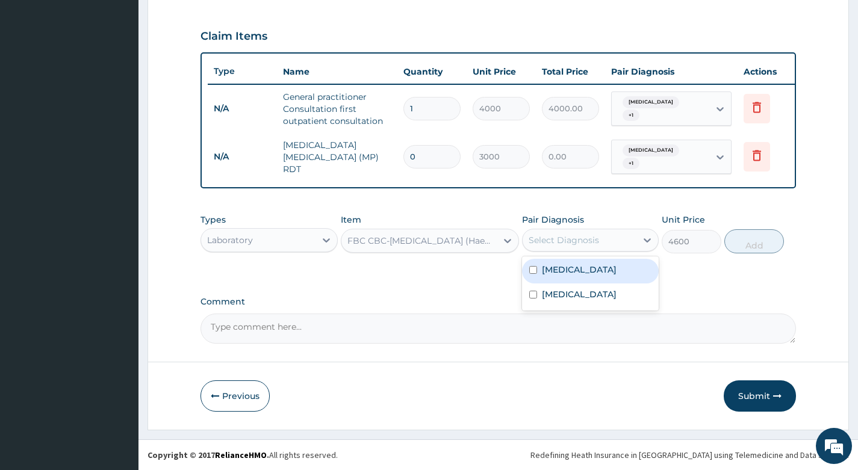
click at [620, 240] on div "Select Diagnosis" at bounding box center [580, 240] width 114 height 19
drag, startPoint x: 608, startPoint y: 266, endPoint x: 605, endPoint y: 275, distance: 10.1
click at [607, 268] on div "Malaria" at bounding box center [590, 271] width 137 height 25
checkbox input "true"
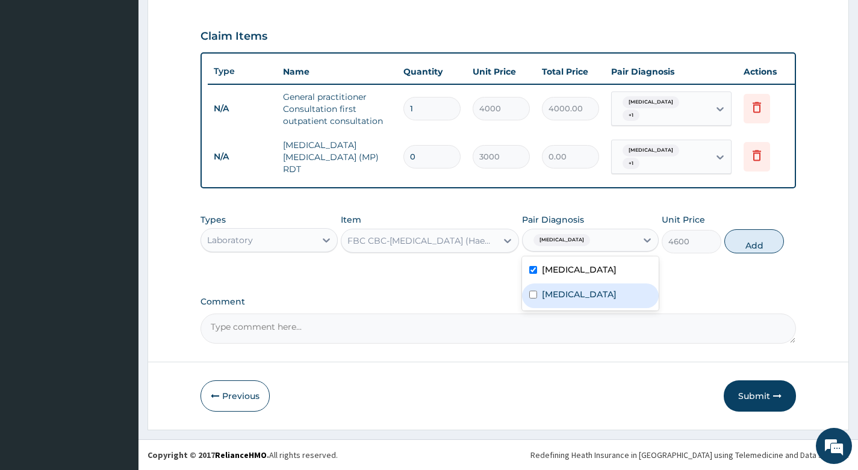
click at [599, 291] on div "Gastritis" at bounding box center [590, 296] width 137 height 25
checkbox input "true"
click at [747, 241] on button "Add" at bounding box center [754, 241] width 60 height 24
type input "0"
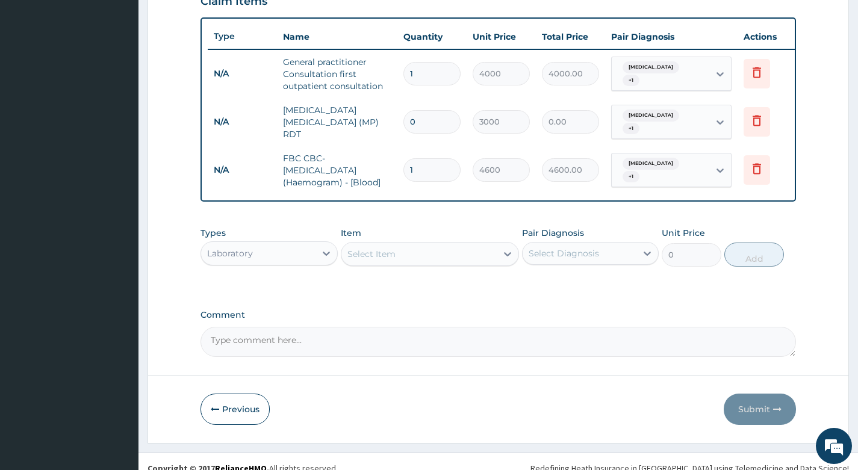
scroll to position [446, 0]
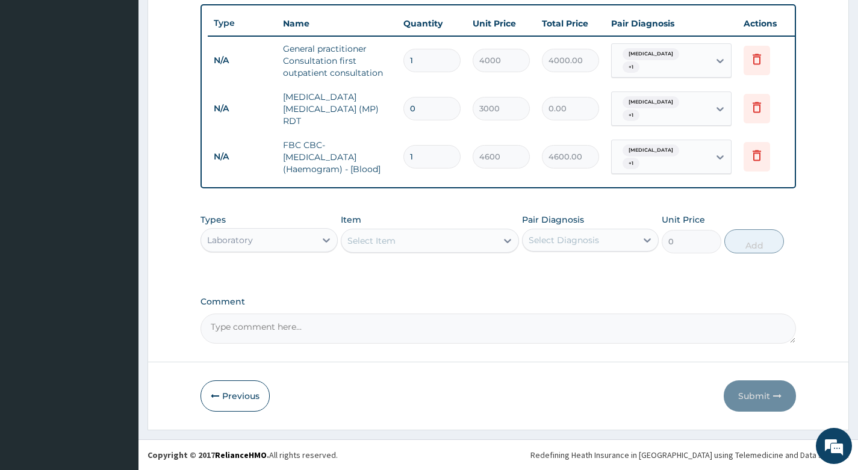
click at [258, 238] on div "Laboratory" at bounding box center [258, 240] width 114 height 19
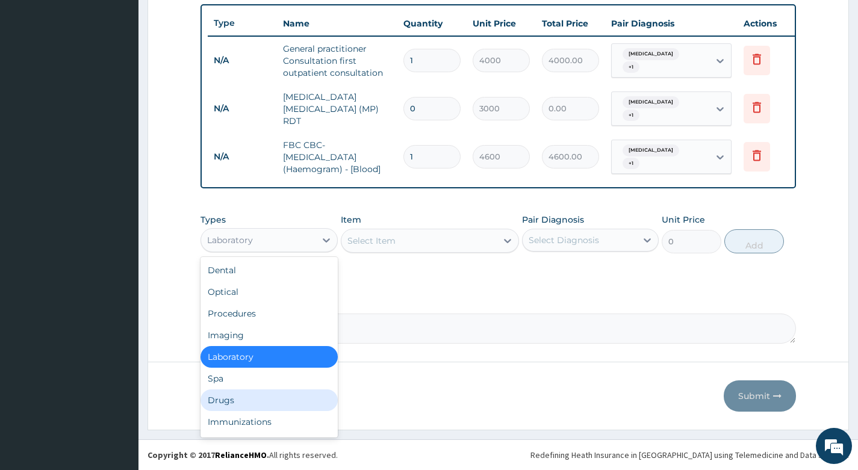
click at [220, 405] on div "Drugs" at bounding box center [269, 401] width 137 height 22
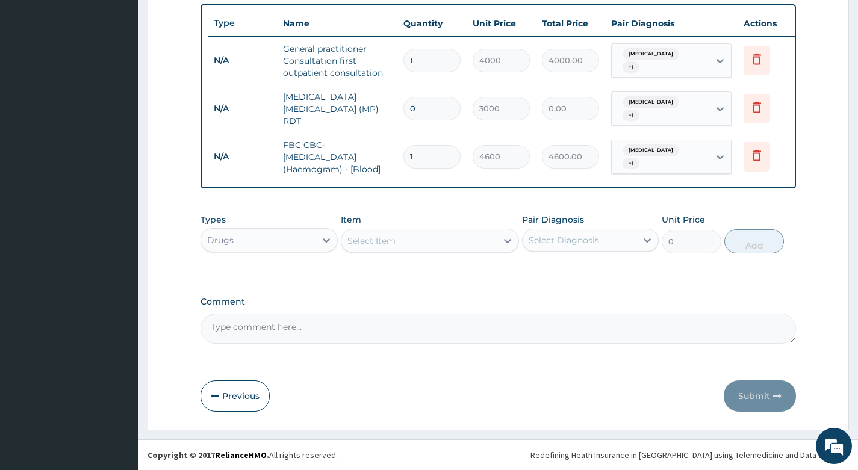
click at [475, 240] on div "Select Item" at bounding box center [419, 240] width 156 height 19
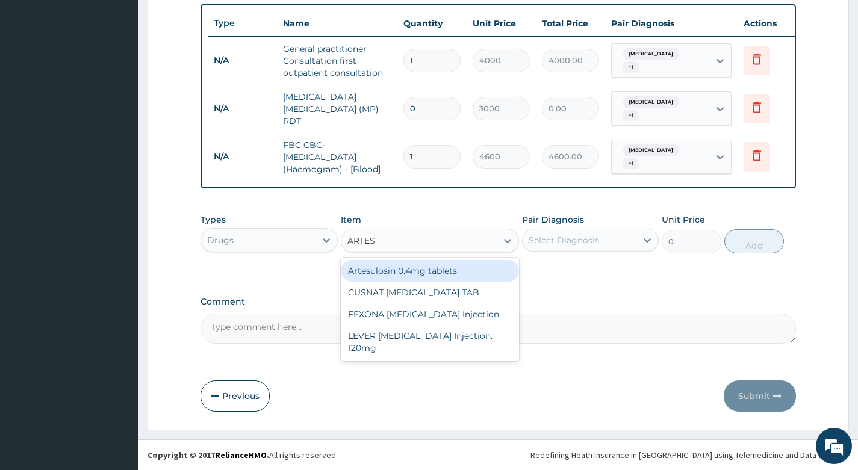
type input "ARTESU"
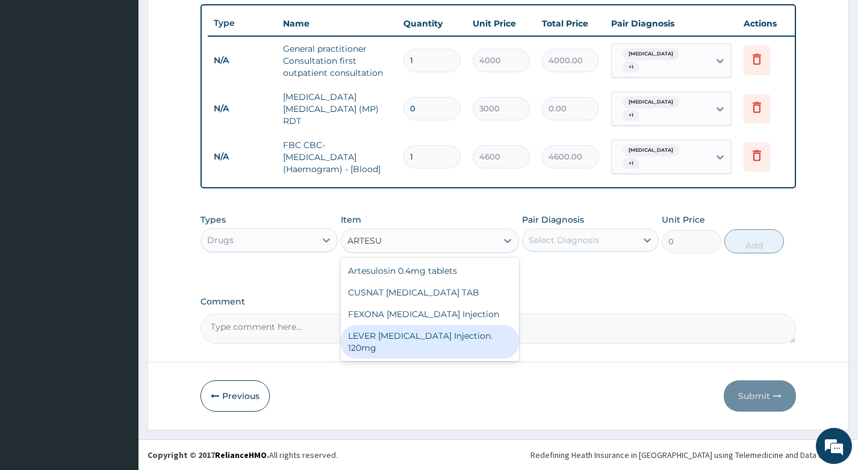
click at [428, 335] on div "LEVER ARTESUNATE Injection. 120mg" at bounding box center [430, 342] width 179 height 34
type input "2530"
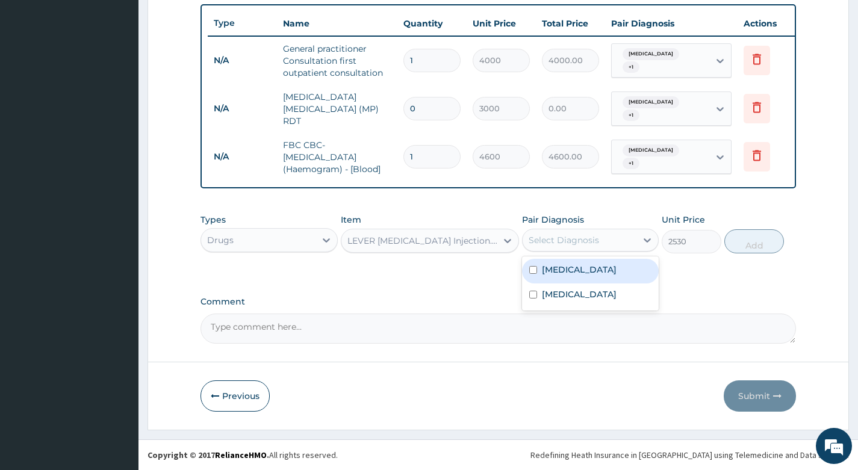
click at [592, 244] on div "Select Diagnosis" at bounding box center [564, 240] width 70 height 12
click at [591, 267] on div "Malaria" at bounding box center [590, 271] width 137 height 25
checkbox input "true"
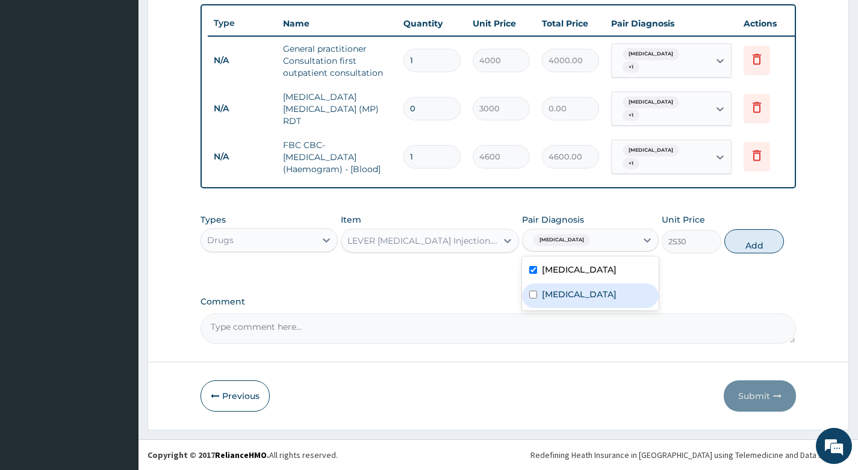
click at [576, 292] on label "Gastritis" at bounding box center [579, 294] width 75 height 12
checkbox input "true"
click at [738, 237] on button "Add" at bounding box center [754, 241] width 60 height 24
type input "0"
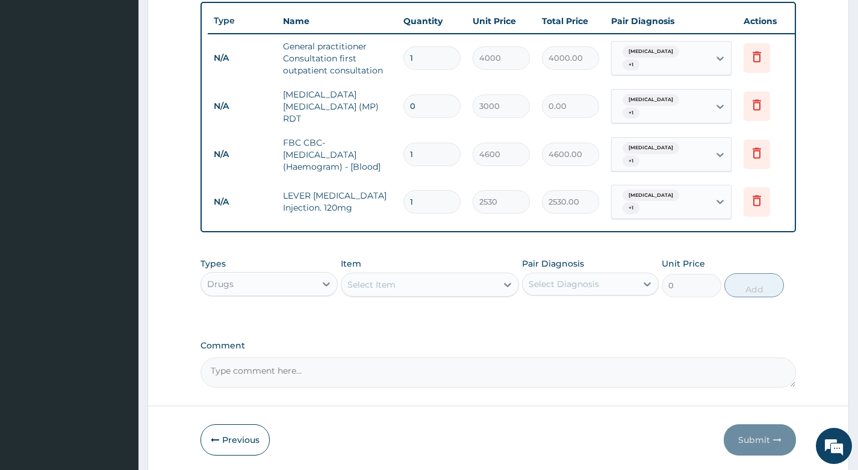
type input "0.00"
type input "3"
type input "7590.00"
type input "3"
click at [417, 284] on div "Select Item" at bounding box center [419, 284] width 156 height 19
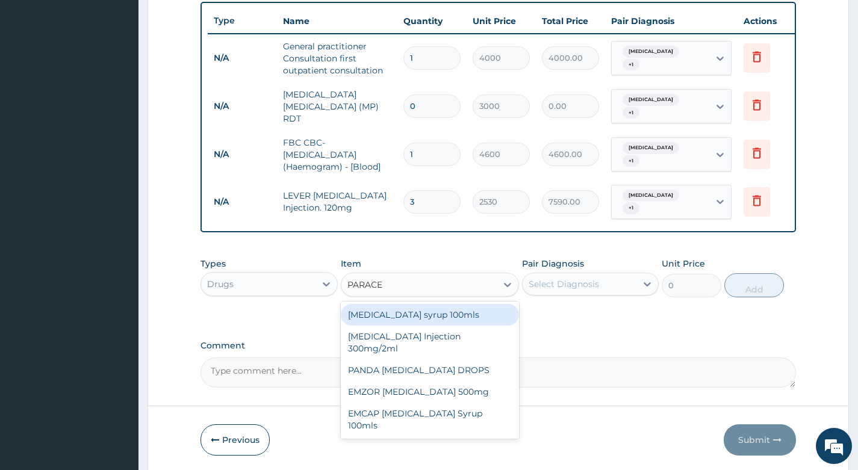
type input "PARACET"
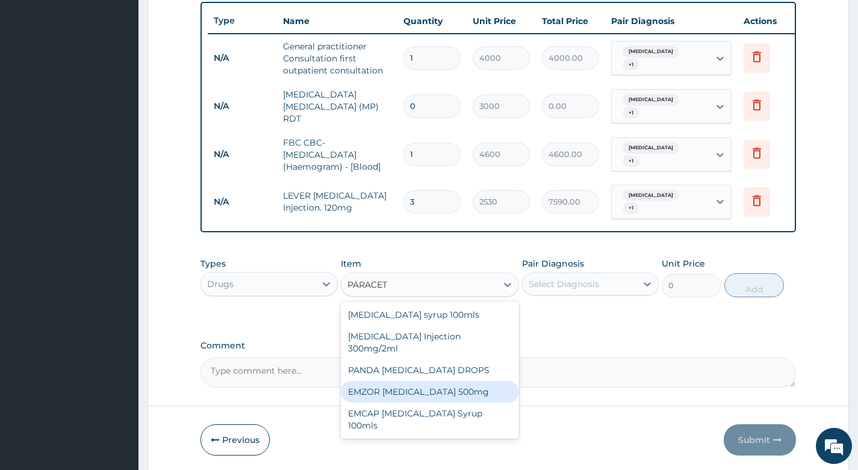
click at [401, 381] on div "EMZOR PARACETAMOL 500mg" at bounding box center [430, 392] width 179 height 22
type input "30"
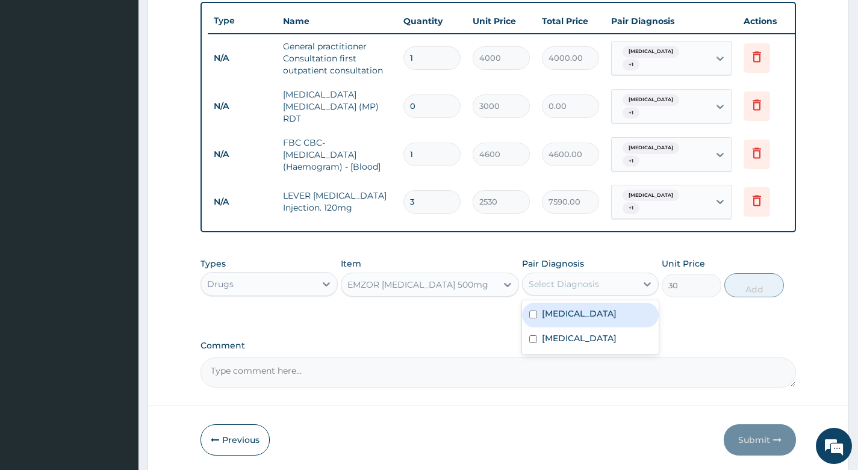
click at [617, 279] on div "Select Diagnosis" at bounding box center [580, 284] width 114 height 19
click at [597, 308] on div "Malaria" at bounding box center [590, 315] width 137 height 25
checkbox input "true"
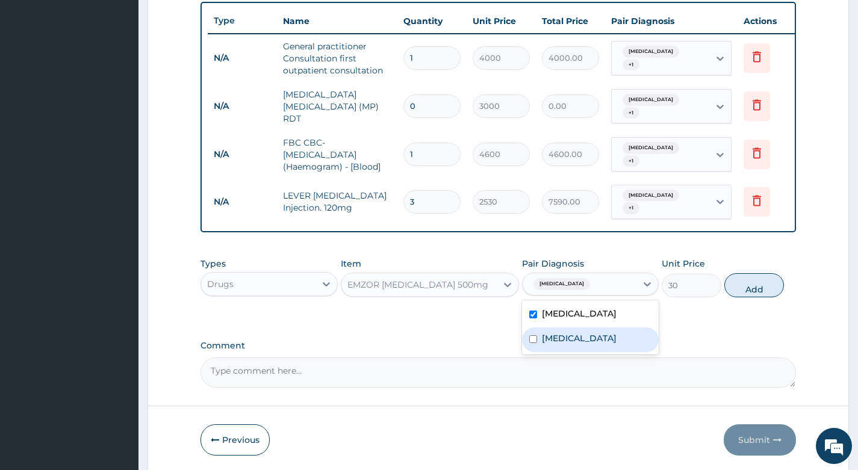
click at [586, 335] on div "Gastritis" at bounding box center [590, 340] width 137 height 25
checkbox input "true"
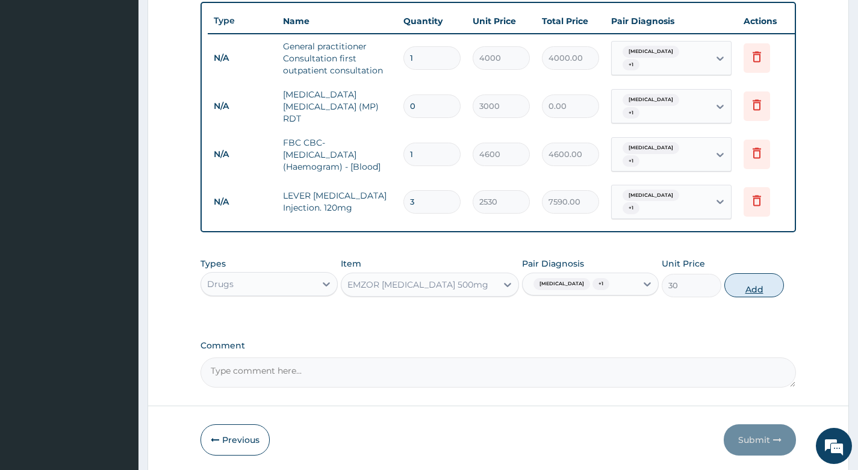
click at [738, 282] on button "Add" at bounding box center [754, 285] width 60 height 24
type input "0"
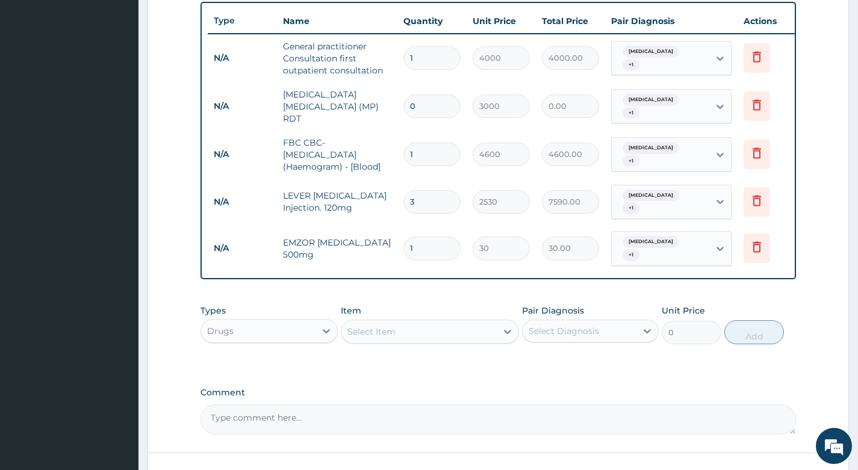
type input "18"
type input "540.00"
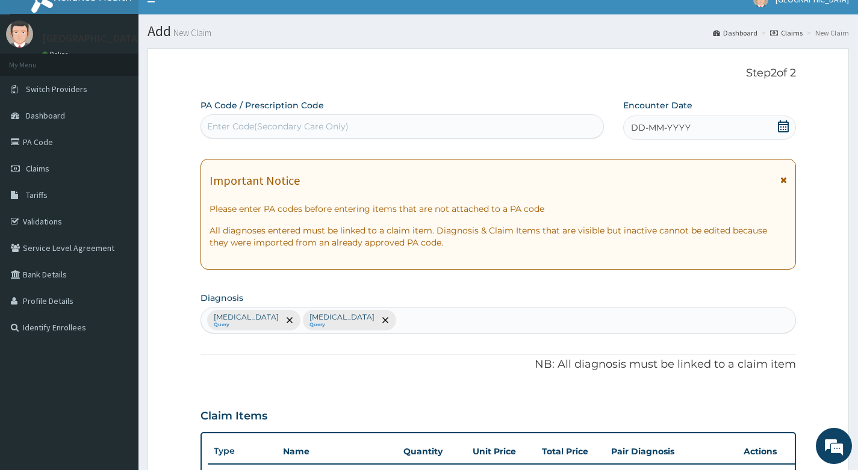
scroll to position [0, 0]
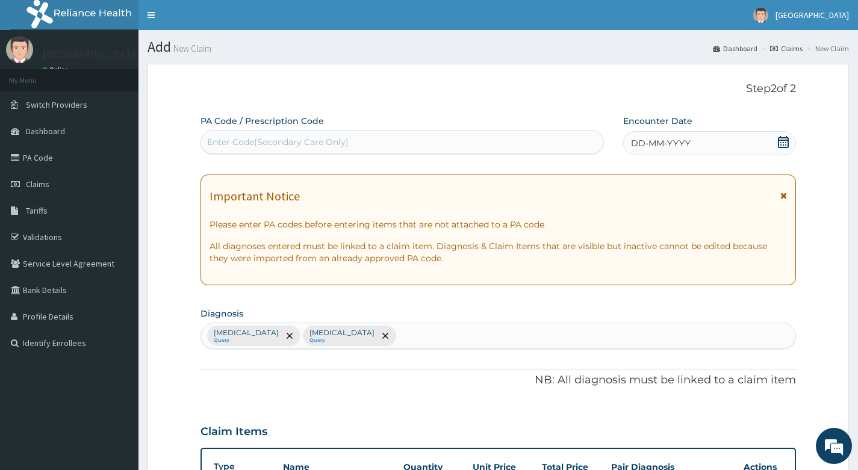
type input "18"
click at [782, 140] on icon at bounding box center [783, 142] width 11 height 12
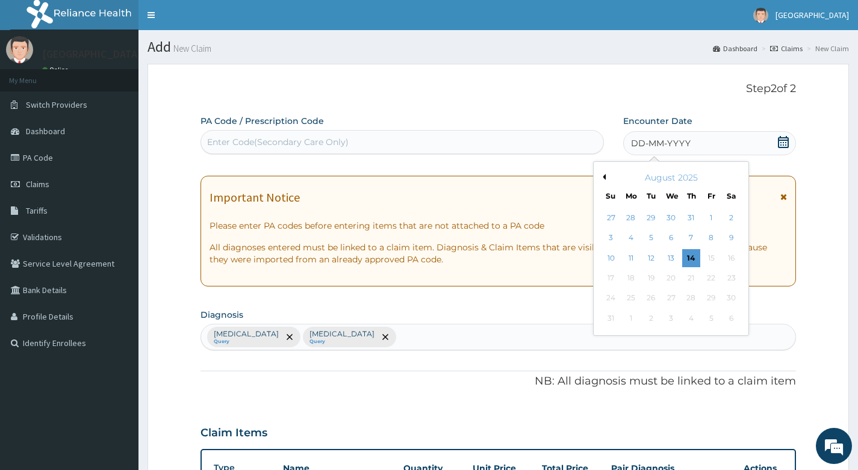
click at [605, 177] on button "Previous Month" at bounding box center [603, 177] width 6 height 6
click at [646, 299] on div "29" at bounding box center [651, 299] width 18 height 18
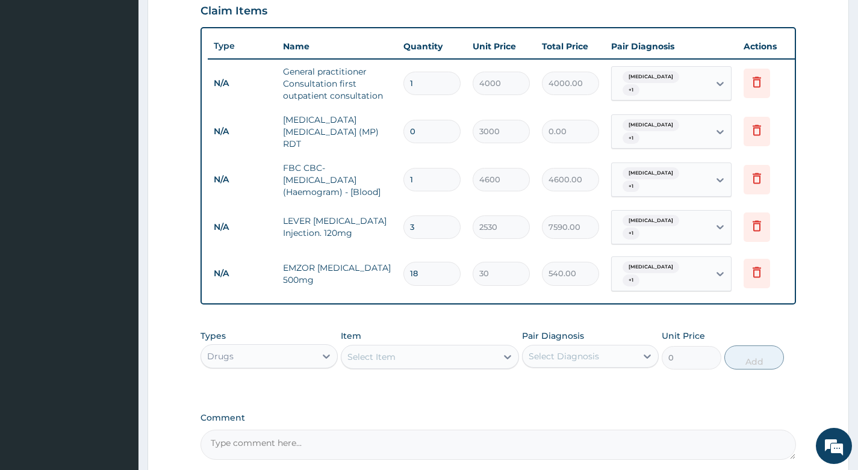
scroll to position [409, 0]
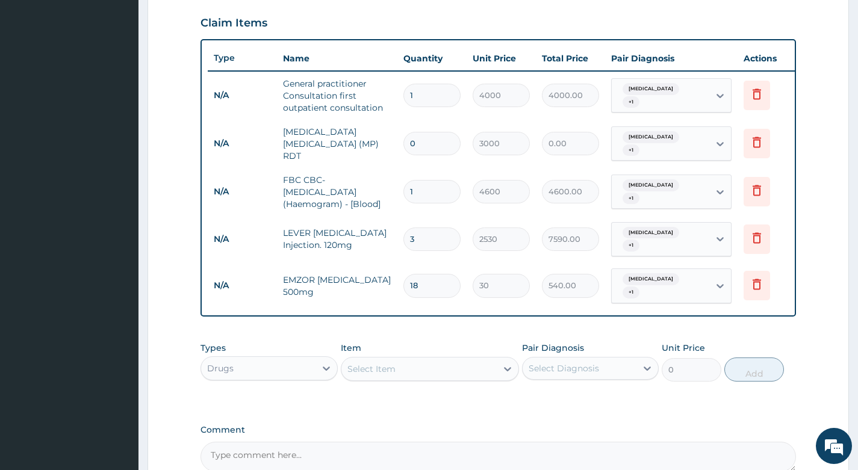
click at [420, 142] on input "0" at bounding box center [431, 143] width 57 height 23
type input "1"
type input "3000.00"
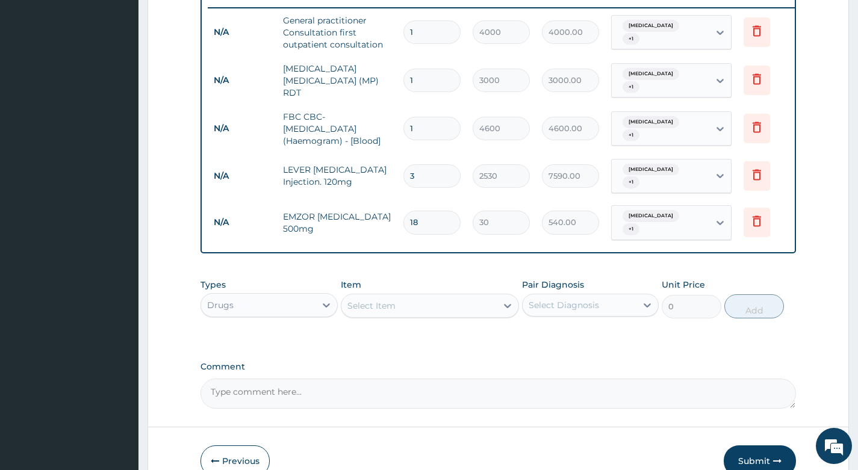
scroll to position [529, 0]
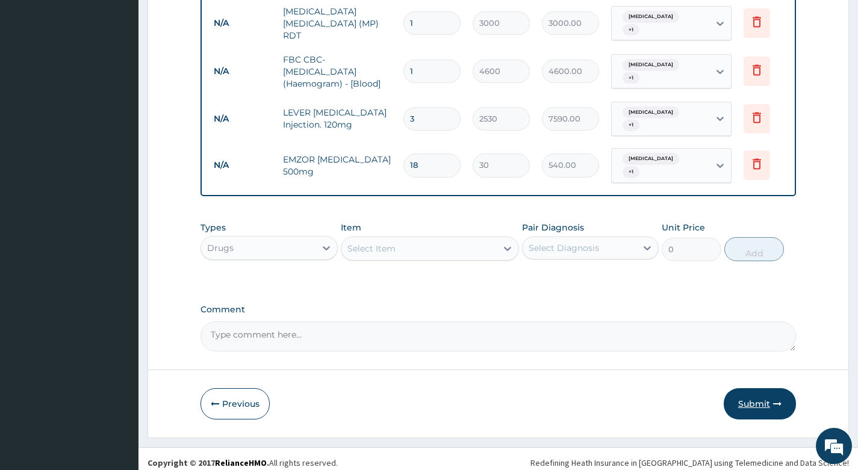
type input "1"
click at [750, 394] on button "Submit" at bounding box center [760, 403] width 72 height 31
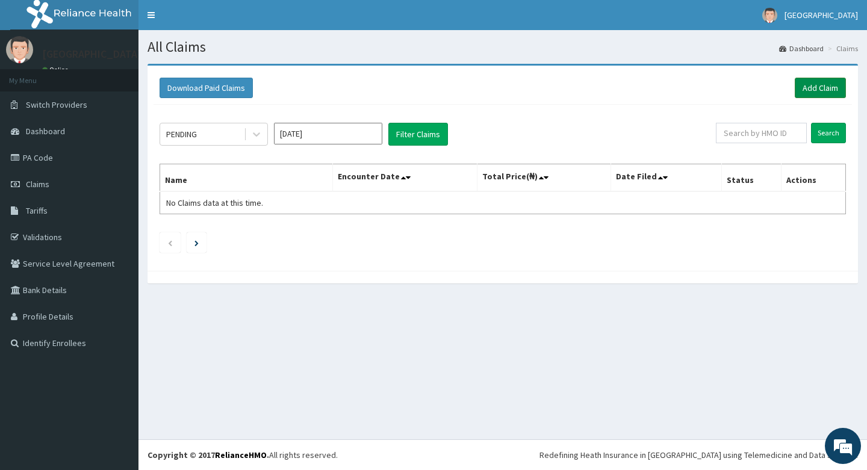
click at [809, 87] on link "Add Claim" at bounding box center [820, 88] width 51 height 20
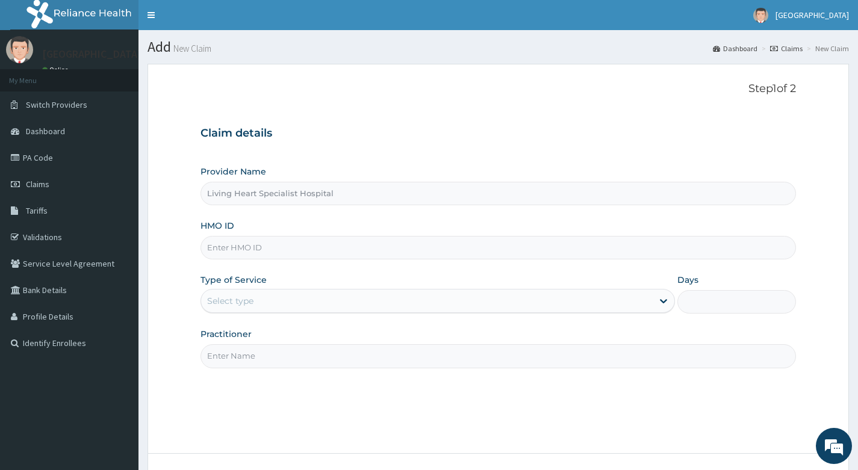
type input "Living Heart Specialist Hospital"
click at [376, 247] on input "HMO ID" at bounding box center [499, 247] width 596 height 23
type input "RBE/10020/A"
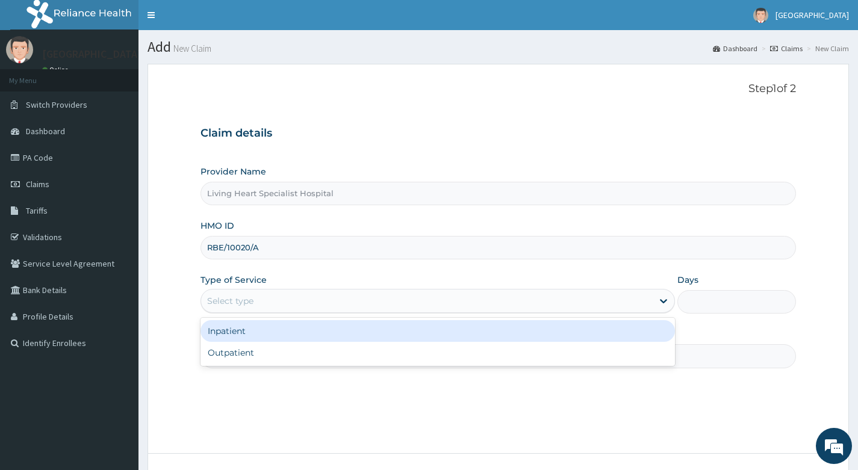
click at [397, 297] on div "Select type" at bounding box center [427, 300] width 452 height 19
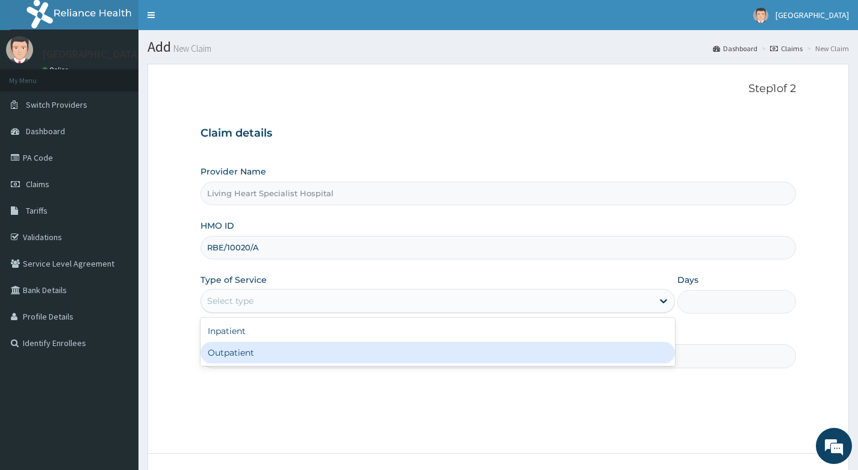
click at [394, 348] on div "Outpatient" at bounding box center [438, 353] width 475 height 22
type input "1"
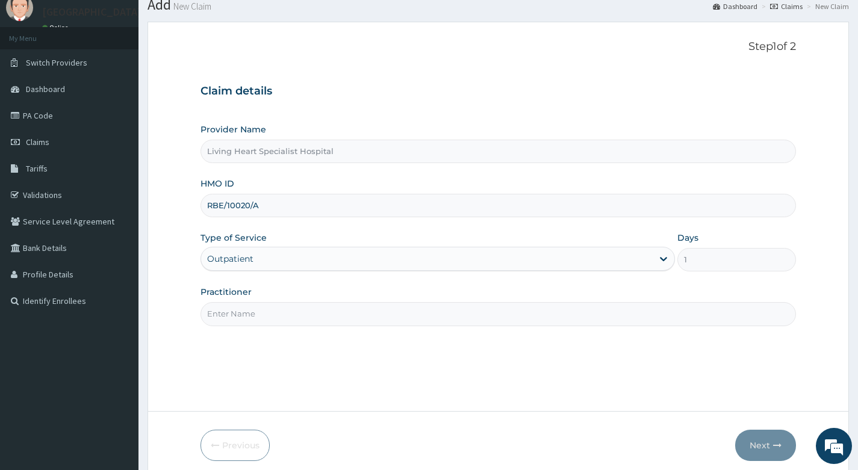
scroll to position [92, 0]
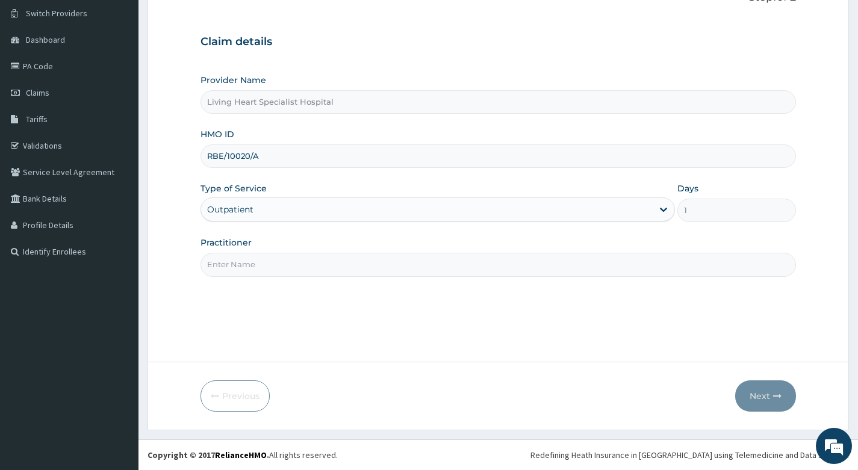
click at [384, 268] on input "Practitioner" at bounding box center [499, 264] width 596 height 23
type input "DR. EKENE OKOLI"
click at [753, 390] on button "Next" at bounding box center [765, 396] width 61 height 31
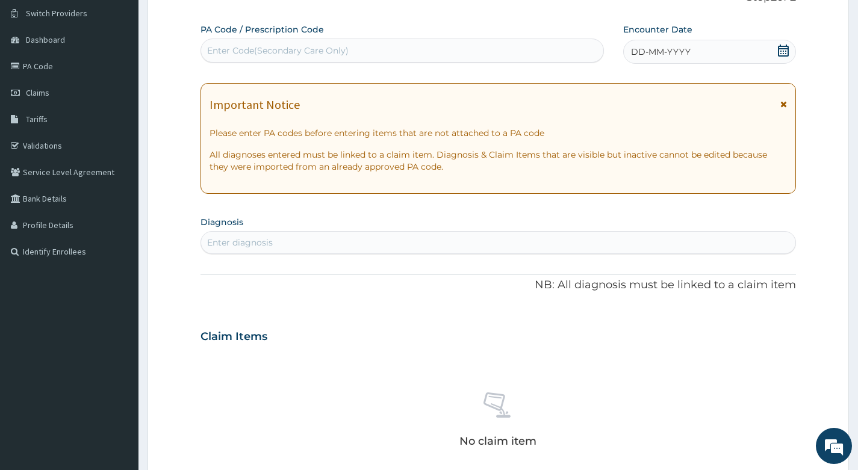
click at [354, 244] on div "Enter diagnosis" at bounding box center [498, 242] width 594 height 19
type input "MALARIA"
click at [607, 362] on div "No claim item" at bounding box center [499, 422] width 596 height 139
click at [479, 325] on div "Claim Items" at bounding box center [499, 334] width 596 height 31
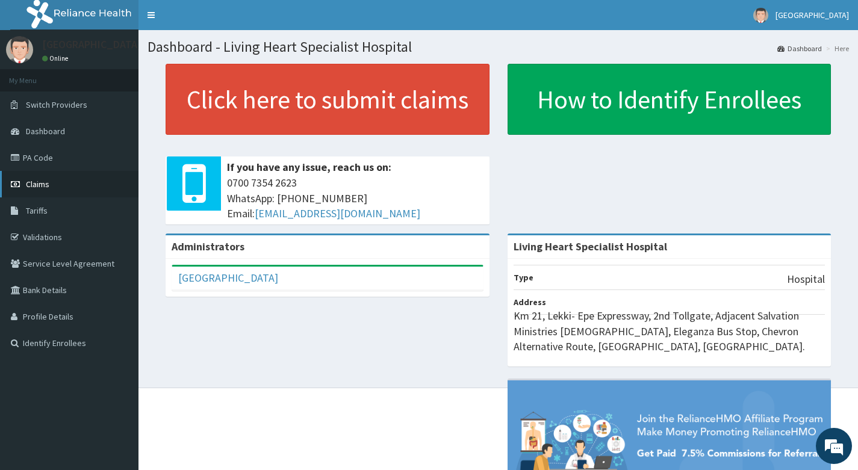
click at [40, 186] on span "Claims" at bounding box center [37, 184] width 23 height 11
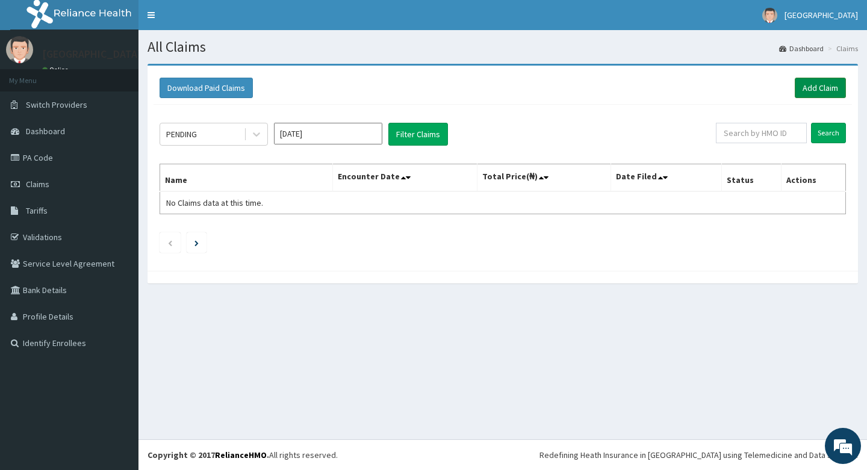
click at [817, 87] on link "Add Claim" at bounding box center [820, 88] width 51 height 20
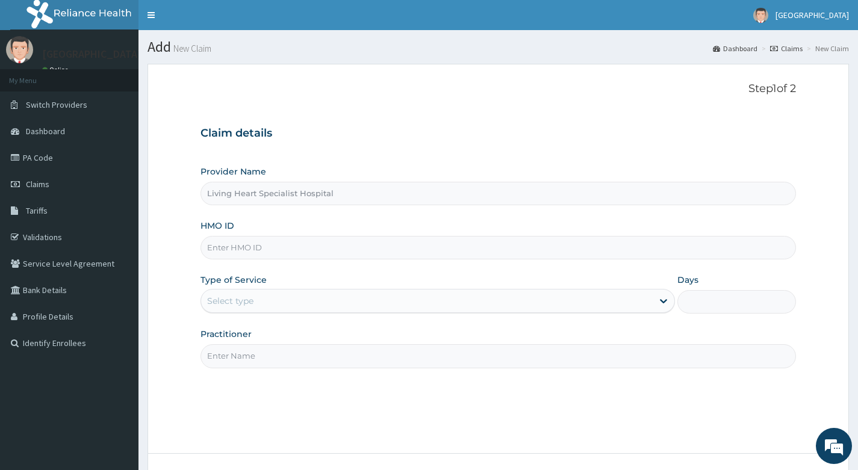
type input "Living Heart Specialist Hospital"
click at [260, 240] on input "HMO ID" at bounding box center [499, 247] width 596 height 23
type input "RBE/10020/A"
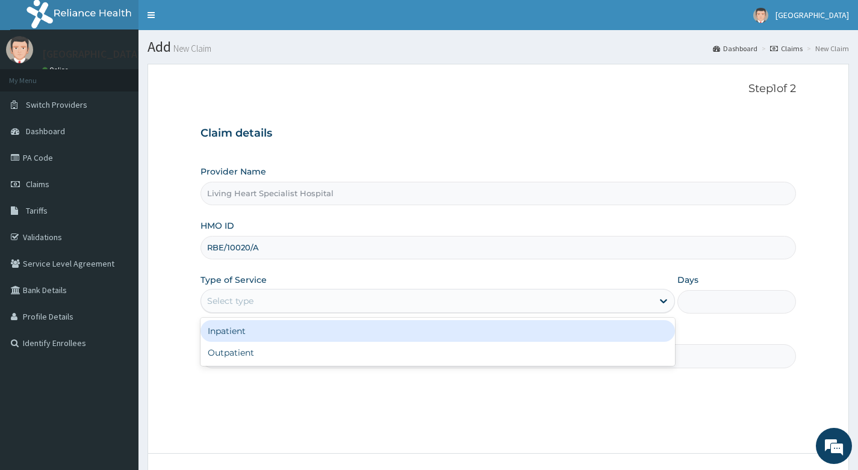
click at [476, 297] on div "Select type" at bounding box center [427, 300] width 452 height 19
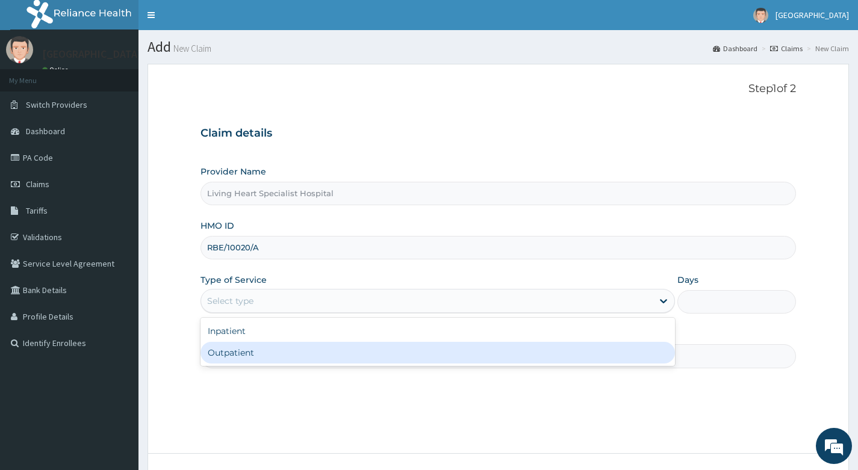
click at [456, 351] on div "Outpatient" at bounding box center [438, 353] width 475 height 22
type input "1"
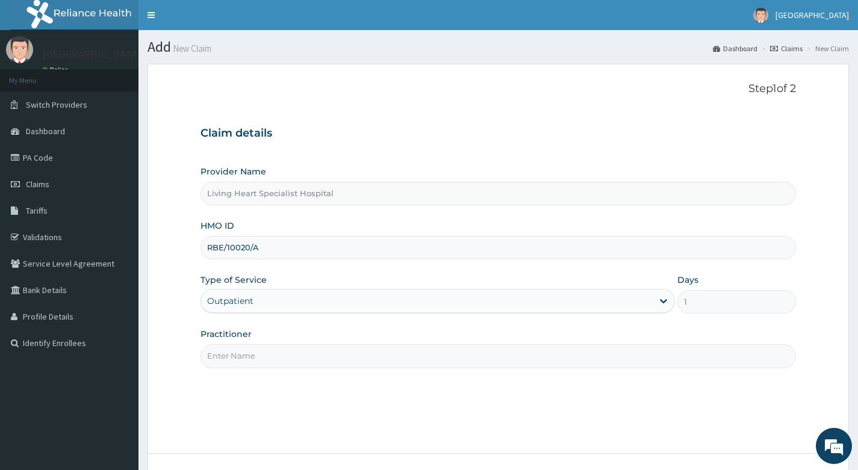
click at [440, 353] on input "Practitioner" at bounding box center [499, 355] width 596 height 23
type input "DR. EKENE OKOLI"
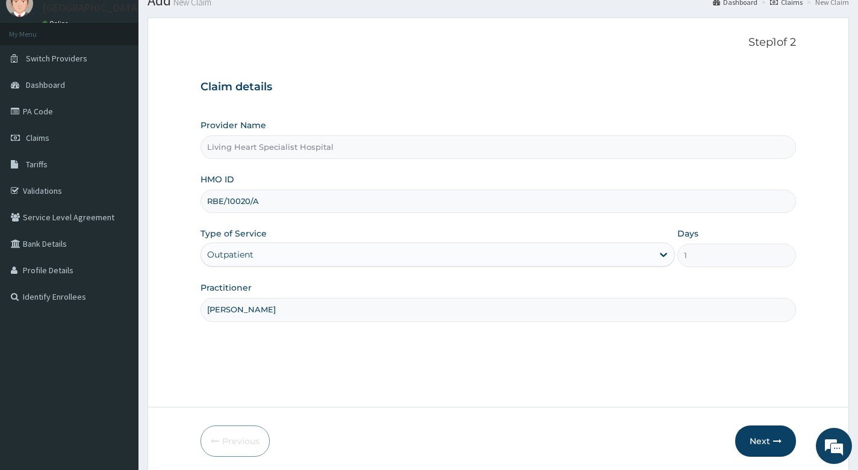
scroll to position [92, 0]
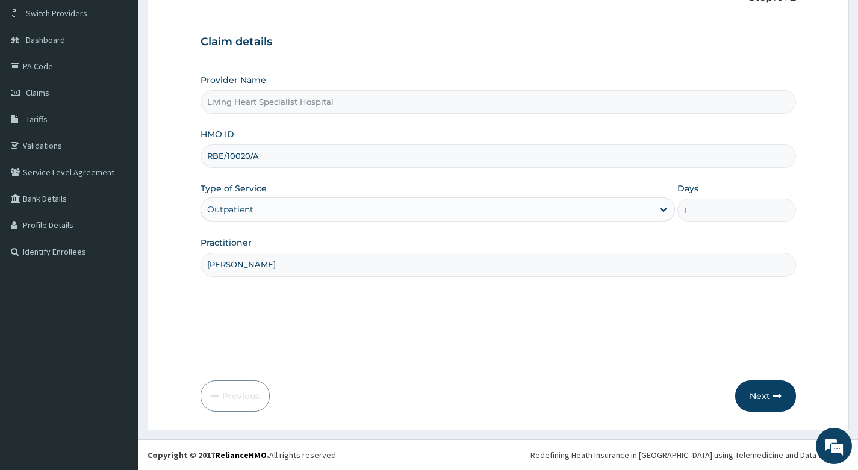
click at [761, 395] on button "Next" at bounding box center [765, 396] width 61 height 31
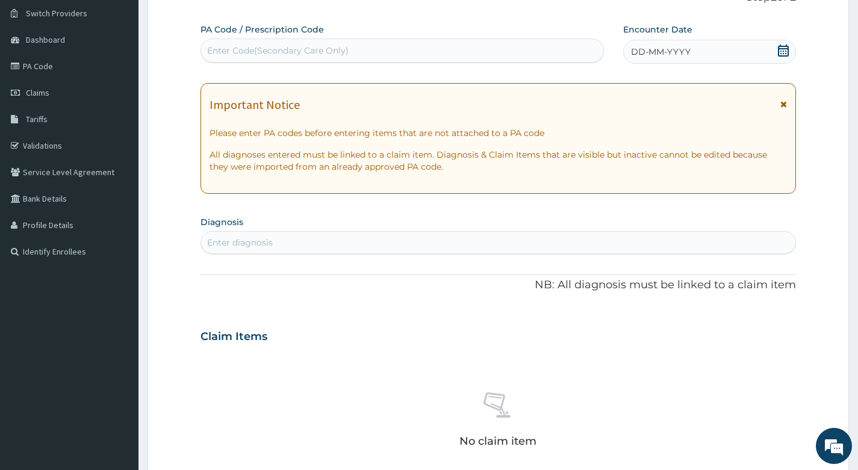
click at [346, 245] on div "Enter diagnosis" at bounding box center [498, 242] width 594 height 19
type input "MALARIA"
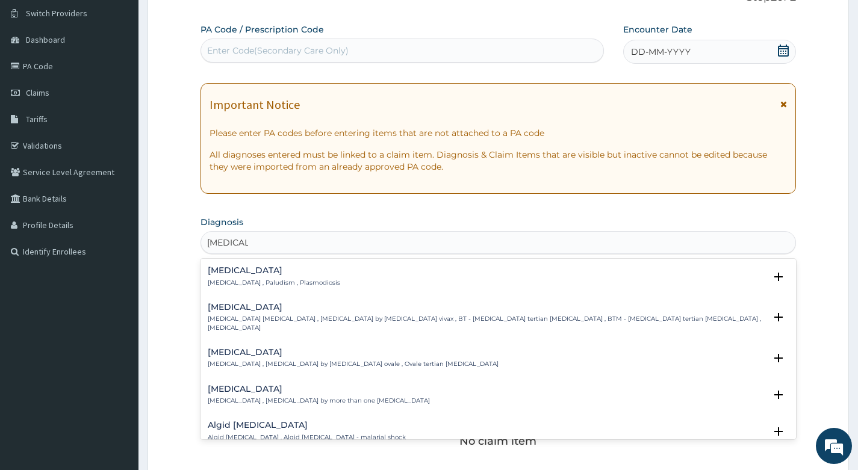
click at [221, 270] on h4 "Malaria" at bounding box center [274, 270] width 132 height 9
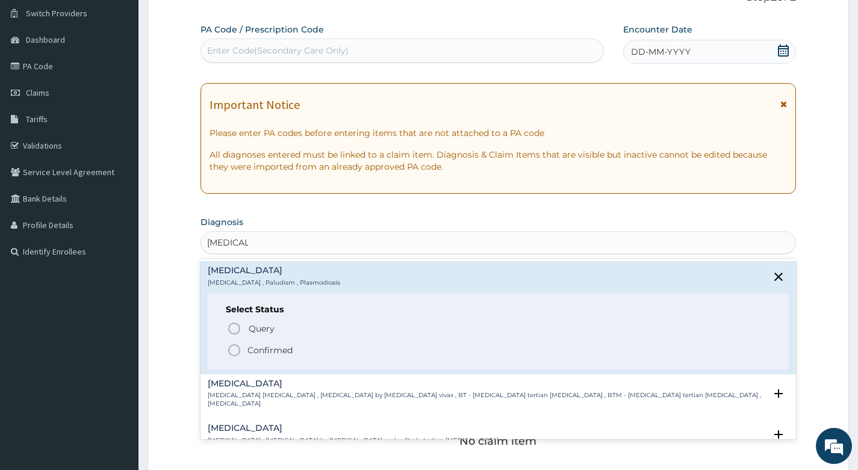
click at [235, 349] on icon "status option filled" at bounding box center [234, 350] width 14 height 14
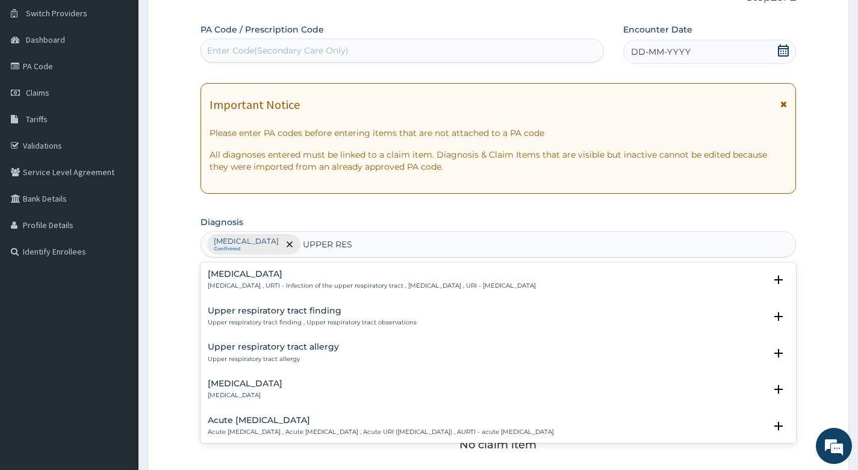
type input "UPPER RESP"
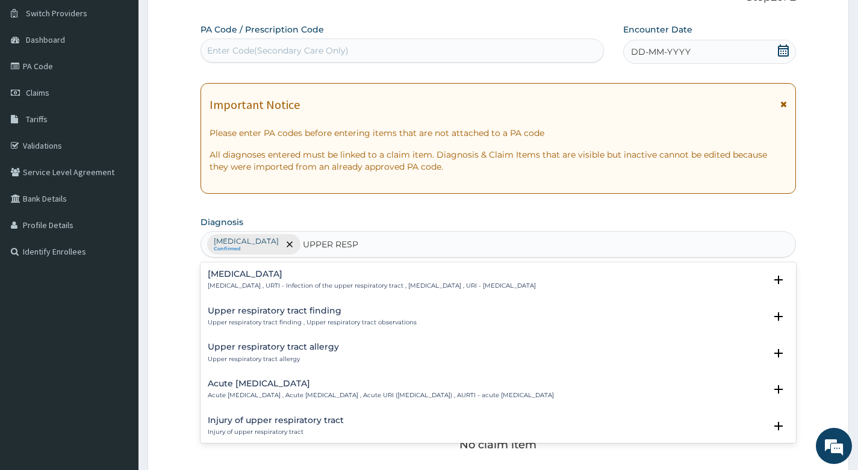
click at [248, 383] on h4 "Acute upper respiratory infection" at bounding box center [381, 383] width 346 height 9
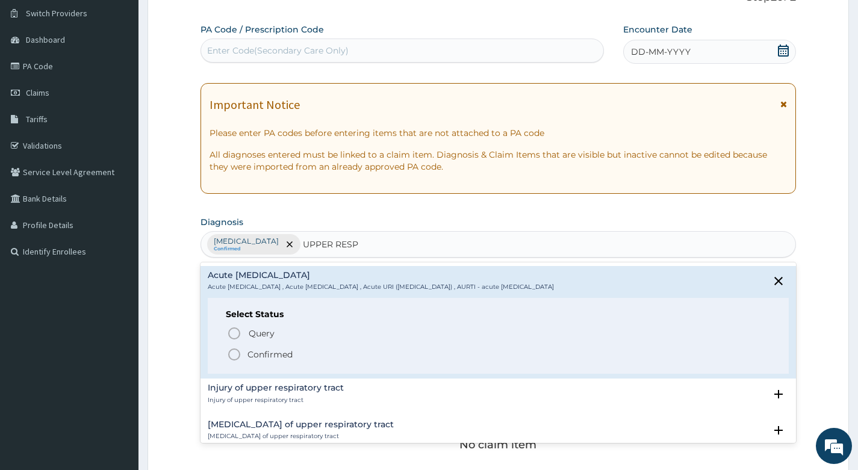
scroll to position [120, 0]
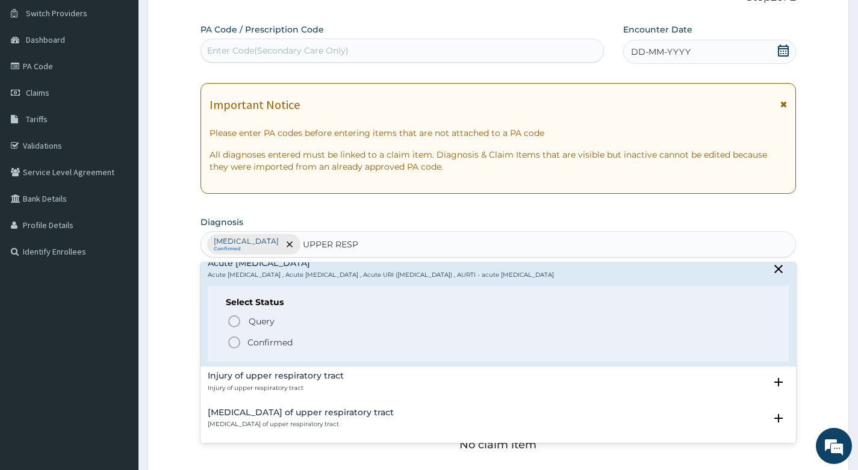
click at [233, 341] on icon "status option filled" at bounding box center [234, 342] width 14 height 14
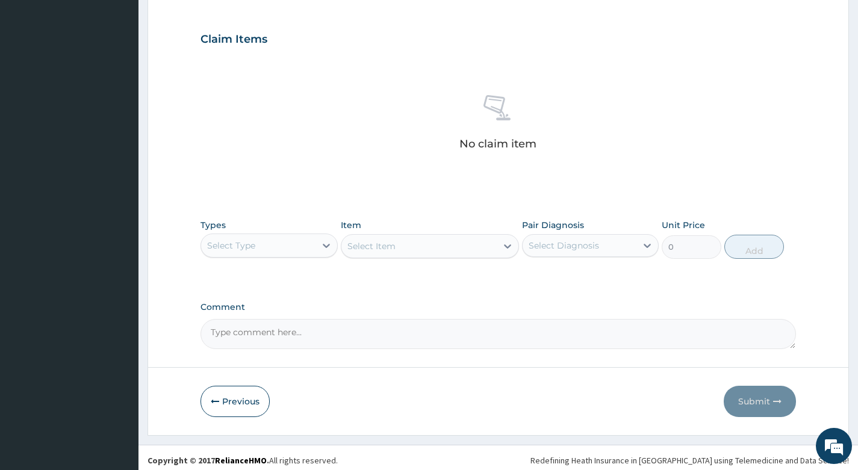
scroll to position [398, 0]
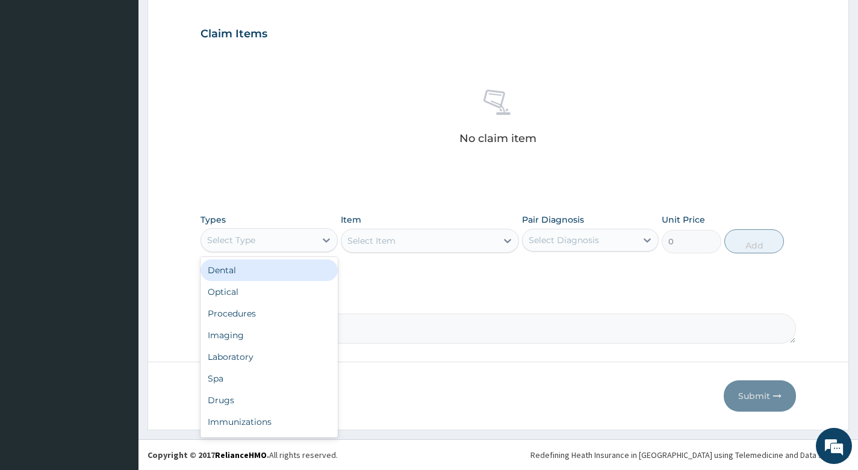
click at [291, 240] on div "Select Type" at bounding box center [258, 240] width 114 height 19
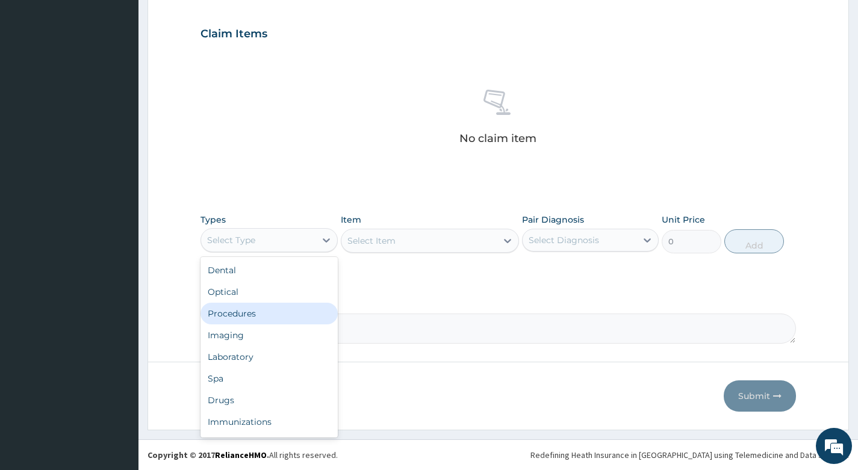
click at [266, 313] on div "Procedures" at bounding box center [269, 314] width 137 height 22
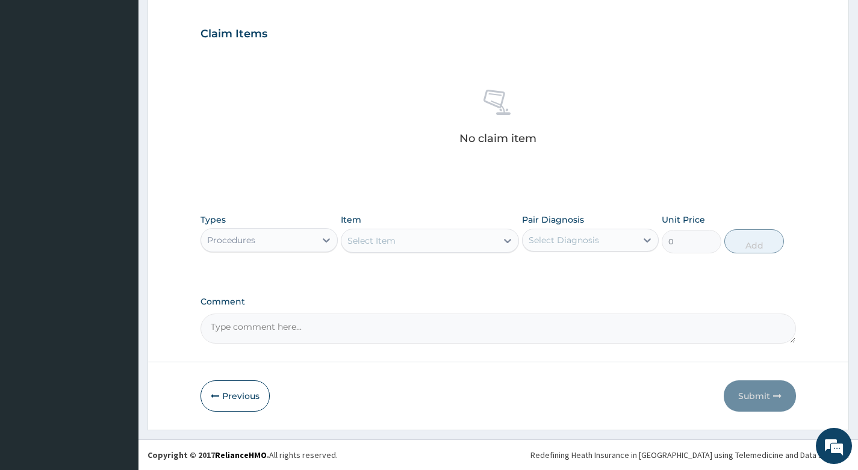
click at [477, 242] on div "Select Item" at bounding box center [419, 240] width 156 height 19
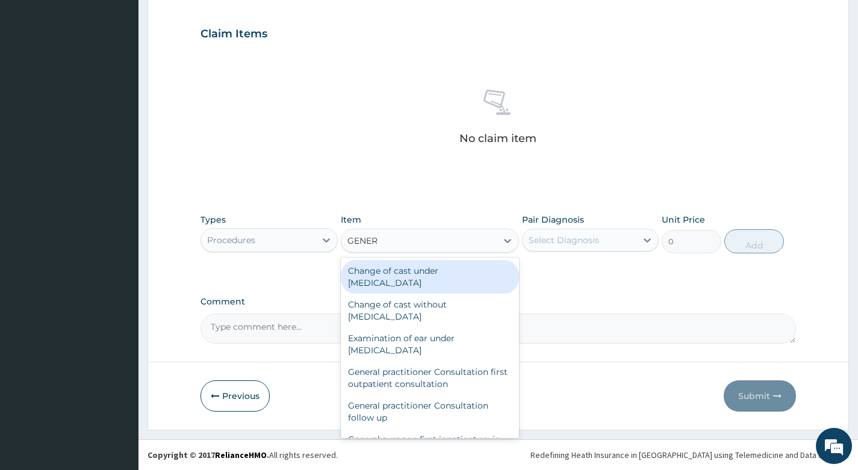
type input "GENERA"
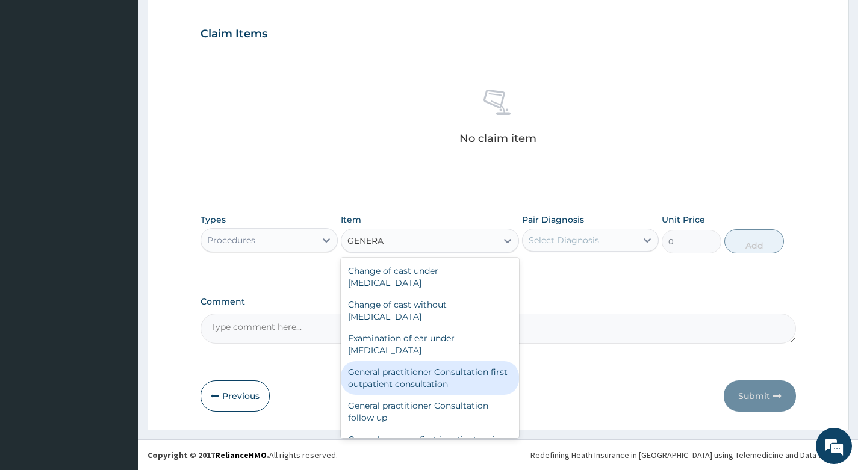
click at [391, 371] on div "General practitioner Consultation first outpatient consultation" at bounding box center [430, 378] width 179 height 34
type input "4000"
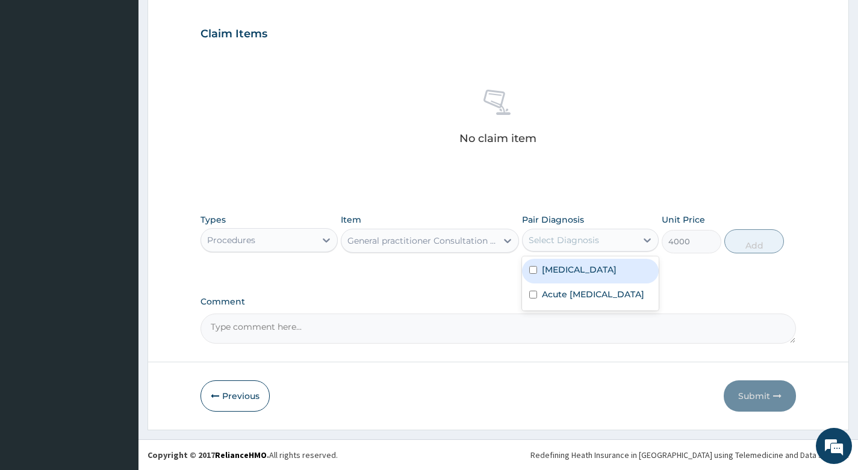
click at [623, 242] on div "Select Diagnosis" at bounding box center [580, 240] width 114 height 19
drag, startPoint x: 608, startPoint y: 266, endPoint x: 600, endPoint y: 288, distance: 23.0
click at [606, 271] on div "Malaria" at bounding box center [590, 271] width 137 height 25
checkbox input "true"
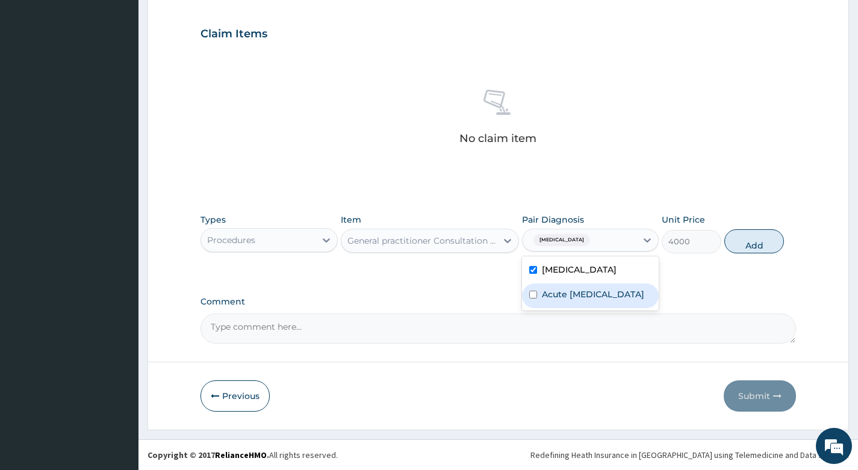
click at [597, 299] on label "Acute upper respiratory infection" at bounding box center [593, 294] width 102 height 12
checkbox input "true"
click at [484, 243] on div "General practitioner Consultation first outpatient consultation" at bounding box center [422, 241] width 151 height 12
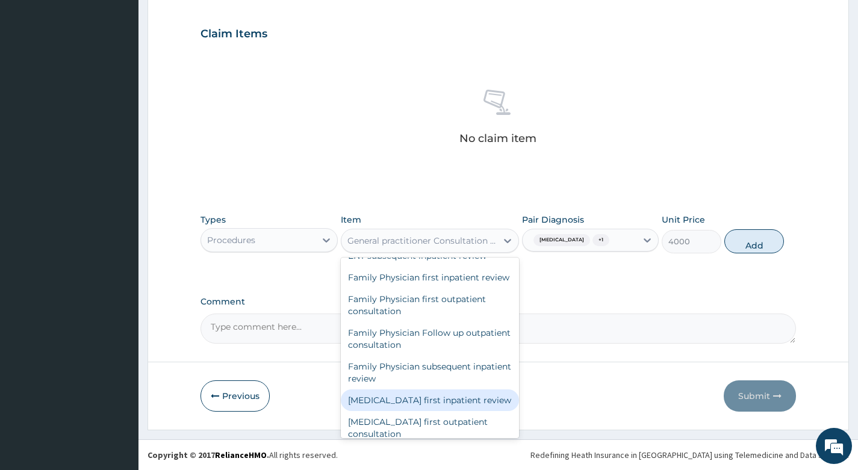
scroll to position [11706, 0]
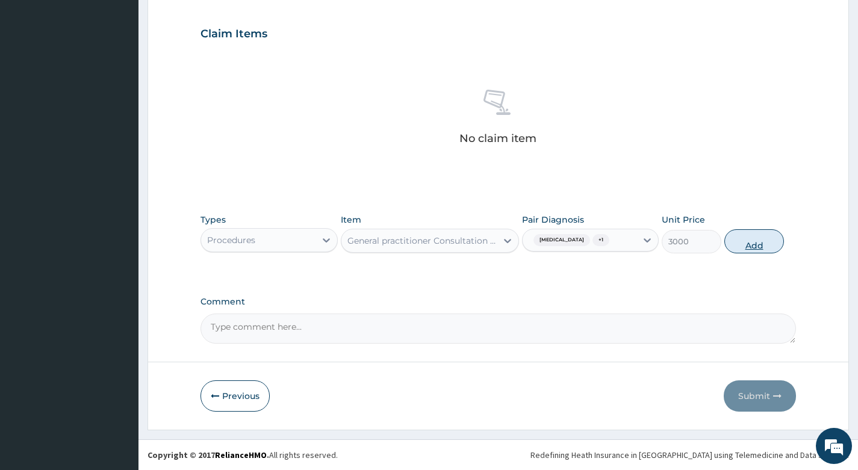
click at [747, 240] on button "Add" at bounding box center [754, 241] width 60 height 24
type input "0"
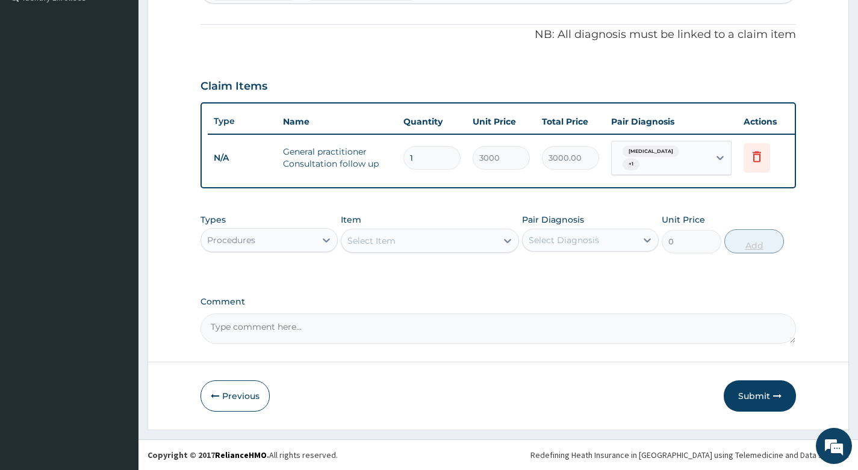
scroll to position [350, 0]
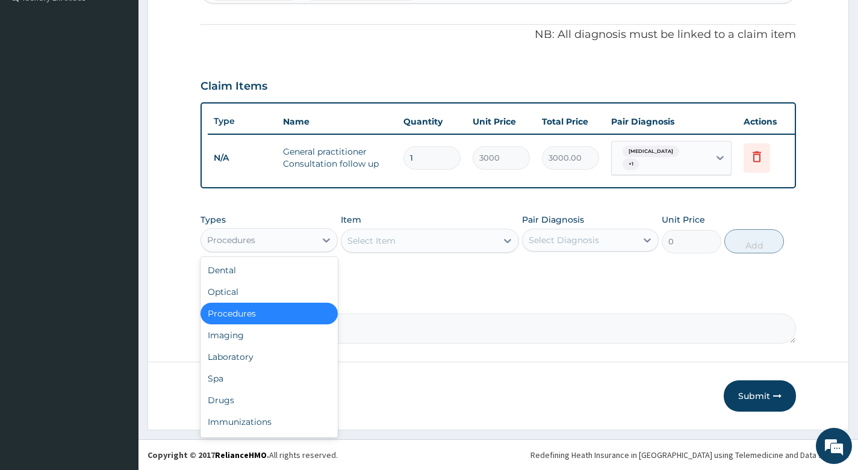
click at [287, 238] on div "Procedures" at bounding box center [258, 240] width 114 height 19
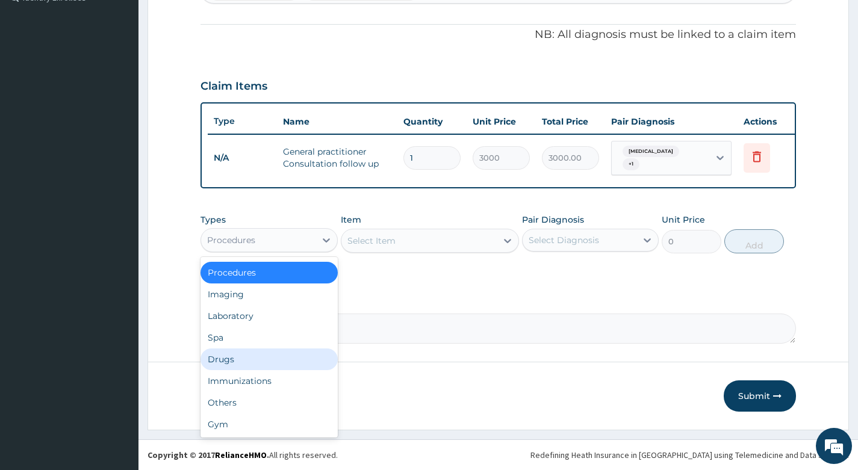
click at [245, 363] on div "Drugs" at bounding box center [269, 360] width 137 height 22
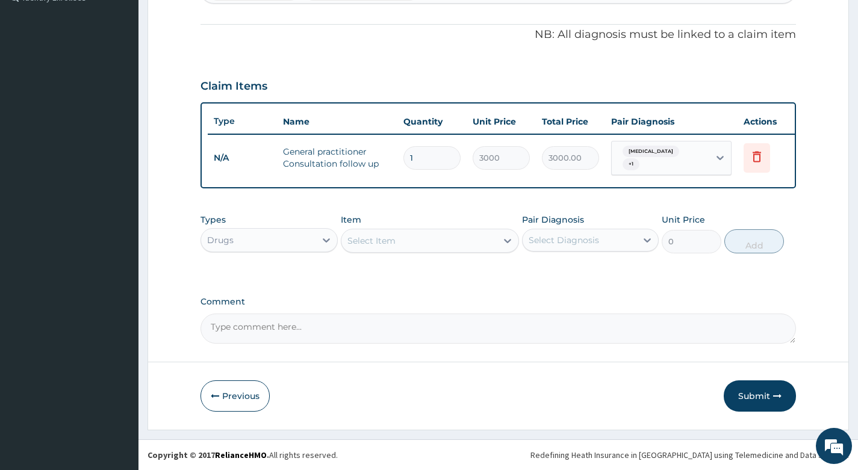
click at [464, 241] on div "Select Item" at bounding box center [419, 240] width 156 height 19
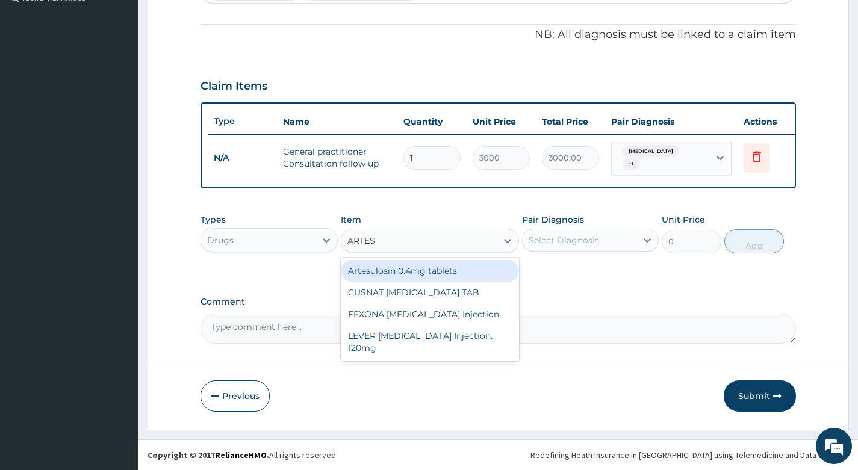
type input "ARTESU"
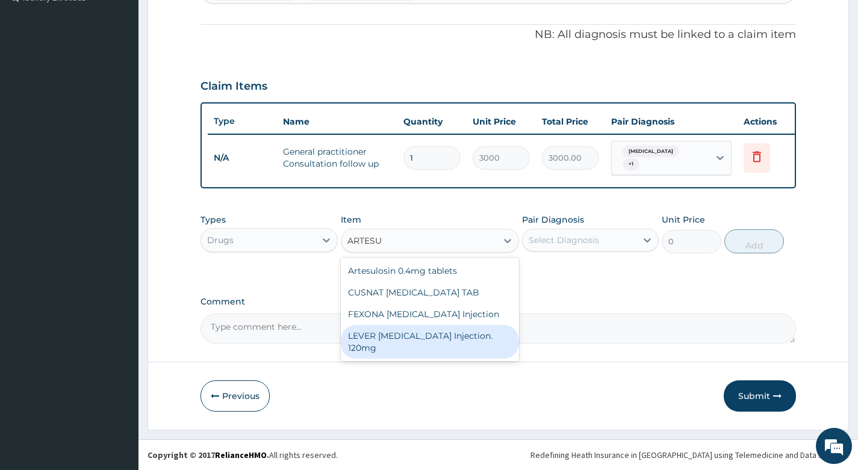
click at [424, 333] on div "LEVER ARTESUNATE Injection. 120mg" at bounding box center [430, 342] width 179 height 34
type input "2530"
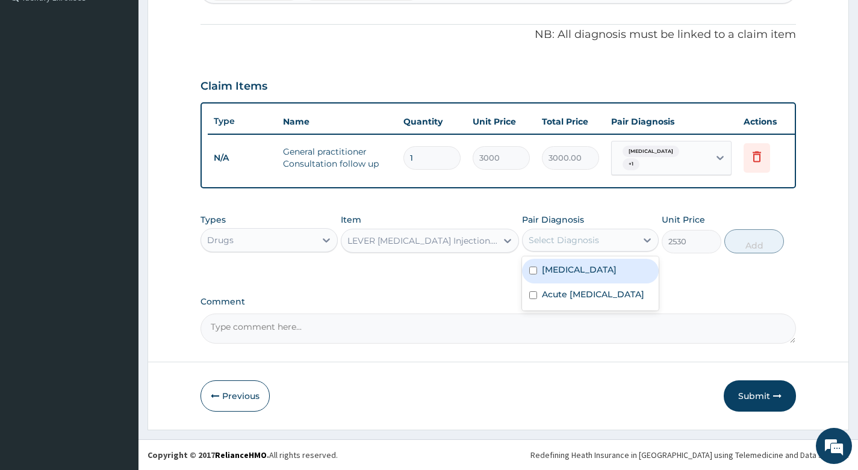
click at [589, 241] on div "Select Diagnosis" at bounding box center [564, 240] width 70 height 12
drag, startPoint x: 584, startPoint y: 267, endPoint x: 582, endPoint y: 282, distance: 15.2
click at [584, 269] on div "Malaria" at bounding box center [590, 271] width 137 height 25
checkbox input "true"
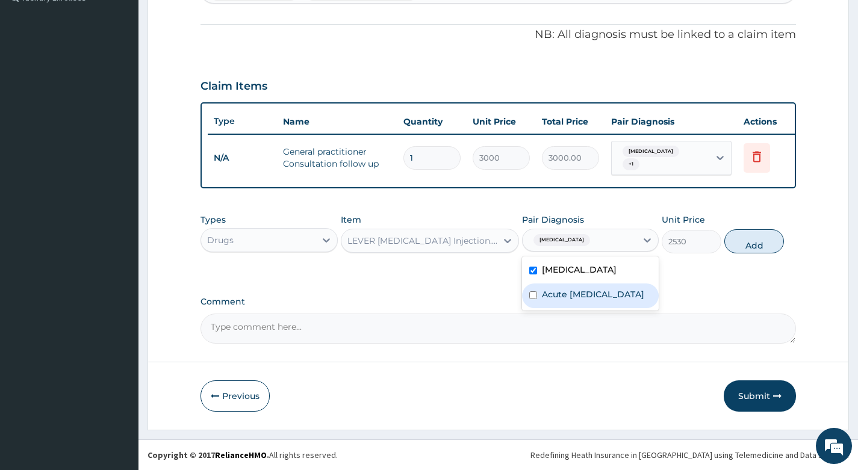
click at [575, 296] on label "Acute upper respiratory infection" at bounding box center [593, 294] width 102 height 12
checkbox input "true"
click at [742, 242] on button "Add" at bounding box center [754, 241] width 60 height 24
type input "0"
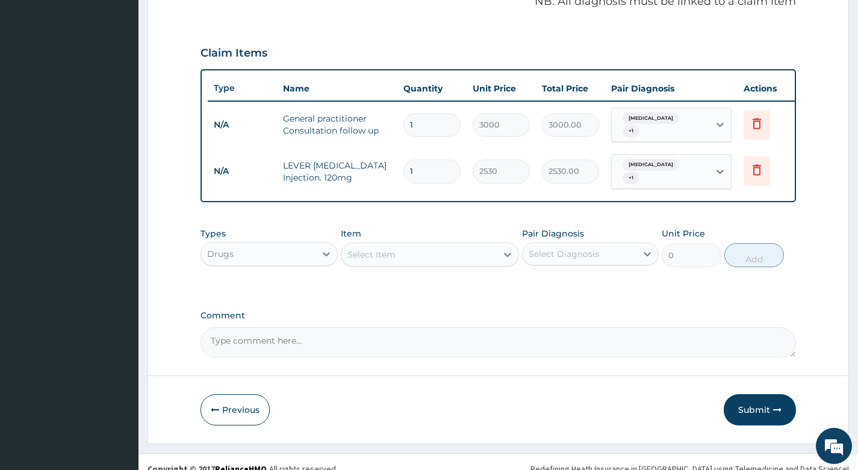
scroll to position [391, 0]
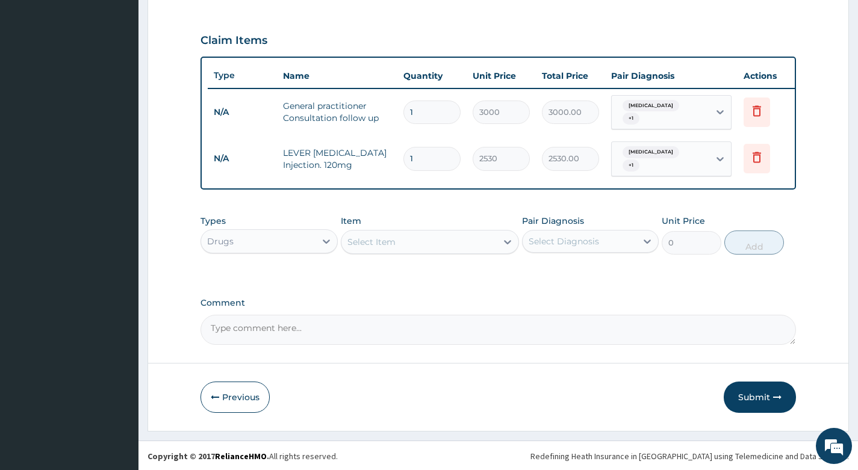
click at [461, 301] on label "Comment" at bounding box center [499, 303] width 596 height 10
click at [461, 315] on textarea "Comment" at bounding box center [499, 330] width 596 height 30
click at [440, 238] on div "Select Item" at bounding box center [419, 241] width 156 height 19
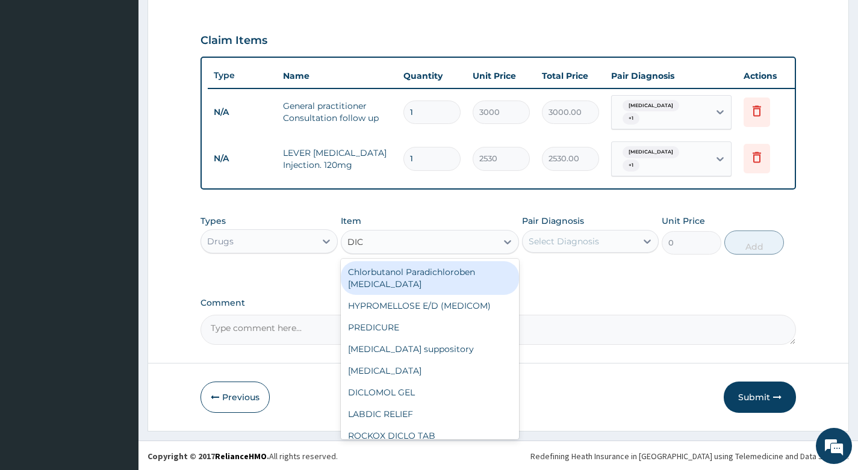
type input "DICL"
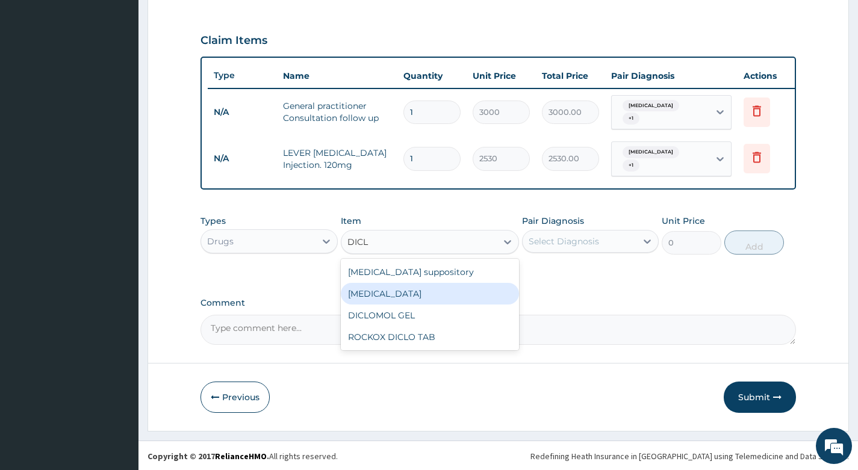
click at [378, 287] on div "Diclofenac" at bounding box center [430, 294] width 179 height 22
type input "632.5"
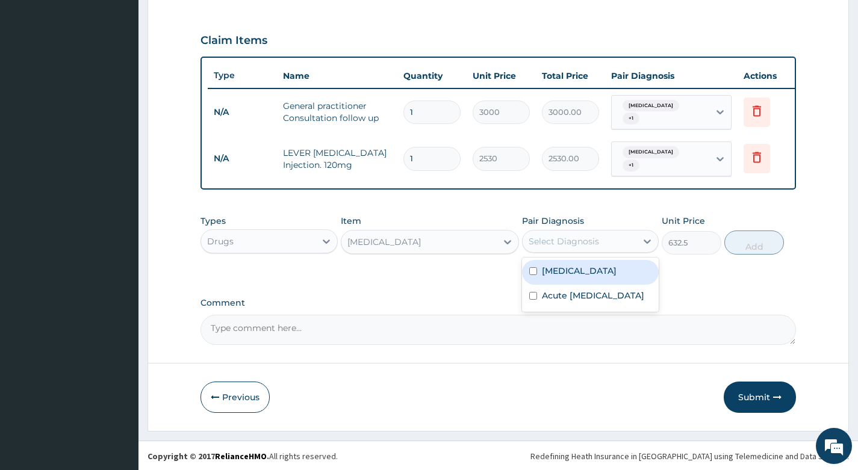
click at [599, 243] on div "Select Diagnosis" at bounding box center [580, 241] width 114 height 19
click at [585, 265] on div "Malaria" at bounding box center [590, 272] width 137 height 25
checkbox input "true"
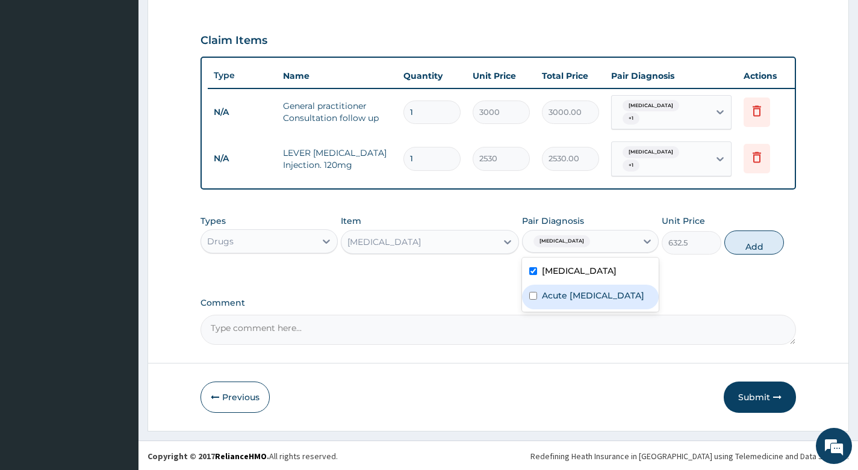
click at [582, 296] on label "Acute upper respiratory infection" at bounding box center [593, 296] width 102 height 12
checkbox input "true"
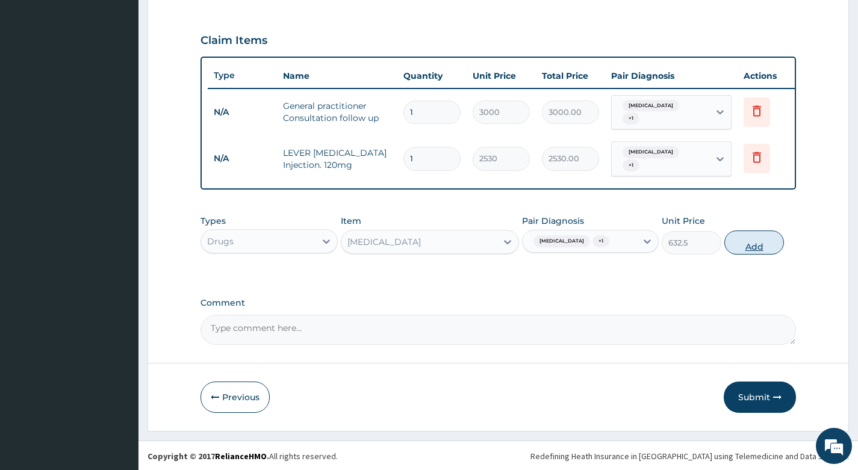
click at [753, 243] on button "Add" at bounding box center [754, 243] width 60 height 24
type input "0"
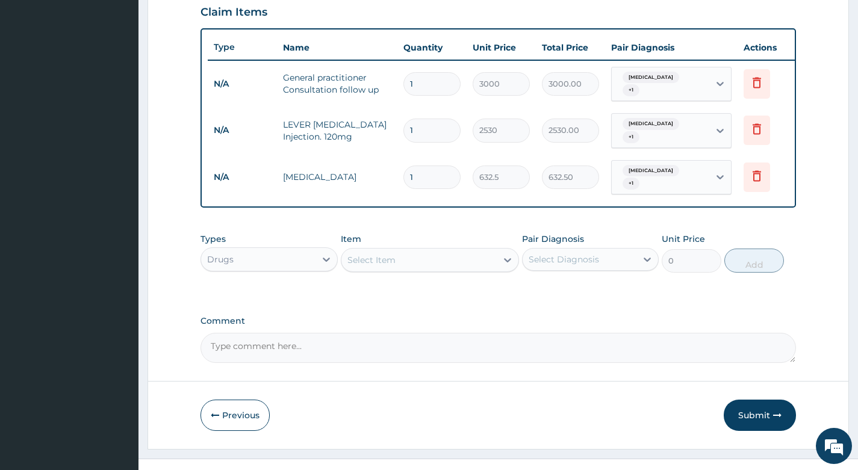
scroll to position [433, 0]
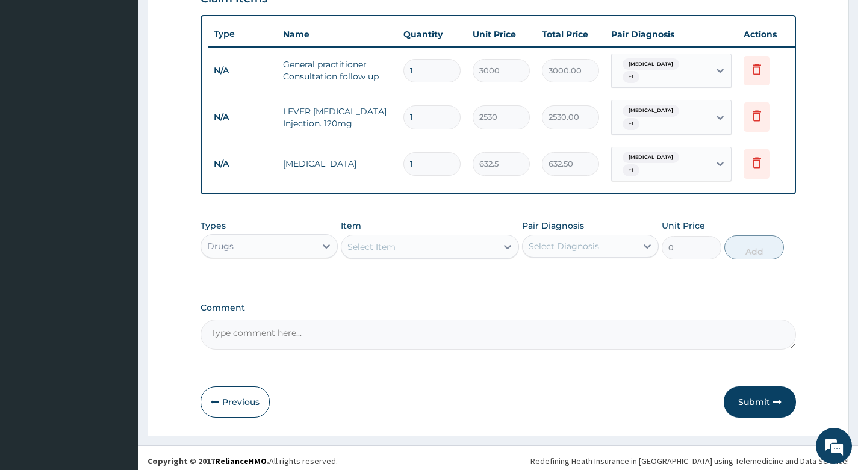
click at [440, 239] on div "Select Item" at bounding box center [419, 246] width 156 height 19
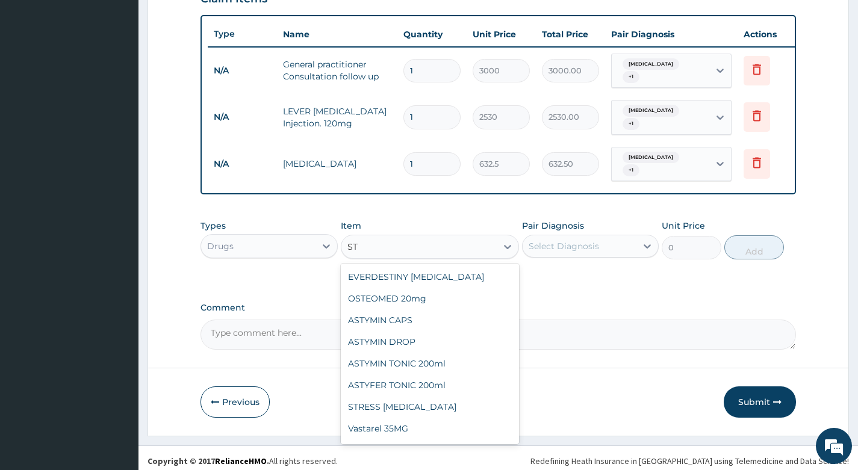
type input "S"
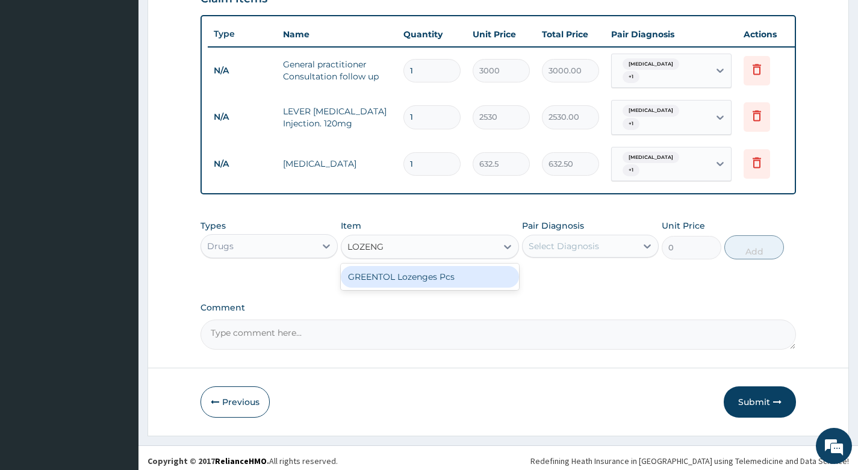
type input "LOZENGE"
click at [417, 269] on div "GREENTOL Lozenges Pcs" at bounding box center [430, 277] width 179 height 22
type input "37.95"
click at [581, 243] on div "Select Diagnosis" at bounding box center [564, 246] width 70 height 12
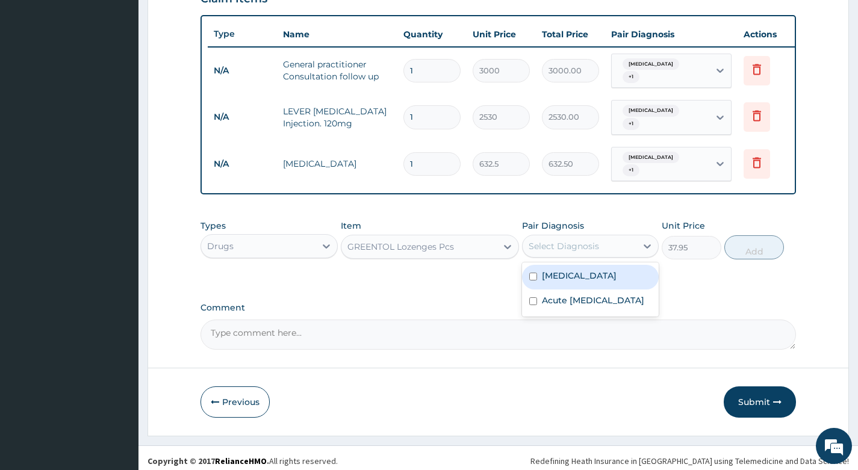
click at [577, 268] on div "[MEDICAL_DATA]" at bounding box center [590, 277] width 137 height 25
checkbox input "true"
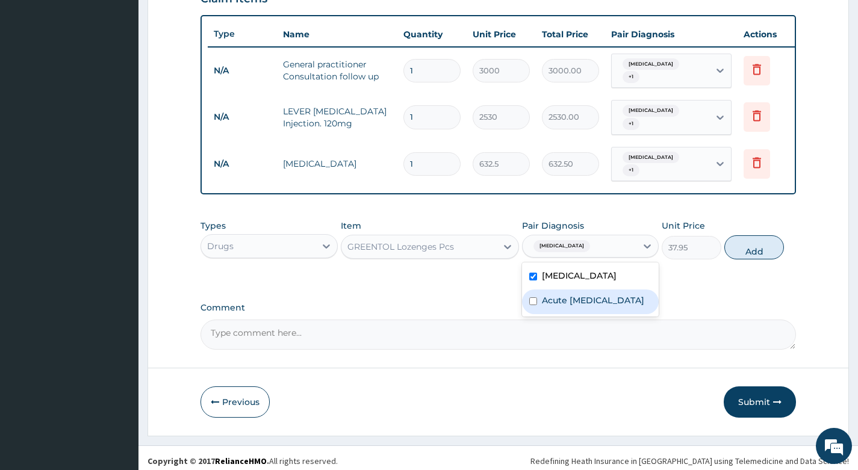
click at [570, 294] on label "Acute [MEDICAL_DATA]" at bounding box center [593, 300] width 102 height 12
checkbox input "true"
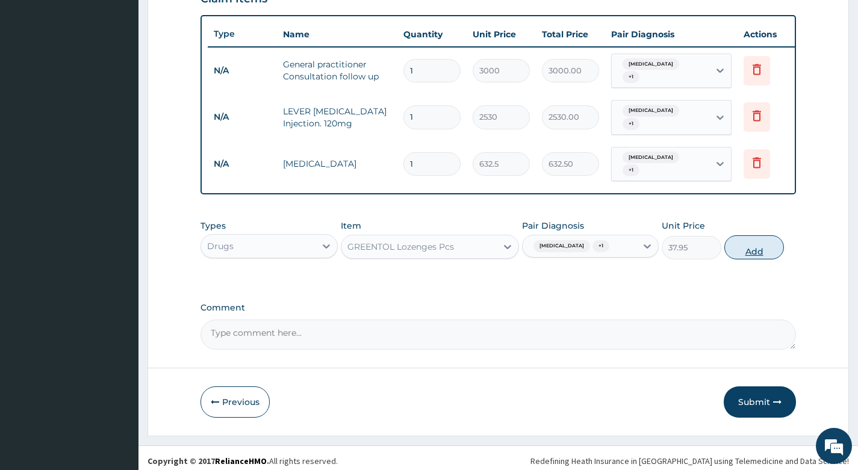
click at [744, 243] on button "Add" at bounding box center [754, 247] width 60 height 24
type input "0"
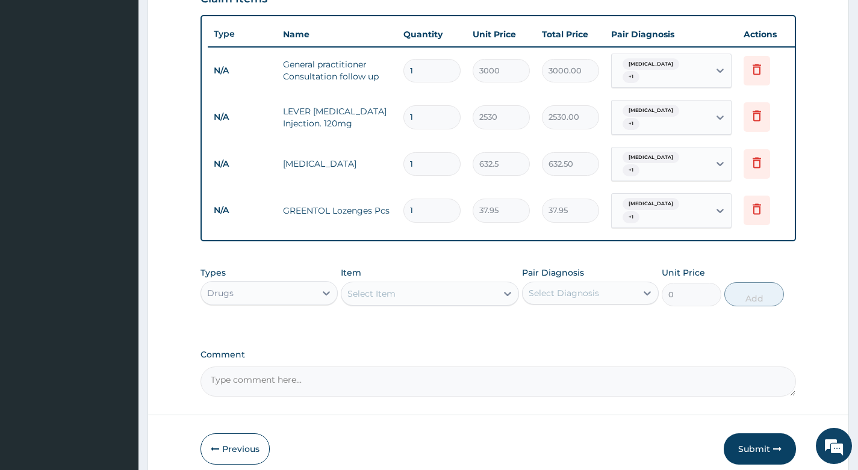
type input "0.00"
type input "6"
type input "227.70"
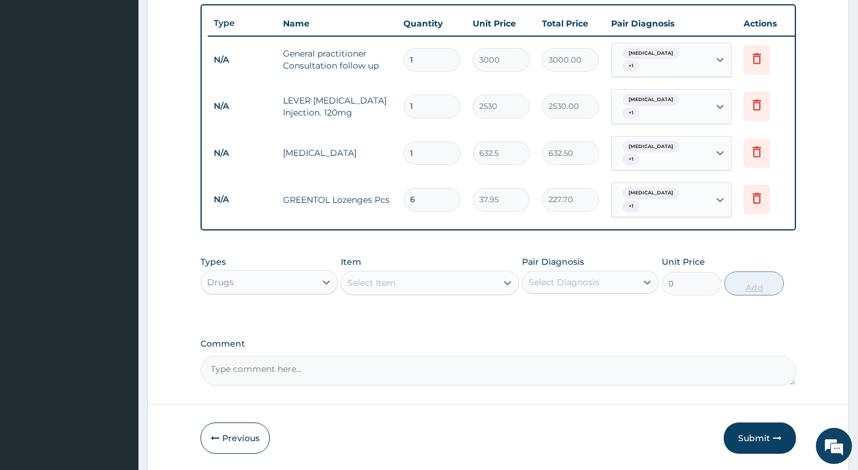
scroll to position [475, 0]
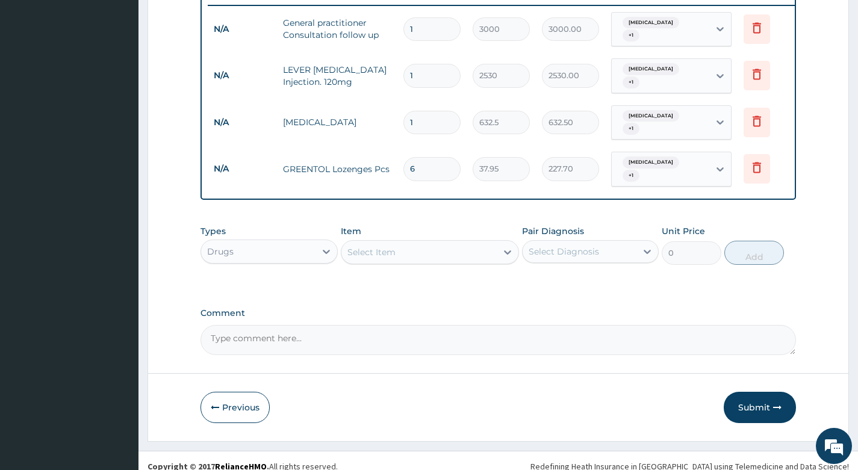
type input "6"
click at [540, 308] on label "Comment" at bounding box center [499, 313] width 596 height 10
click at [540, 325] on textarea "Comment" at bounding box center [499, 340] width 596 height 30
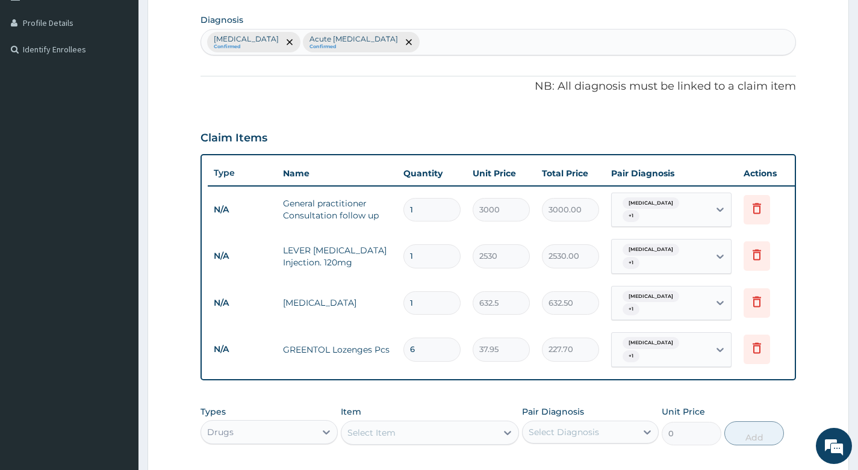
scroll to position [354, 0]
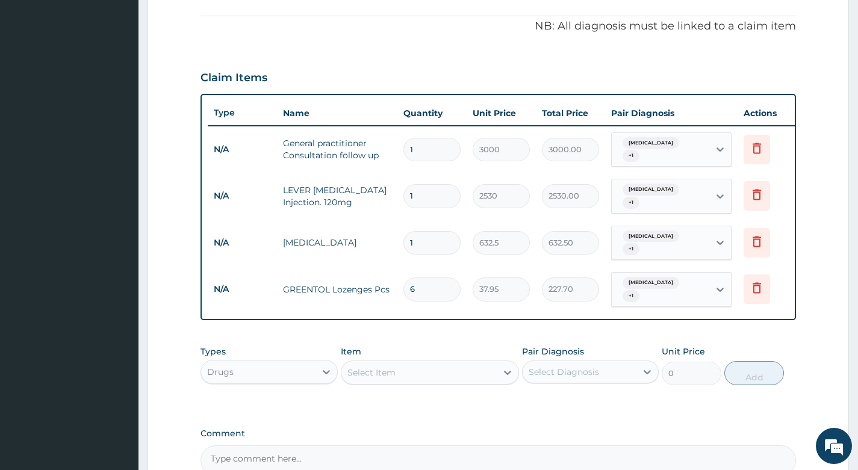
click at [586, 429] on label "Comment" at bounding box center [499, 434] width 596 height 10
click at [586, 446] on textarea "Comment" at bounding box center [499, 461] width 596 height 30
click at [579, 387] on div "Types Drugs Item Select Item Pair Diagnosis Select Diagnosis Unit Price 0 Add" at bounding box center [499, 375] width 596 height 70
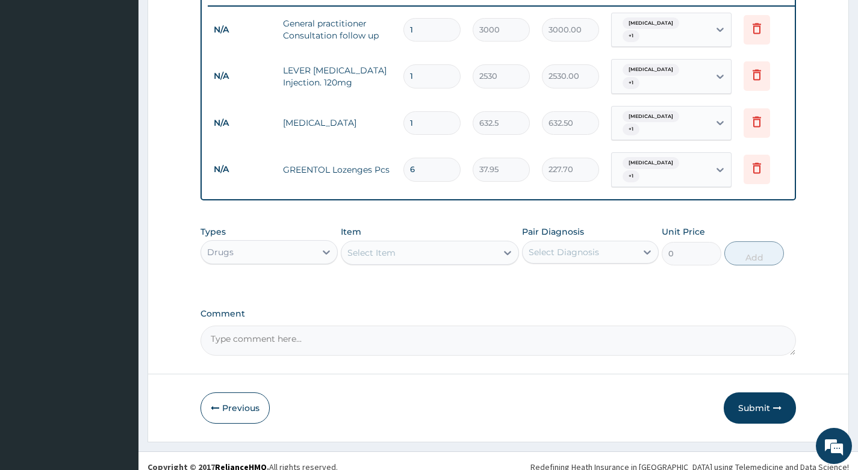
scroll to position [475, 0]
click at [749, 398] on button "Submit" at bounding box center [760, 407] width 72 height 31
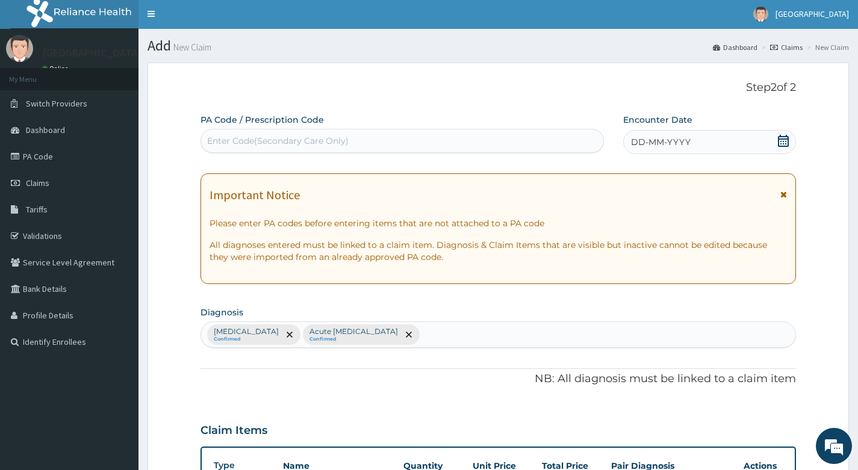
scroll to position [0, 0]
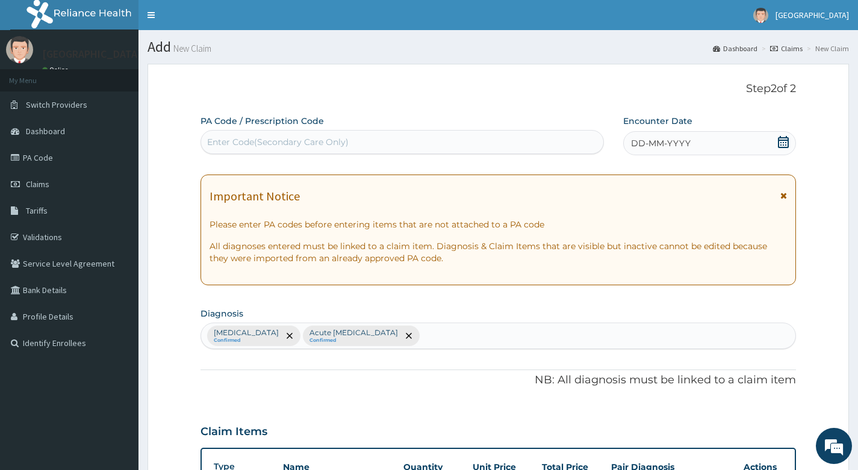
click at [782, 140] on icon at bounding box center [783, 142] width 11 height 12
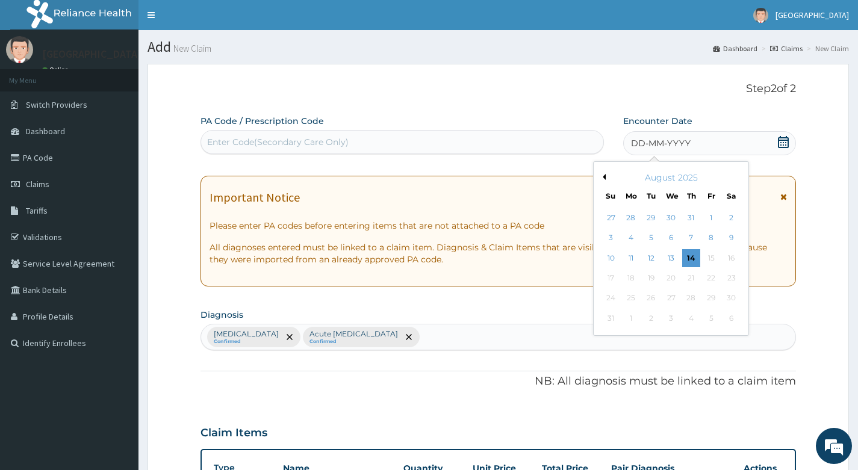
click at [603, 177] on button "Previous Month" at bounding box center [603, 177] width 6 height 6
click at [687, 296] on div "31" at bounding box center [691, 299] width 18 height 18
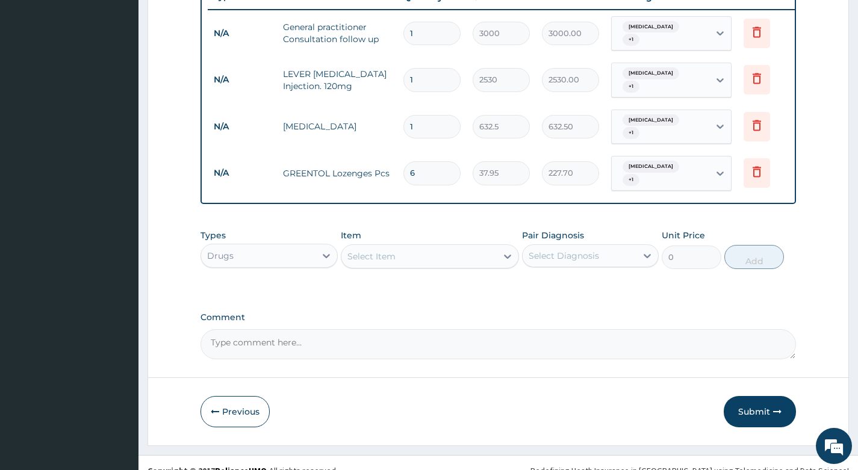
scroll to position [475, 0]
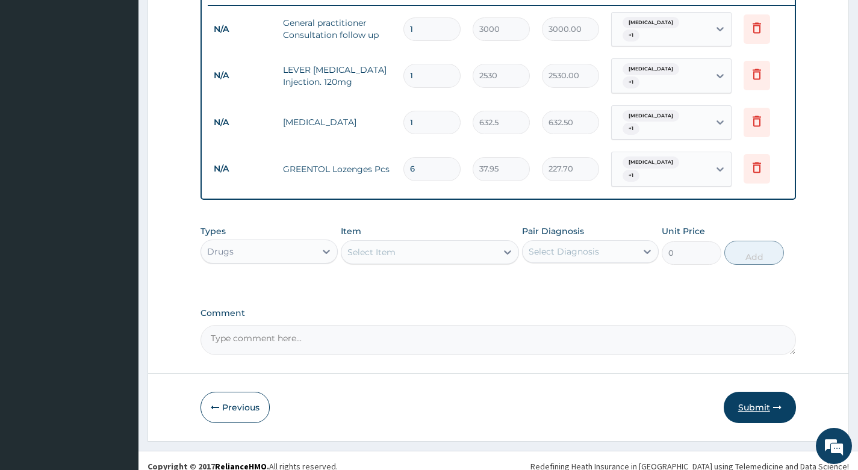
click at [756, 395] on button "Submit" at bounding box center [760, 407] width 72 height 31
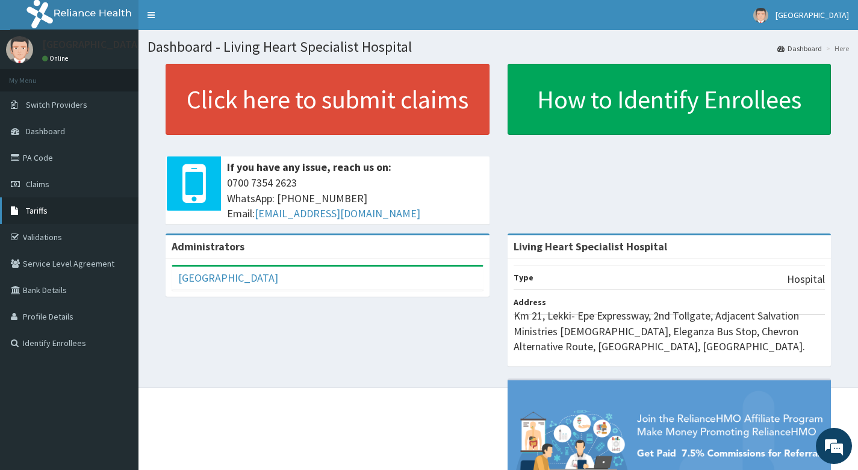
click at [40, 210] on span "Tariffs" at bounding box center [37, 210] width 22 height 11
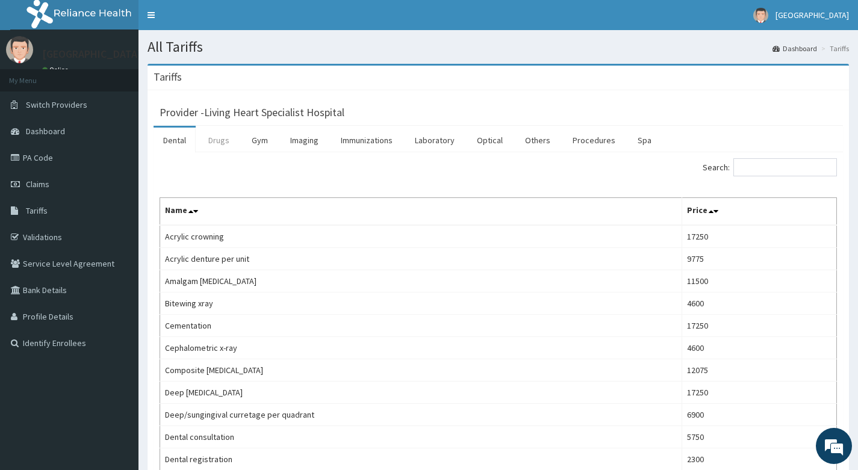
click at [221, 142] on link "Drugs" at bounding box center [219, 140] width 40 height 25
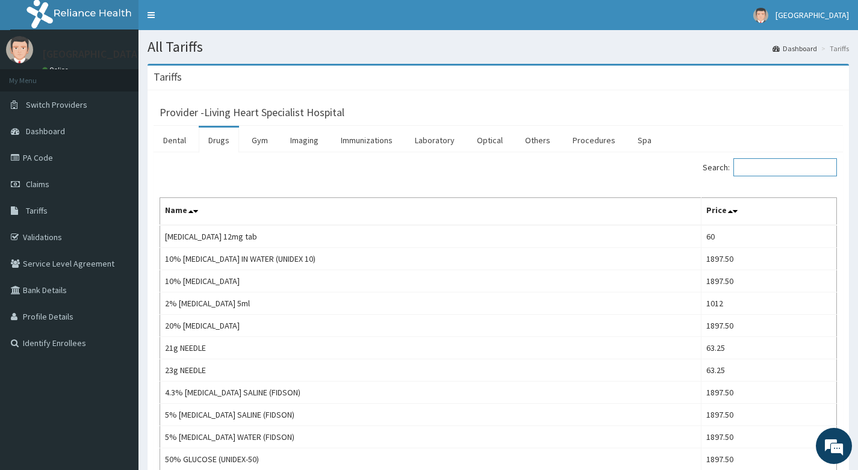
click at [800, 166] on input "Search:" at bounding box center [785, 167] width 104 height 18
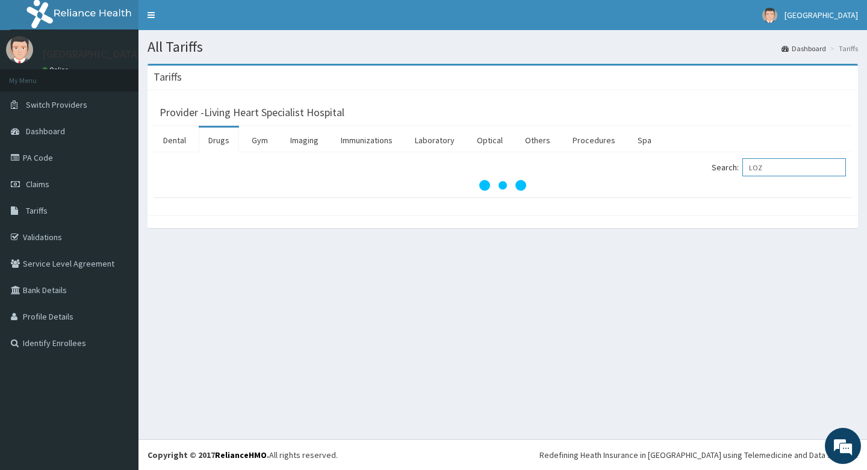
type input "LOZ"
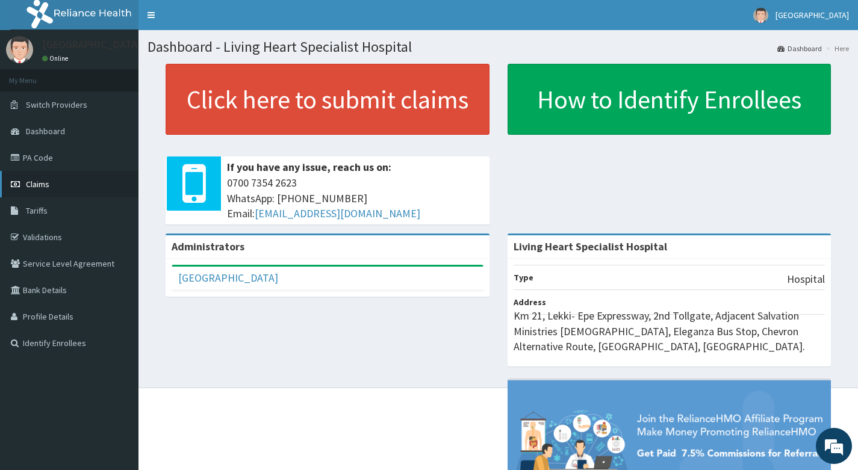
click at [26, 182] on span "Claims" at bounding box center [37, 184] width 23 height 11
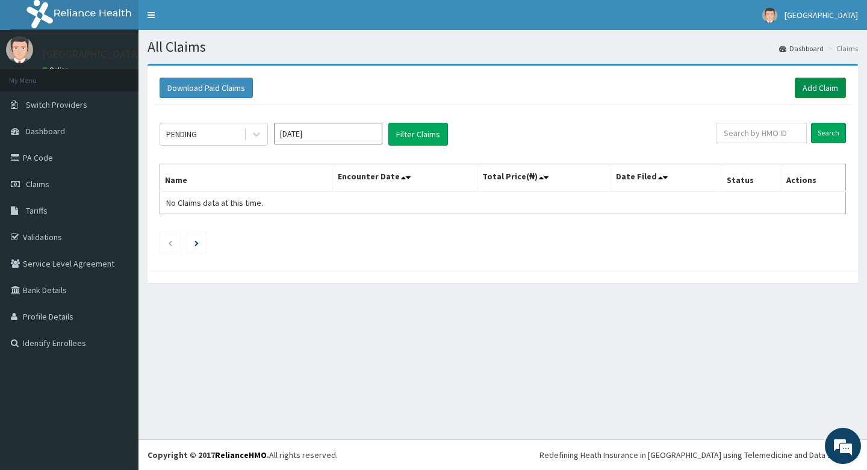
click at [814, 90] on link "Add Claim" at bounding box center [820, 88] width 51 height 20
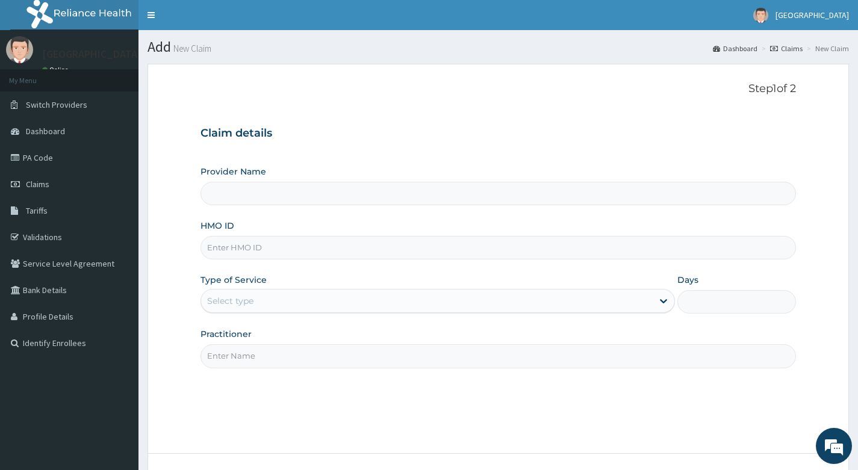
type input "Living Heart Specialist Hospital"
click at [285, 248] on input "HMO ID" at bounding box center [499, 247] width 596 height 23
click at [31, 182] on span "Claims" at bounding box center [37, 184] width 23 height 11
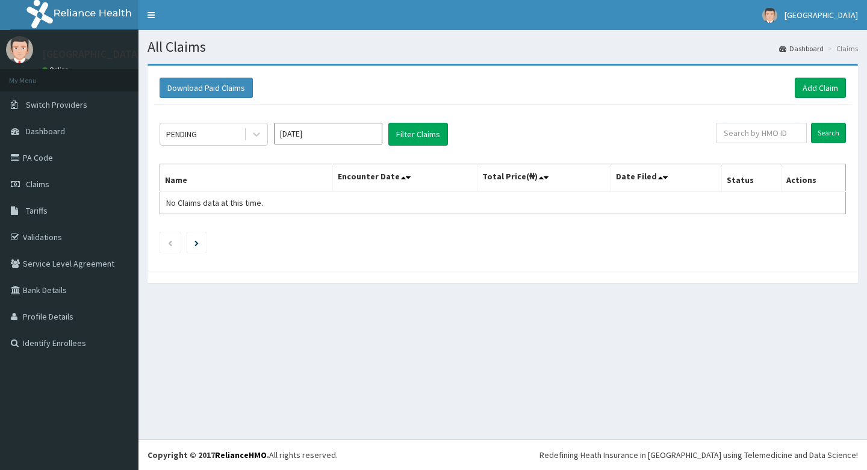
click at [350, 138] on input "[DATE]" at bounding box center [328, 134] width 108 height 22
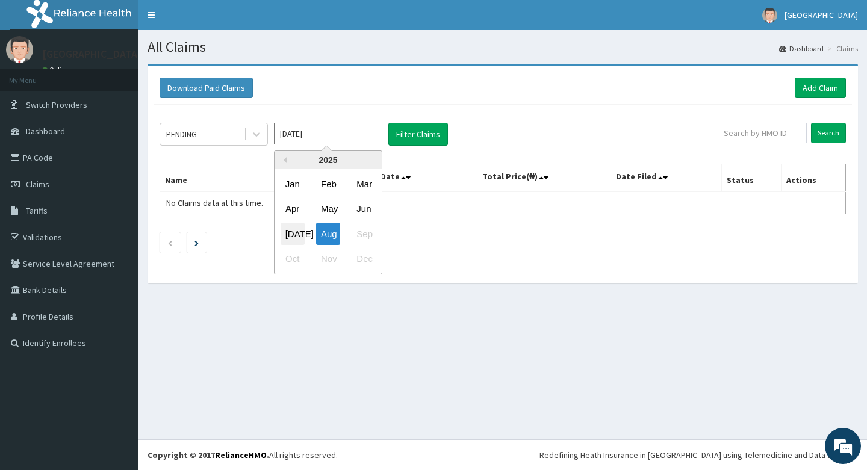
click at [296, 236] on div "Jul" at bounding box center [293, 234] width 24 height 22
type input "Jul 2025"
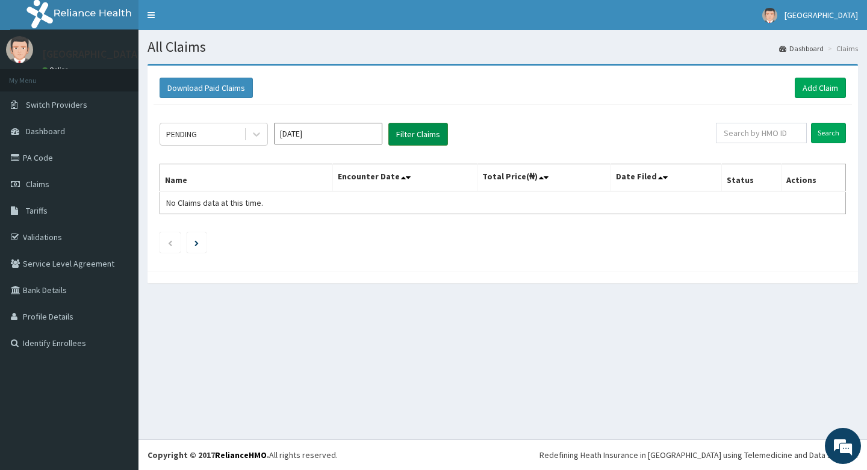
click at [409, 129] on button "Filter Claims" at bounding box center [418, 134] width 60 height 23
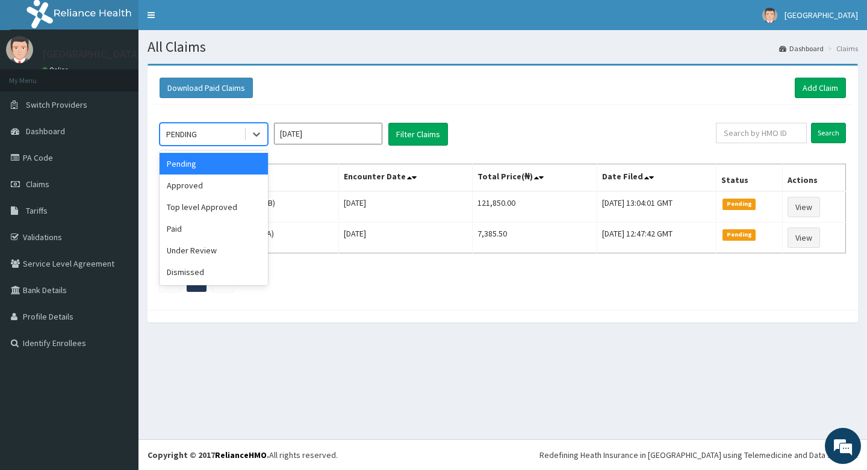
click at [221, 131] on div "PENDING" at bounding box center [202, 134] width 84 height 19
click at [208, 184] on div "Approved" at bounding box center [214, 186] width 108 height 22
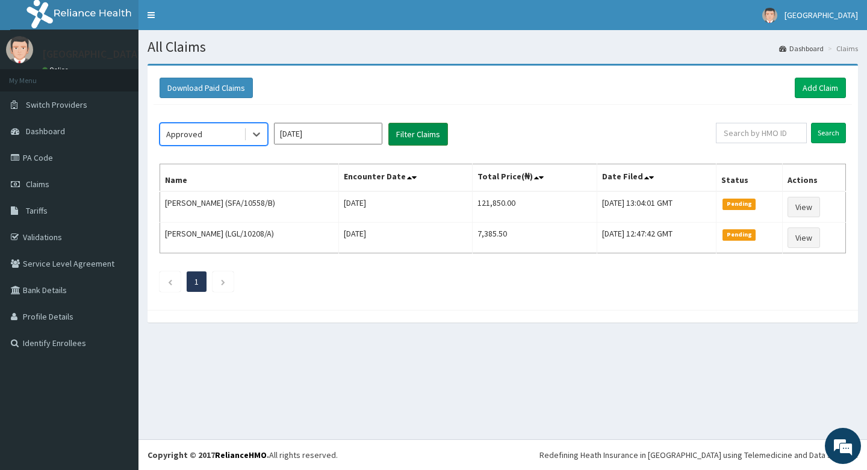
click at [420, 131] on button "Filter Claims" at bounding box center [418, 134] width 60 height 23
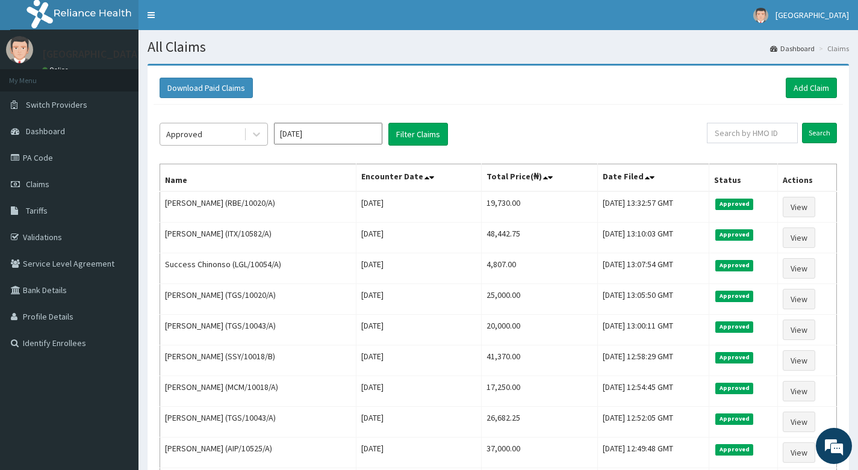
click at [213, 137] on div "Approved" at bounding box center [202, 134] width 84 height 19
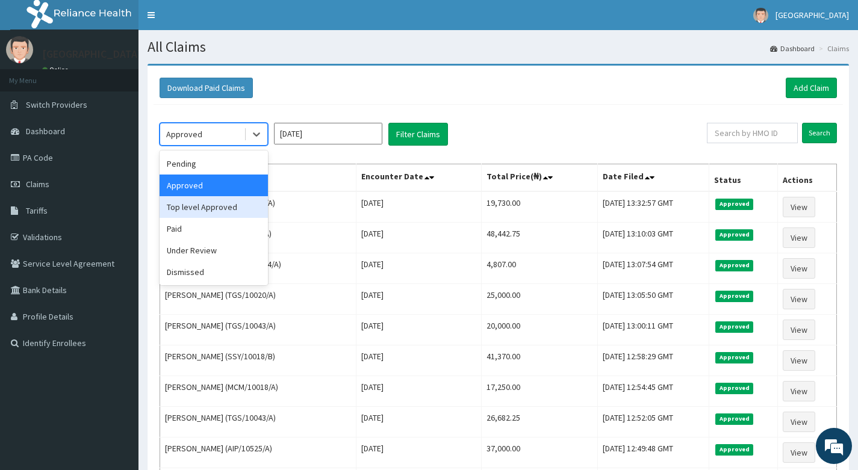
click at [198, 206] on div "Top level Approved" at bounding box center [214, 207] width 108 height 22
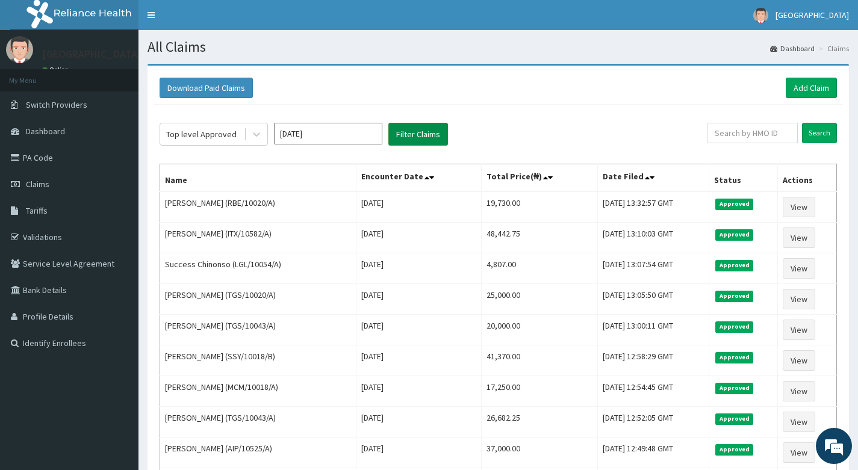
click at [418, 132] on button "Filter Claims" at bounding box center [418, 134] width 60 height 23
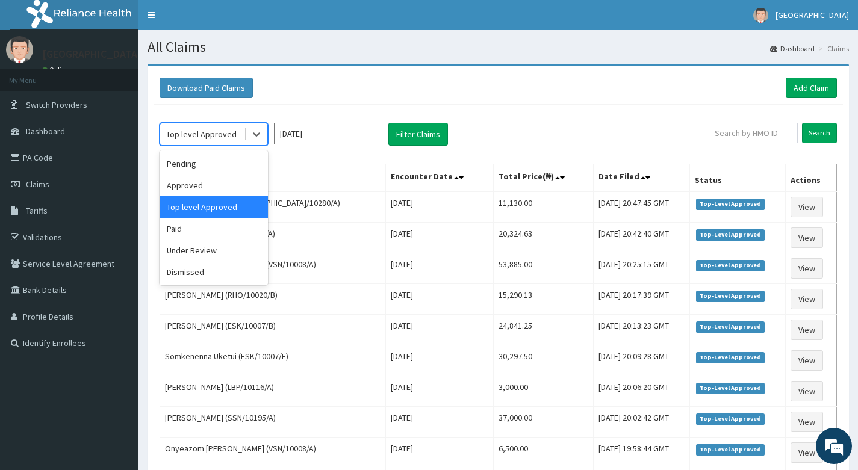
click at [234, 136] on div "Top level Approved" at bounding box center [202, 134] width 84 height 19
click at [209, 246] on div "Under Review" at bounding box center [214, 251] width 108 height 22
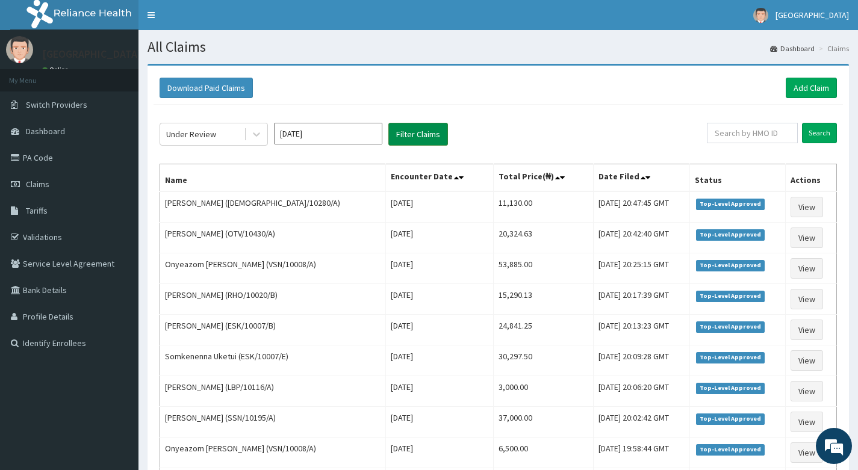
click at [412, 134] on button "Filter Claims" at bounding box center [418, 134] width 60 height 23
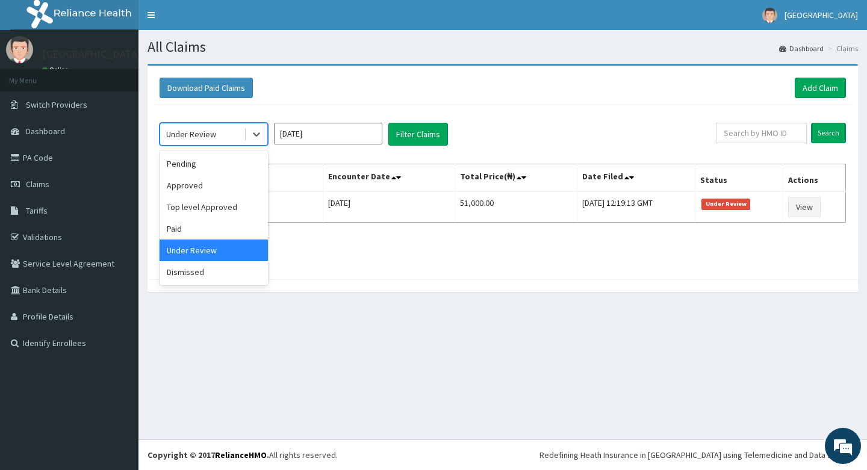
click at [225, 129] on div "Under Review" at bounding box center [202, 134] width 84 height 19
click at [196, 270] on div "Dismissed" at bounding box center [214, 272] width 108 height 22
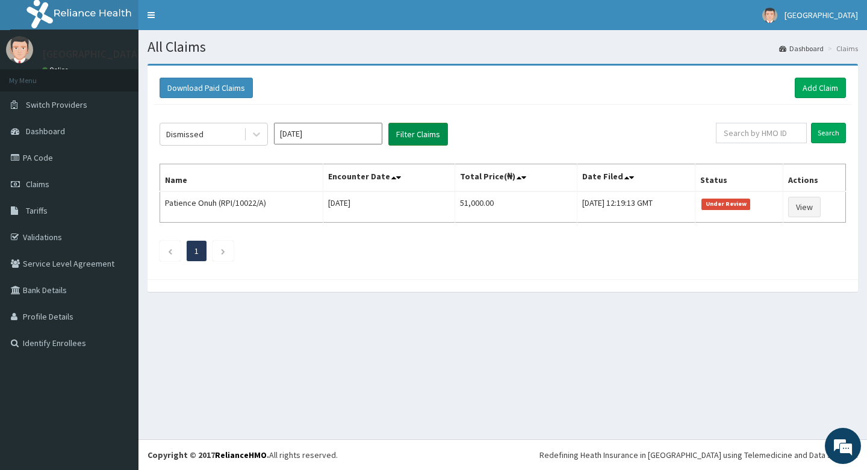
click at [405, 133] on button "Filter Claims" at bounding box center [418, 134] width 60 height 23
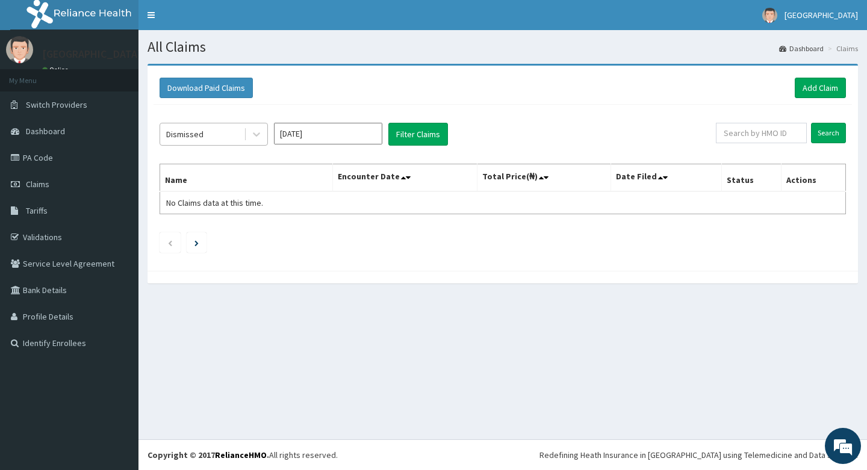
click at [207, 140] on div "Dismissed" at bounding box center [202, 134] width 84 height 19
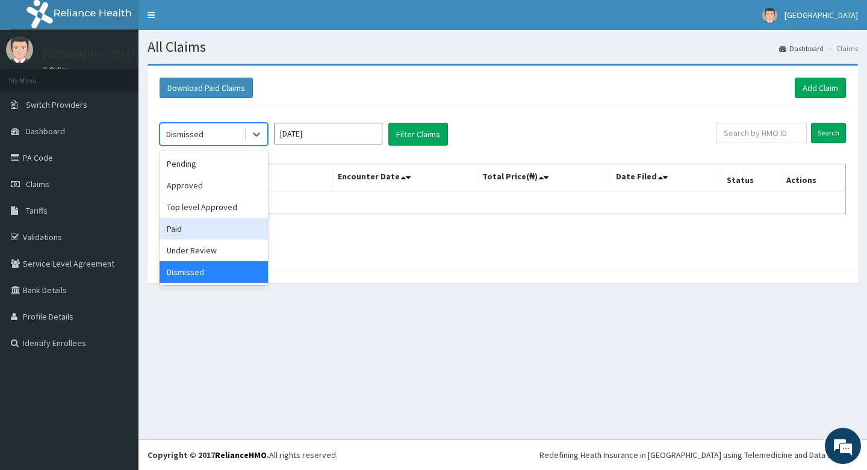
click at [188, 232] on div "Paid" at bounding box center [214, 229] width 108 height 22
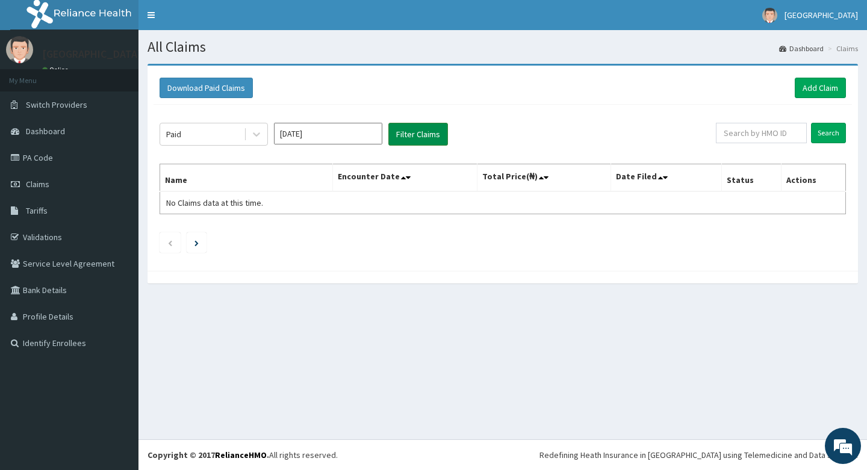
click at [416, 134] on button "Filter Claims" at bounding box center [418, 134] width 60 height 23
click at [416, 133] on button "Filter Claims" at bounding box center [418, 134] width 60 height 23
click at [813, 84] on link "Add Claim" at bounding box center [820, 88] width 51 height 20
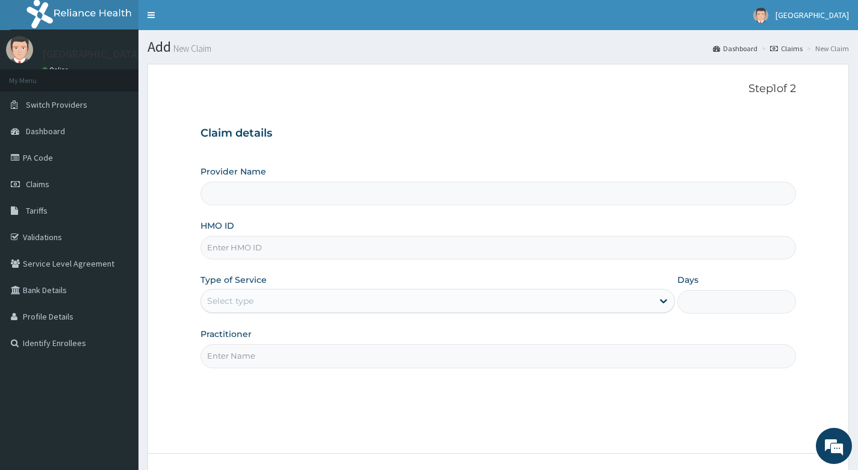
click at [343, 247] on input "HMO ID" at bounding box center [499, 247] width 596 height 23
type input "Living Heart Specialist Hospital"
type input "RBE/10020/A"
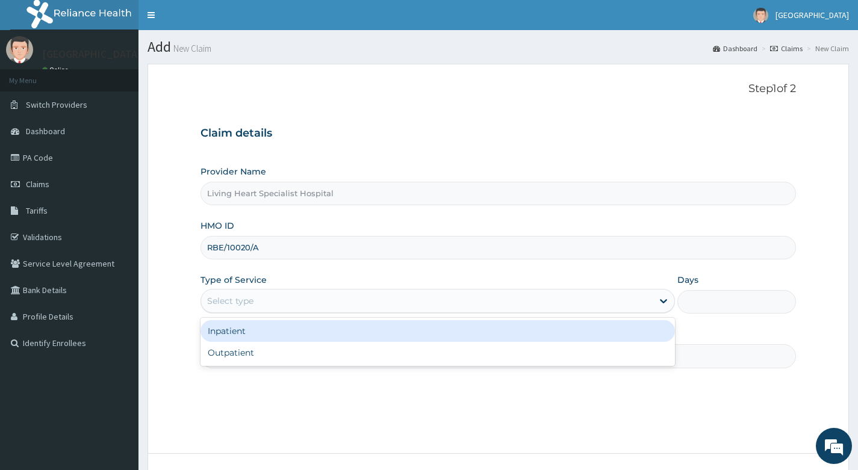
click at [323, 297] on div "Select type" at bounding box center [427, 300] width 452 height 19
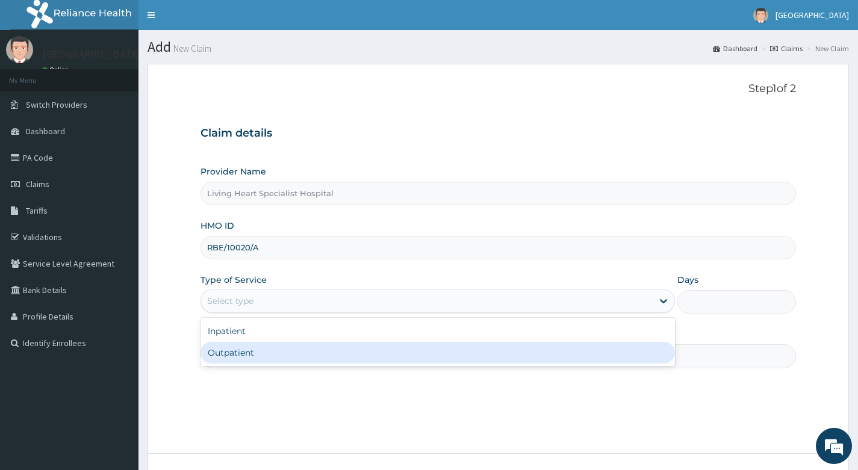
click at [302, 350] on div "Outpatient" at bounding box center [438, 353] width 475 height 22
type input "1"
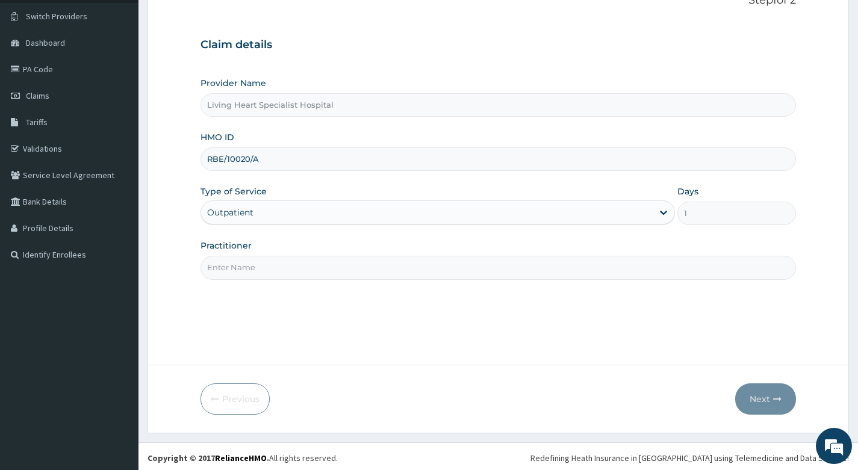
scroll to position [92, 0]
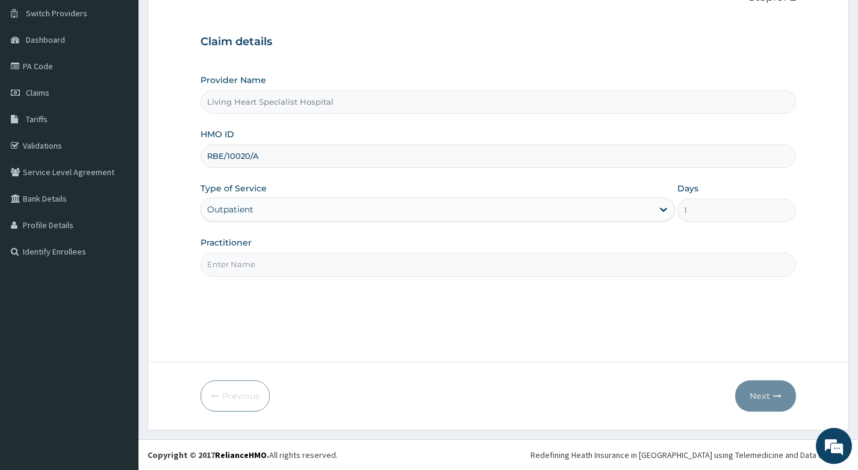
click at [352, 267] on input "Practitioner" at bounding box center [499, 264] width 596 height 23
type input "DR. EKENE OKOLI"
click at [752, 393] on button "Next" at bounding box center [765, 396] width 61 height 31
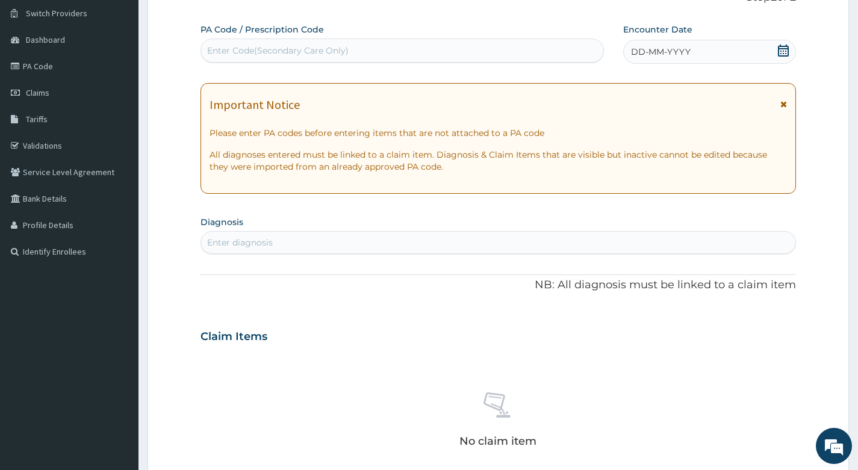
click at [295, 244] on div "Enter diagnosis" at bounding box center [498, 242] width 594 height 19
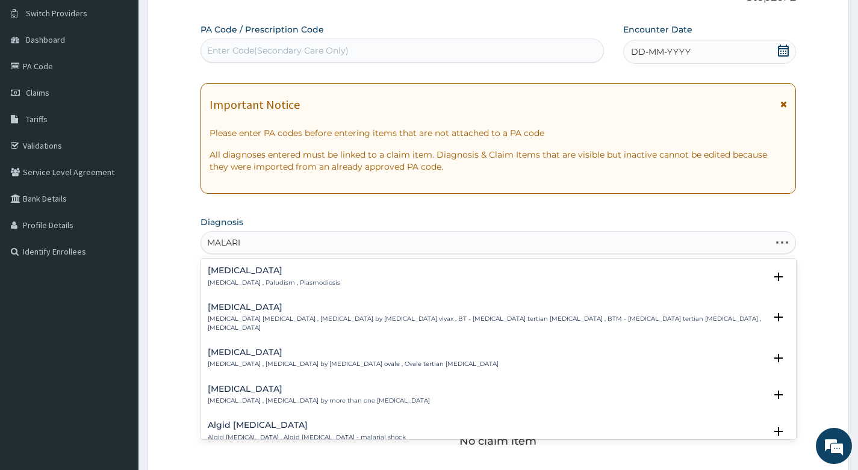
type input "MALARIA"
click at [226, 273] on h4 "Malaria" at bounding box center [274, 270] width 132 height 9
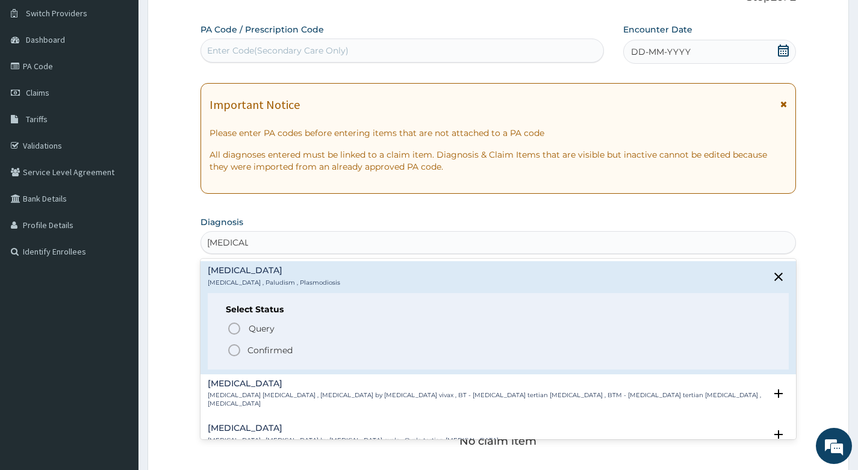
click at [233, 350] on icon "status option filled" at bounding box center [234, 350] width 14 height 14
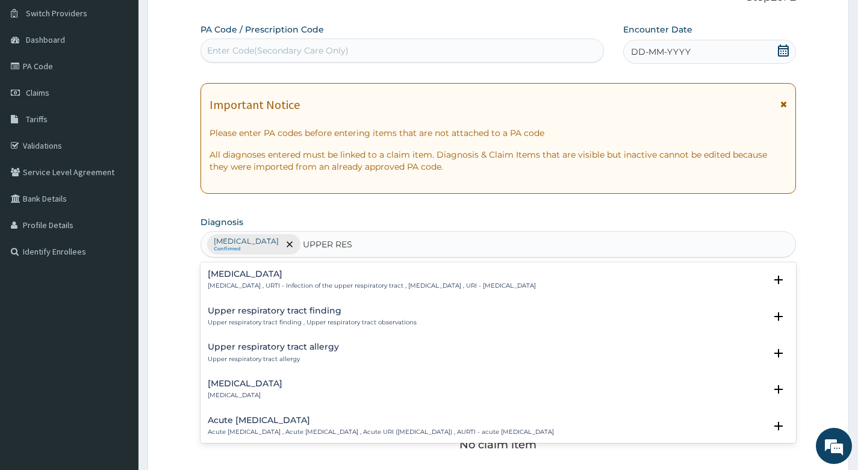
type input "UPPER RESP"
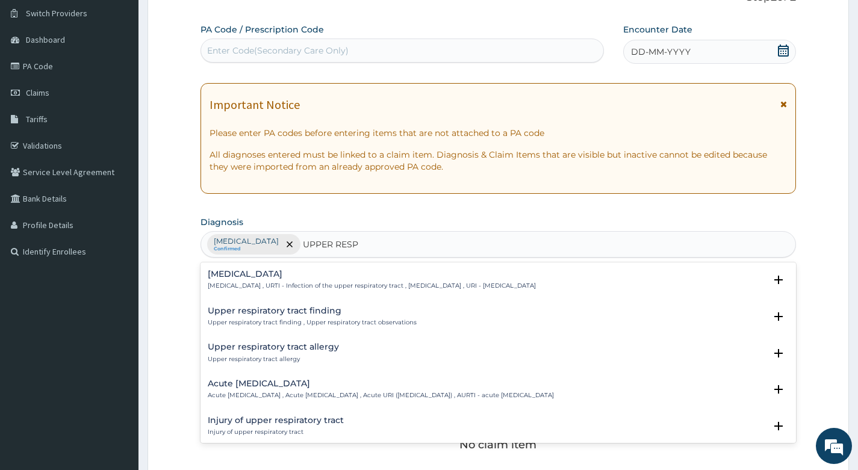
click at [272, 385] on h4 "Acute upper respiratory infection" at bounding box center [381, 383] width 346 height 9
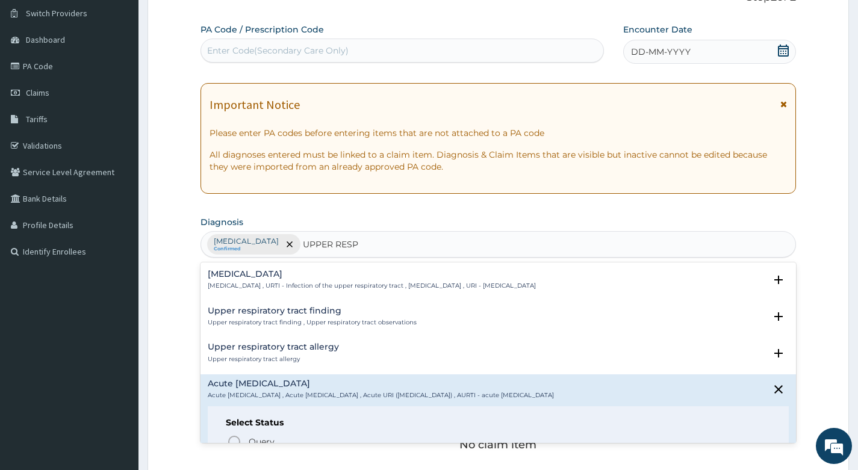
scroll to position [120, 0]
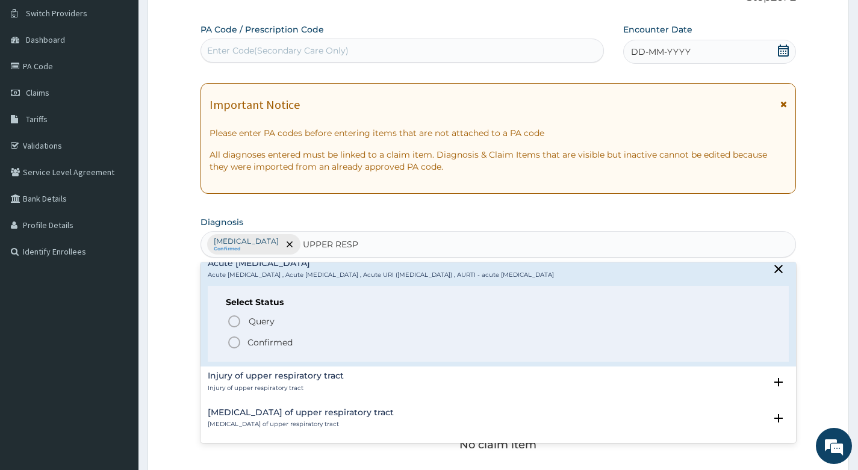
click at [234, 344] on icon "status option filled" at bounding box center [234, 342] width 14 height 14
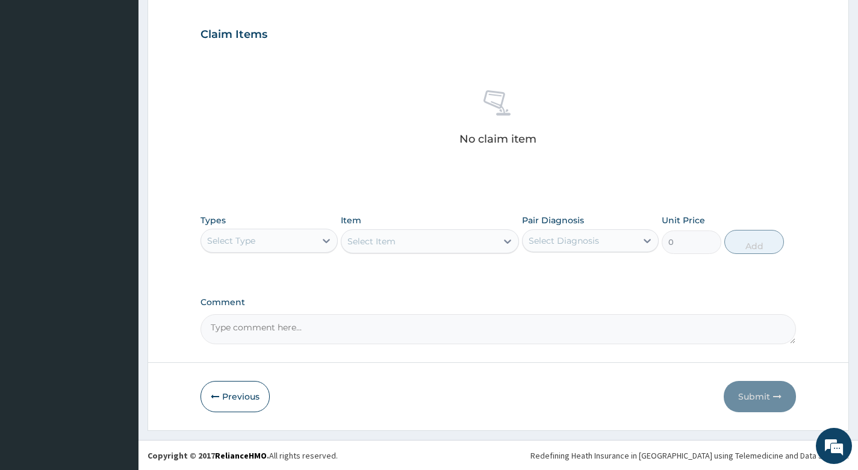
scroll to position [398, 0]
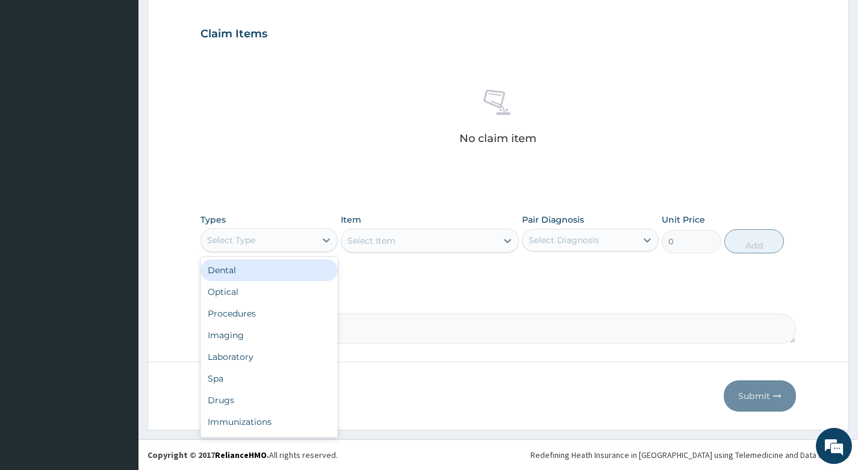
click at [297, 240] on div "Select Type" at bounding box center [258, 240] width 114 height 19
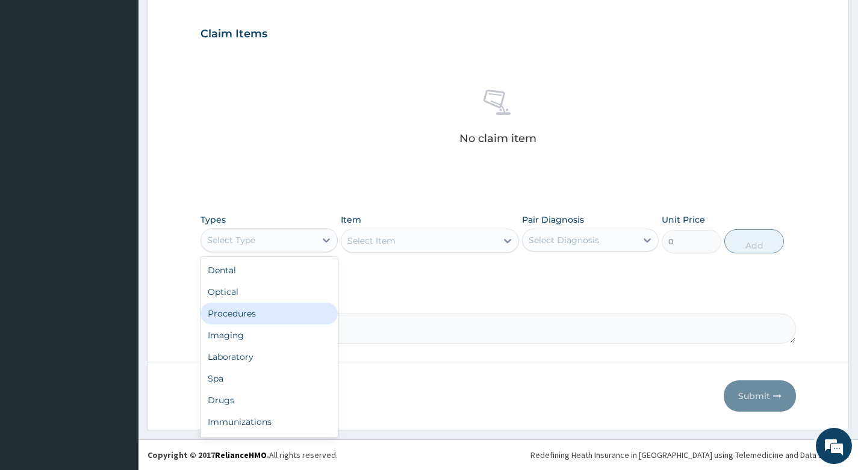
click at [237, 313] on div "Procedures" at bounding box center [269, 314] width 137 height 22
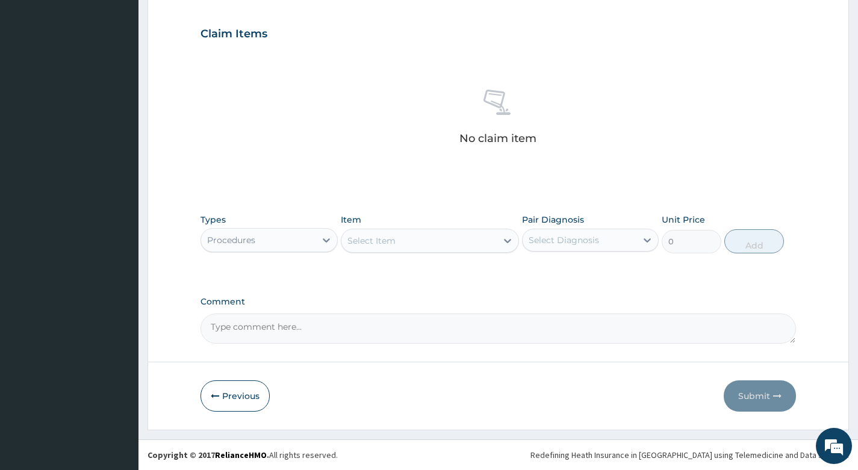
click at [481, 245] on div "Select Item" at bounding box center [419, 240] width 156 height 19
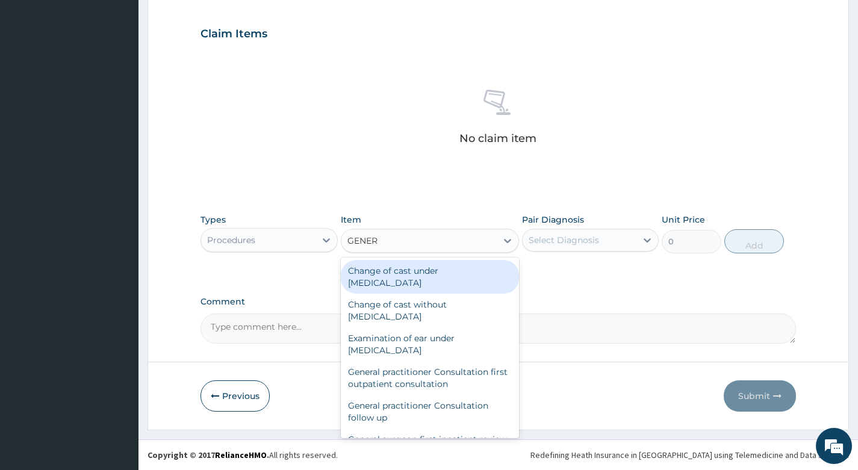
type input "GENERA"
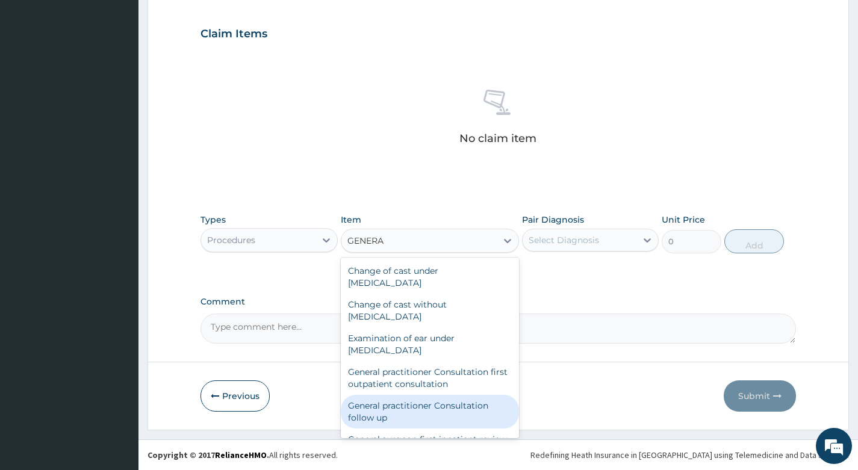
click at [382, 403] on div "General practitioner Consultation follow up" at bounding box center [430, 412] width 179 height 34
type input "3000"
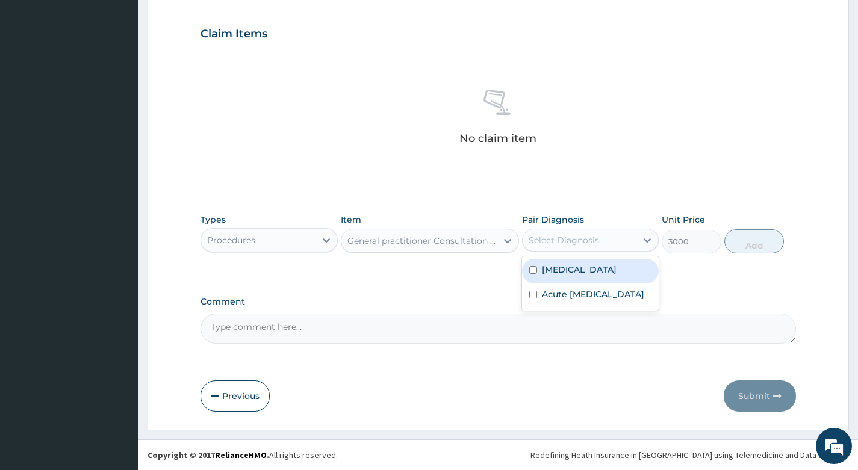
click at [593, 244] on div "Select Diagnosis" at bounding box center [564, 240] width 70 height 12
click at [589, 267] on div "Malaria" at bounding box center [590, 271] width 137 height 25
checkbox input "true"
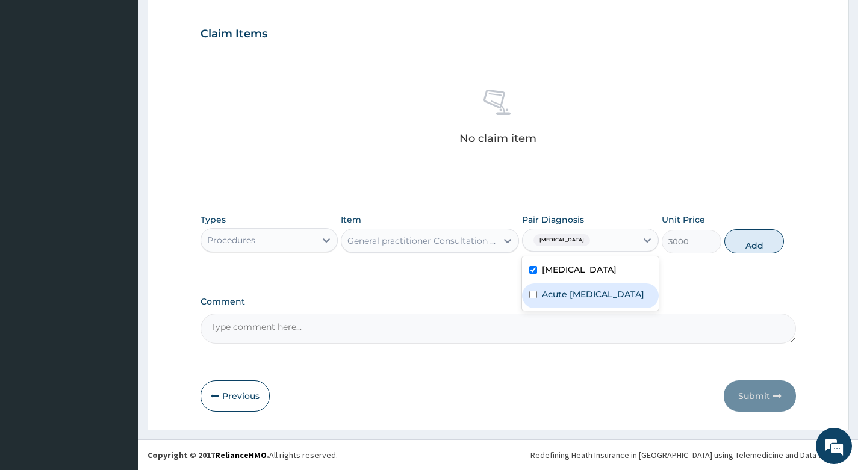
click at [574, 299] on label "Acute upper respiratory infection" at bounding box center [593, 294] width 102 height 12
checkbox input "true"
click at [758, 241] on button "Add" at bounding box center [754, 241] width 60 height 24
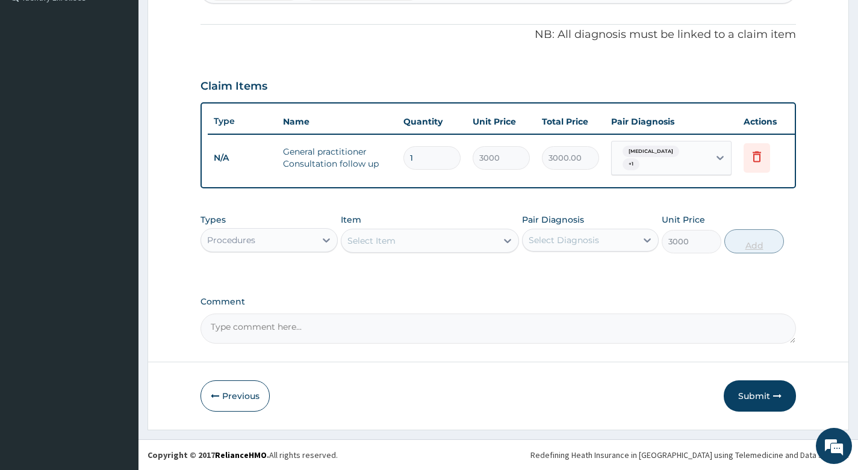
type input "0"
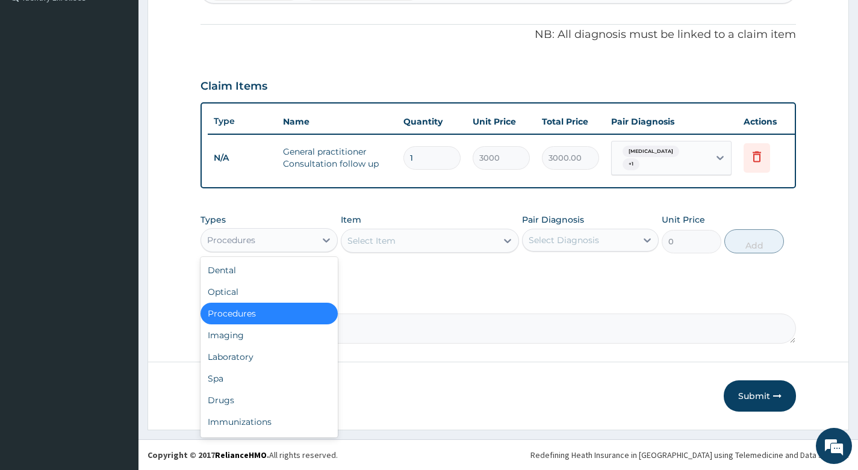
click at [296, 239] on div "Procedures" at bounding box center [258, 240] width 114 height 19
click at [238, 397] on div "Drugs" at bounding box center [269, 401] width 137 height 22
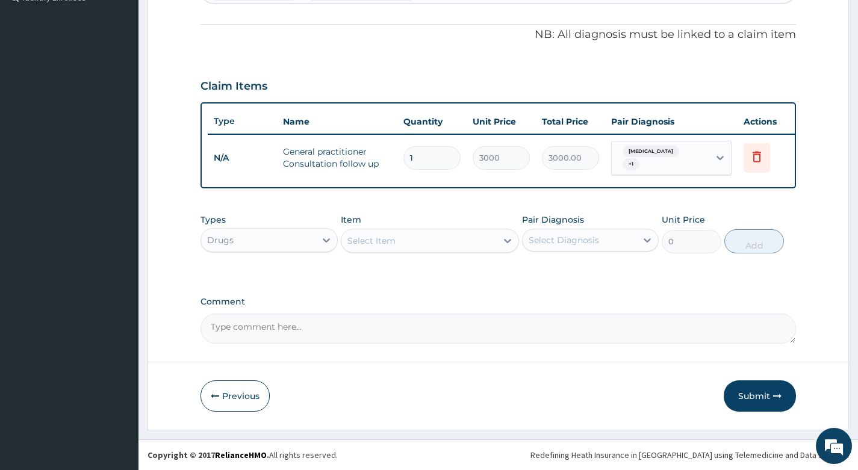
click at [471, 240] on div "Select Item" at bounding box center [419, 240] width 156 height 19
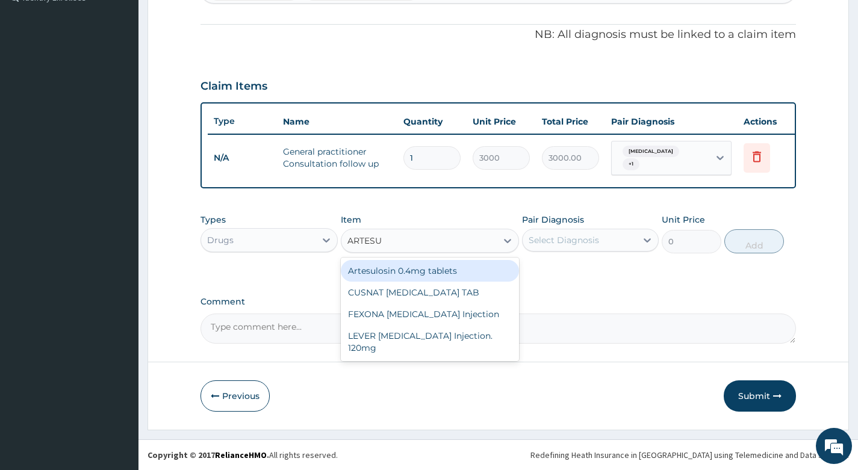
type input "ARTESUN"
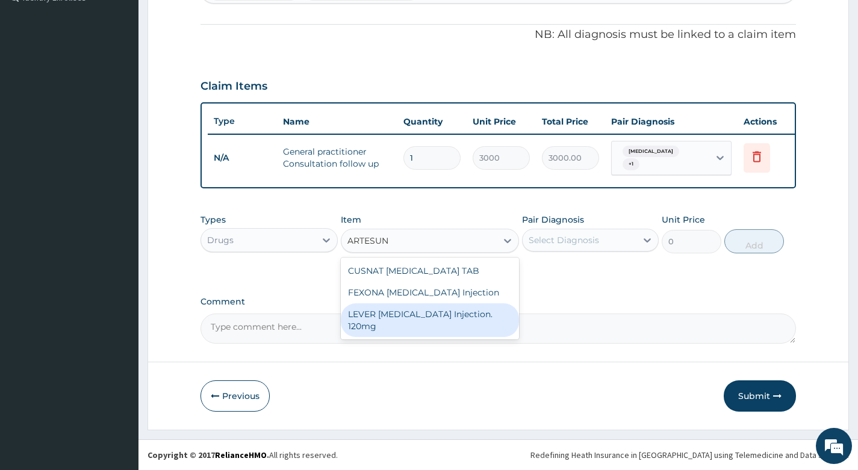
click at [412, 311] on div "LEVER ARTESUNATE Injection. 120mg" at bounding box center [430, 320] width 179 height 34
type input "2530"
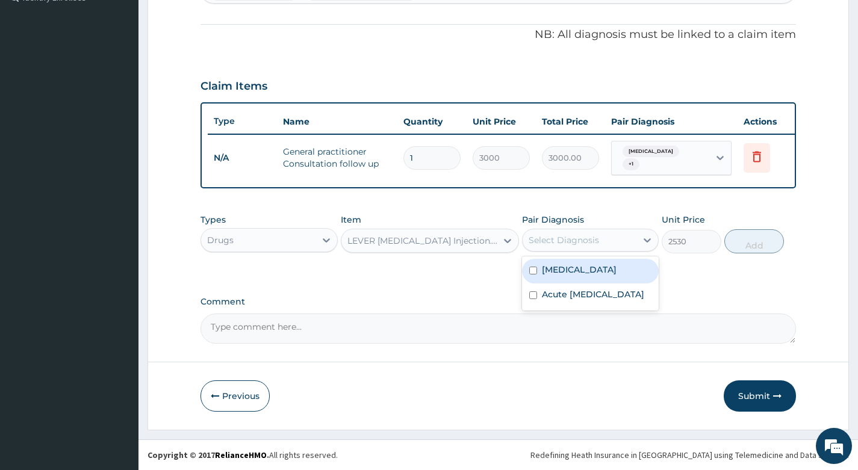
click at [625, 241] on div "Select Diagnosis" at bounding box center [580, 240] width 114 height 19
click at [604, 269] on div "Malaria" at bounding box center [590, 271] width 137 height 25
checkbox input "true"
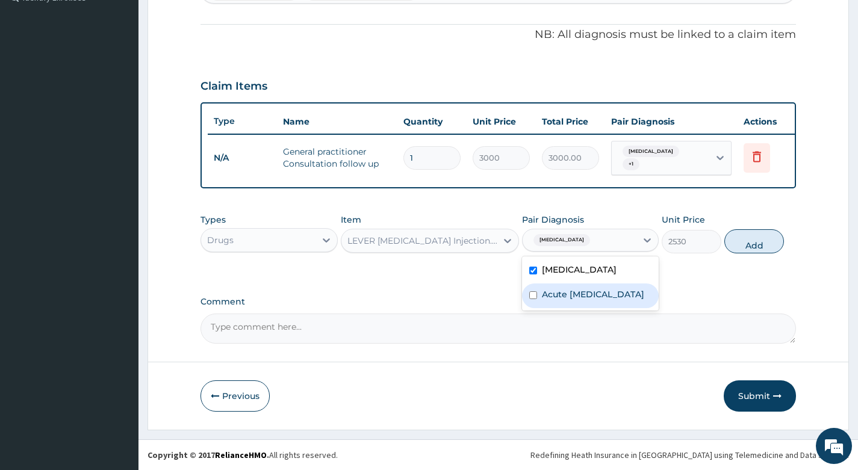
click at [588, 300] on label "Acute upper respiratory infection" at bounding box center [593, 294] width 102 height 12
checkbox input "true"
click at [745, 241] on button "Add" at bounding box center [754, 241] width 60 height 24
type input "0"
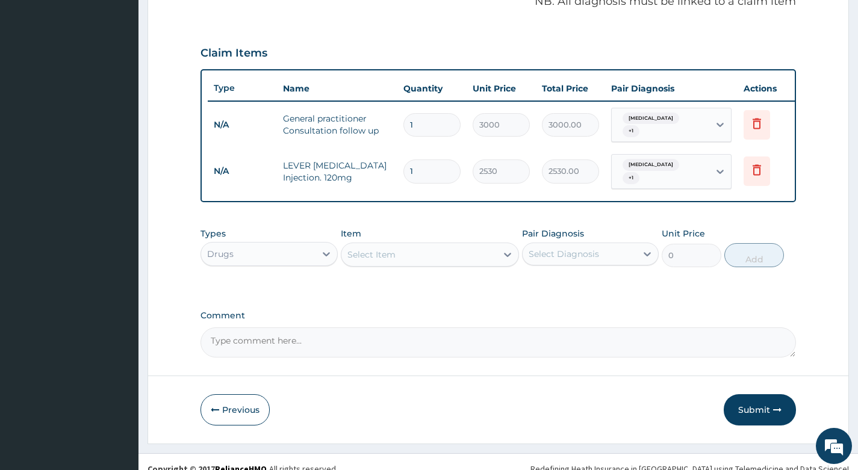
scroll to position [391, 0]
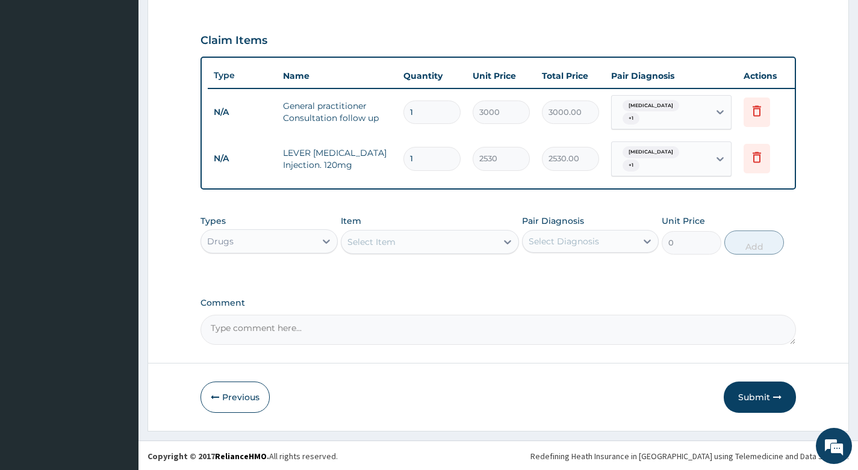
click at [463, 240] on div "Select Item" at bounding box center [419, 241] width 156 height 19
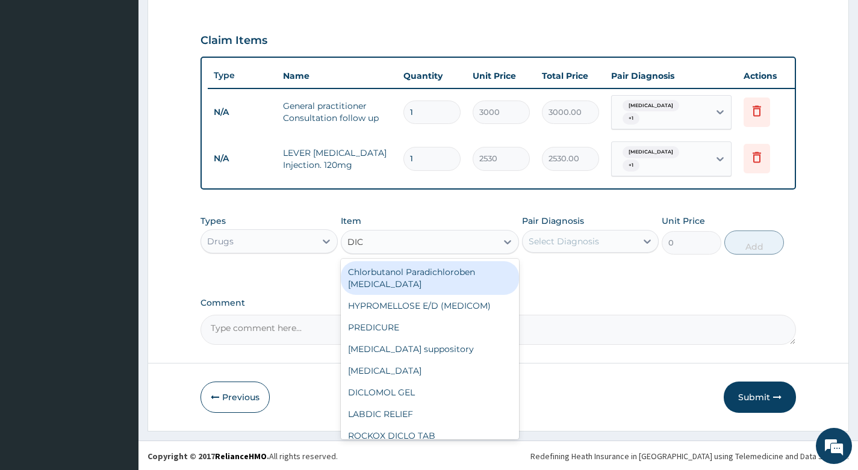
type input "DICL"
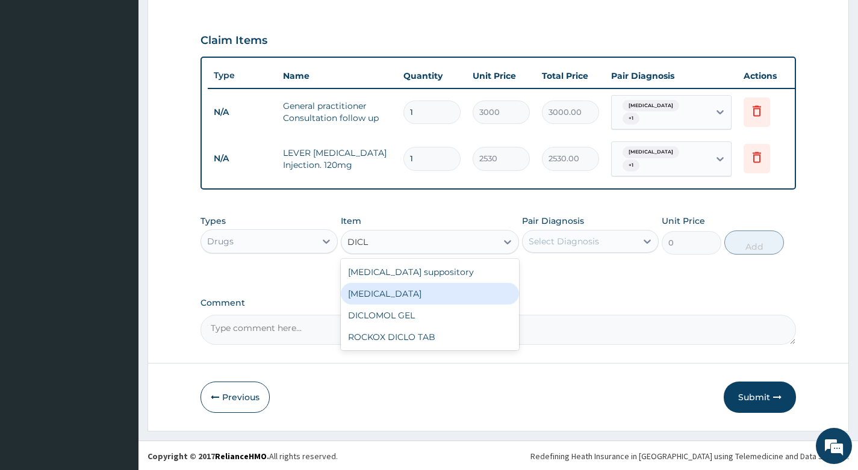
click at [387, 292] on div "Diclofenac" at bounding box center [430, 294] width 179 height 22
type input "632.5"
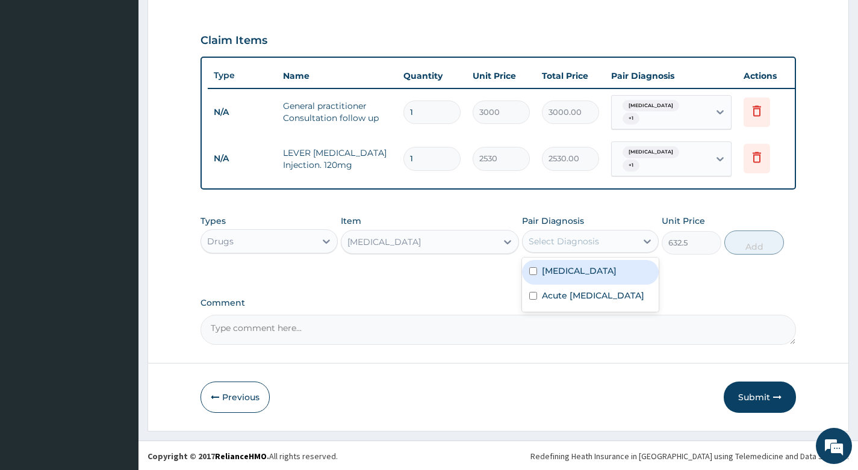
drag, startPoint x: 615, startPoint y: 240, endPoint x: 608, endPoint y: 247, distance: 10.2
click at [615, 240] on div "Select Diagnosis" at bounding box center [580, 241] width 114 height 19
drag, startPoint x: 591, startPoint y: 267, endPoint x: 584, endPoint y: 290, distance: 23.4
click at [589, 276] on div "Malaria" at bounding box center [590, 272] width 137 height 25
checkbox input "true"
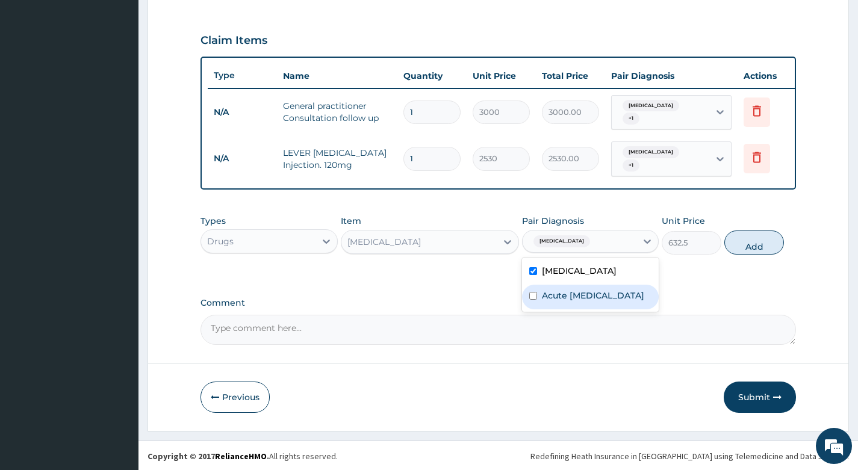
click at [582, 296] on label "Acute upper respiratory infection" at bounding box center [593, 296] width 102 height 12
checkbox input "true"
click at [744, 240] on button "Add" at bounding box center [754, 243] width 60 height 24
type input "0"
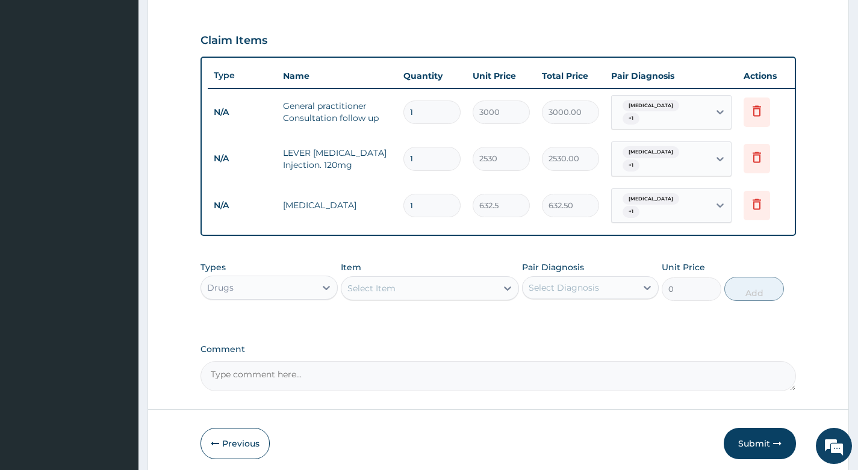
type input "1"
type input "632.50"
type input "0"
type input "0.00"
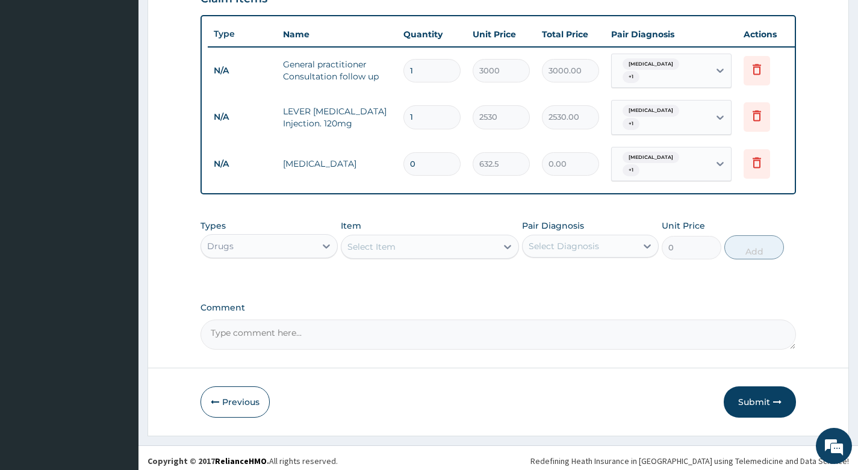
type input "0"
click at [414, 243] on div "Select Item" at bounding box center [419, 246] width 156 height 19
type input "LOZEN"
click at [411, 270] on div "GREENTOL Lozenges Pcs" at bounding box center [430, 277] width 179 height 22
type input "37.95"
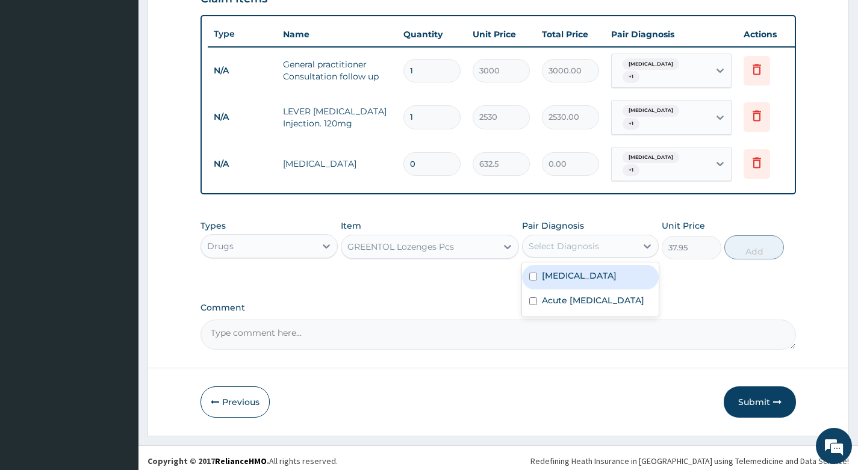
click at [616, 240] on div "Select Diagnosis" at bounding box center [580, 246] width 114 height 19
drag, startPoint x: 595, startPoint y: 273, endPoint x: 591, endPoint y: 285, distance: 12.8
click at [594, 275] on div "Malaria" at bounding box center [590, 277] width 137 height 25
checkbox input "true"
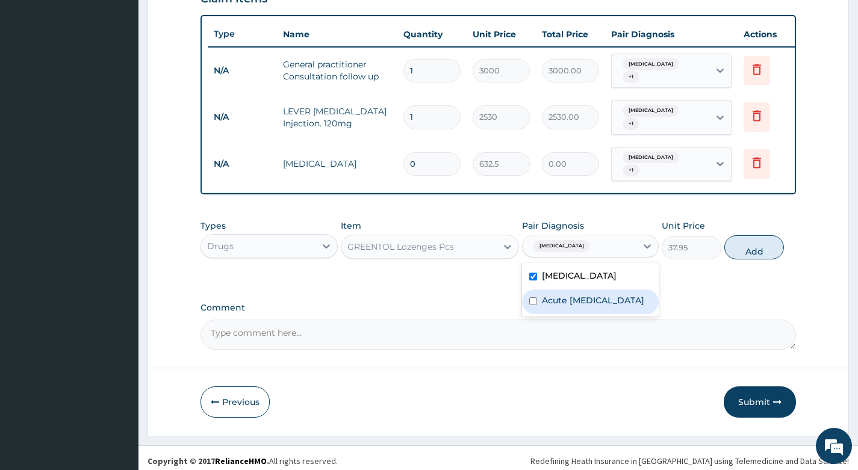
click at [588, 294] on label "Acute upper respiratory infection" at bounding box center [593, 300] width 102 height 12
checkbox input "true"
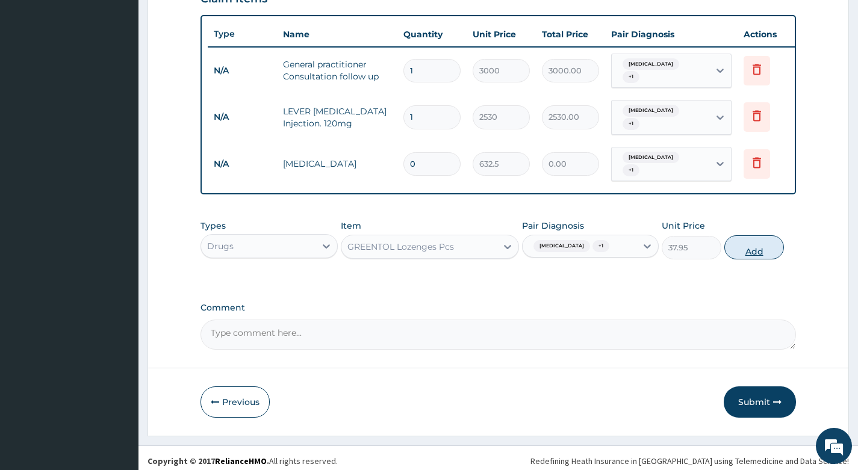
click at [748, 241] on button "Add" at bounding box center [754, 247] width 60 height 24
type input "0"
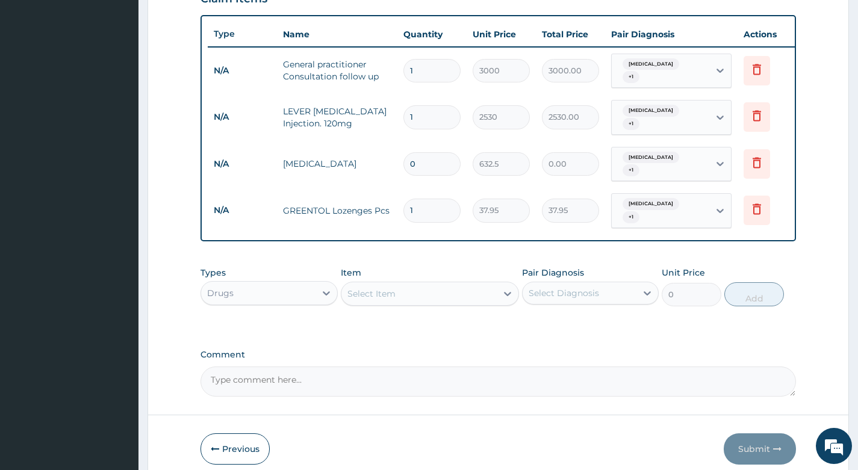
type input "0.00"
type input "6"
type input "227.70"
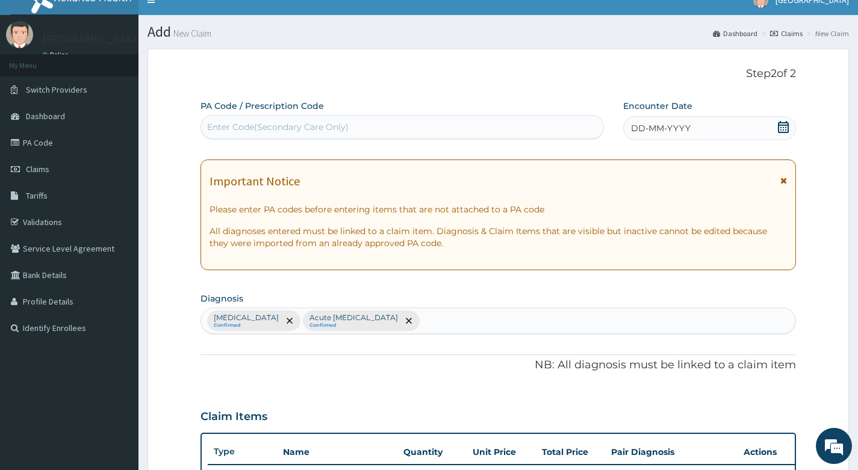
scroll to position [0, 0]
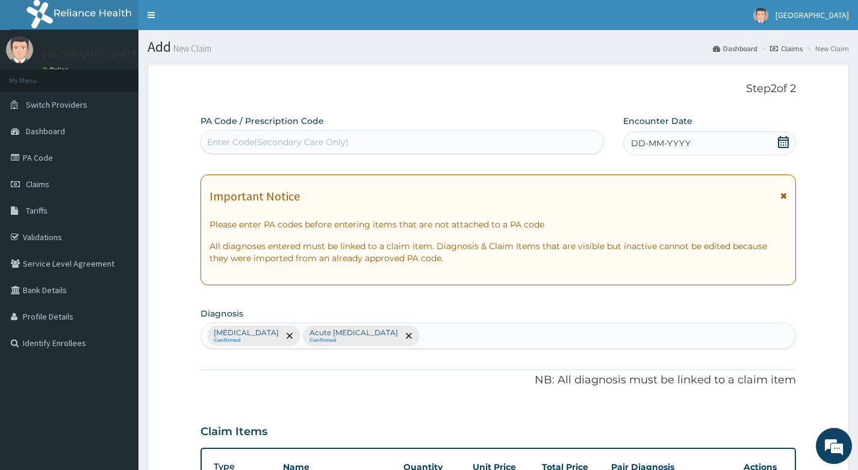
type input "6"
click at [781, 143] on icon at bounding box center [783, 142] width 11 height 12
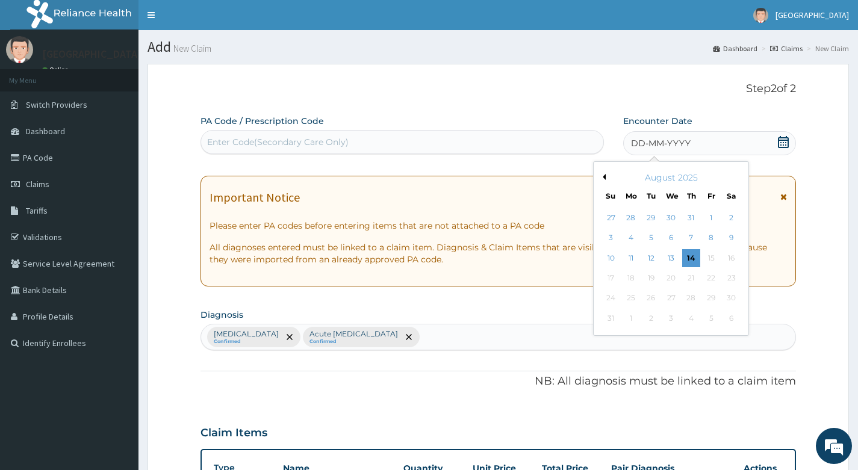
click at [605, 177] on button "Previous Month" at bounding box center [603, 177] width 6 height 6
click at [691, 297] on div "31" at bounding box center [691, 299] width 18 height 18
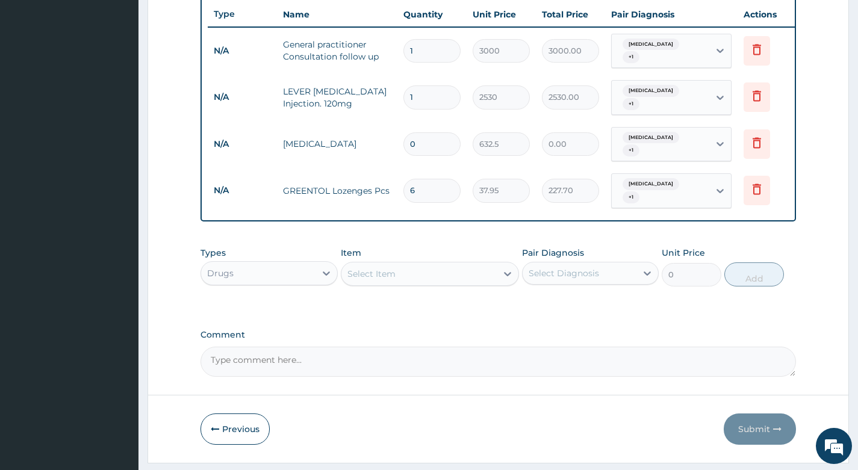
scroll to position [475, 0]
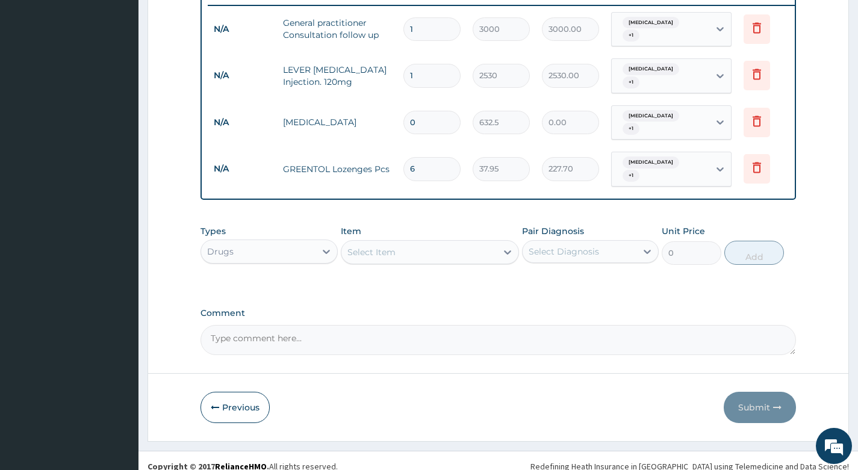
click at [417, 111] on input "0" at bounding box center [431, 122] width 57 height 23
type input "1"
type input "632.50"
type input "1"
click at [744, 394] on button "Submit" at bounding box center [760, 407] width 72 height 31
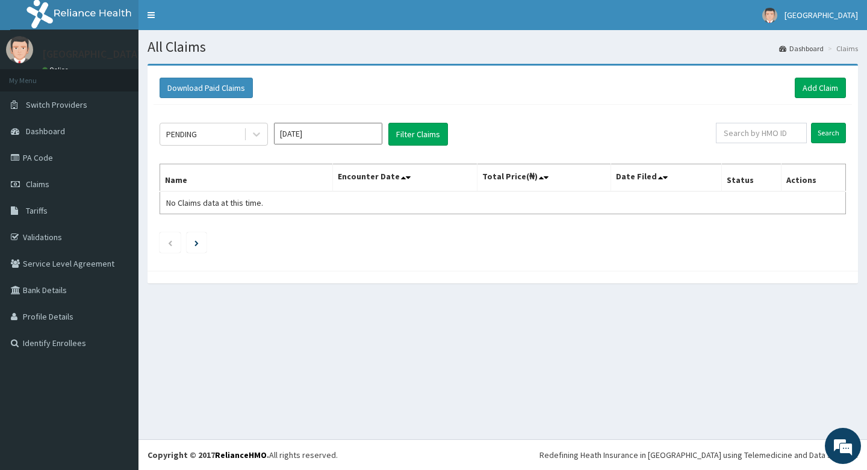
click at [337, 139] on input "[DATE]" at bounding box center [328, 134] width 108 height 22
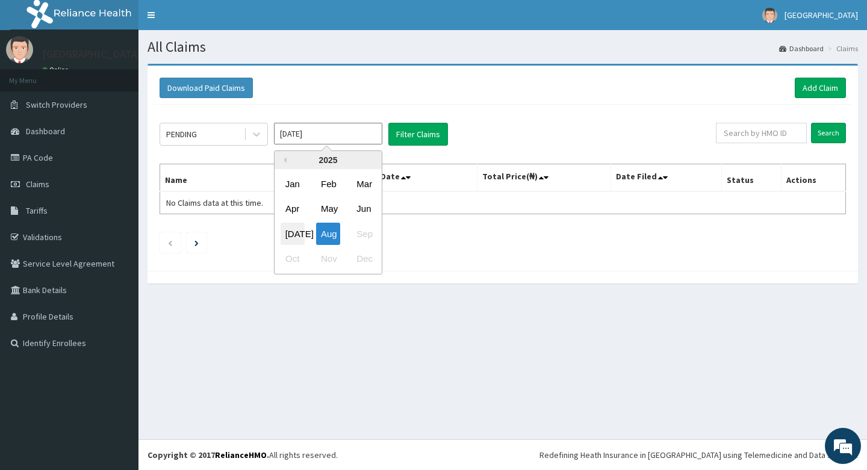
click at [297, 235] on div "[DATE]" at bounding box center [293, 234] width 24 height 22
type input "[DATE]"
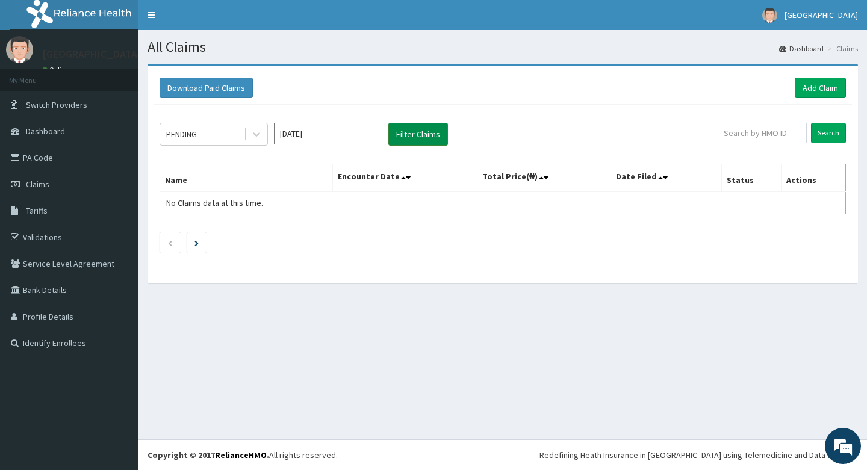
click at [419, 135] on button "Filter Claims" at bounding box center [418, 134] width 60 height 23
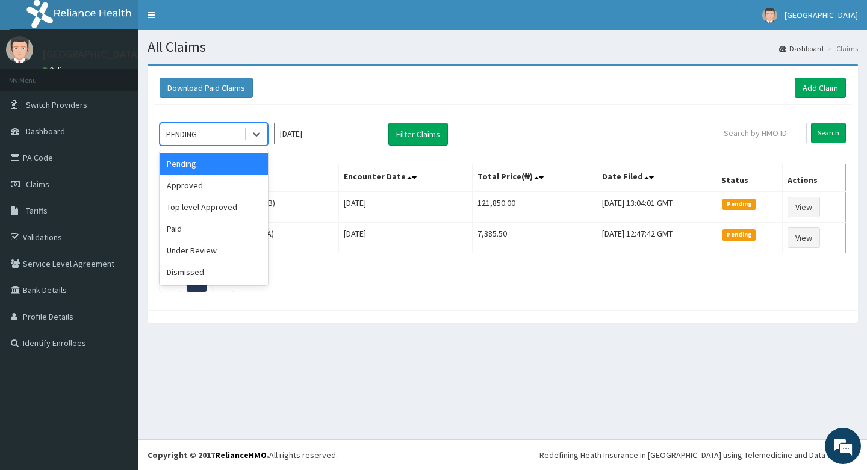
click at [223, 131] on div "PENDING" at bounding box center [202, 134] width 84 height 19
click at [214, 182] on div "Approved" at bounding box center [214, 186] width 108 height 22
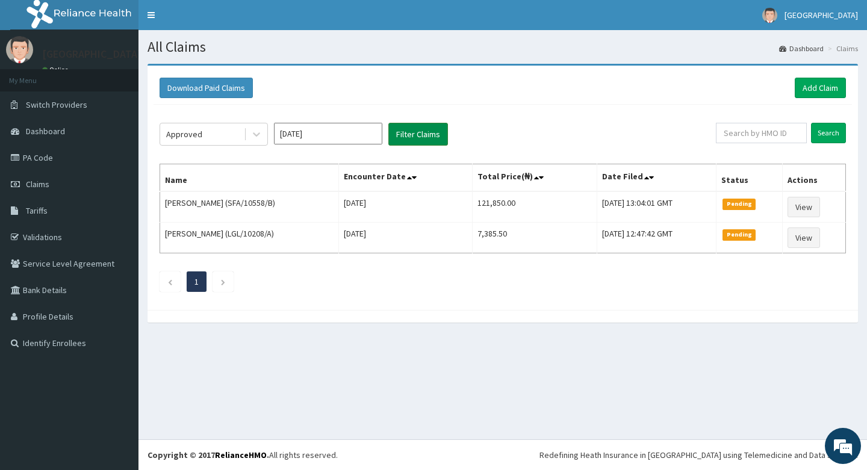
click at [405, 134] on button "Filter Claims" at bounding box center [418, 134] width 60 height 23
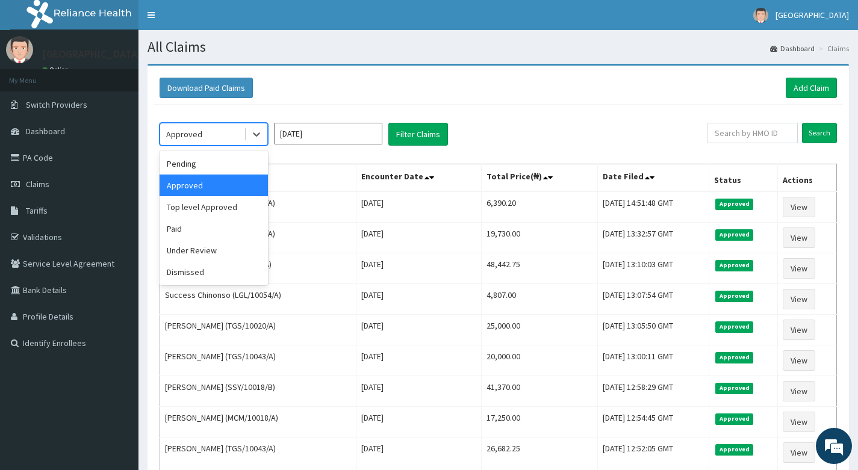
click at [231, 134] on div "Approved" at bounding box center [202, 134] width 84 height 19
click at [228, 206] on div "Top level Approved" at bounding box center [214, 207] width 108 height 22
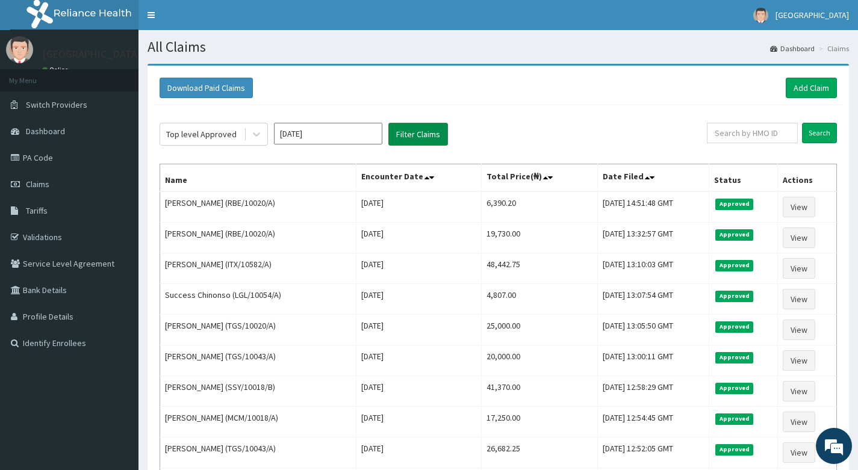
click at [414, 135] on button "Filter Claims" at bounding box center [418, 134] width 60 height 23
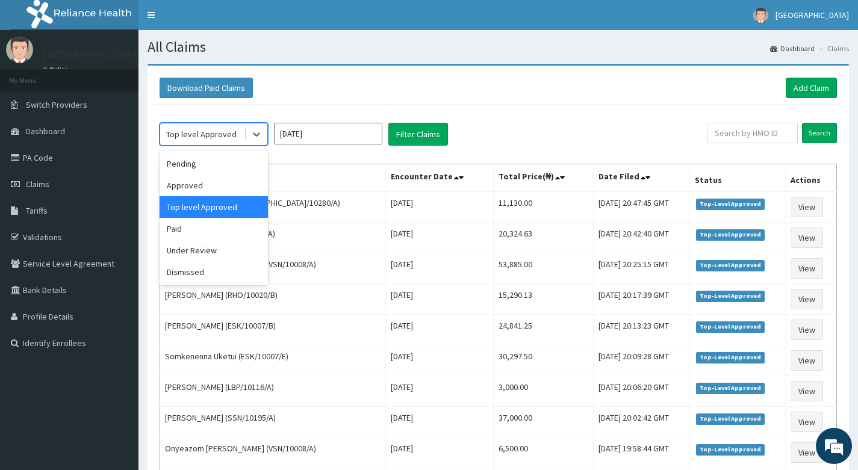
click at [234, 136] on div "Top level Approved" at bounding box center [202, 134] width 84 height 19
click at [210, 247] on div "Under Review" at bounding box center [214, 251] width 108 height 22
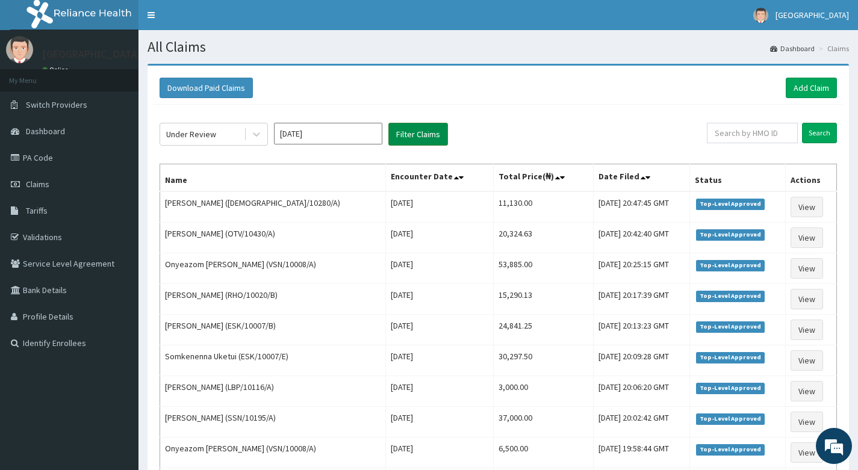
click at [411, 135] on button "Filter Claims" at bounding box center [418, 134] width 60 height 23
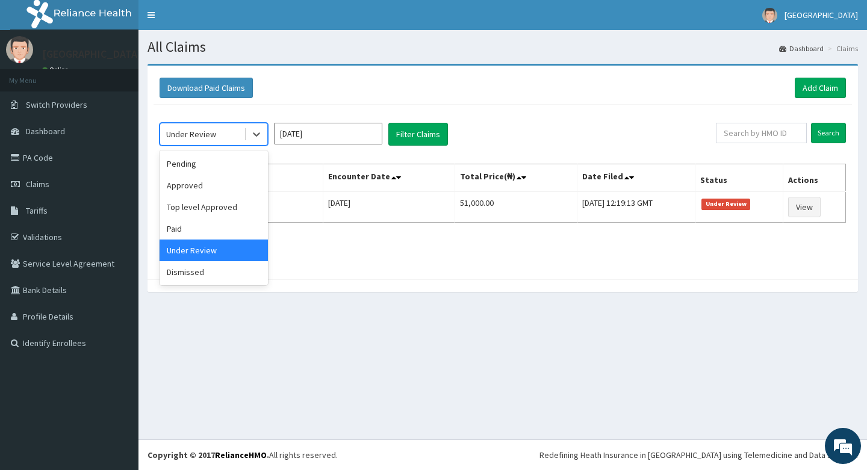
click at [225, 135] on div "Under Review" at bounding box center [202, 134] width 84 height 19
click at [196, 270] on div "Dismissed" at bounding box center [214, 272] width 108 height 22
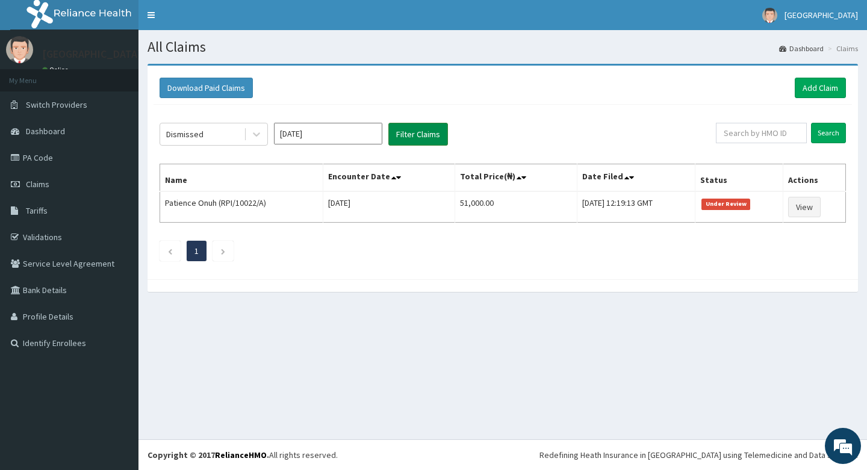
click at [403, 128] on button "Filter Claims" at bounding box center [418, 134] width 60 height 23
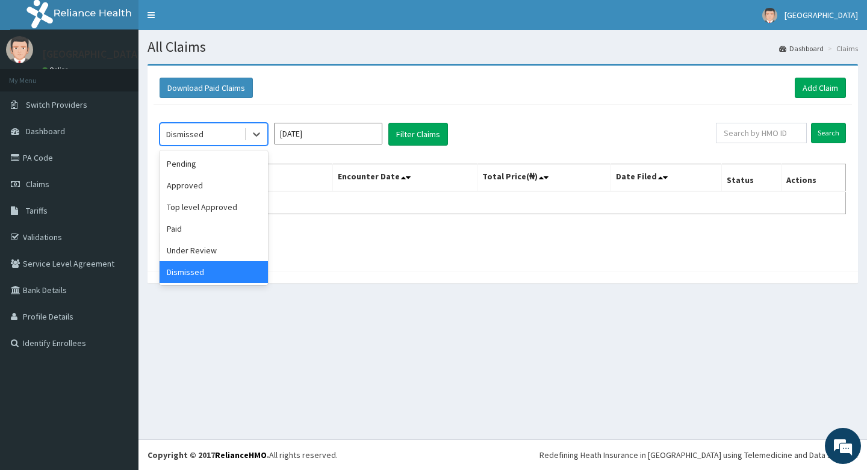
click at [232, 130] on div "Dismissed" at bounding box center [202, 134] width 84 height 19
click at [208, 162] on div "Pending" at bounding box center [214, 164] width 108 height 22
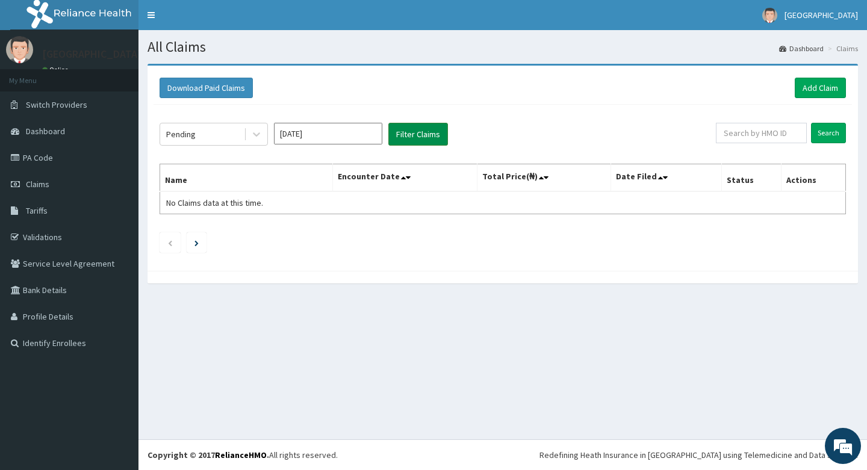
click at [410, 132] on button "Filter Claims" at bounding box center [418, 134] width 60 height 23
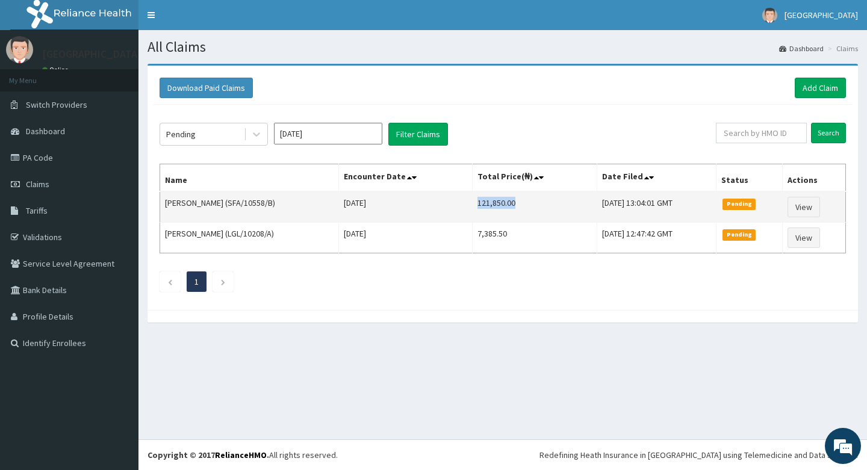
drag, startPoint x: 473, startPoint y: 204, endPoint x: 512, endPoint y: 205, distance: 39.2
click at [512, 205] on td "121,850.00" at bounding box center [535, 206] width 124 height 31
copy td "121,850.00"
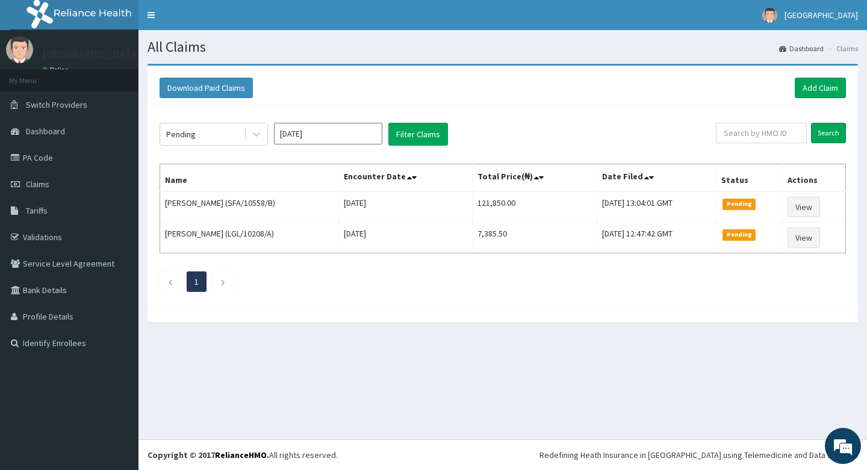
click at [447, 274] on ul "1" at bounding box center [503, 282] width 686 height 20
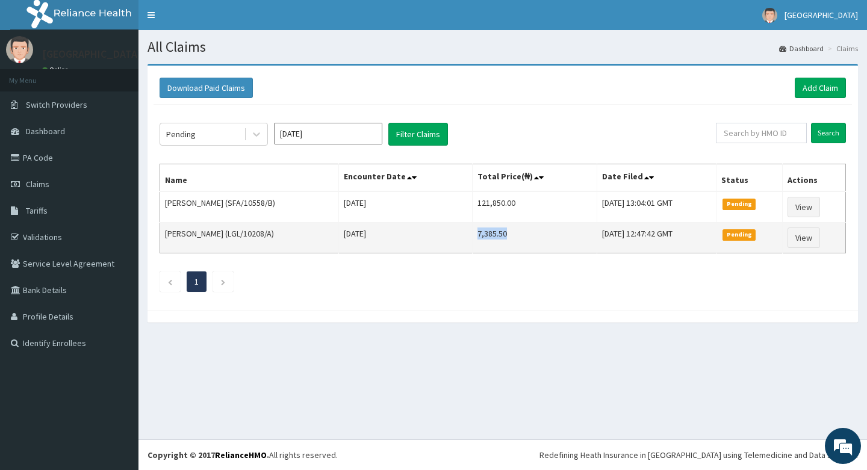
drag, startPoint x: 472, startPoint y: 234, endPoint x: 520, endPoint y: 236, distance: 47.6
click at [520, 236] on td "7,385.50" at bounding box center [535, 238] width 124 height 31
copy td "7,385.50"
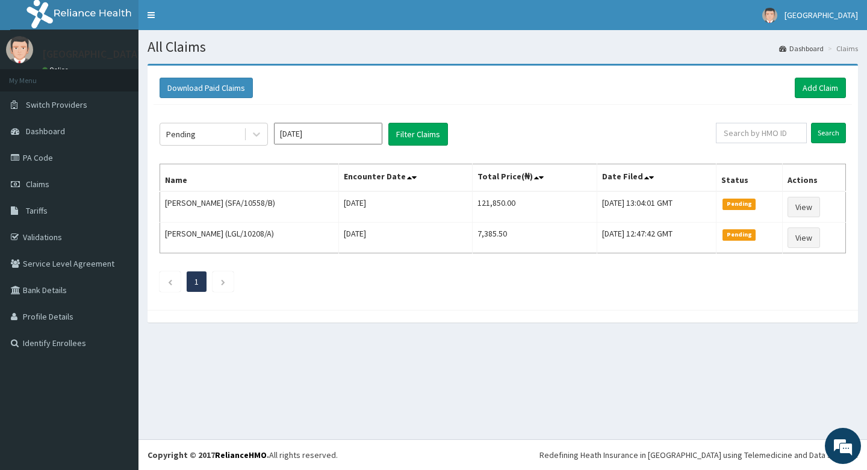
click at [419, 264] on div "Pending [DATE] Filter Claims Search Name Encounter Date Total Price(₦) Date Fil…" at bounding box center [503, 204] width 699 height 199
click at [227, 134] on div "Pending" at bounding box center [202, 134] width 84 height 19
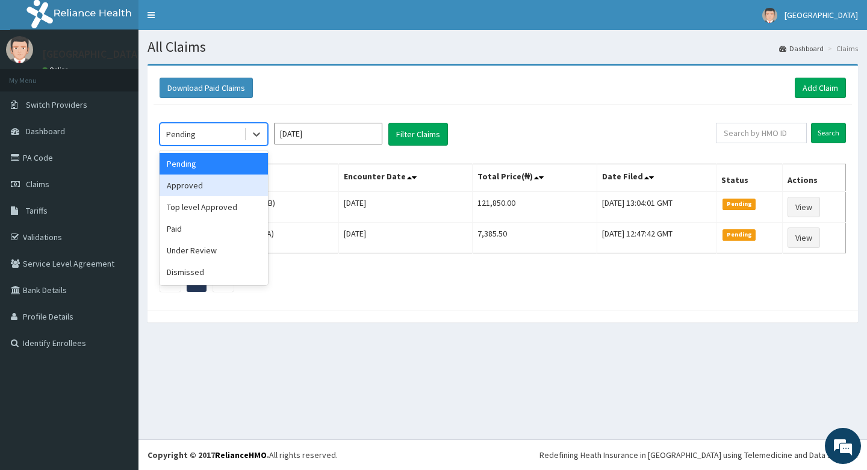
click at [223, 187] on div "Approved" at bounding box center [214, 186] width 108 height 22
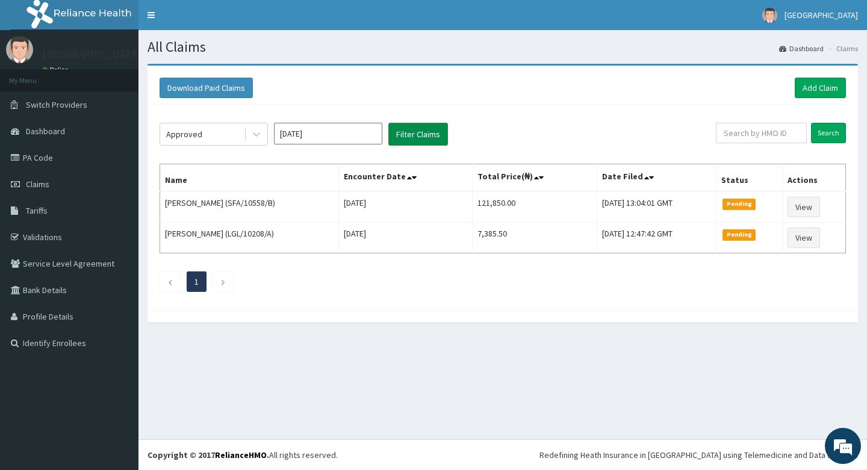
click at [416, 133] on button "Filter Claims" at bounding box center [418, 134] width 60 height 23
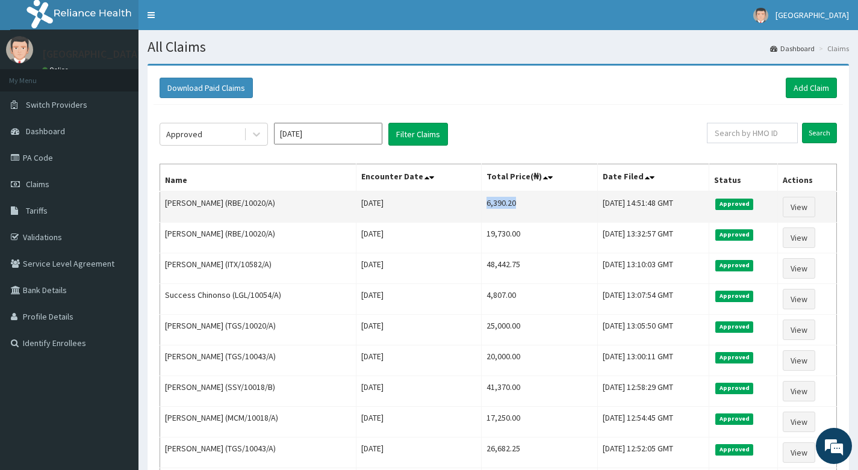
drag, startPoint x: 461, startPoint y: 205, endPoint x: 504, endPoint y: 205, distance: 42.8
click at [504, 205] on td "6,390.20" at bounding box center [539, 206] width 116 height 31
copy td "6,390.20"
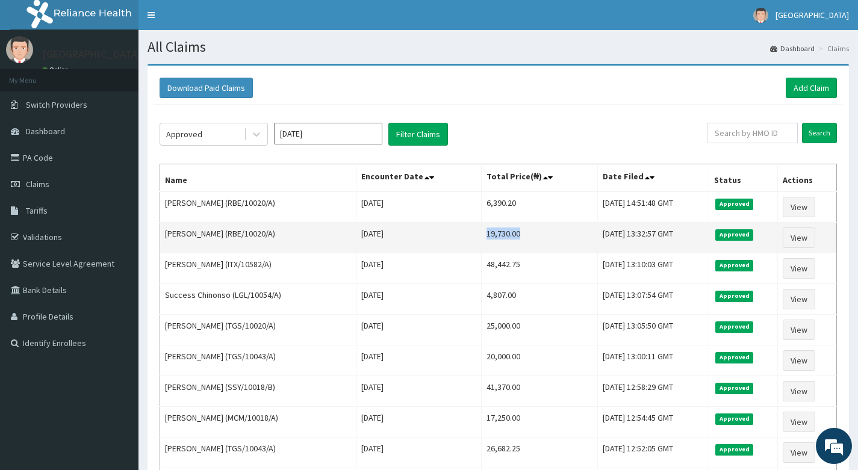
drag, startPoint x: 463, startPoint y: 233, endPoint x: 503, endPoint y: 239, distance: 40.8
click at [503, 239] on td "19,730.00" at bounding box center [539, 238] width 116 height 31
copy td "19,730.00"
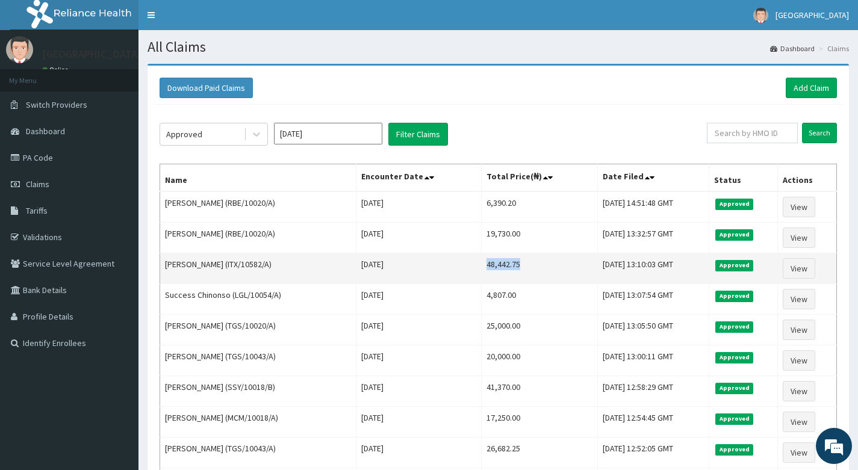
drag, startPoint x: 463, startPoint y: 264, endPoint x: 502, endPoint y: 280, distance: 41.6
click at [502, 280] on td "48,442.75" at bounding box center [539, 269] width 116 height 31
copy td "48,442.75"
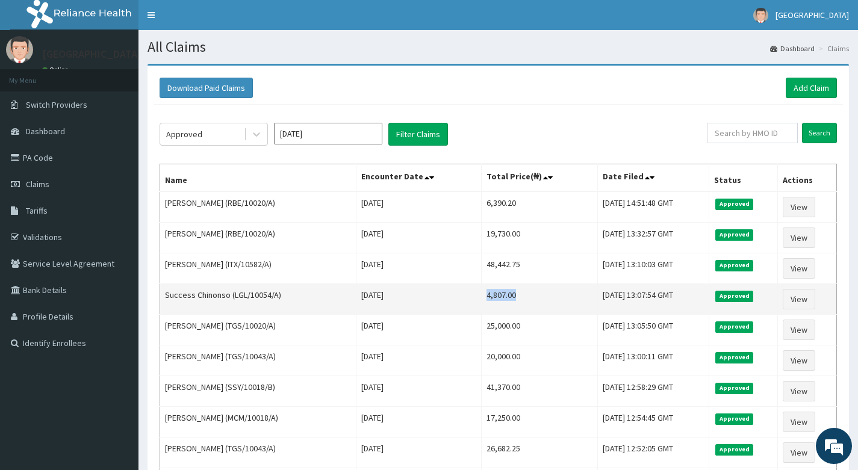
drag, startPoint x: 463, startPoint y: 295, endPoint x: 497, endPoint y: 305, distance: 35.1
click at [497, 304] on td "4,807.00" at bounding box center [539, 299] width 116 height 31
copy td "4,807.00"
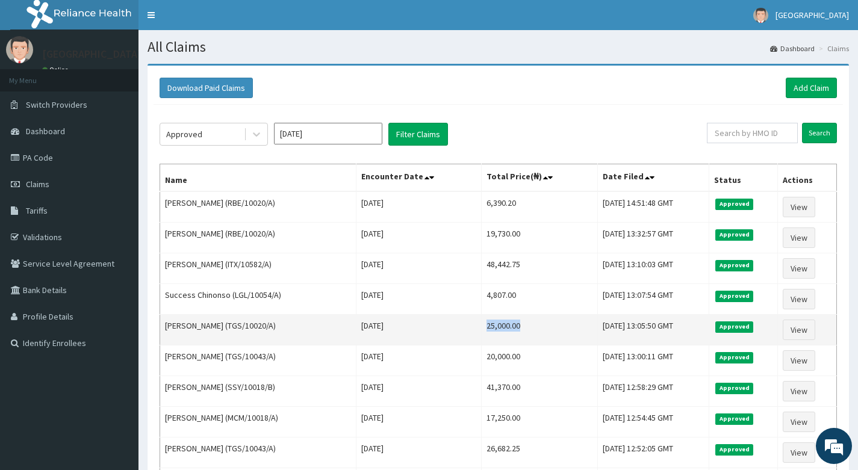
drag, startPoint x: 468, startPoint y: 326, endPoint x: 502, endPoint y: 336, distance: 35.1
click at [502, 336] on td "25,000.00" at bounding box center [539, 330] width 116 height 31
copy td "25,000.00"
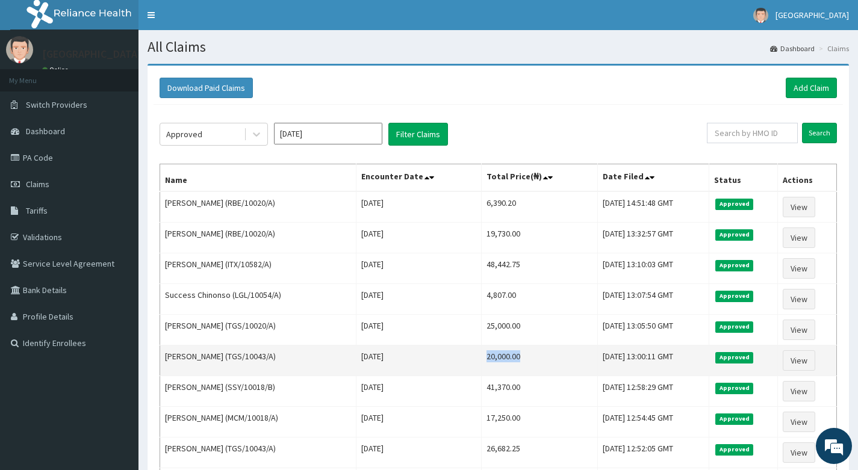
drag, startPoint x: 462, startPoint y: 358, endPoint x: 508, endPoint y: 360, distance: 45.2
click at [508, 360] on td "20,000.00" at bounding box center [539, 361] width 116 height 31
copy td "20,000.00"
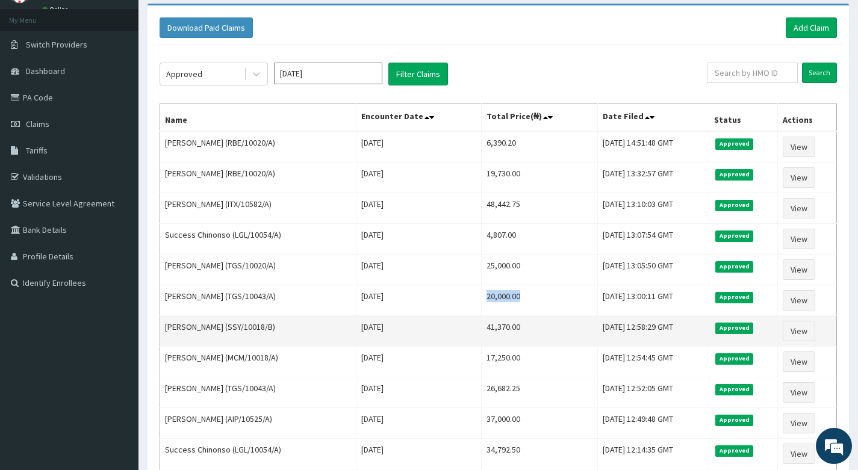
scroll to position [120, 0]
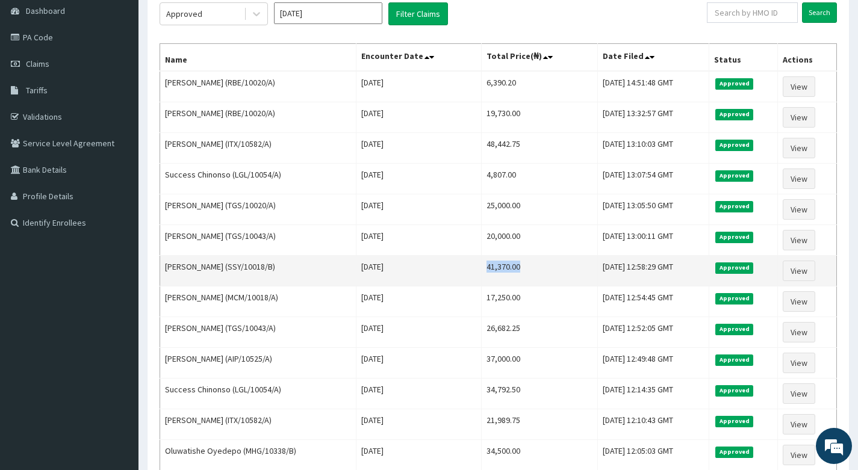
drag, startPoint x: 462, startPoint y: 266, endPoint x: 507, endPoint y: 274, distance: 45.2
click at [507, 274] on td "41,370.00" at bounding box center [539, 271] width 116 height 31
copy td "41,370.00"
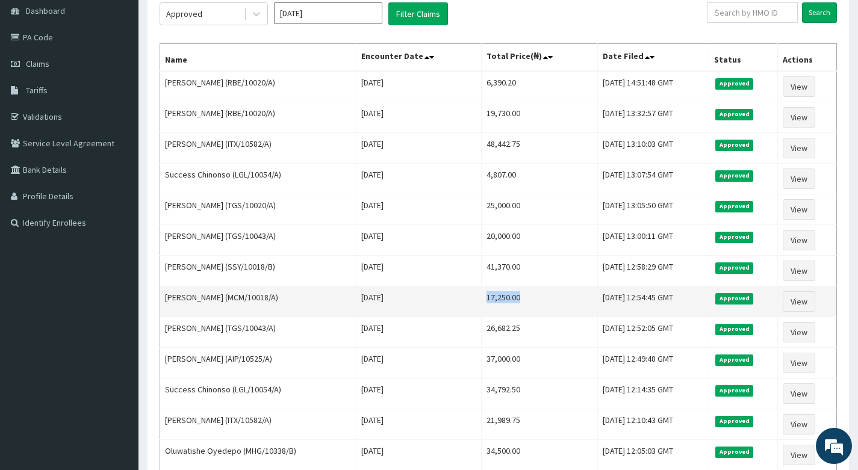
drag, startPoint x: 464, startPoint y: 297, endPoint x: 506, endPoint y: 297, distance: 42.2
click at [506, 297] on td "17,250.00" at bounding box center [539, 302] width 116 height 31
copy td "17,250.00"
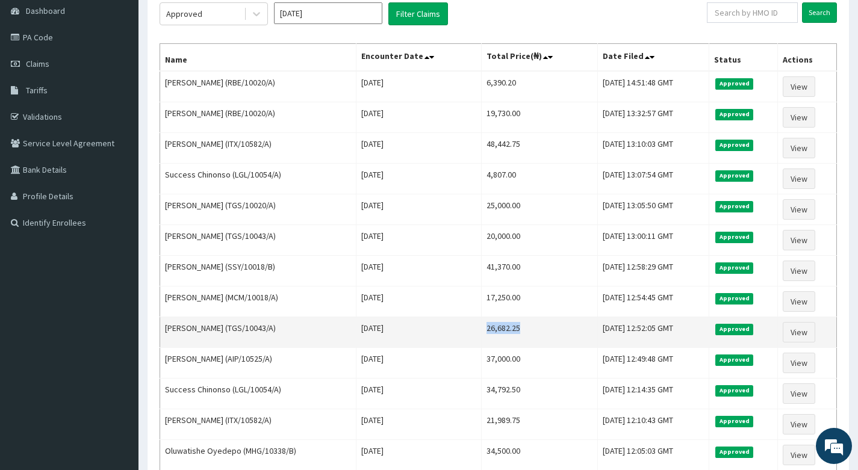
drag, startPoint x: 463, startPoint y: 329, endPoint x: 507, endPoint y: 329, distance: 44.0
click at [507, 329] on td "26,682.25" at bounding box center [539, 332] width 116 height 31
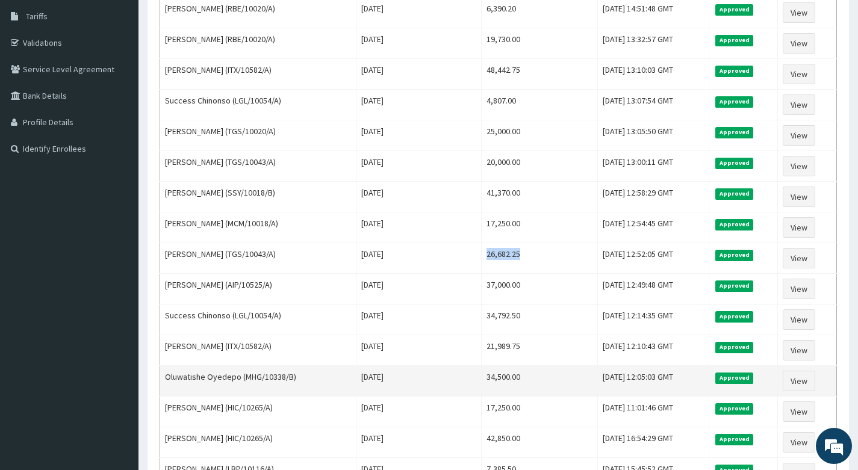
scroll to position [241, 0]
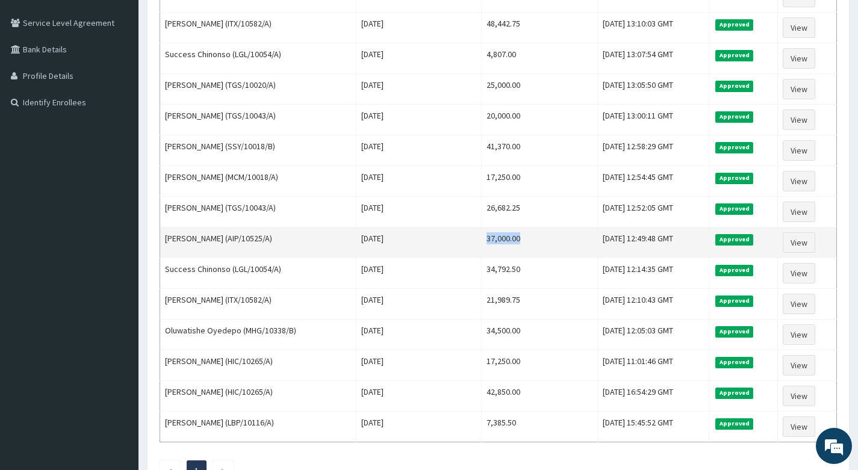
drag, startPoint x: 462, startPoint y: 240, endPoint x: 507, endPoint y: 246, distance: 45.0
click at [507, 246] on td "37,000.00" at bounding box center [539, 243] width 116 height 31
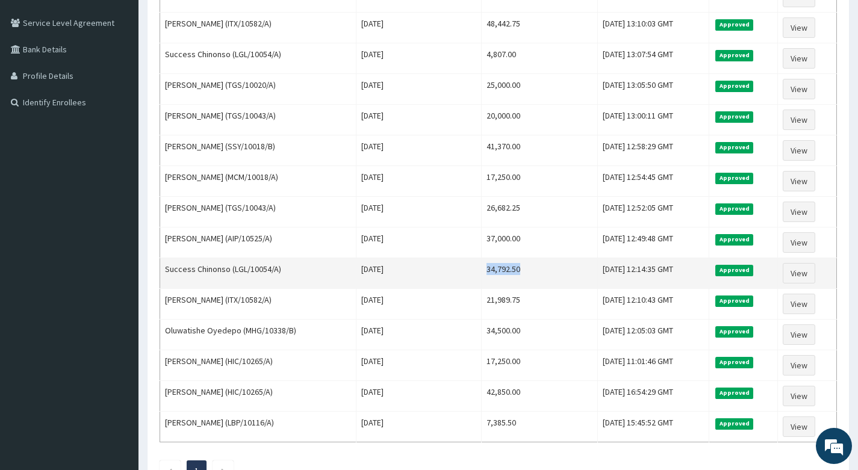
drag, startPoint x: 461, startPoint y: 270, endPoint x: 501, endPoint y: 277, distance: 40.3
click at [501, 277] on td "34,792.50" at bounding box center [539, 273] width 116 height 31
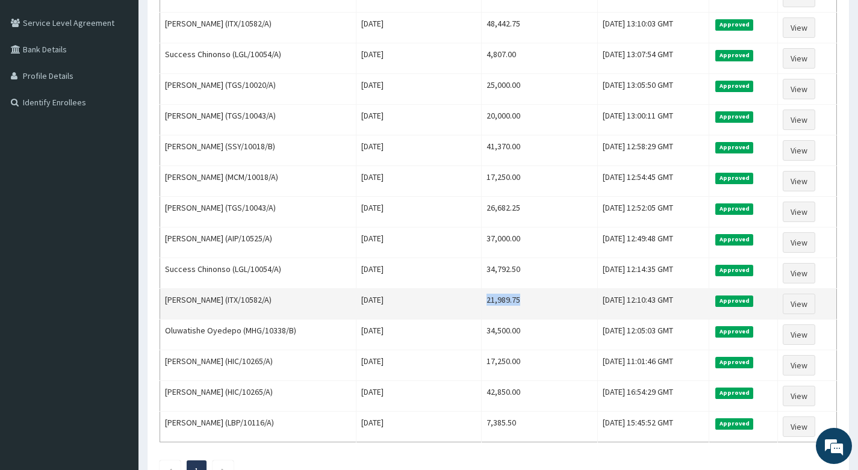
drag, startPoint x: 462, startPoint y: 302, endPoint x: 508, endPoint y: 301, distance: 45.2
click at [508, 301] on td "21,989.75" at bounding box center [539, 304] width 116 height 31
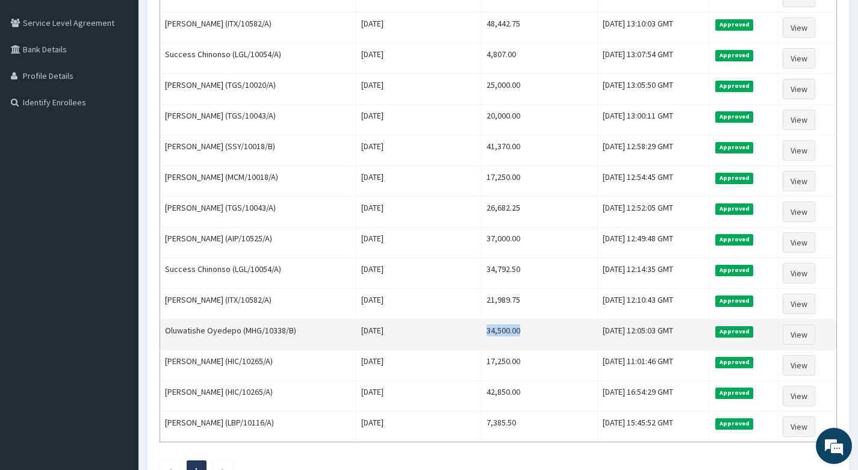
drag, startPoint x: 462, startPoint y: 332, endPoint x: 502, endPoint y: 332, distance: 39.7
click at [502, 332] on td "34,500.00" at bounding box center [539, 335] width 116 height 31
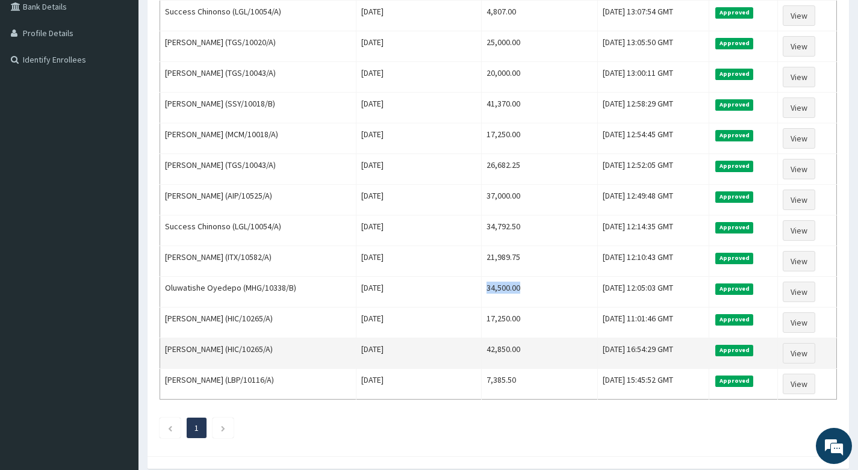
scroll to position [301, 0]
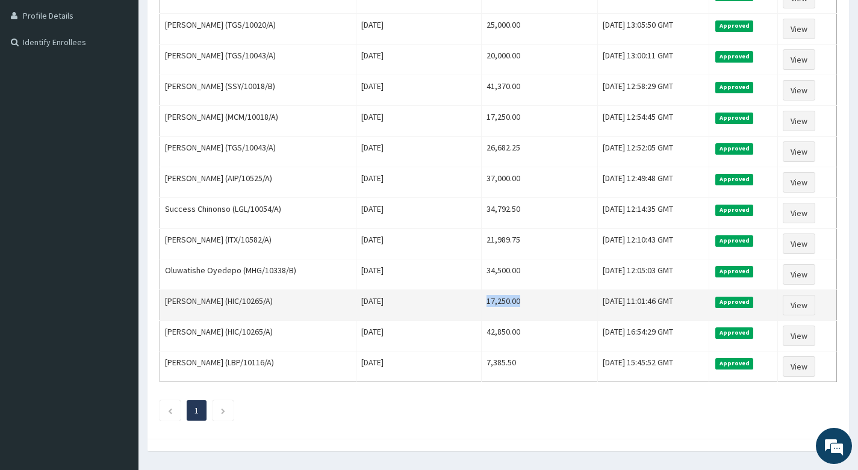
drag, startPoint x: 463, startPoint y: 303, endPoint x: 501, endPoint y: 301, distance: 38.0
click at [501, 301] on td "17,250.00" at bounding box center [539, 305] width 116 height 31
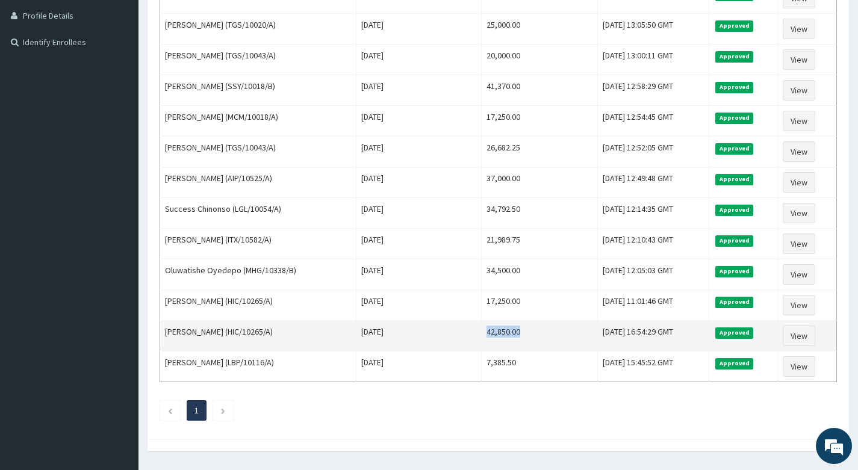
drag, startPoint x: 458, startPoint y: 331, endPoint x: 510, endPoint y: 342, distance: 53.0
click at [510, 342] on td "42,850.00" at bounding box center [539, 336] width 116 height 31
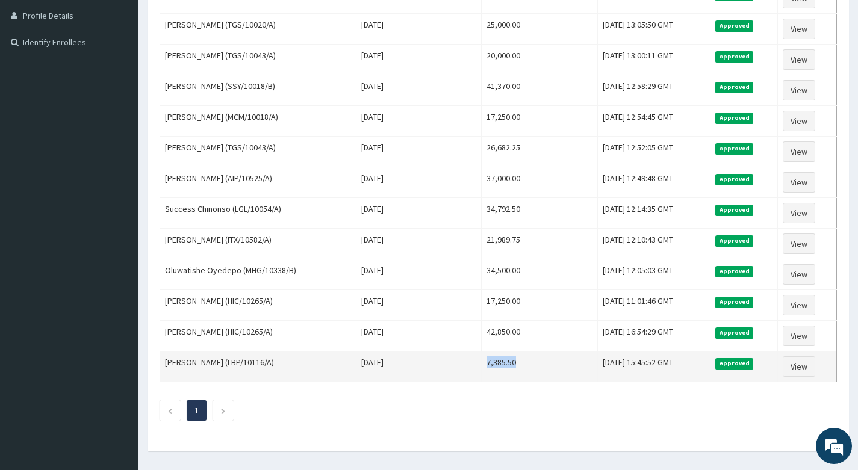
drag, startPoint x: 464, startPoint y: 361, endPoint x: 496, endPoint y: 371, distance: 32.8
click at [496, 371] on td "7,385.50" at bounding box center [539, 367] width 116 height 31
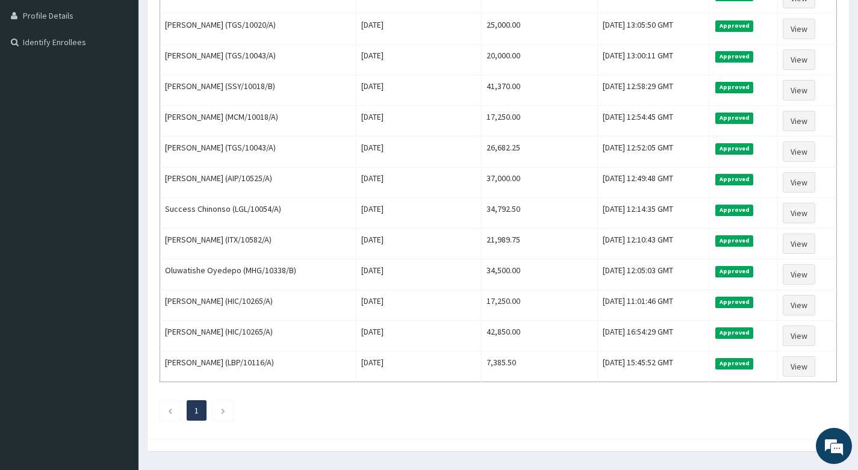
click at [427, 397] on div "Approved [DATE] Filter Claims Search Name Encounter Date Total Price(₦) Date Fi…" at bounding box center [498, 118] width 689 height 629
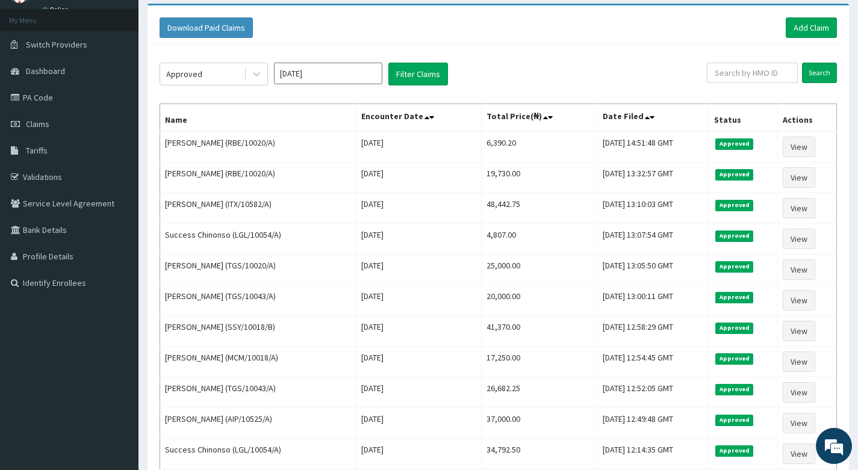
scroll to position [0, 0]
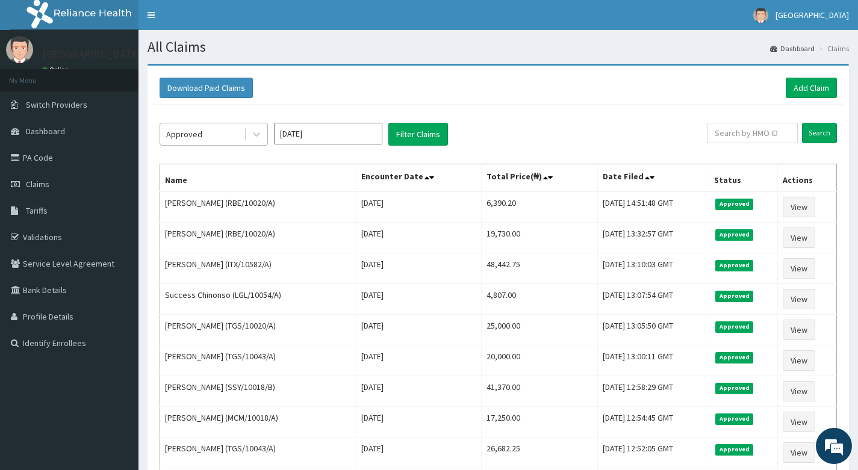
click at [225, 136] on div "Approved" at bounding box center [202, 134] width 84 height 19
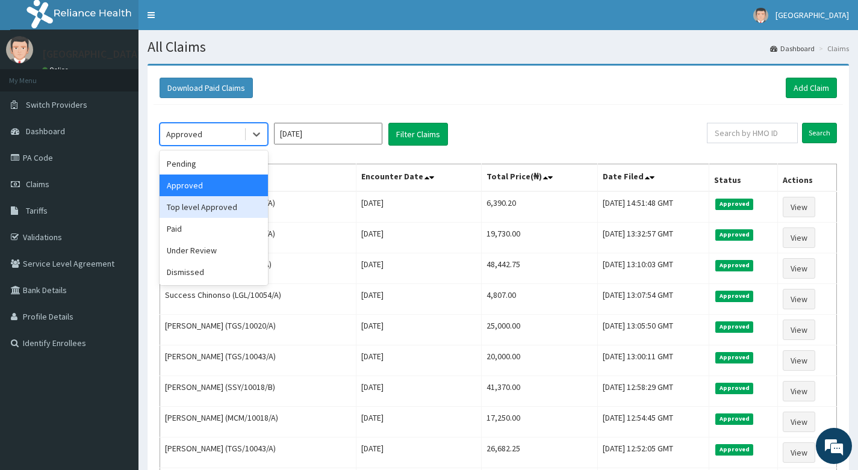
click at [214, 207] on div "Top level Approved" at bounding box center [214, 207] width 108 height 22
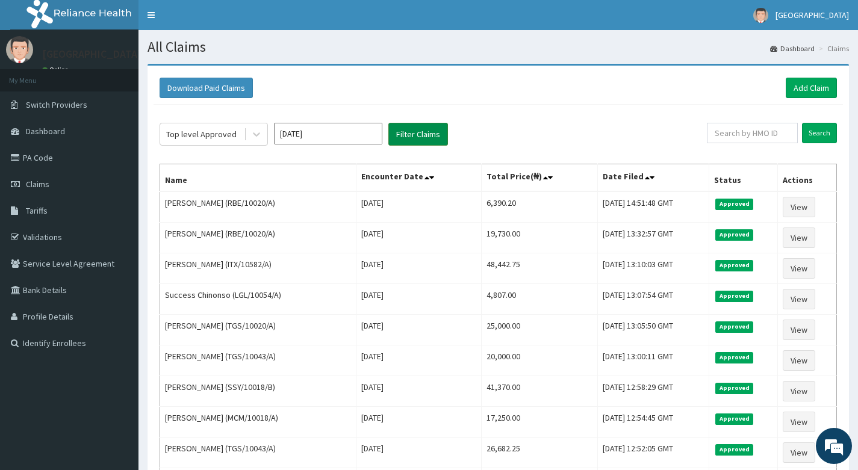
click at [414, 131] on button "Filter Claims" at bounding box center [418, 134] width 60 height 23
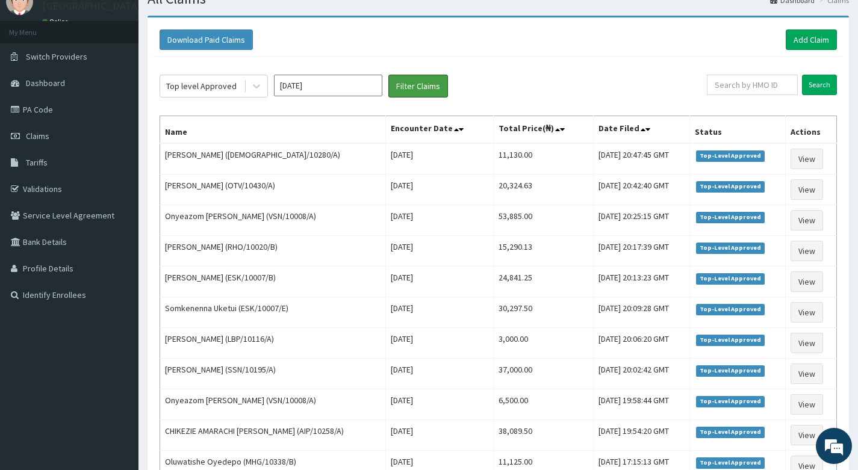
scroll to position [38, 0]
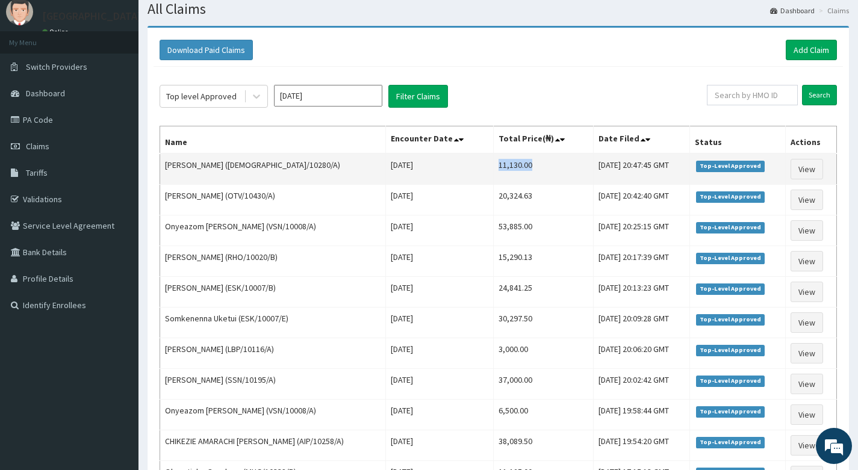
drag, startPoint x: 476, startPoint y: 166, endPoint x: 526, endPoint y: 166, distance: 50.6
click at [526, 166] on td "11,130.00" at bounding box center [543, 169] width 100 height 31
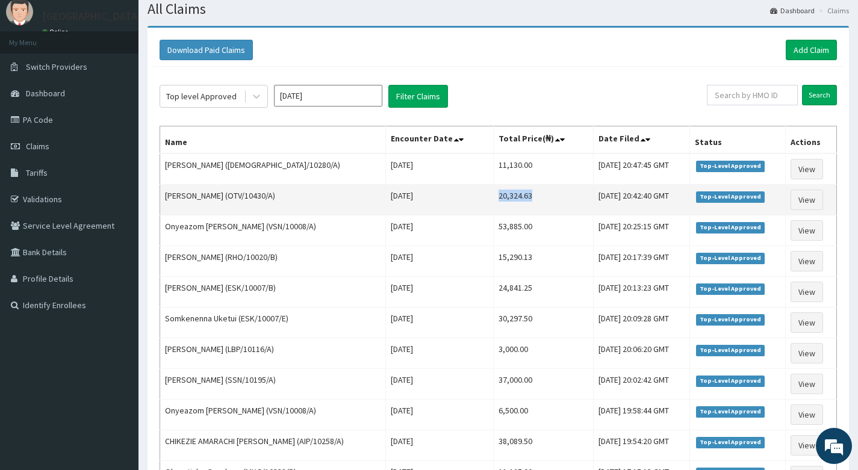
drag, startPoint x: 474, startPoint y: 198, endPoint x: 515, endPoint y: 201, distance: 41.7
click at [515, 201] on td "20,324.63" at bounding box center [543, 200] width 100 height 31
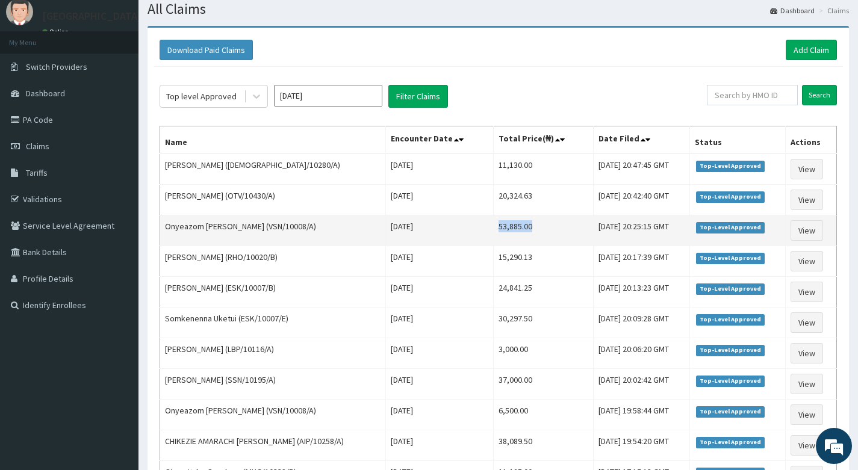
drag, startPoint x: 475, startPoint y: 228, endPoint x: 516, endPoint y: 227, distance: 41.6
click at [516, 227] on td "53,885.00" at bounding box center [543, 231] width 100 height 31
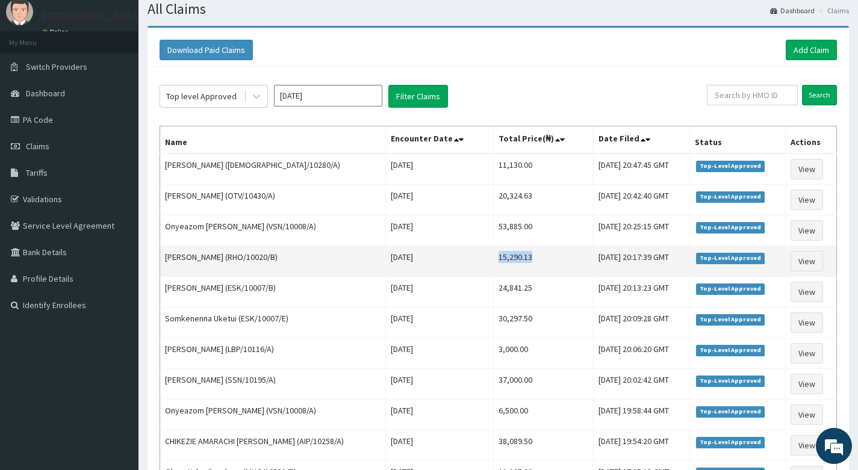
drag, startPoint x: 475, startPoint y: 257, endPoint x: 512, endPoint y: 262, distance: 38.3
click at [512, 262] on td "15,290.13" at bounding box center [543, 261] width 100 height 31
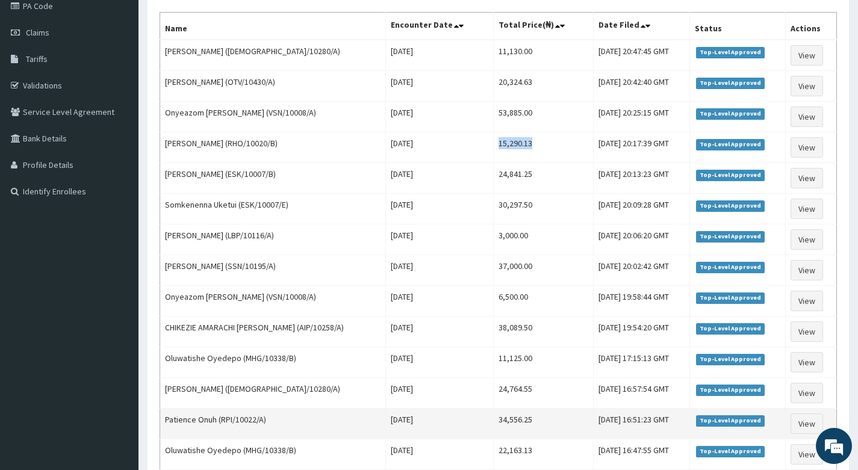
scroll to position [158, 0]
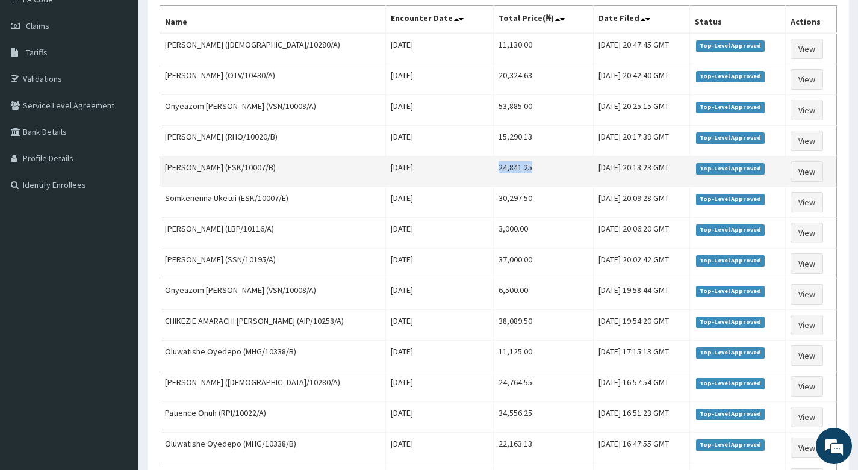
drag, startPoint x: 476, startPoint y: 170, endPoint x: 513, endPoint y: 168, distance: 37.4
click at [513, 168] on td "24,841.25" at bounding box center [543, 172] width 100 height 31
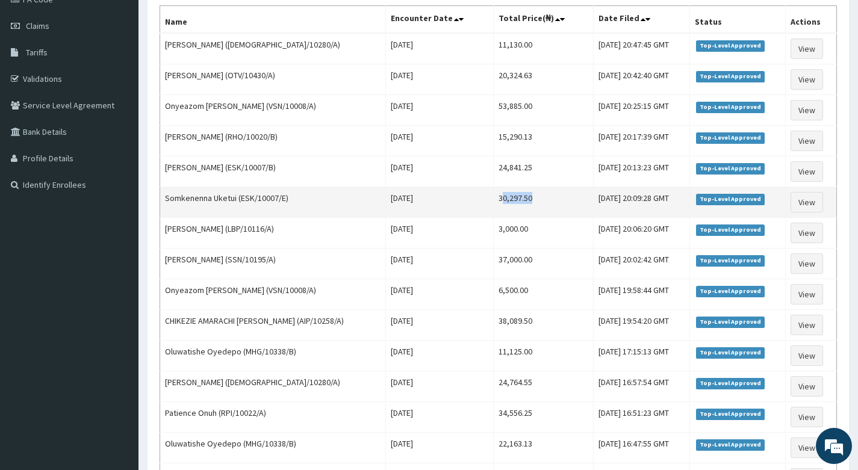
drag, startPoint x: 478, startPoint y: 198, endPoint x: 514, endPoint y: 199, distance: 36.7
click at [514, 199] on td "30,297.50" at bounding box center [543, 202] width 100 height 31
click at [493, 214] on td "30,297.50" at bounding box center [543, 202] width 100 height 31
drag, startPoint x: 475, startPoint y: 199, endPoint x: 514, endPoint y: 198, distance: 39.2
click at [514, 198] on td "30,297.50" at bounding box center [543, 202] width 100 height 31
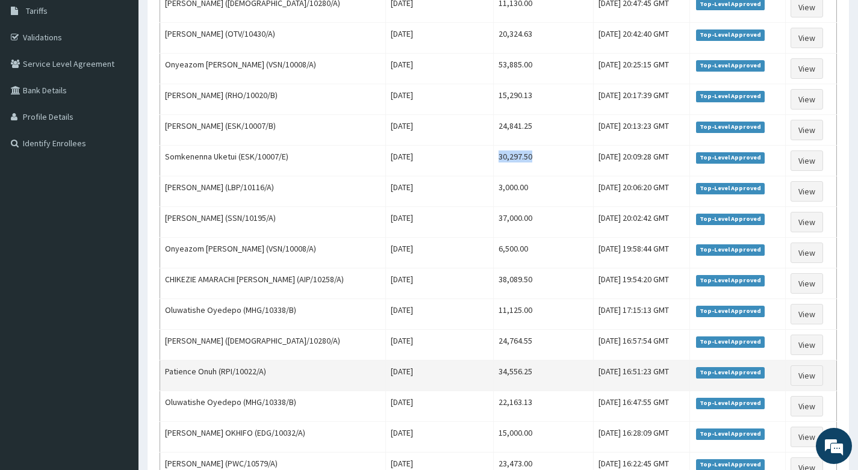
scroll to position [219, 0]
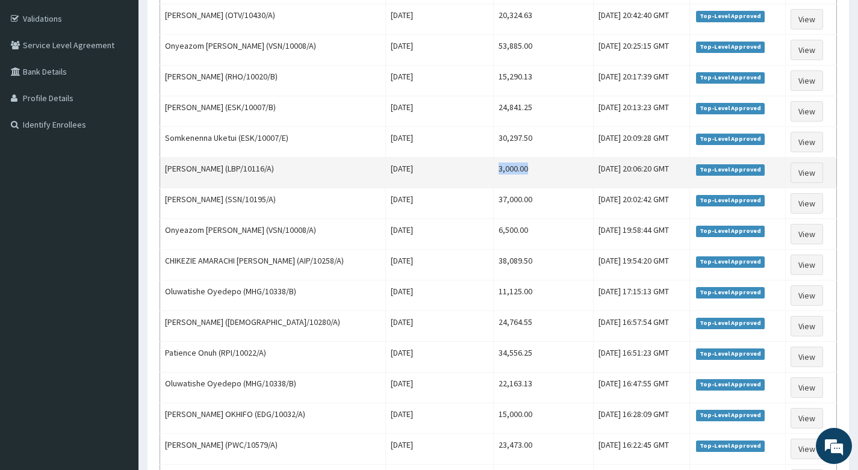
drag, startPoint x: 476, startPoint y: 169, endPoint x: 512, endPoint y: 173, distance: 37.0
click at [512, 173] on td "3,000.00" at bounding box center [543, 173] width 100 height 31
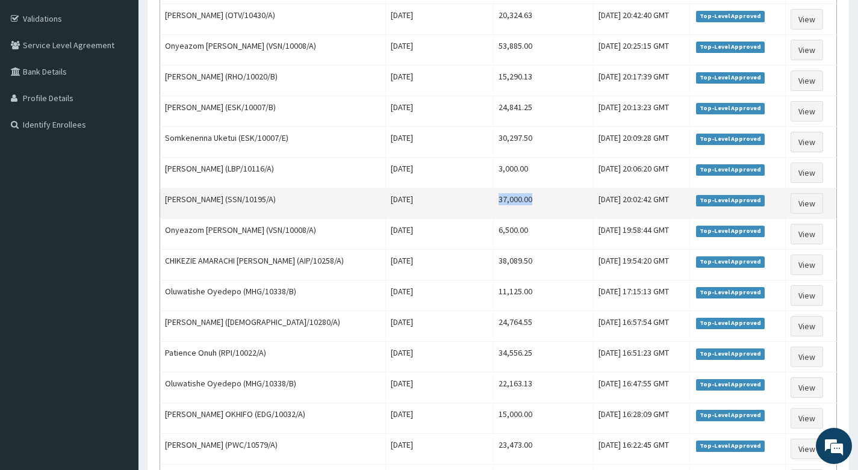
drag, startPoint x: 476, startPoint y: 200, endPoint x: 519, endPoint y: 200, distance: 43.4
click at [519, 200] on td "37,000.00" at bounding box center [543, 203] width 100 height 31
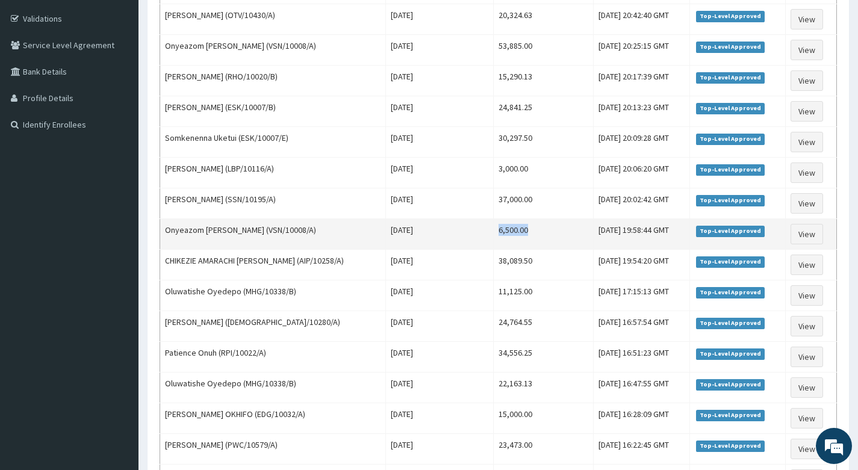
drag, startPoint x: 476, startPoint y: 229, endPoint x: 515, endPoint y: 236, distance: 39.7
click at [515, 236] on td "6,500.00" at bounding box center [543, 234] width 100 height 31
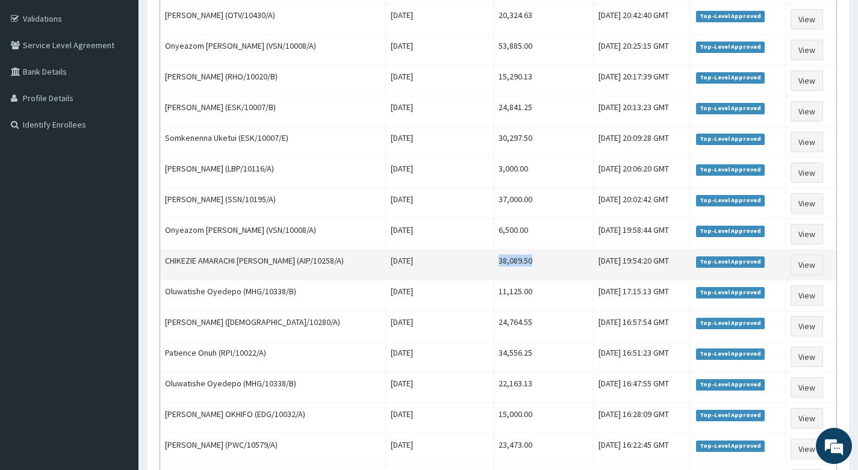
drag, startPoint x: 476, startPoint y: 262, endPoint x: 513, endPoint y: 260, distance: 37.4
click at [513, 260] on td "38,089.50" at bounding box center [543, 265] width 100 height 31
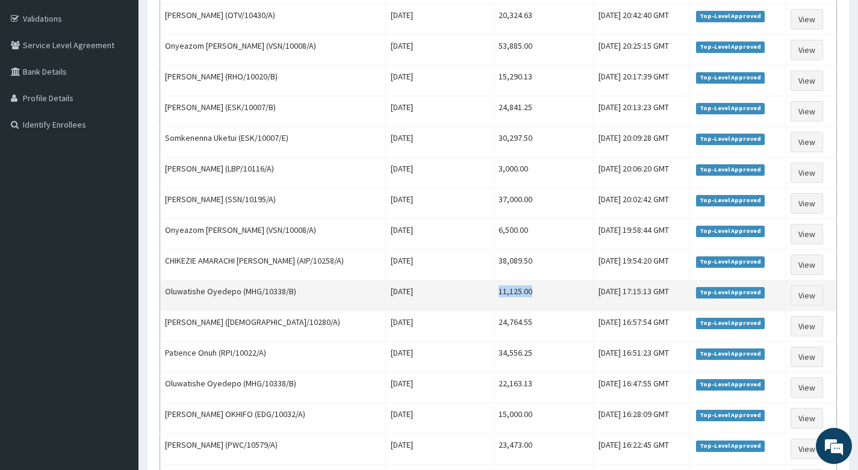
drag, startPoint x: 475, startPoint y: 289, endPoint x: 517, endPoint y: 293, distance: 42.3
click at [517, 293] on td "11,125.00" at bounding box center [543, 296] width 100 height 31
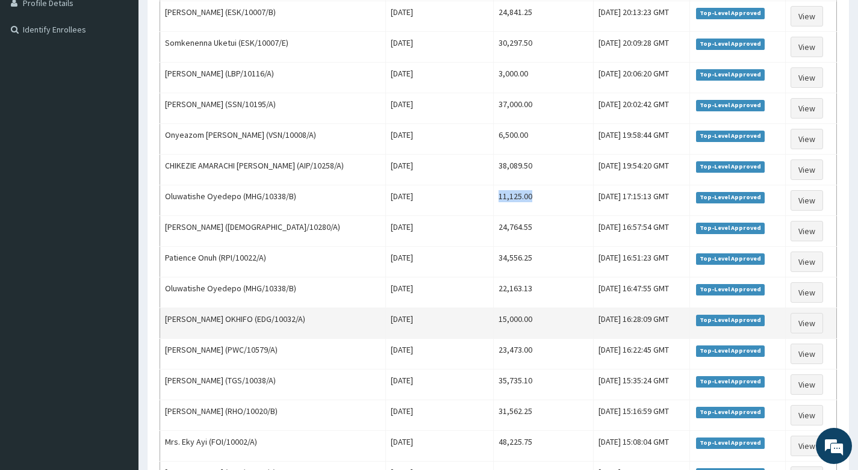
scroll to position [339, 0]
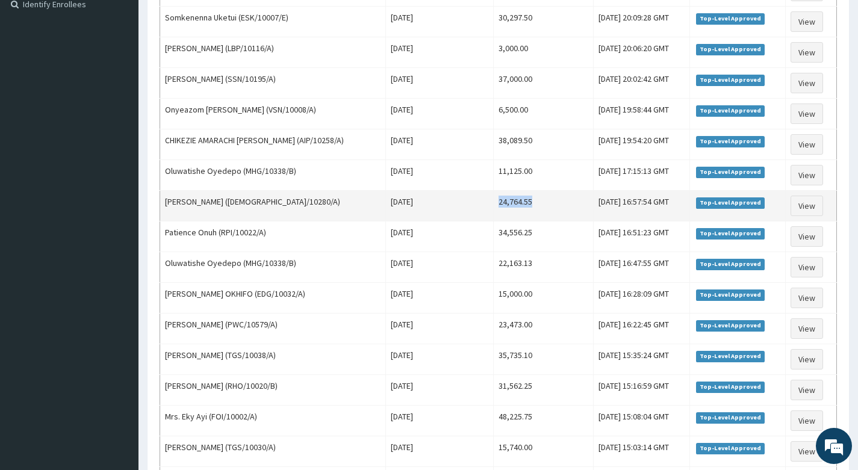
drag, startPoint x: 472, startPoint y: 202, endPoint x: 511, endPoint y: 207, distance: 38.9
click at [511, 207] on td "24,764.55" at bounding box center [543, 206] width 100 height 31
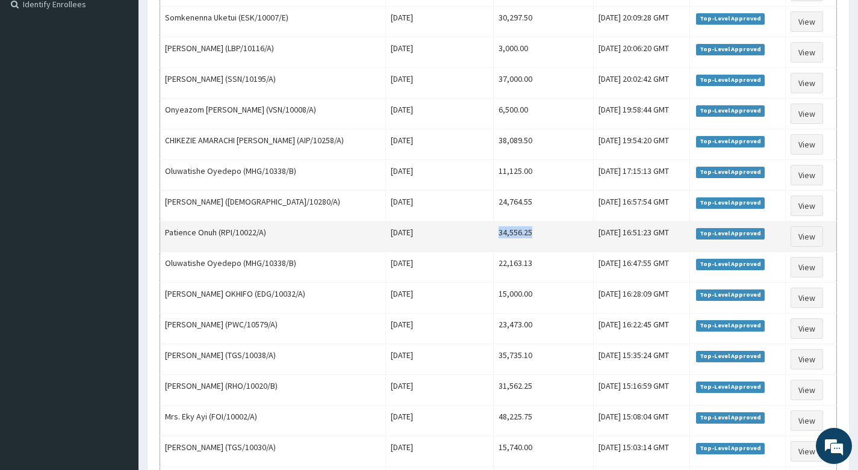
drag, startPoint x: 473, startPoint y: 234, endPoint x: 512, endPoint y: 234, distance: 39.1
click at [512, 234] on td "34,556.25" at bounding box center [543, 237] width 100 height 31
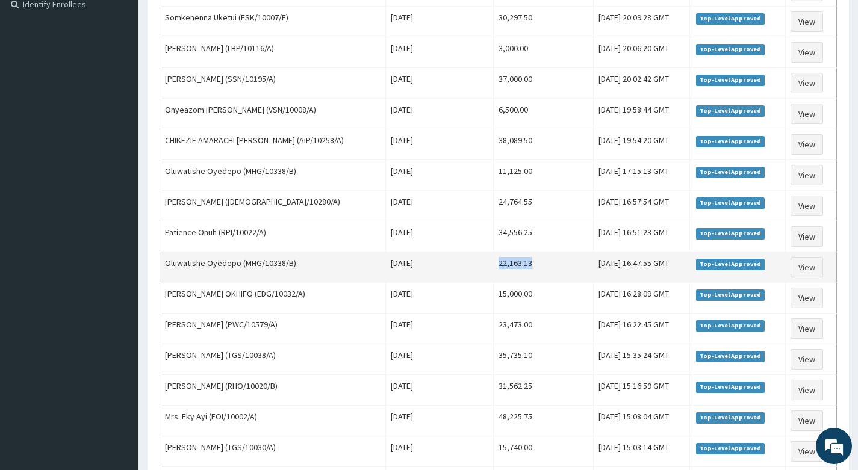
drag, startPoint x: 471, startPoint y: 263, endPoint x: 510, endPoint y: 266, distance: 39.3
click at [510, 266] on td "22,163.13" at bounding box center [543, 267] width 100 height 31
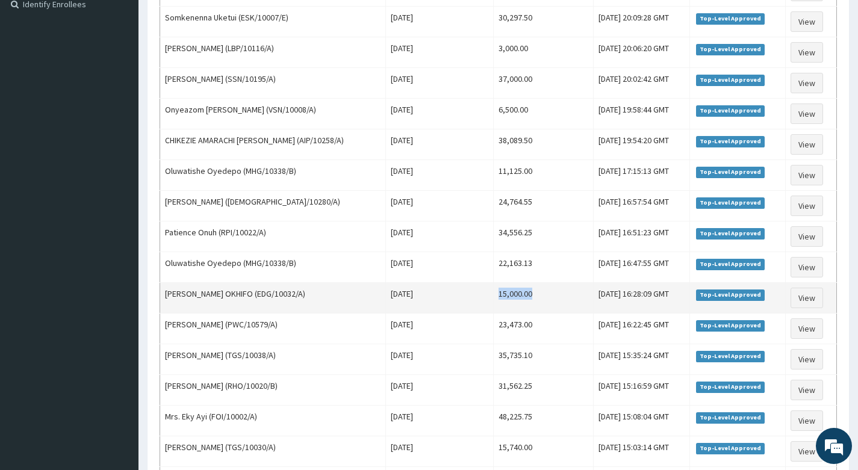
drag, startPoint x: 472, startPoint y: 291, endPoint x: 515, endPoint y: 300, distance: 44.2
click at [515, 300] on td "15,000.00" at bounding box center [543, 298] width 100 height 31
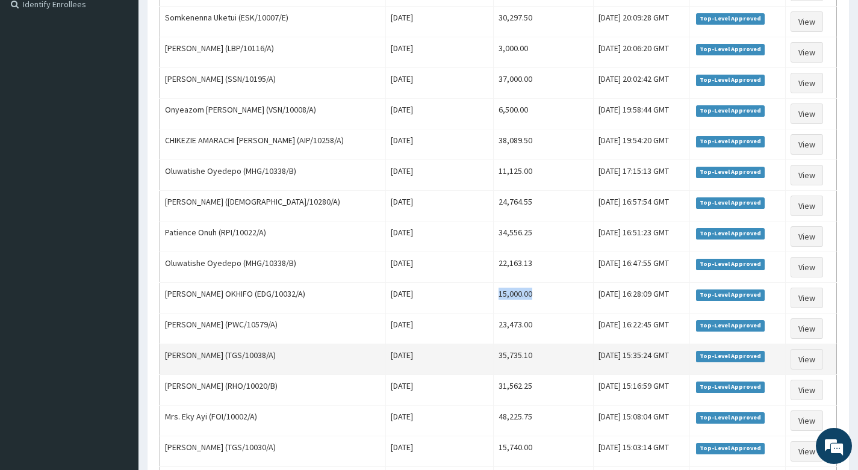
scroll to position [399, 0]
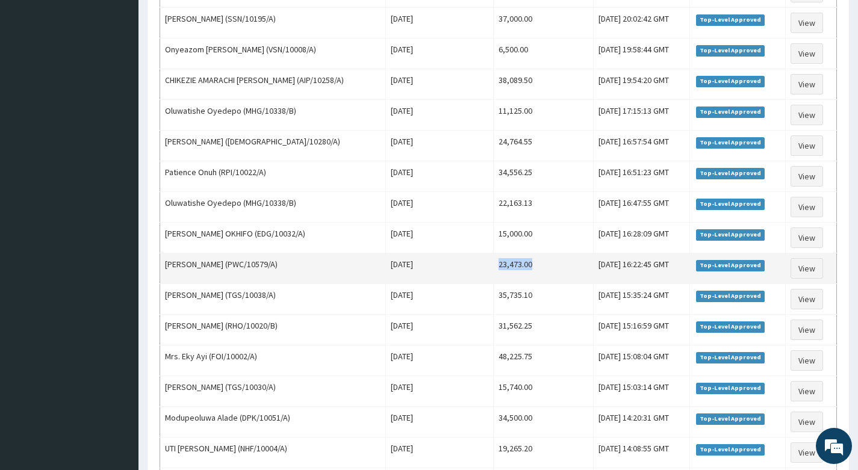
drag, startPoint x: 474, startPoint y: 266, endPoint x: 512, endPoint y: 270, distance: 38.2
click at [512, 270] on td "23,473.00" at bounding box center [543, 269] width 100 height 31
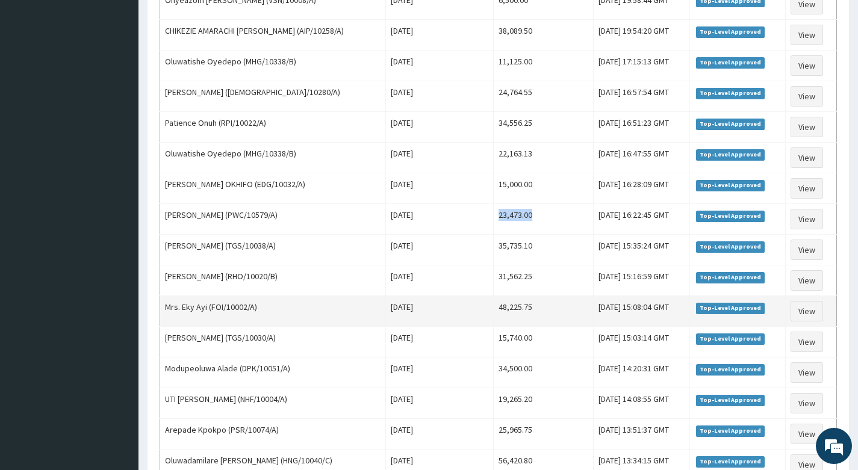
scroll to position [459, 0]
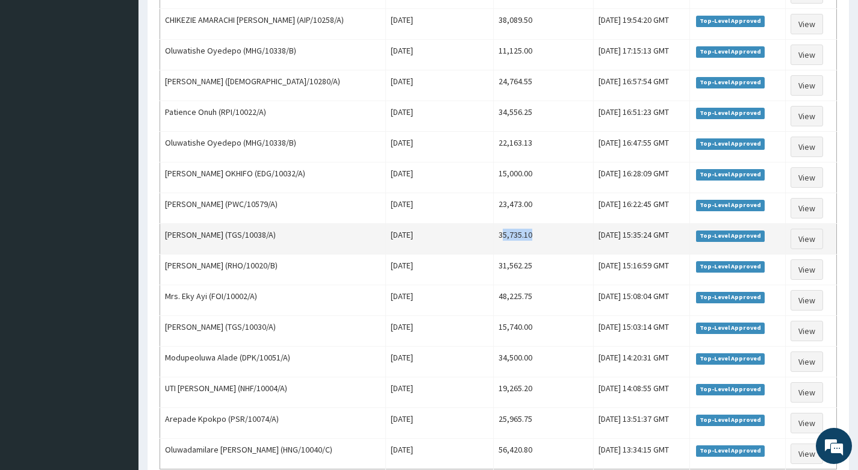
drag, startPoint x: 478, startPoint y: 236, endPoint x: 513, endPoint y: 235, distance: 35.5
click at [513, 235] on td "35,735.10" at bounding box center [543, 239] width 100 height 31
click at [468, 246] on td "[DATE]" at bounding box center [439, 239] width 108 height 31
drag, startPoint x: 473, startPoint y: 235, endPoint x: 517, endPoint y: 234, distance: 44.0
click at [517, 234] on td "35,735.10" at bounding box center [543, 239] width 100 height 31
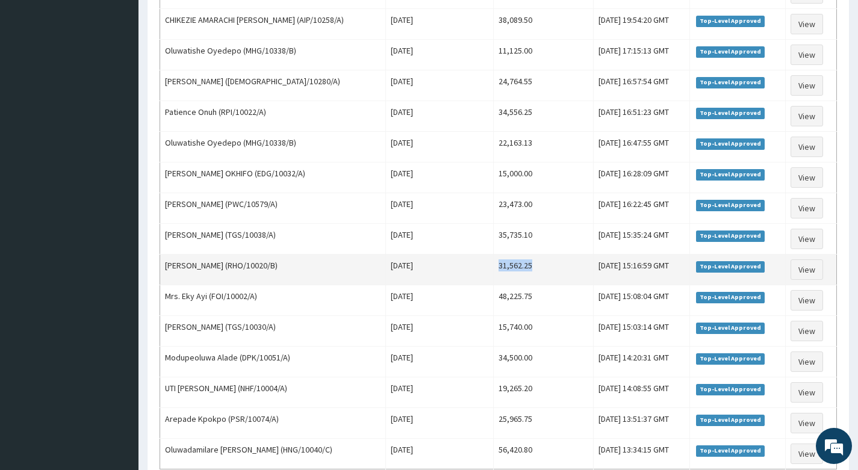
drag, startPoint x: 475, startPoint y: 262, endPoint x: 515, endPoint y: 266, distance: 41.1
click at [515, 266] on td "31,562.25" at bounding box center [543, 270] width 100 height 31
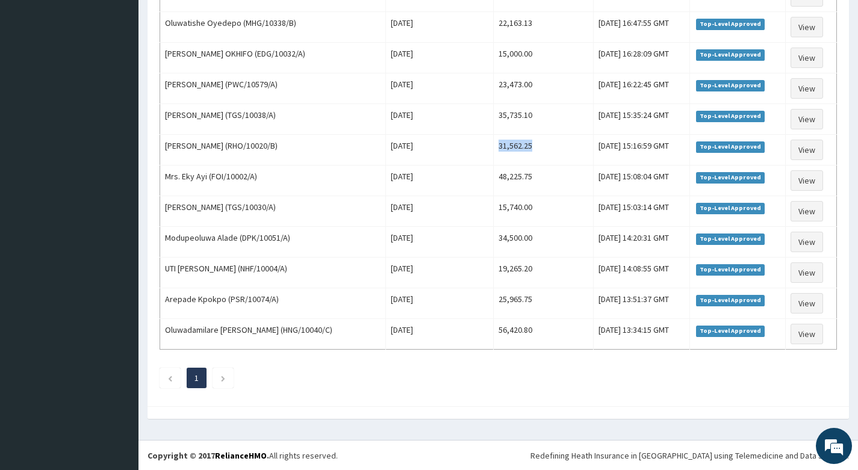
scroll to position [580, 0]
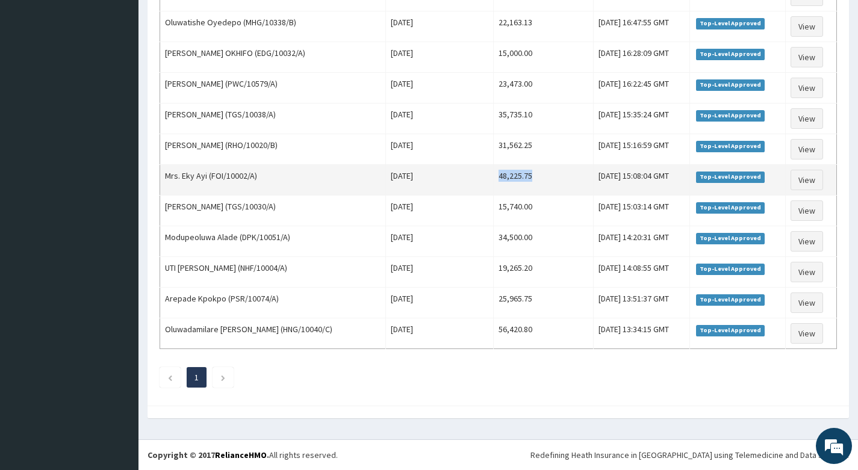
drag, startPoint x: 472, startPoint y: 176, endPoint x: 514, endPoint y: 180, distance: 41.8
click at [514, 180] on td "48,225.75" at bounding box center [543, 180] width 100 height 31
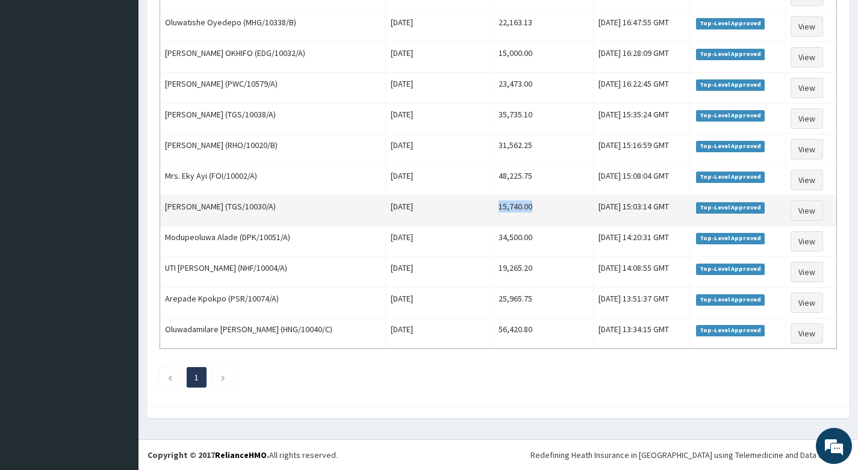
drag, startPoint x: 472, startPoint y: 206, endPoint x: 518, endPoint y: 210, distance: 46.6
click at [518, 210] on td "15,740.00" at bounding box center [543, 211] width 100 height 31
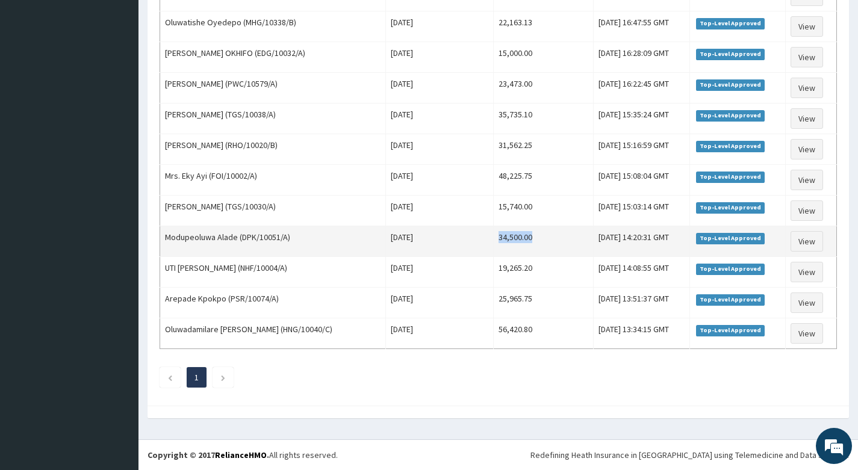
drag, startPoint x: 473, startPoint y: 235, endPoint x: 521, endPoint y: 235, distance: 48.8
click at [521, 235] on td "34,500.00" at bounding box center [543, 241] width 100 height 31
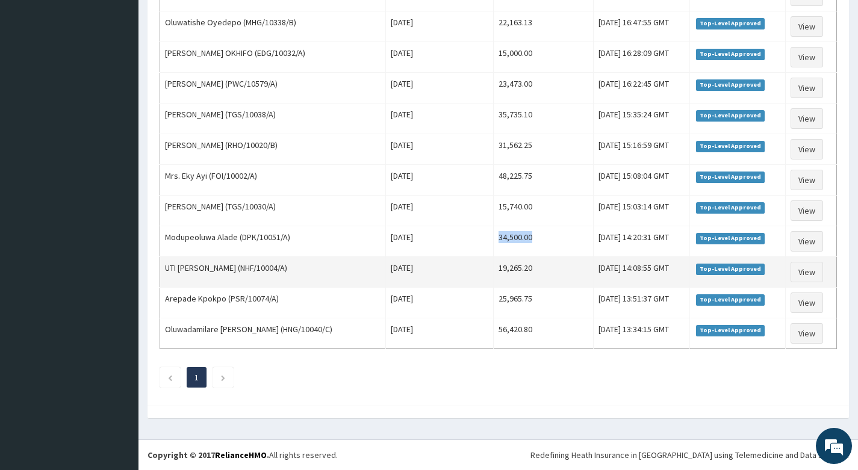
drag, startPoint x: 470, startPoint y: 265, endPoint x: 522, endPoint y: 273, distance: 53.1
click at [522, 273] on tr "UTI [PERSON_NAME] (NHF/10004/A) [DATE] 19,265.20 [DATE] 14:08:55 GMT Top-Level …" at bounding box center [498, 272] width 677 height 31
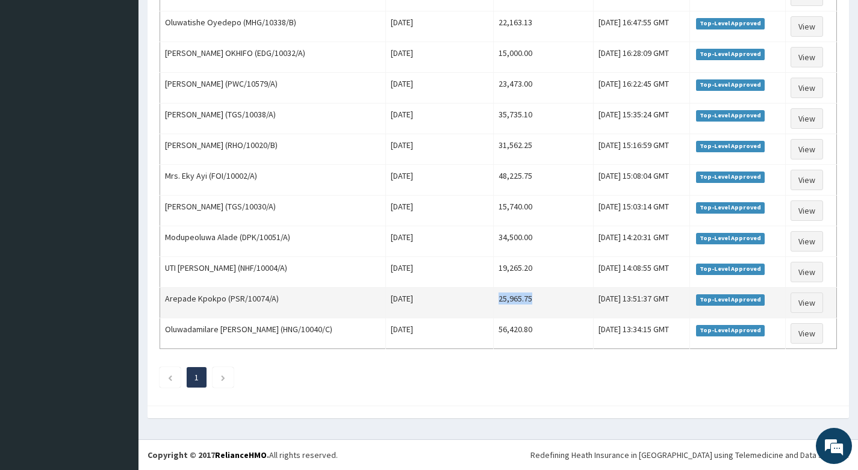
drag, startPoint x: 474, startPoint y: 299, endPoint x: 512, endPoint y: 299, distance: 38.5
click at [523, 297] on td "25,965.75" at bounding box center [543, 303] width 100 height 31
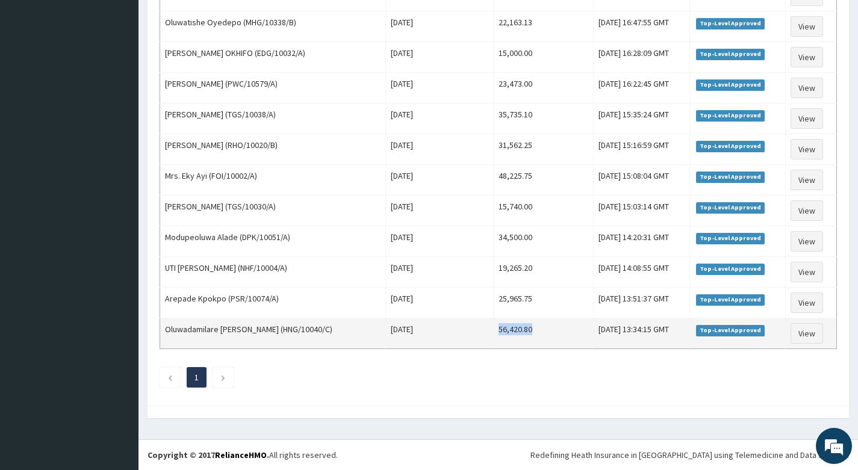
drag, startPoint x: 476, startPoint y: 331, endPoint x: 520, endPoint y: 334, distance: 44.0
click at [520, 334] on td "56,420.80" at bounding box center [543, 334] width 100 height 31
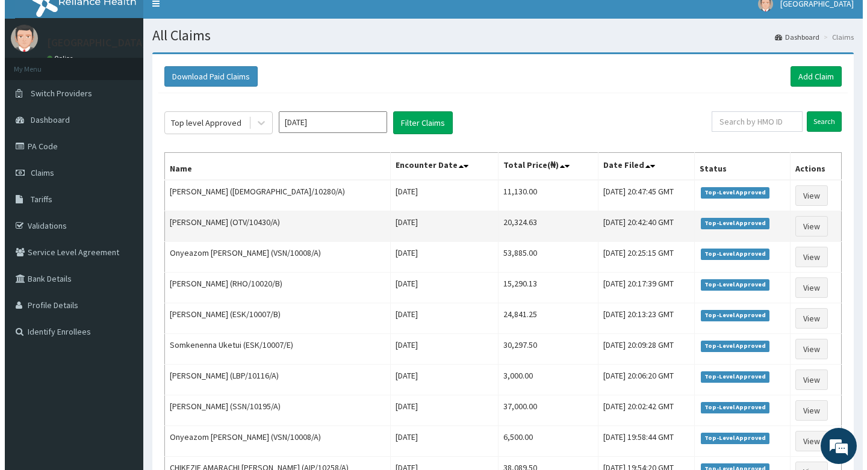
scroll to position [0, 0]
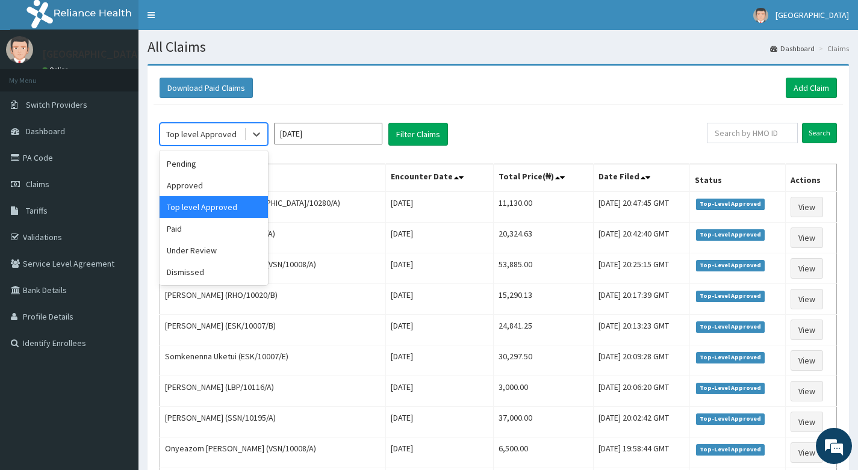
click at [216, 137] on div "Top level Approved" at bounding box center [201, 134] width 70 height 12
click at [199, 247] on div "Under Review" at bounding box center [214, 251] width 108 height 22
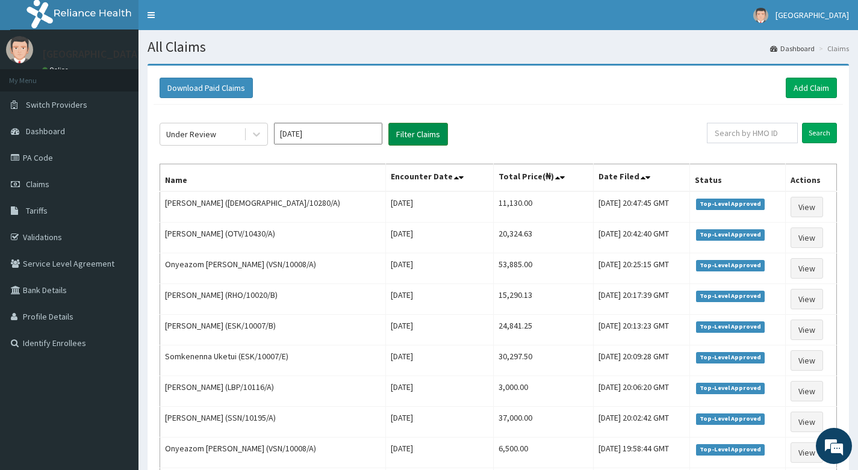
click at [415, 135] on button "Filter Claims" at bounding box center [418, 134] width 60 height 23
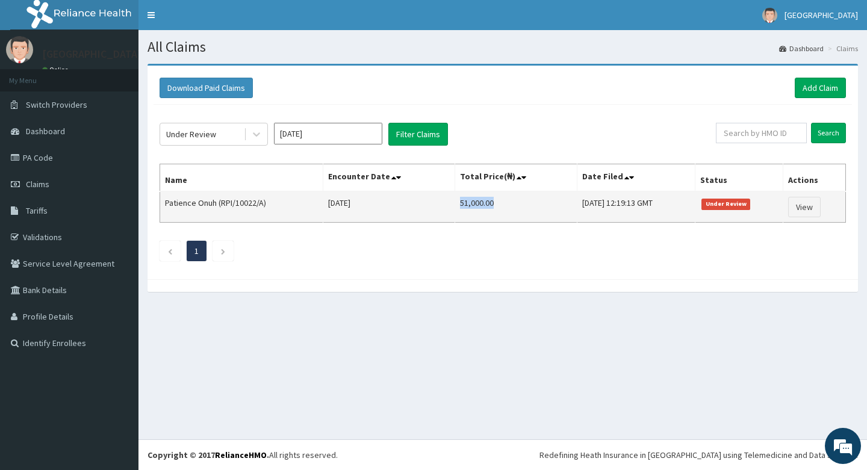
drag, startPoint x: 438, startPoint y: 202, endPoint x: 488, endPoint y: 208, distance: 50.3
click at [488, 208] on td "51,000.00" at bounding box center [516, 206] width 122 height 31
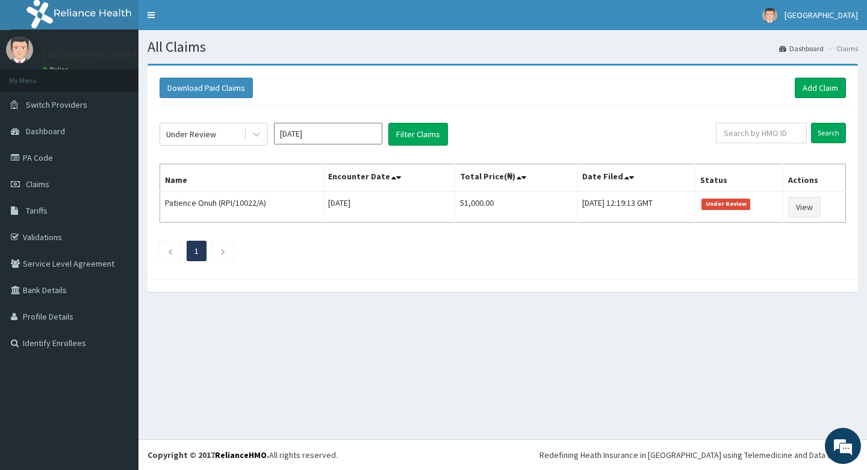
click at [441, 244] on ul "1" at bounding box center [503, 251] width 686 height 20
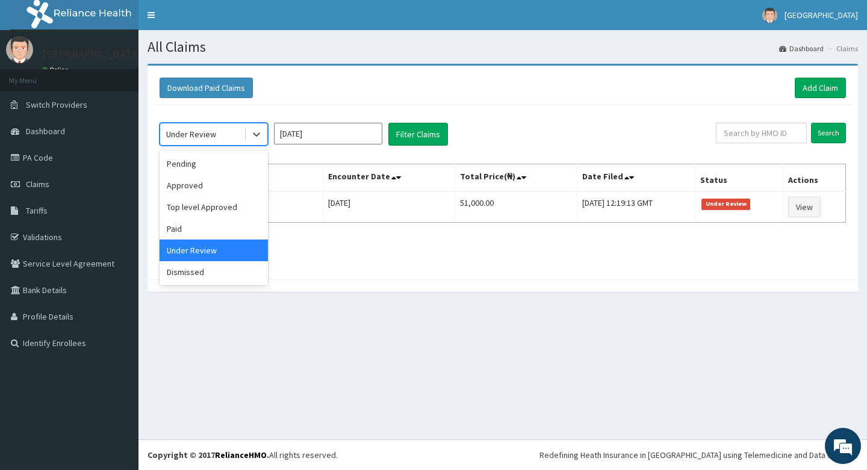
click at [241, 131] on div "Under Review" at bounding box center [202, 134] width 84 height 19
click at [204, 272] on div "Dismissed" at bounding box center [214, 272] width 108 height 22
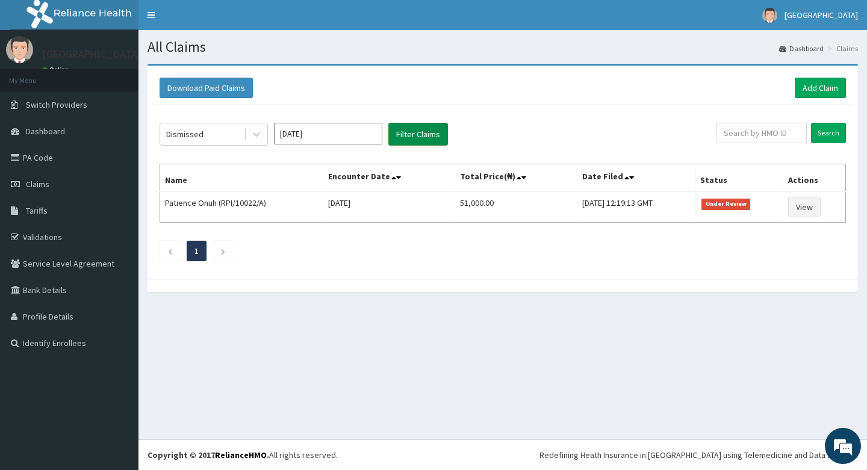
click at [411, 134] on button "Filter Claims" at bounding box center [418, 134] width 60 height 23
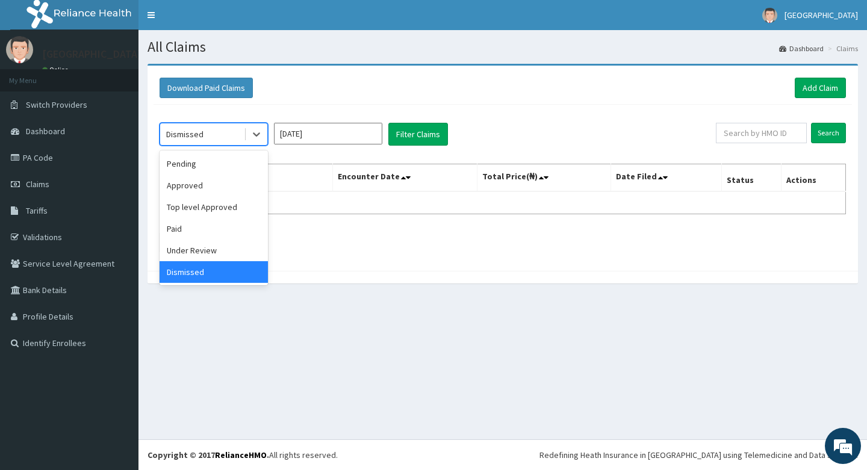
click at [222, 133] on div "Dismissed" at bounding box center [202, 134] width 84 height 19
